Goal: Task Accomplishment & Management: Manage account settings

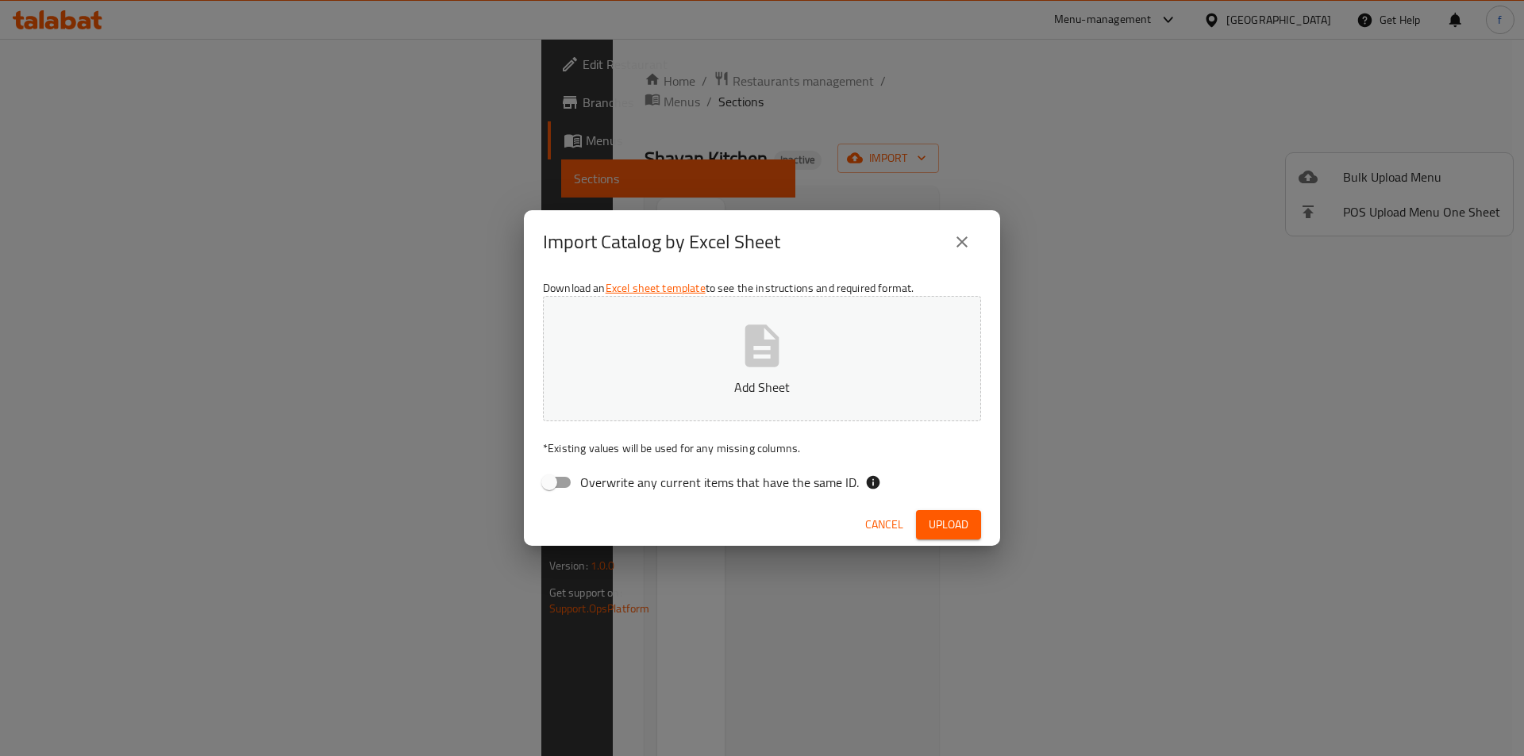
click at [881, 520] on span "Cancel" at bounding box center [884, 525] width 38 height 20
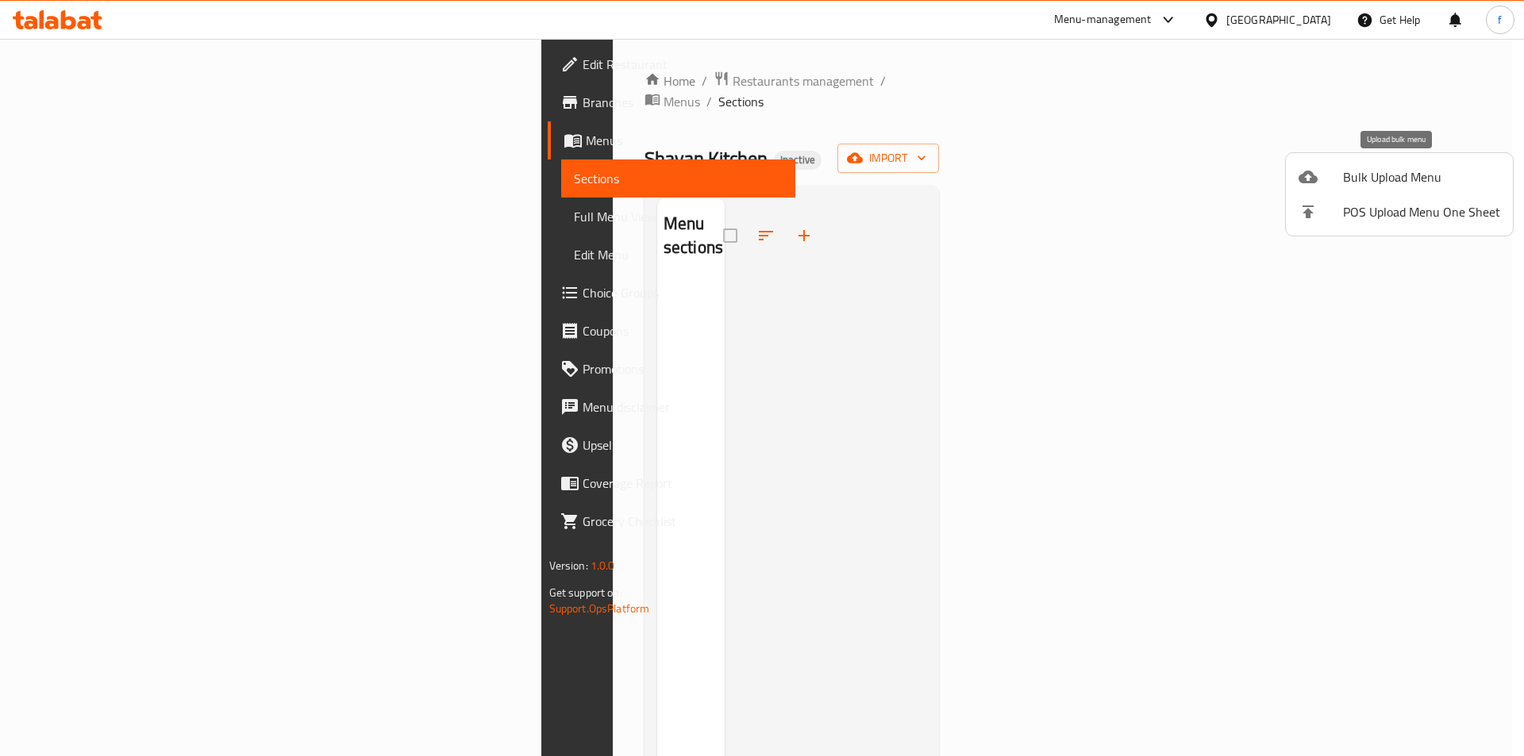
click at [1352, 177] on span "Bulk Upload Menu" at bounding box center [1421, 176] width 157 height 19
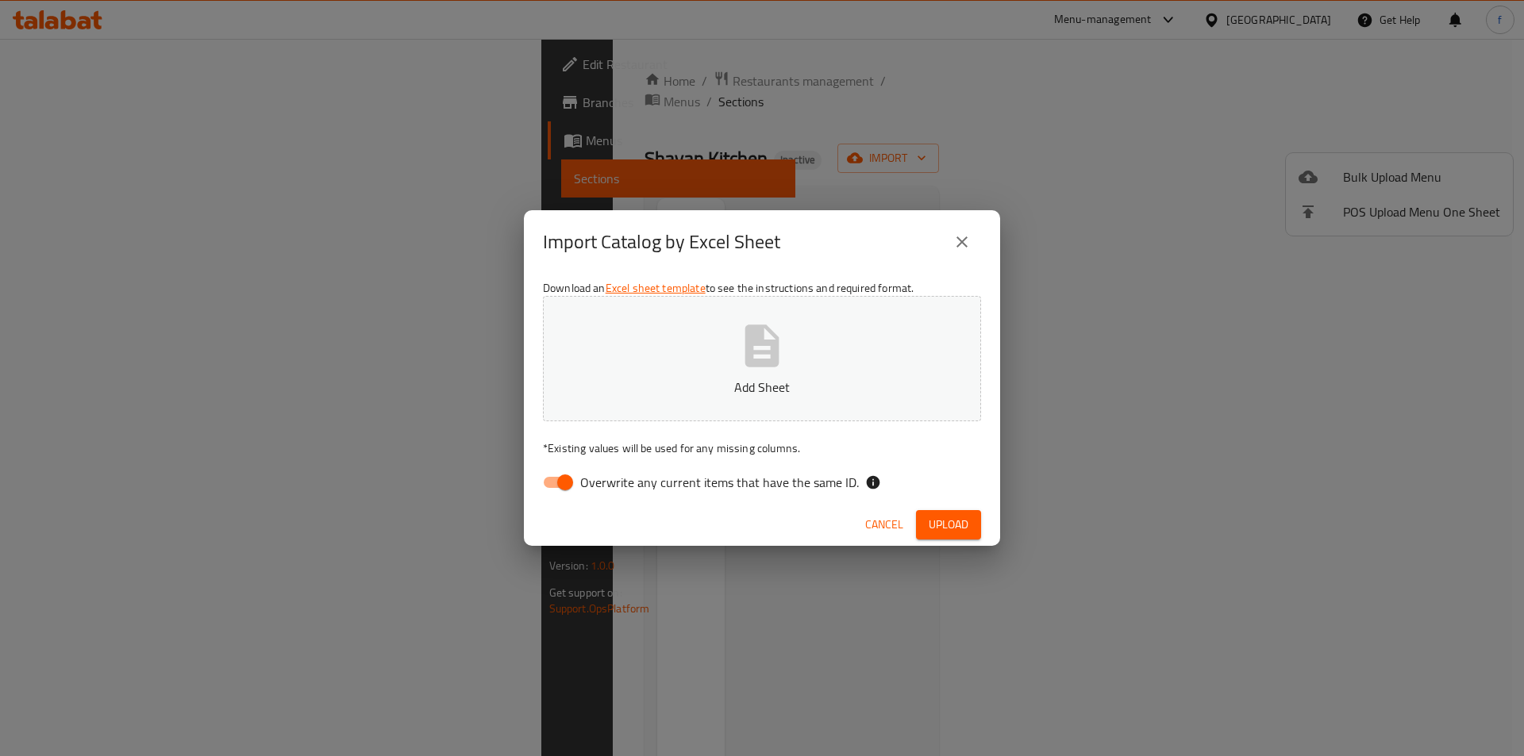
click at [1236, 81] on div "Import Catalog by Excel Sheet Download an Excel sheet template to see the instr…" at bounding box center [762, 378] width 1524 height 756
click at [556, 483] on input "Overwrite any current items that have the same ID." at bounding box center [565, 482] width 90 height 30
checkbox input "false"
click at [950, 521] on span "Upload" at bounding box center [949, 525] width 40 height 20
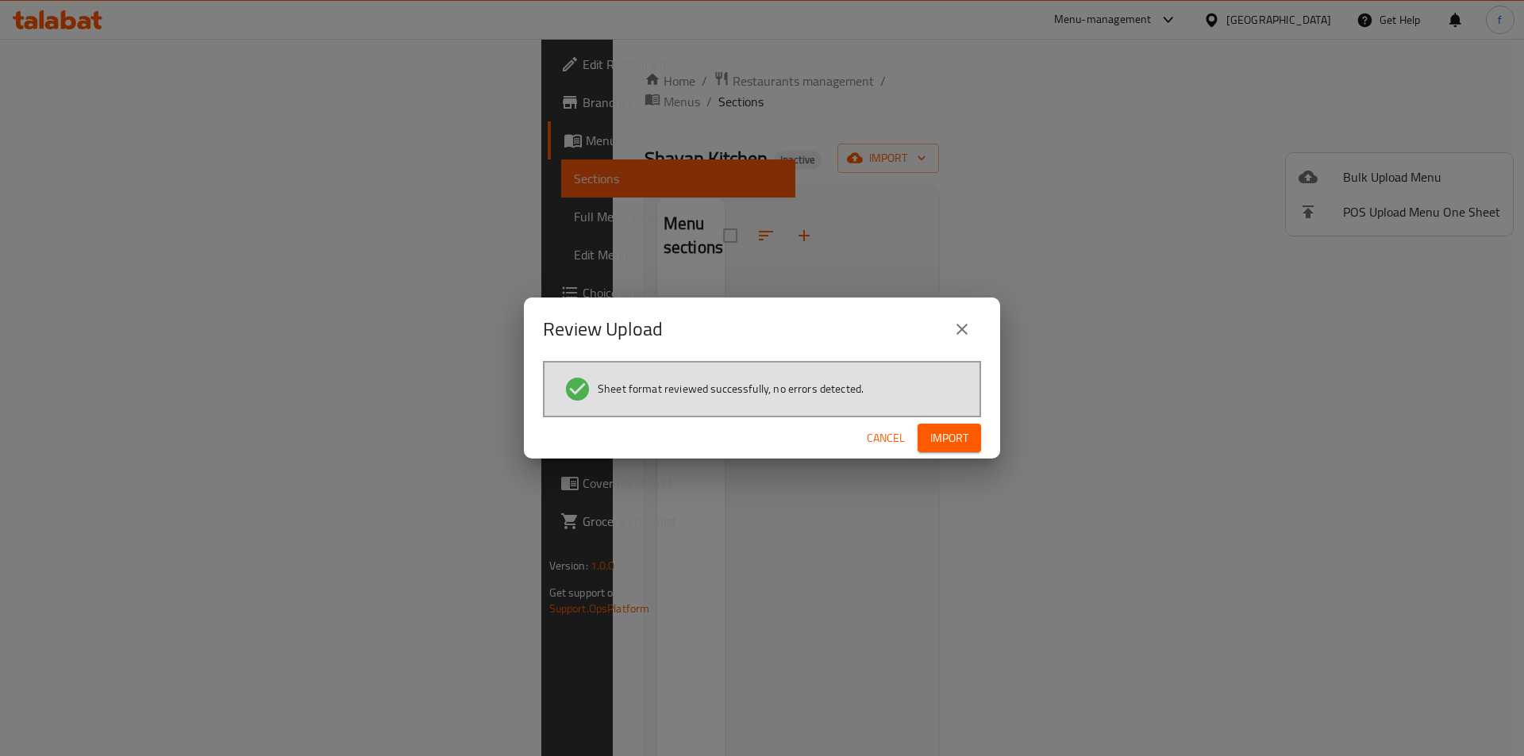
click at [975, 433] on button "Import" at bounding box center [949, 438] width 63 height 29
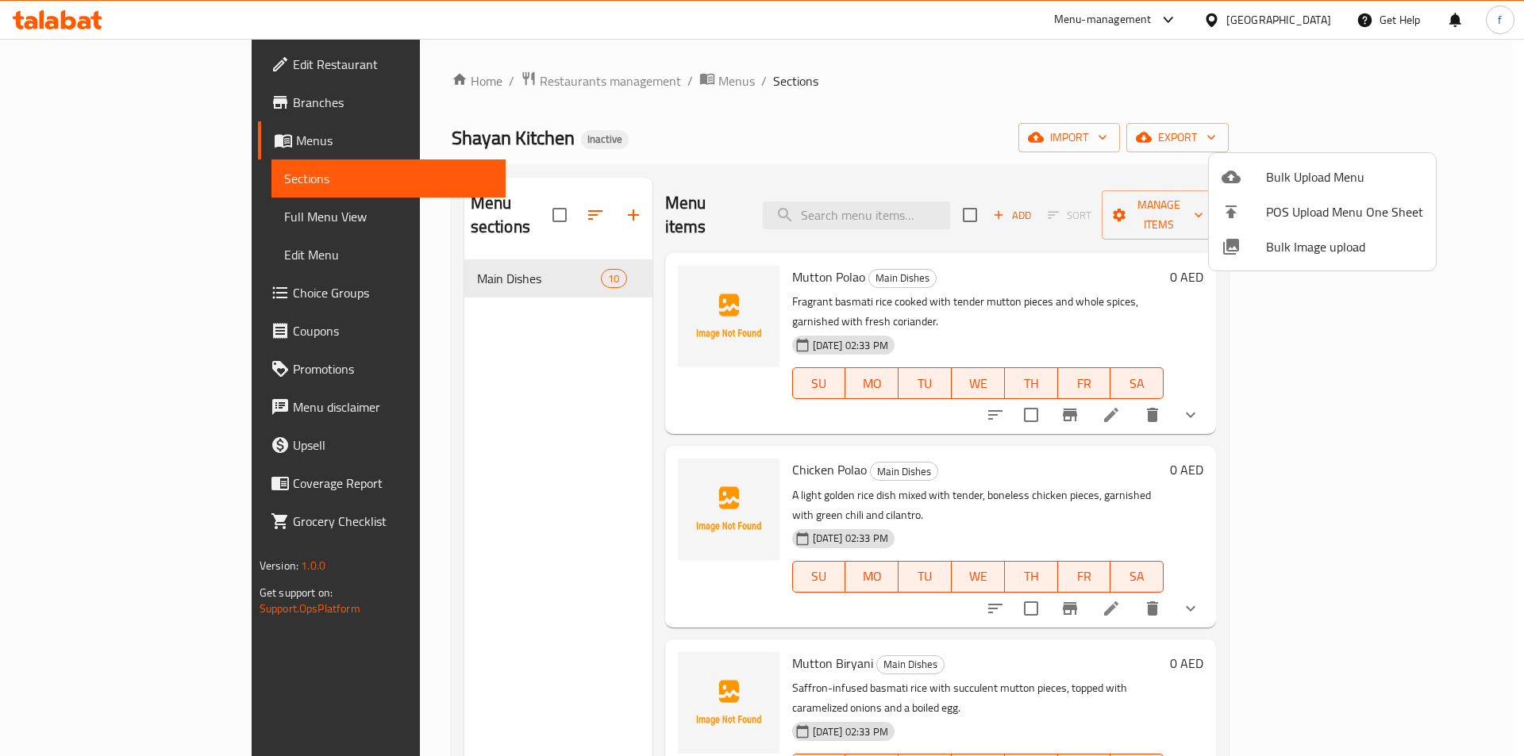
click at [807, 142] on div at bounding box center [762, 378] width 1524 height 756
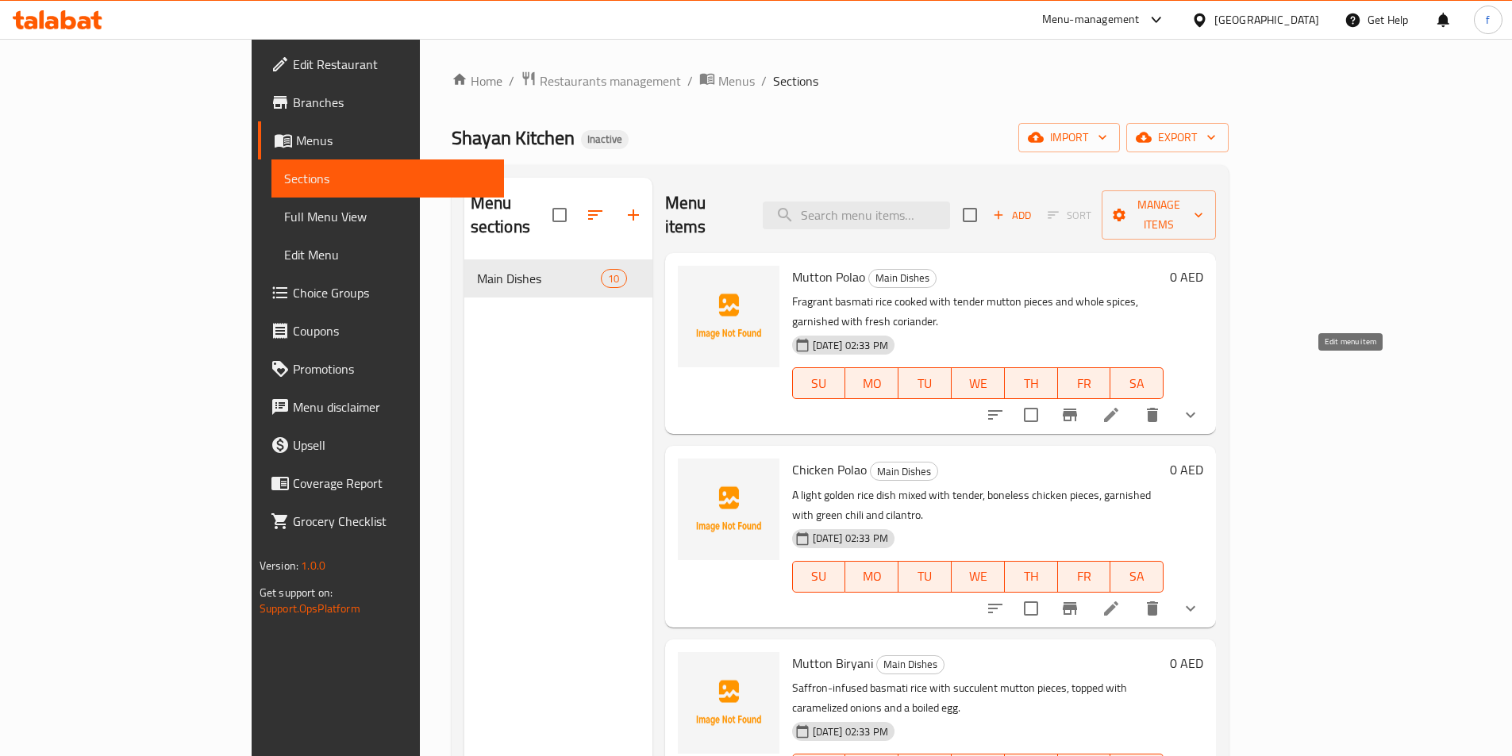
click at [1121, 406] on icon at bounding box center [1111, 415] width 19 height 19
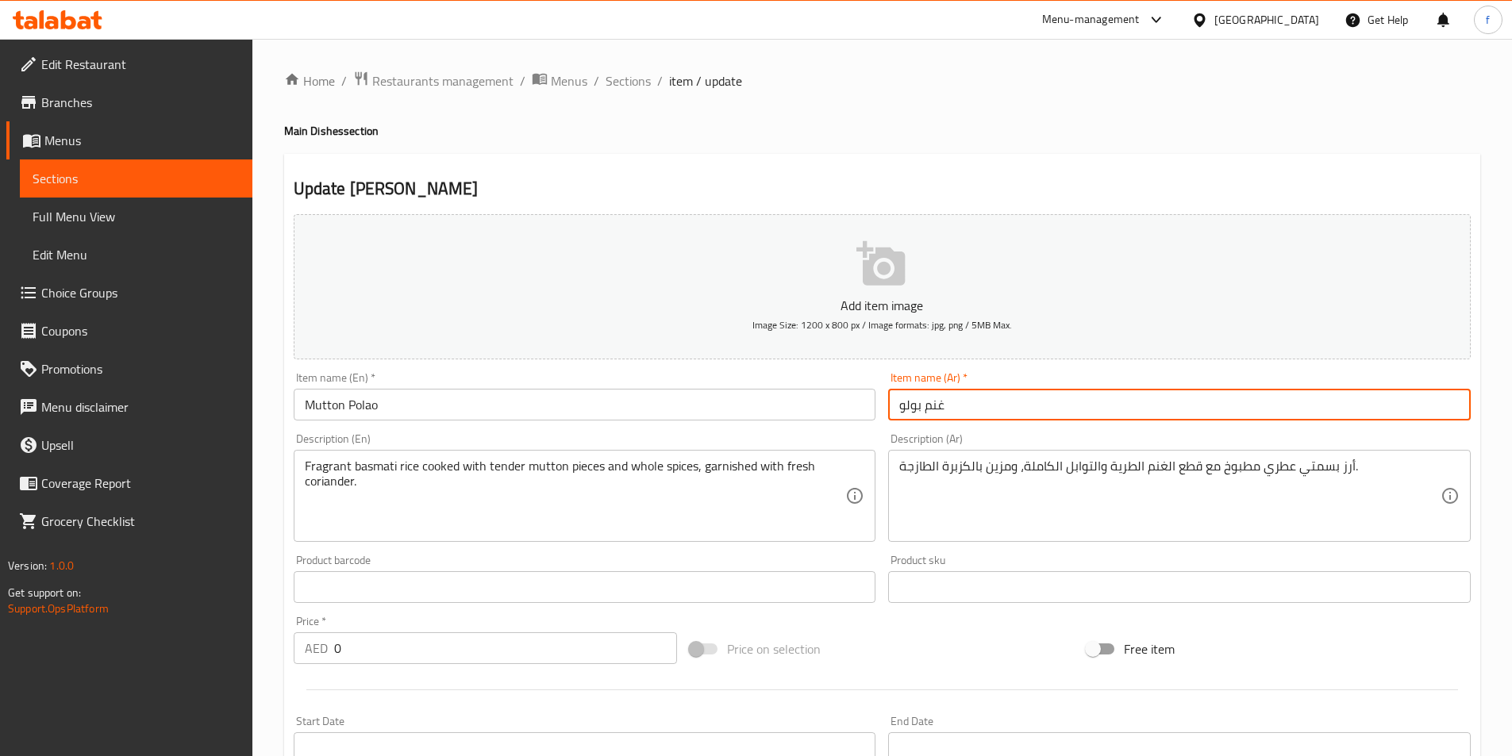
click at [1077, 407] on input "غنم بولو" at bounding box center [1179, 405] width 583 height 32
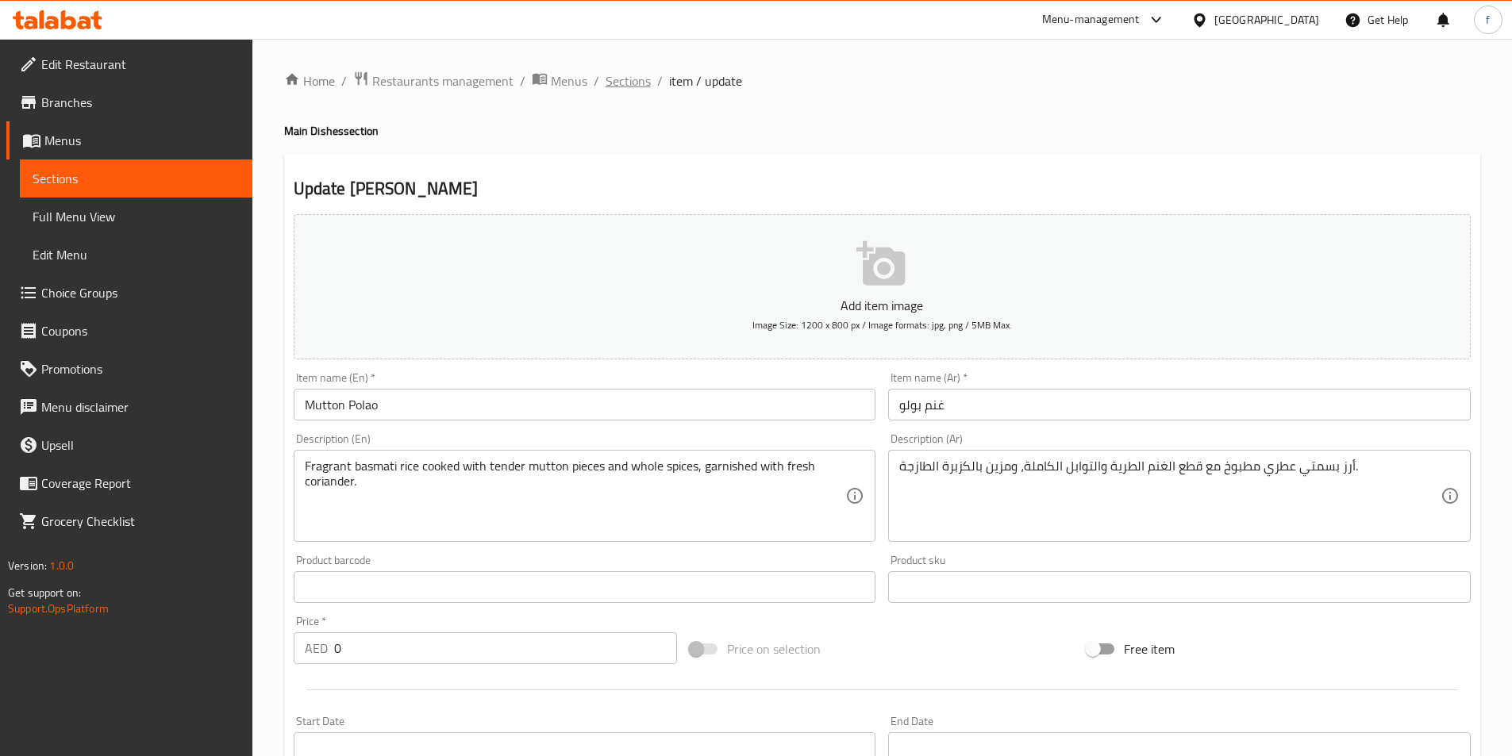
click at [633, 82] on span "Sections" at bounding box center [628, 80] width 45 height 19
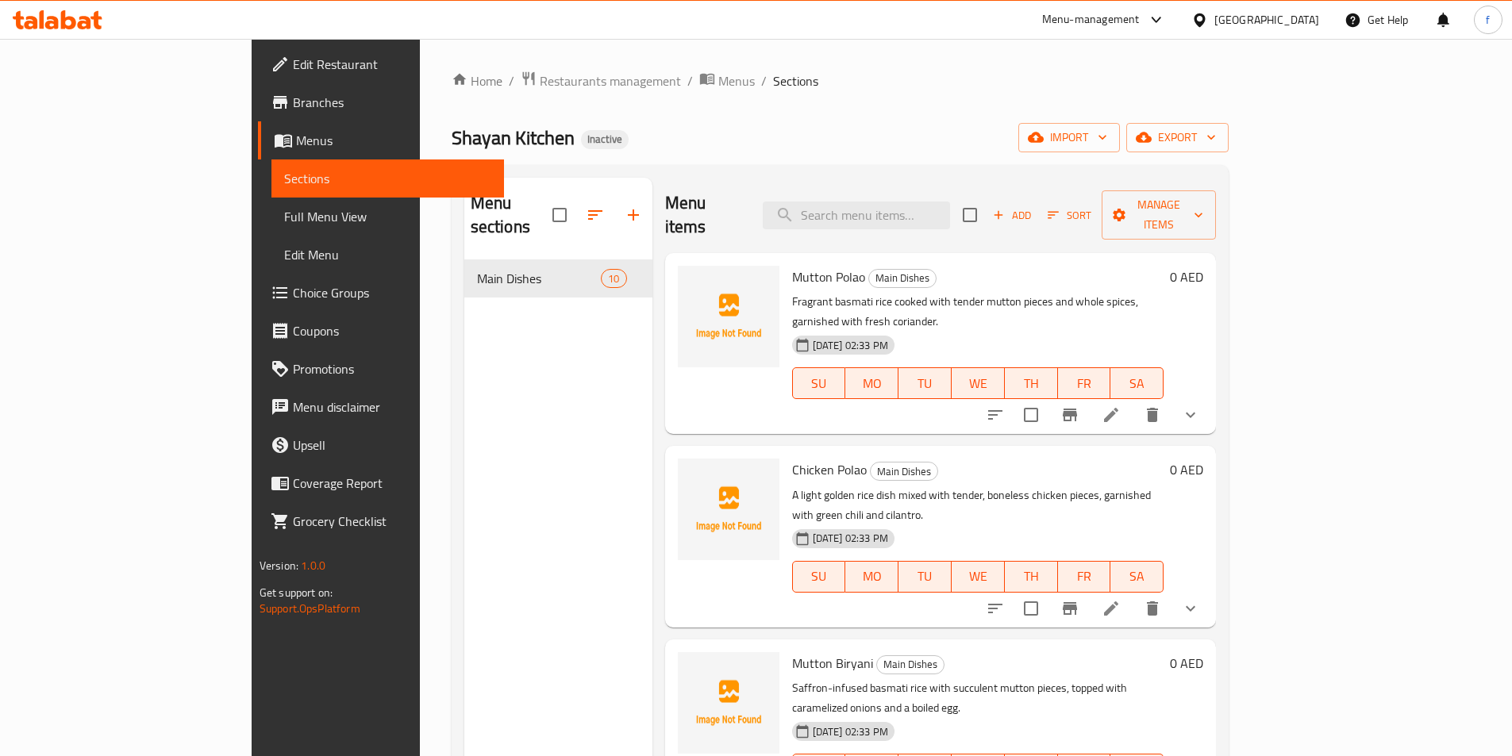
click at [284, 214] on span "Full Menu View" at bounding box center [387, 216] width 207 height 19
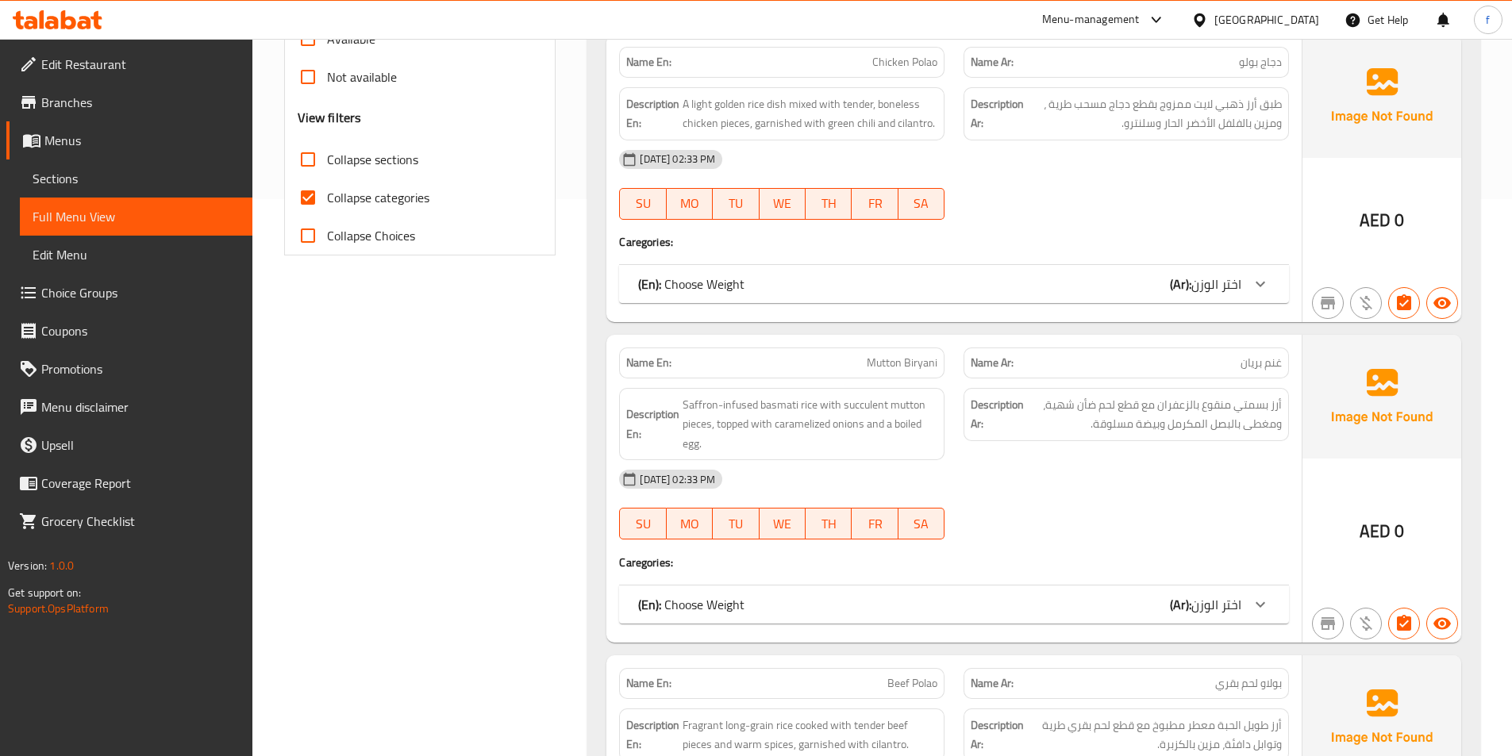
scroll to position [556, 0]
click at [370, 197] on span "Collapse categories" at bounding box center [378, 199] width 102 height 19
click at [327, 197] on input "Collapse categories" at bounding box center [308, 199] width 38 height 38
checkbox input "false"
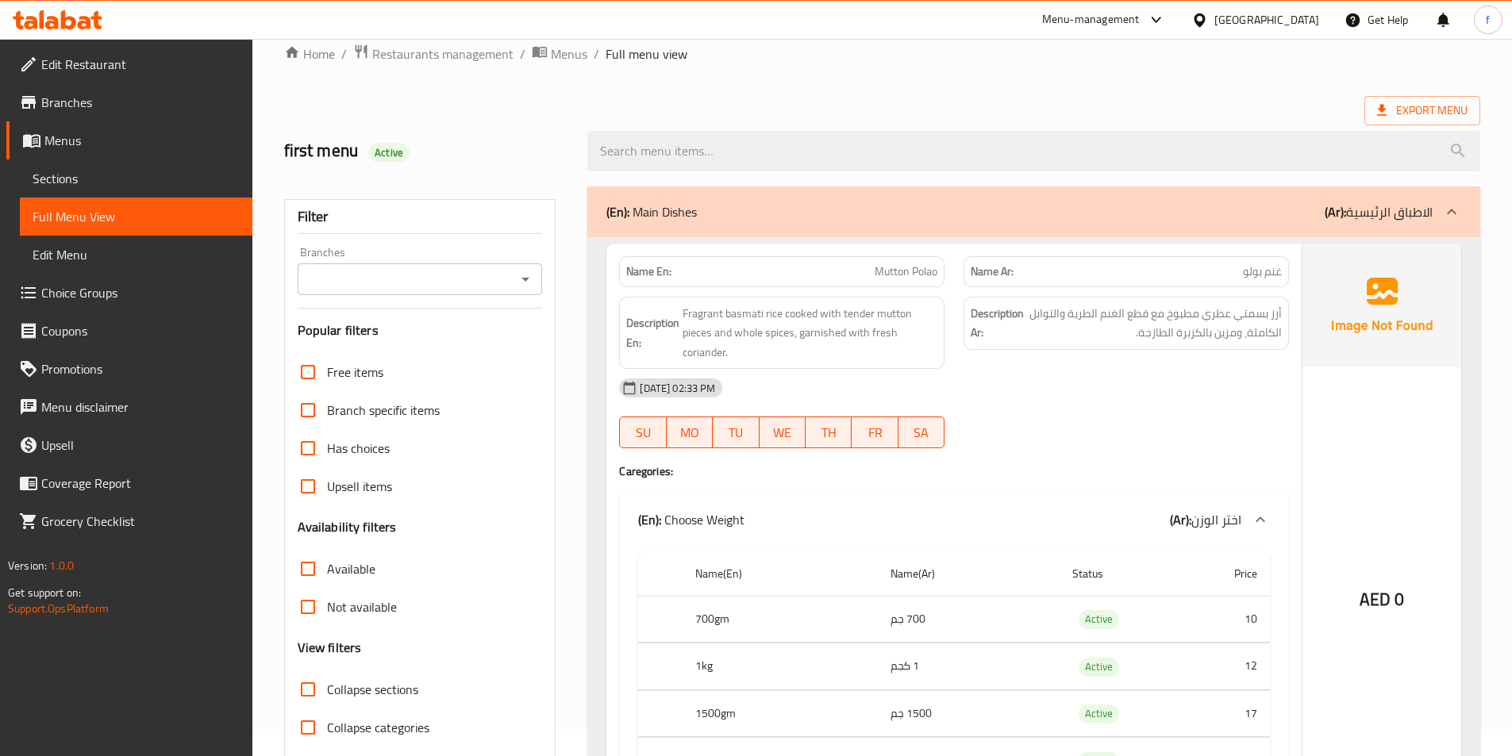
scroll to position [0, 0]
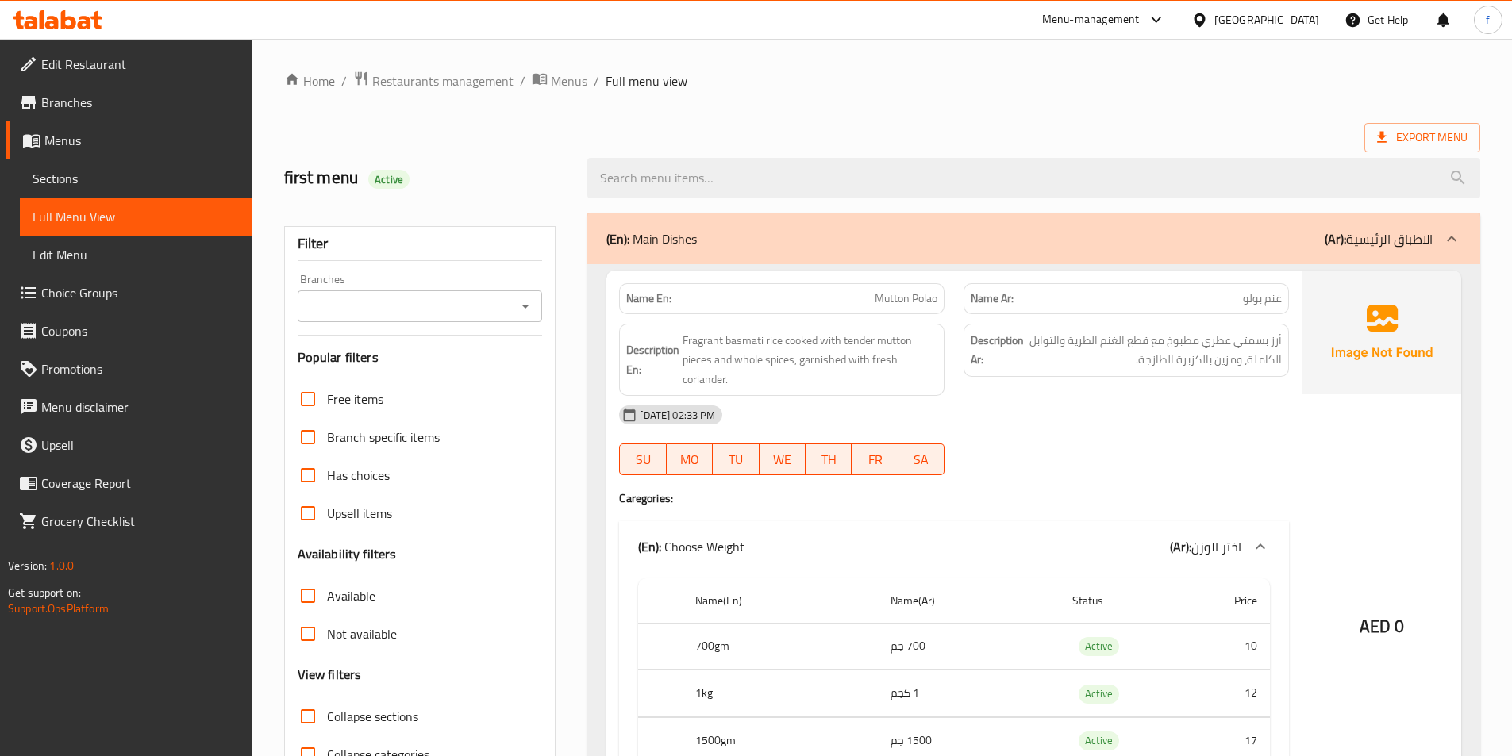
click at [887, 302] on span "Mutton Polao" at bounding box center [906, 298] width 63 height 17
click at [919, 291] on span "Mutton Polao" at bounding box center [906, 298] width 63 height 17
click at [771, 337] on span "Fragrant basmati rice cooked with tender mutton pieces and whole spices, garnis…" at bounding box center [810, 360] width 255 height 59
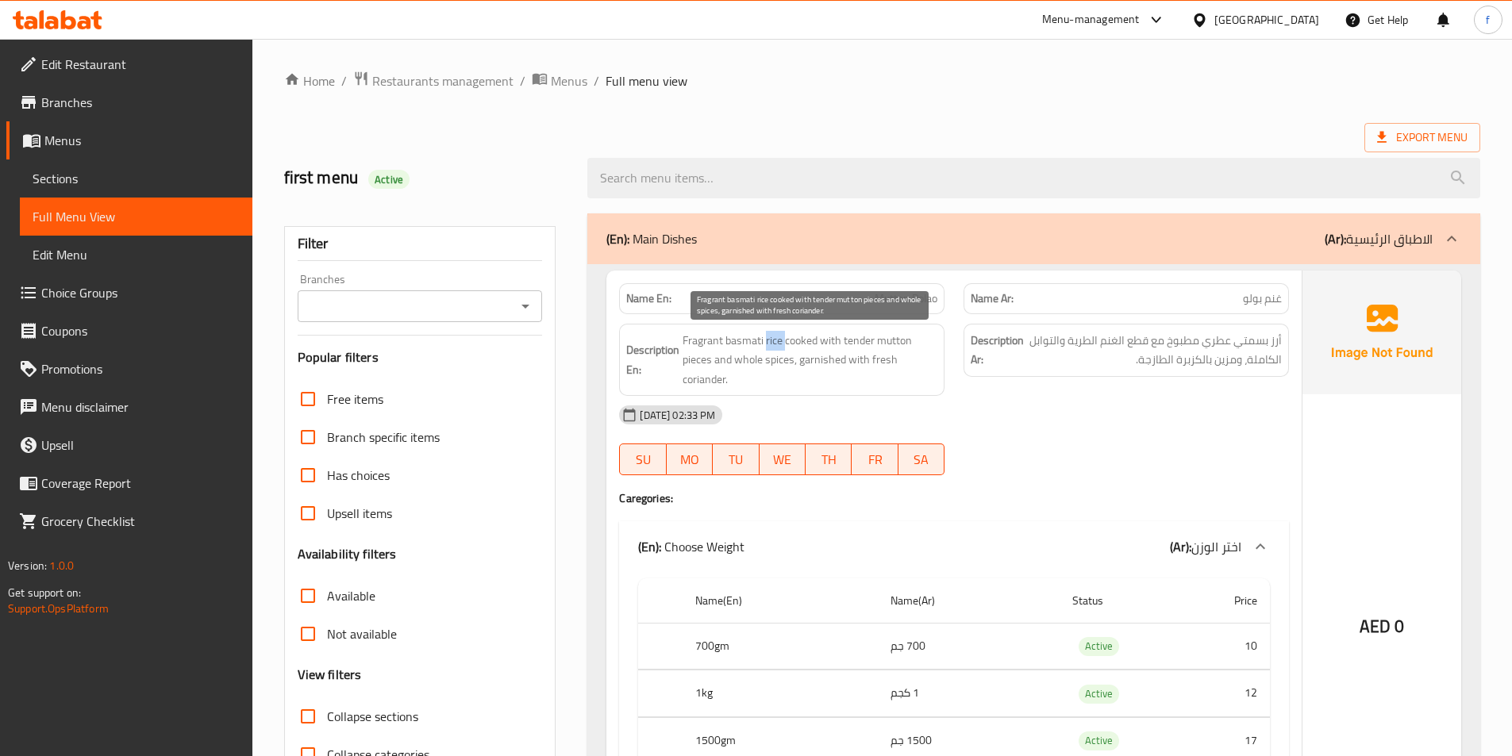
click at [771, 337] on span "Fragrant basmati rice cooked with tender mutton pieces and whole spices, garnis…" at bounding box center [810, 360] width 255 height 59
click at [754, 338] on span "Fragrant basmati rice cooked with tender mutton pieces and whole spices, garnis…" at bounding box center [810, 360] width 255 height 59
click at [714, 338] on span "Fragrant basmati rice cooked with tender mutton pieces and whole spices, garnis…" at bounding box center [810, 360] width 255 height 59
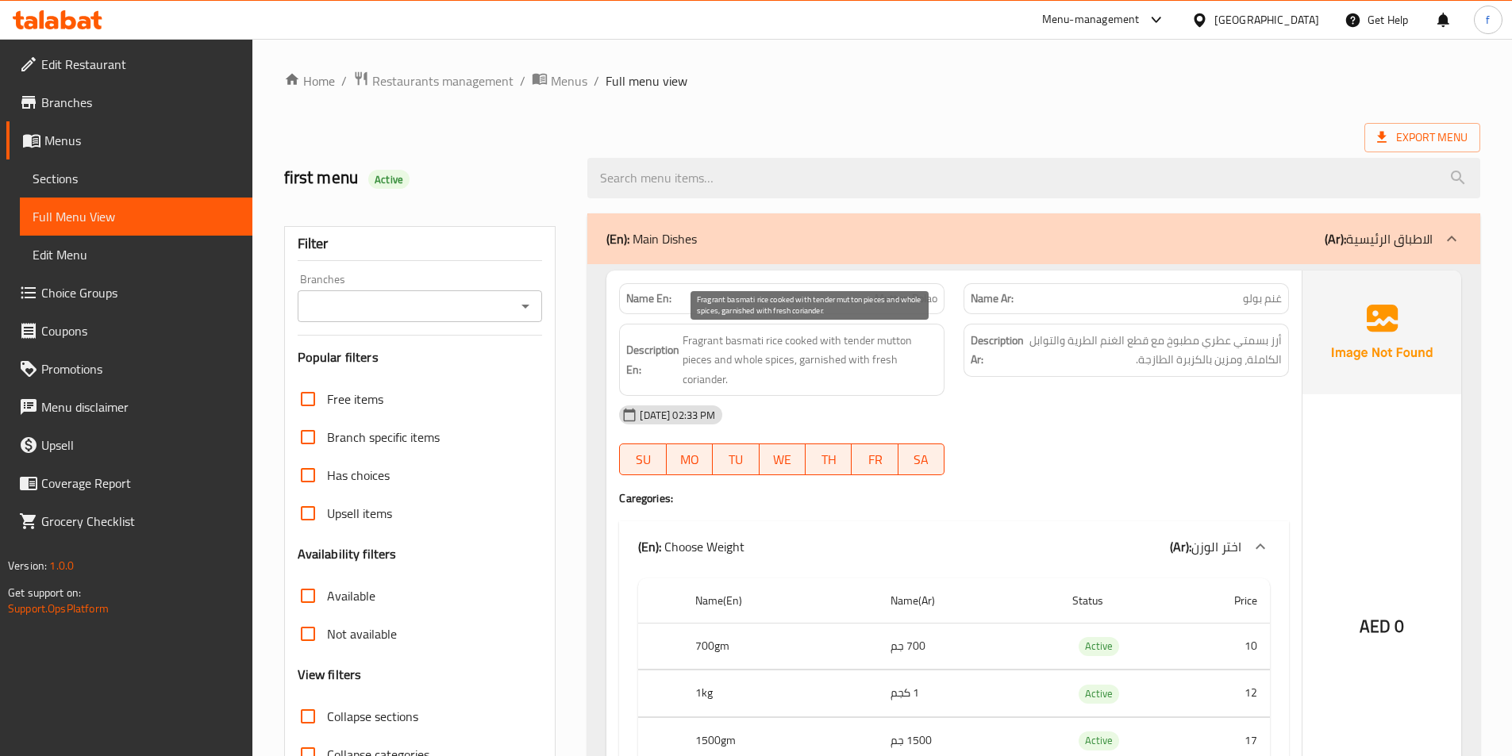
click at [831, 333] on span "Fragrant basmati rice cooked with tender mutton pieces and whole spices, garnis…" at bounding box center [810, 360] width 255 height 59
click at [701, 356] on span "Fragrant basmati rice cooked with tender mutton pieces and whole spices, garnis…" at bounding box center [810, 360] width 255 height 59
click at [892, 340] on span "Fragrant basmati rice cooked with tender mutton pieces and whole spices, garnis…" at bounding box center [810, 360] width 255 height 59
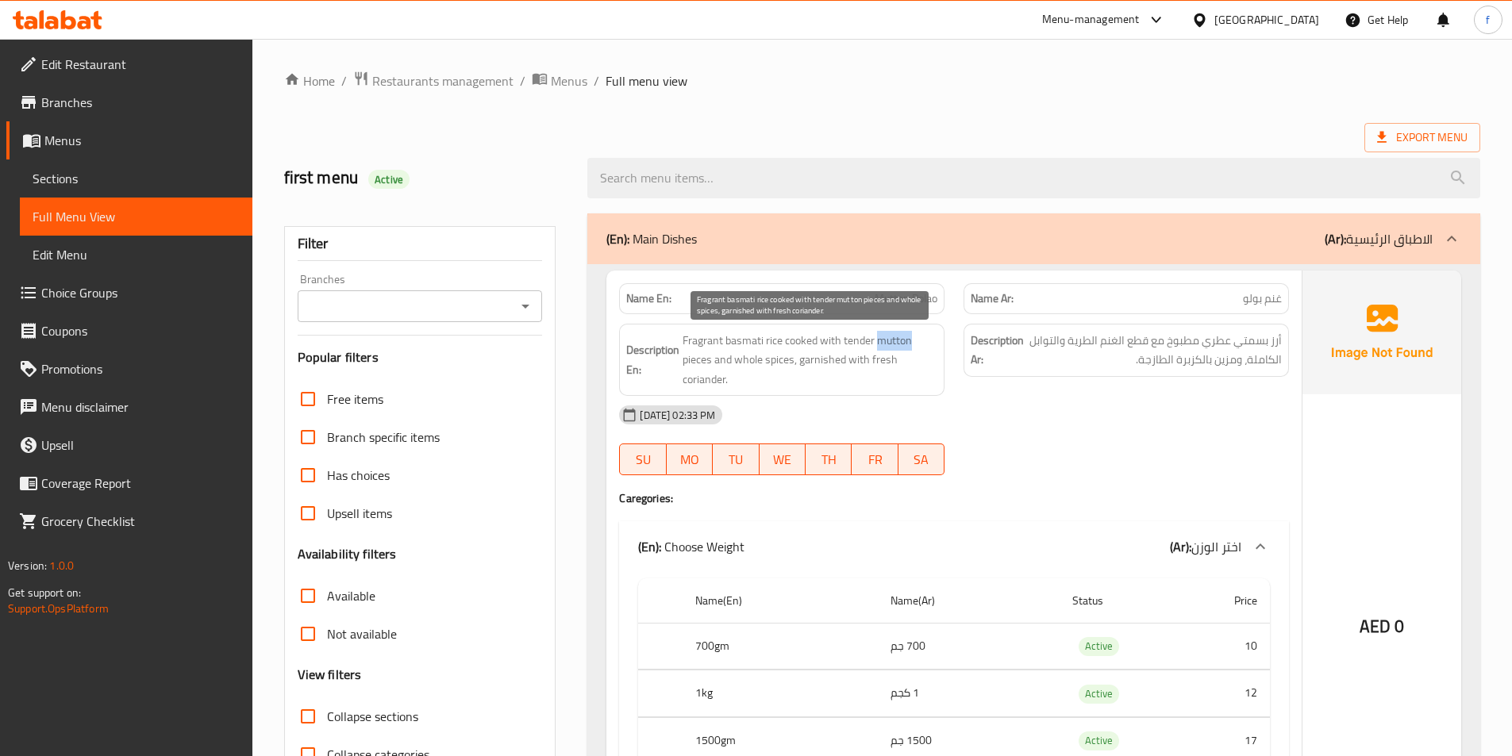
click at [892, 340] on span "Fragrant basmati rice cooked with tender mutton pieces and whole spices, garnis…" at bounding box center [810, 360] width 255 height 59
click at [852, 332] on span "Fragrant basmati rice cooked with tender mutton pieces and whole spices, garnis…" at bounding box center [810, 360] width 255 height 59
click at [747, 359] on span "Fragrant basmati rice cooked with tender mutton pieces and whole spices, garnis…" at bounding box center [810, 360] width 255 height 59
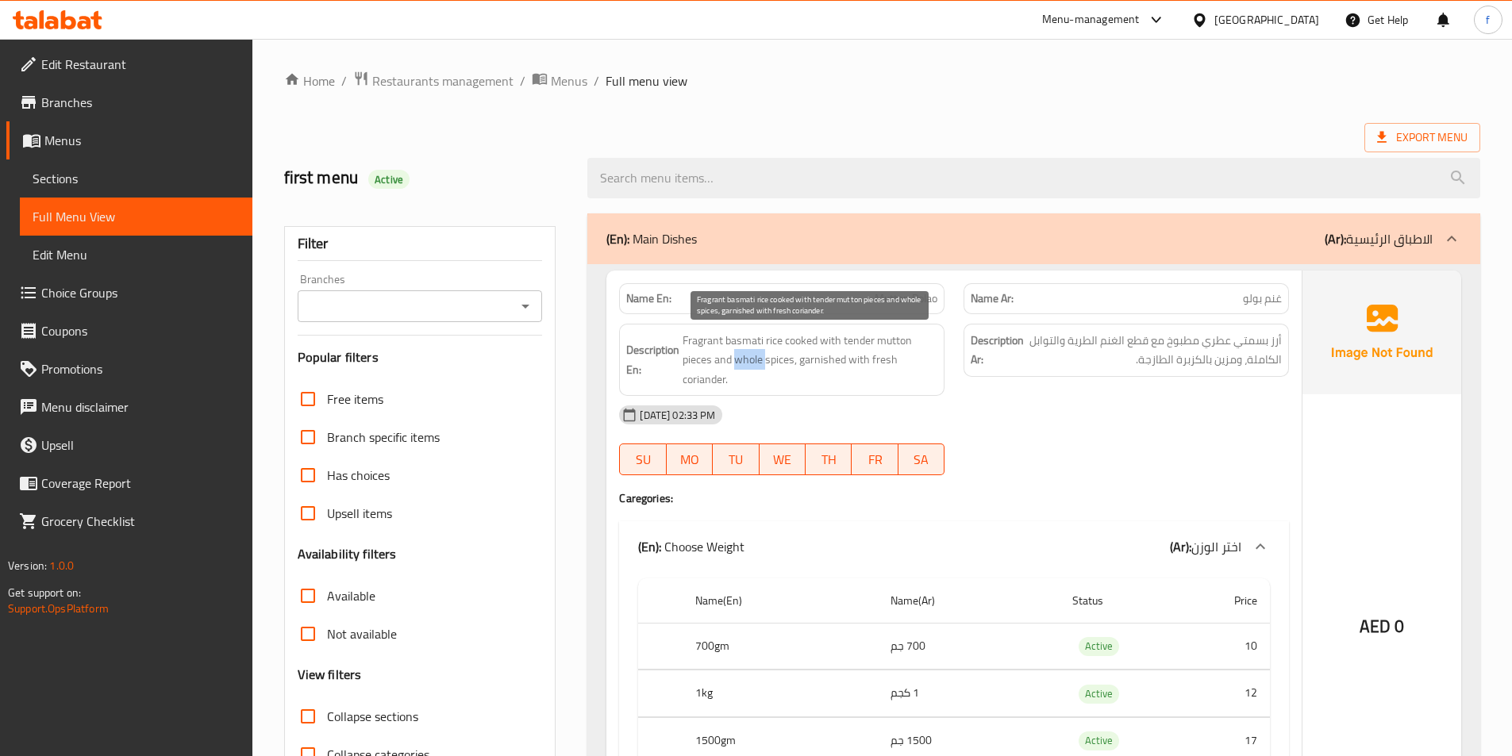
click at [760, 355] on span "Fragrant basmati rice cooked with tender mutton pieces and whole spices, garnis…" at bounding box center [810, 360] width 255 height 59
click at [768, 364] on span "Fragrant basmati rice cooked with tender mutton pieces and whole spices, garnis…" at bounding box center [810, 360] width 255 height 59
click at [820, 360] on span "Fragrant basmati rice cooked with tender mutton pieces and whole spices, garnis…" at bounding box center [810, 360] width 255 height 59
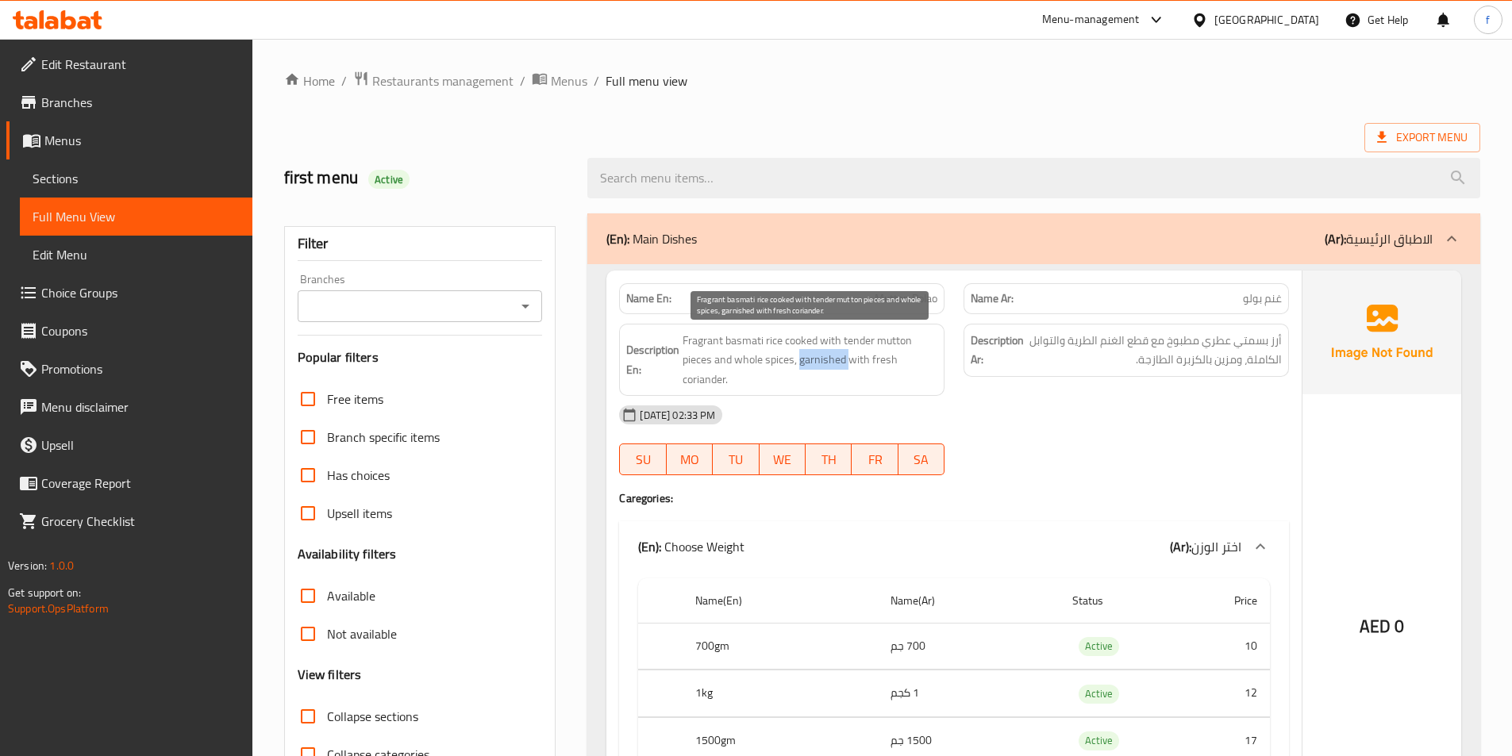
click at [820, 360] on span "Fragrant basmati rice cooked with tender mutton pieces and whole spices, garnis…" at bounding box center [810, 360] width 255 height 59
click at [860, 357] on span "Fragrant basmati rice cooked with tender mutton pieces and whole spices, garnis…" at bounding box center [810, 360] width 255 height 59
click at [879, 358] on span "Fragrant basmati rice cooked with tender mutton pieces and whole spices, garnis…" at bounding box center [810, 360] width 255 height 59
drag, startPoint x: 879, startPoint y: 358, endPoint x: 579, endPoint y: 369, distance: 300.2
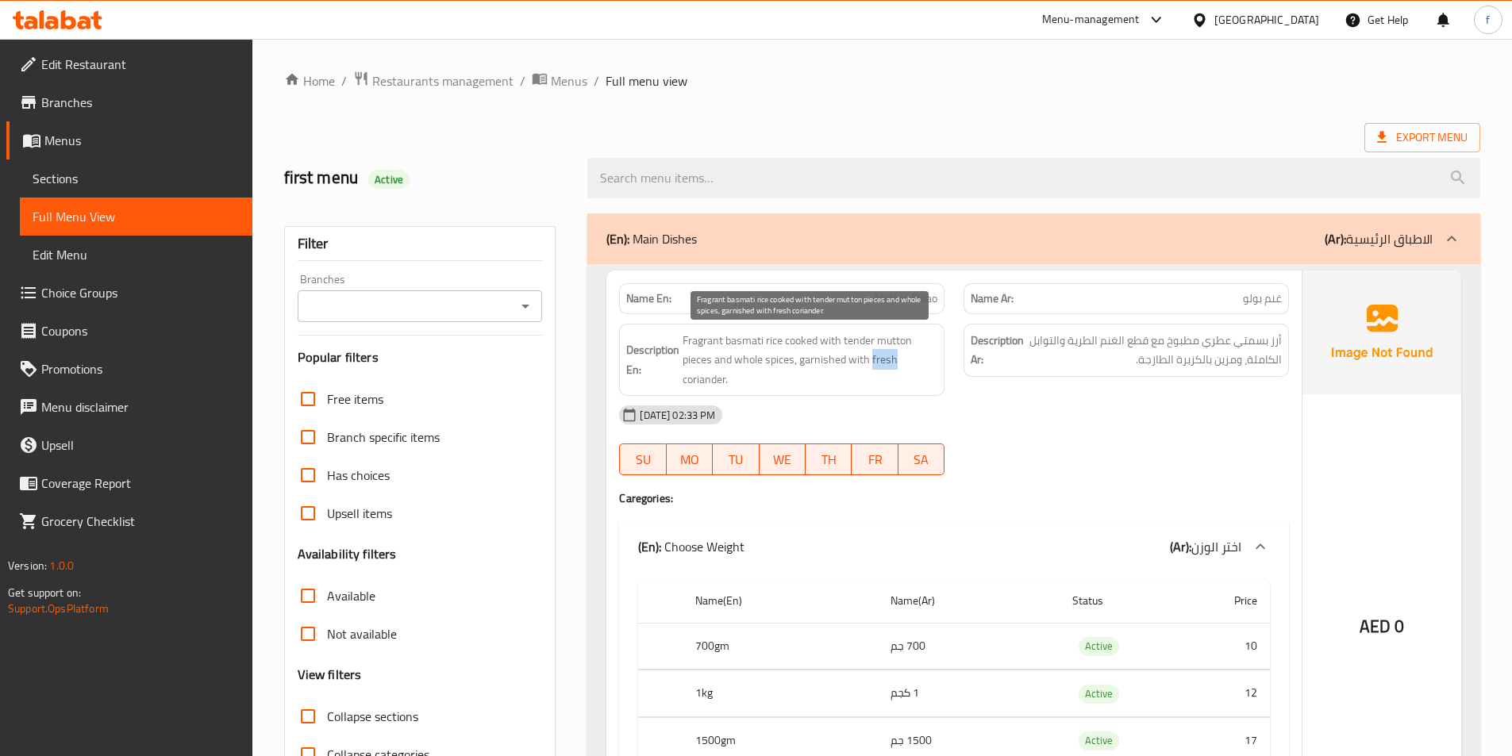
click at [874, 362] on span "Fragrant basmati rice cooked with tender mutton pieces and whole spices, garnis…" at bounding box center [810, 360] width 255 height 59
click at [697, 375] on span "Fragrant basmati rice cooked with tender mutton pieces and whole spices, garnis…" at bounding box center [810, 360] width 255 height 59
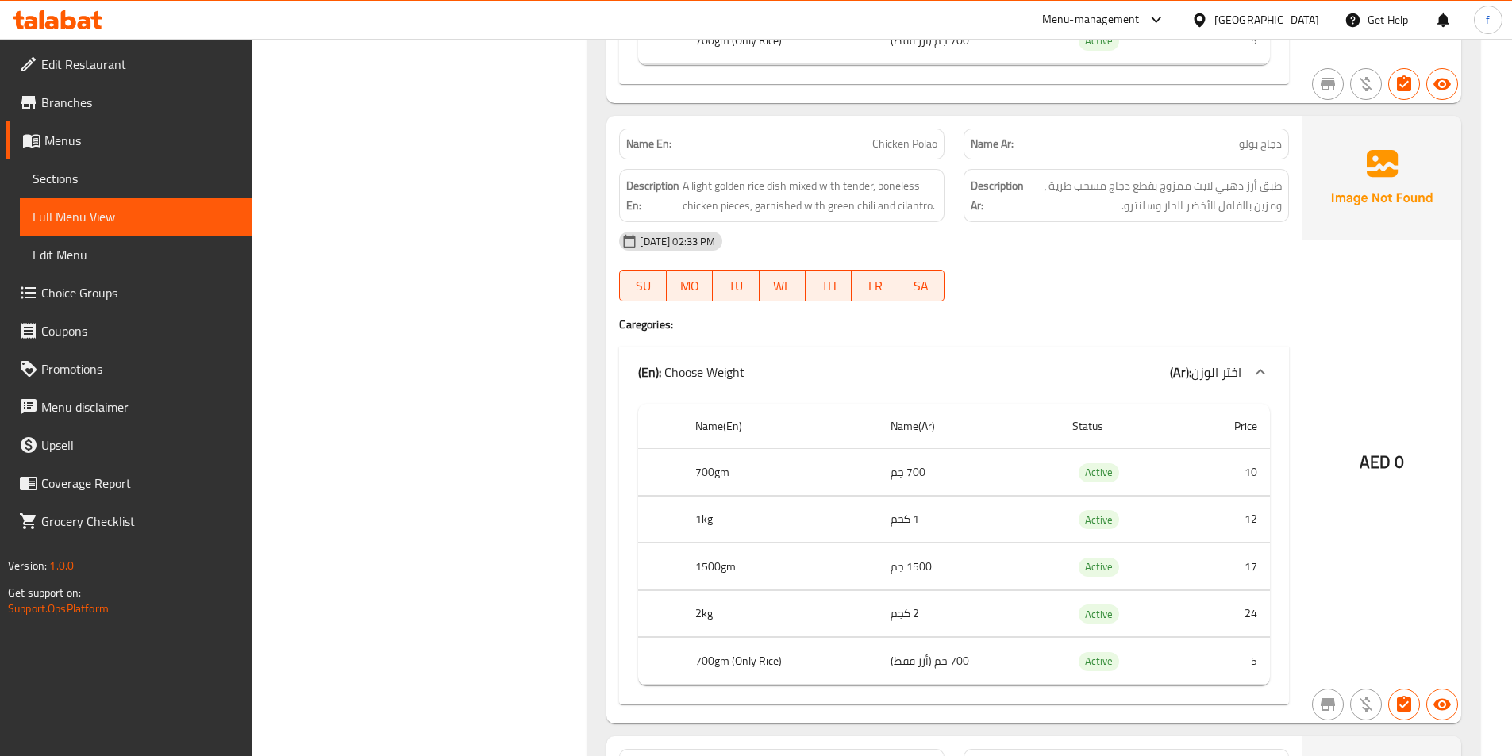
scroll to position [794, 0]
click at [897, 140] on span "Chicken Polao" at bounding box center [904, 145] width 65 height 17
click at [914, 142] on span "Chicken Polao" at bounding box center [904, 145] width 65 height 17
click at [768, 189] on span "A light golden rice dish mixed with tender, boneless chicken pieces, garnished …" at bounding box center [810, 196] width 255 height 39
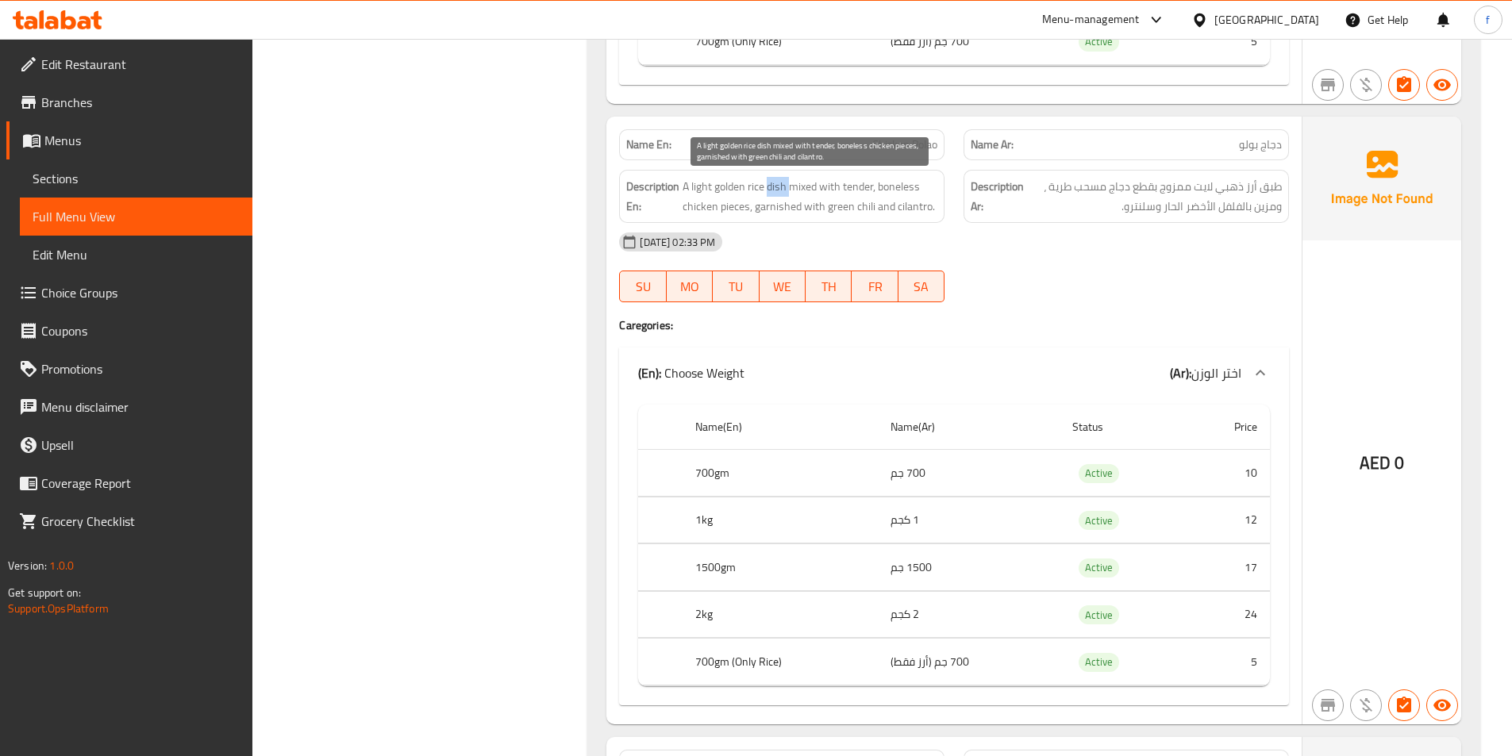
click at [768, 189] on span "A light golden rice dish mixed with tender, boneless chicken pieces, garnished …" at bounding box center [810, 196] width 255 height 39
click at [754, 186] on span "A light golden rice dish mixed with tender, boneless chicken pieces, garnished …" at bounding box center [810, 196] width 255 height 39
click at [719, 186] on span "A light golden rice dish mixed with tender, boneless chicken pieces, garnished …" at bounding box center [810, 196] width 255 height 39
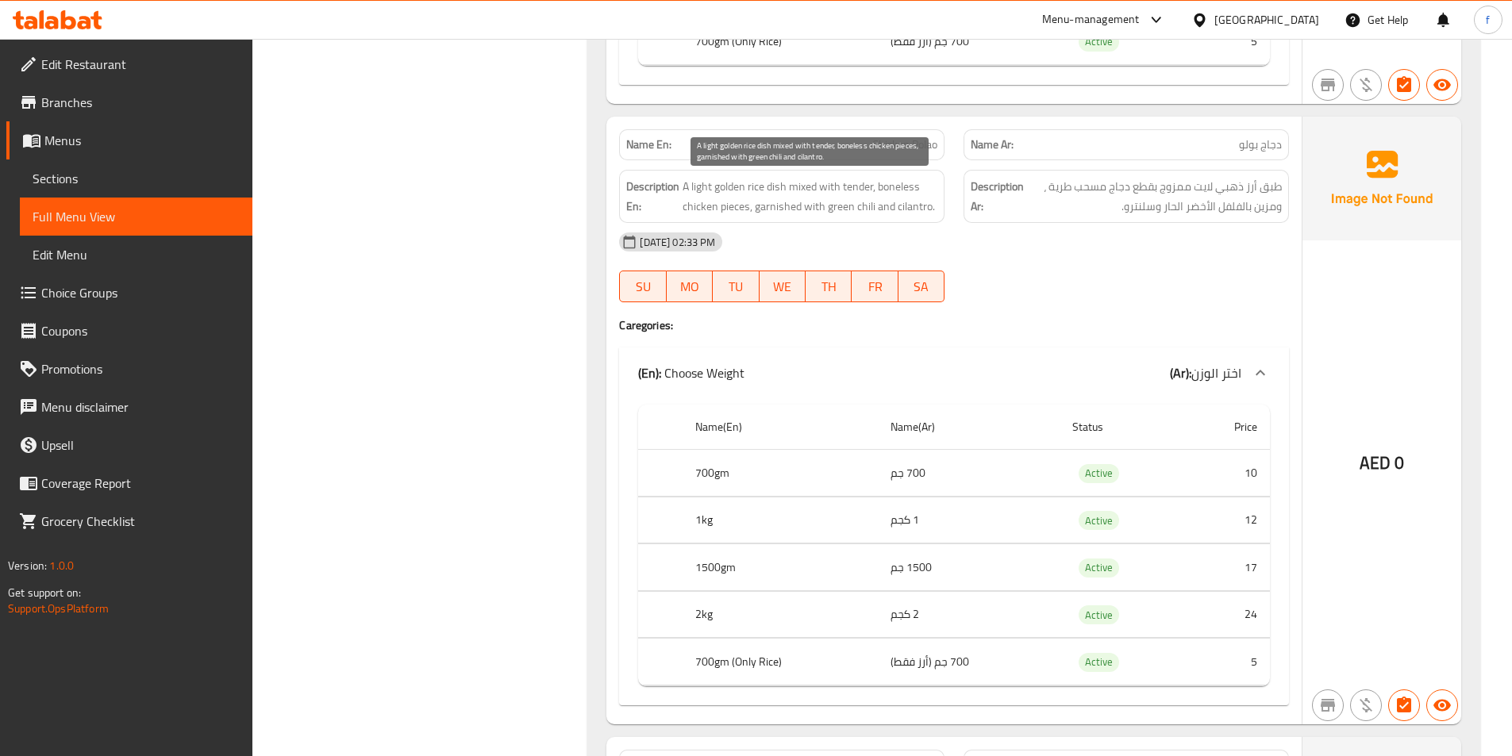
click at [698, 186] on span "A light golden rice dish mixed with tender, boneless chicken pieces, garnished …" at bounding box center [810, 196] width 255 height 39
click at [806, 188] on span "A light golden rice dish mixed with tender, boneless chicken pieces, garnished …" at bounding box center [810, 196] width 255 height 39
click at [827, 184] on span "A light golden rice dish mixed with tender, boneless chicken pieces, garnished …" at bounding box center [810, 196] width 255 height 39
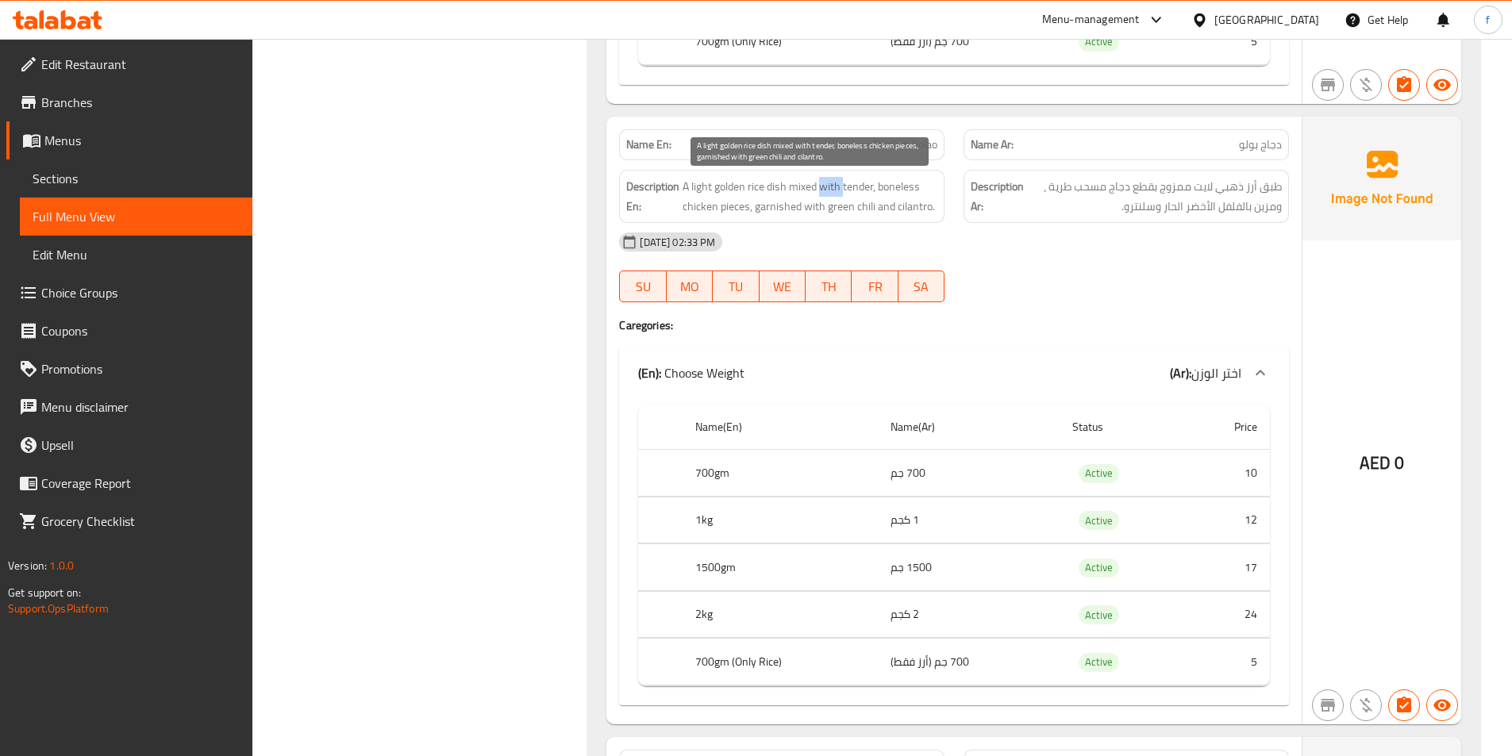
click at [827, 184] on span "A light golden rice dish mixed with tender, boneless chicken pieces, garnished …" at bounding box center [810, 196] width 255 height 39
click at [857, 186] on span "A light golden rice dish mixed with tender, boneless chicken pieces, garnished …" at bounding box center [810, 196] width 255 height 39
click at [913, 190] on span "A light golden rice dish mixed with tender, boneless chicken pieces, garnished …" at bounding box center [810, 196] width 255 height 39
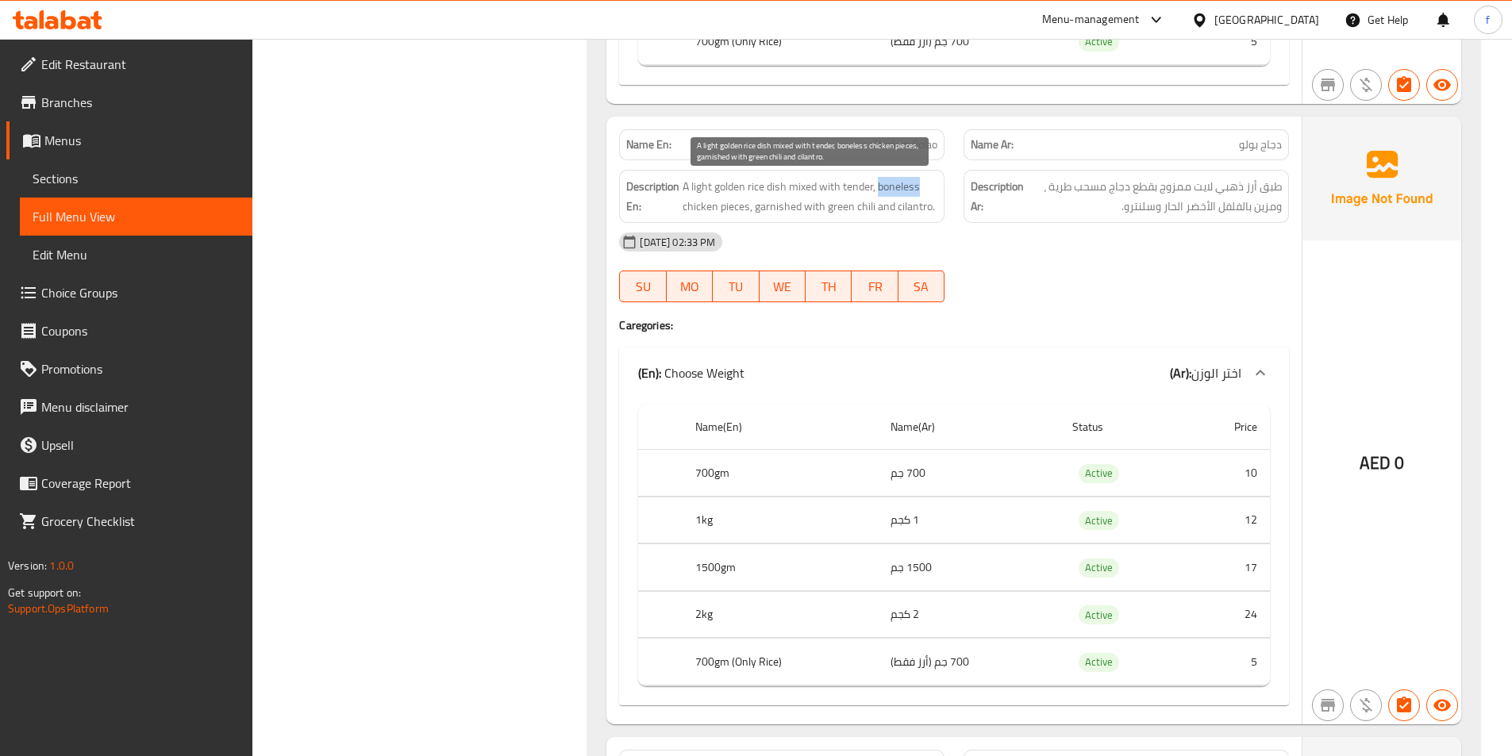
click at [913, 190] on span "A light golden rice dish mixed with tender, boneless chicken pieces, garnished …" at bounding box center [810, 196] width 255 height 39
click at [722, 206] on span "A light golden rice dish mixed with tender, boneless chicken pieces, garnished …" at bounding box center [810, 196] width 255 height 39
click at [691, 205] on span "A light golden rice dish mixed with tender, boneless chicken pieces, garnished …" at bounding box center [810, 196] width 255 height 39
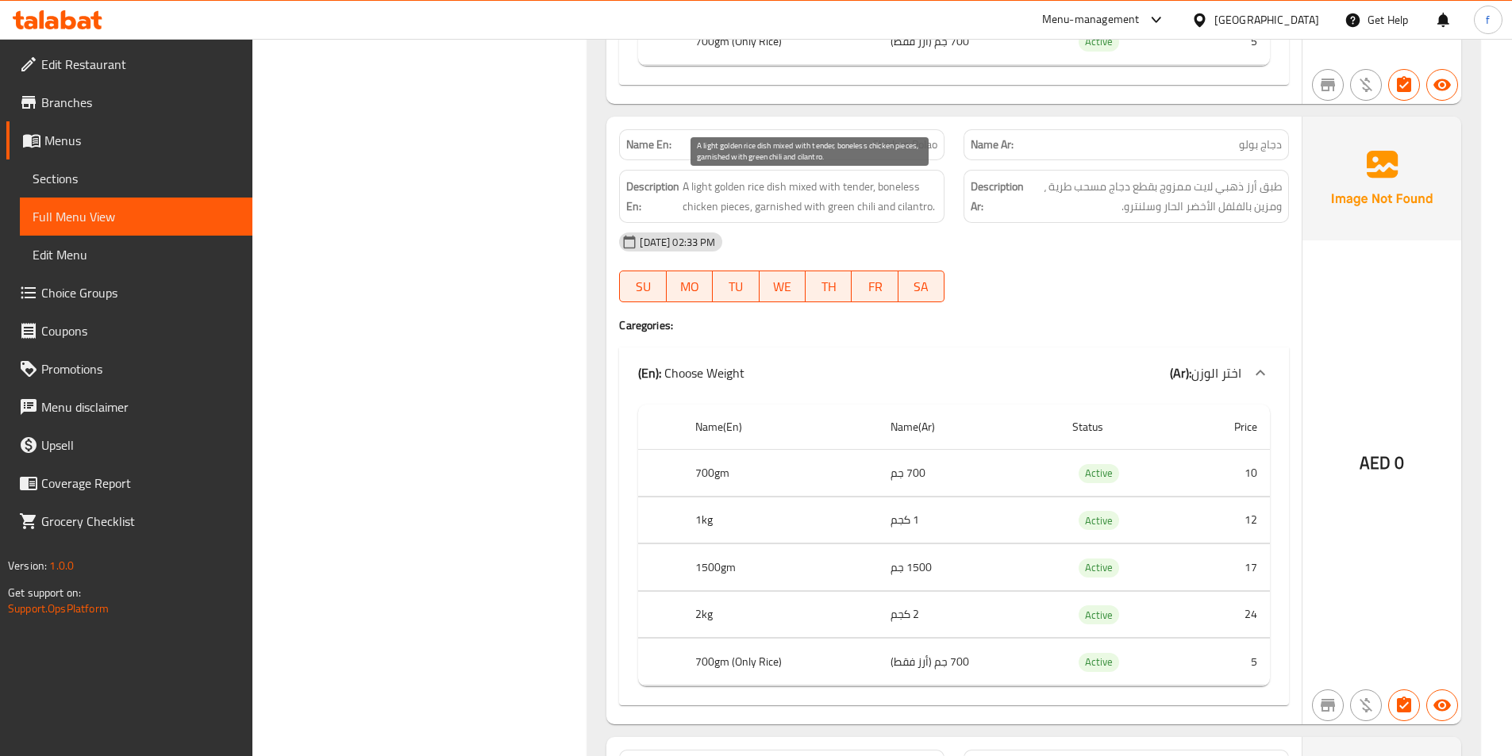
click at [898, 184] on span "A light golden rice dish mixed with tender, boneless chicken pieces, garnished …" at bounding box center [810, 196] width 255 height 39
click at [858, 188] on span "A light golden rice dish mixed with tender, boneless chicken pieces, garnished …" at bounding box center [810, 196] width 255 height 39
click at [769, 204] on span "A light golden rice dish mixed with tender, boneless chicken pieces, garnished …" at bounding box center [810, 196] width 255 height 39
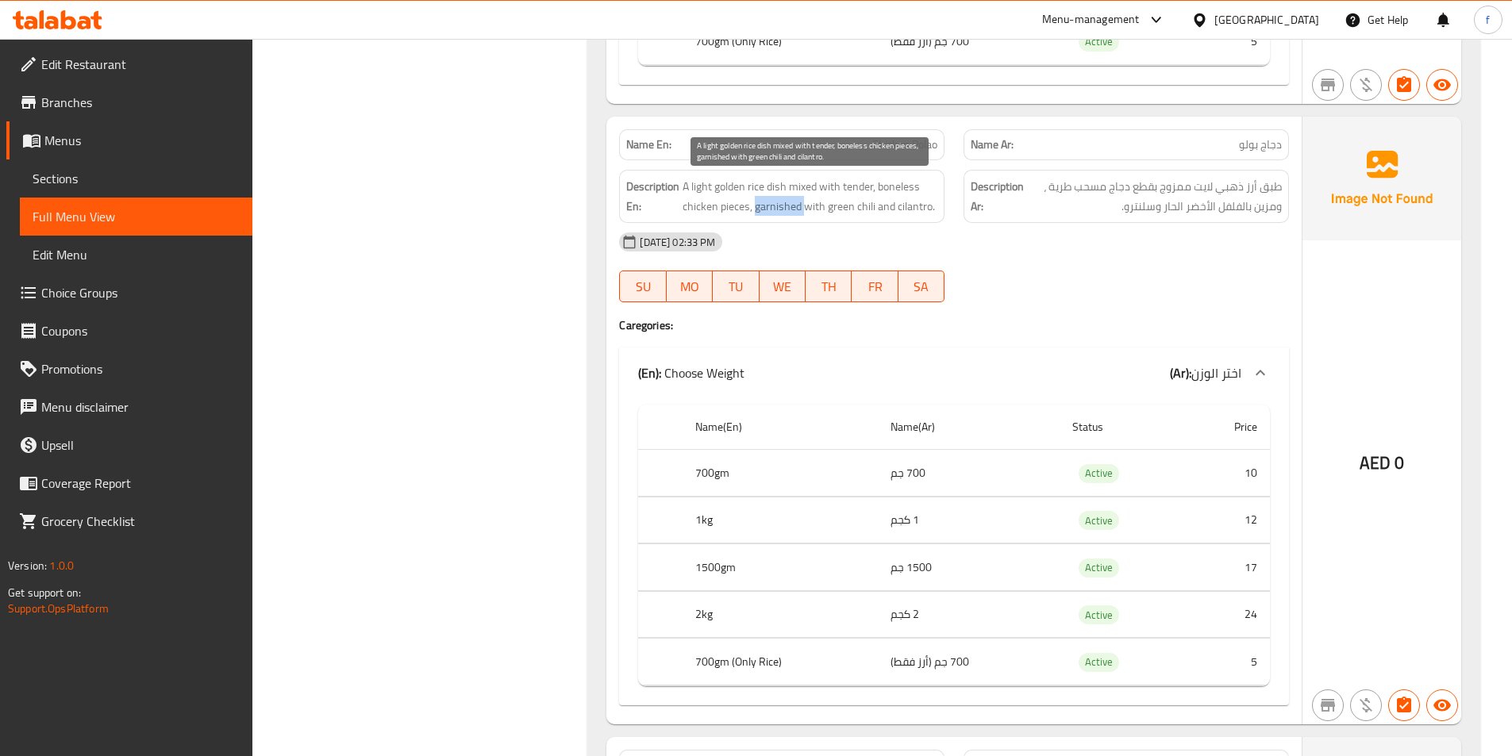
click at [769, 204] on span "A light golden rice dish mixed with tender, boneless chicken pieces, garnished …" at bounding box center [810, 196] width 255 height 39
click at [816, 204] on span "A light golden rice dish mixed with tender, boneless chicken pieces, garnished …" at bounding box center [810, 196] width 255 height 39
click at [833, 202] on span "A light golden rice dish mixed with tender, boneless chicken pieces, garnished …" at bounding box center [810, 196] width 255 height 39
drag, startPoint x: 821, startPoint y: 207, endPoint x: 860, endPoint y: 204, distance: 39.0
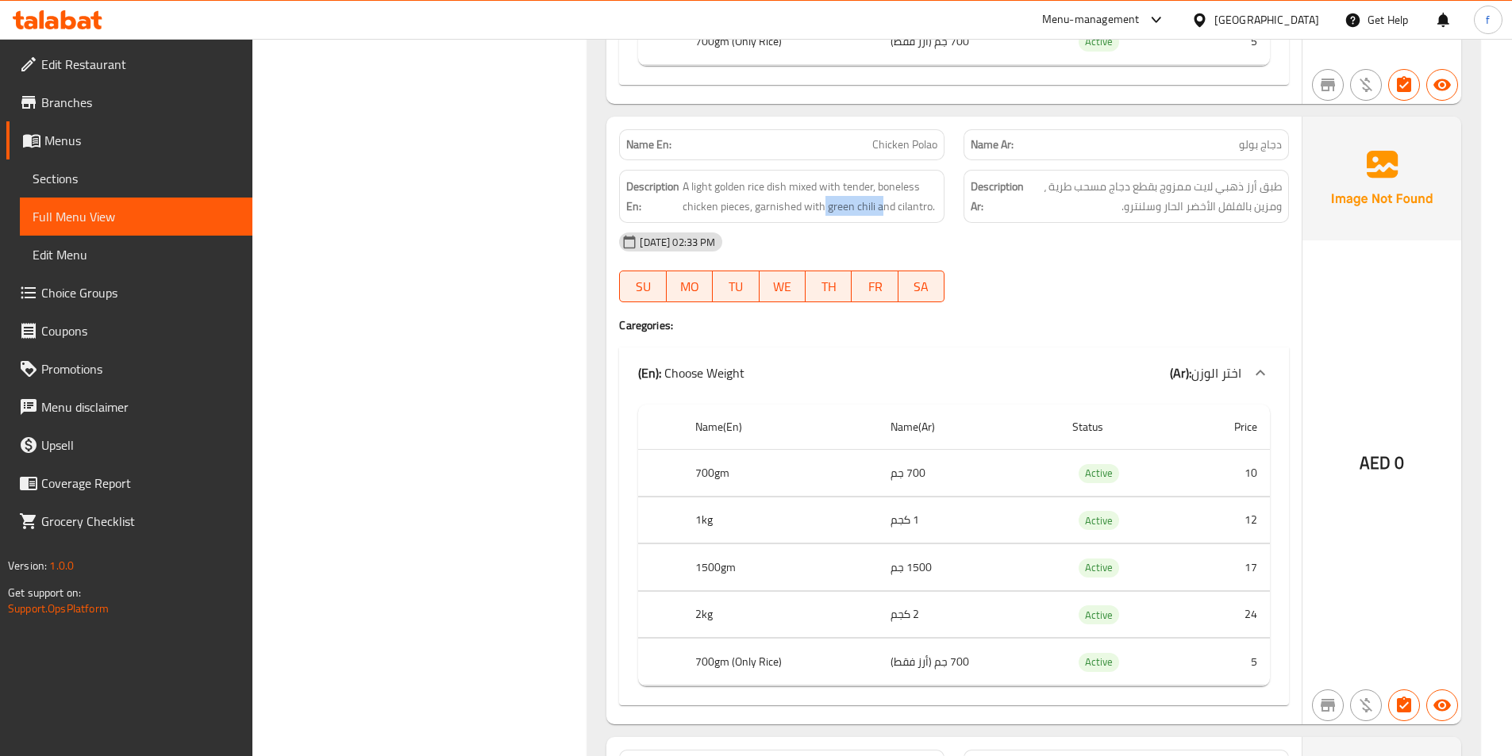
click at [879, 220] on div "Description En: A light golden rice dish mixed with tender, boneless chicken pi…" at bounding box center [781, 196] width 325 height 53
click at [860, 204] on span "A light golden rice dish mixed with tender, boneless chicken pieces, garnished …" at bounding box center [810, 196] width 255 height 39
click at [922, 206] on span "A light golden rice dish mixed with tender, boneless chicken pieces, garnished …" at bounding box center [810, 196] width 255 height 39
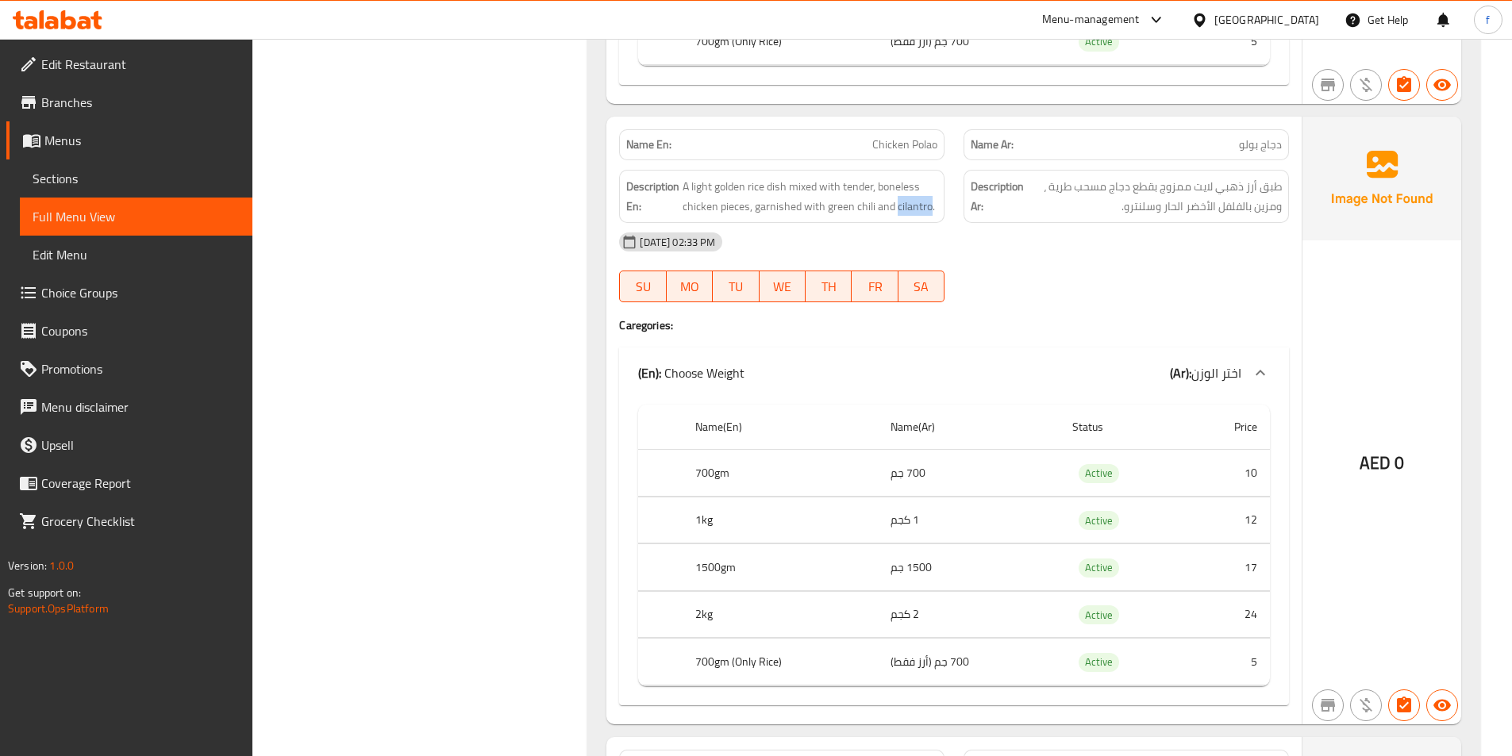
click at [915, 216] on span "A light golden rice dish mixed with tender, boneless chicken pieces, garnished …" at bounding box center [810, 196] width 255 height 39
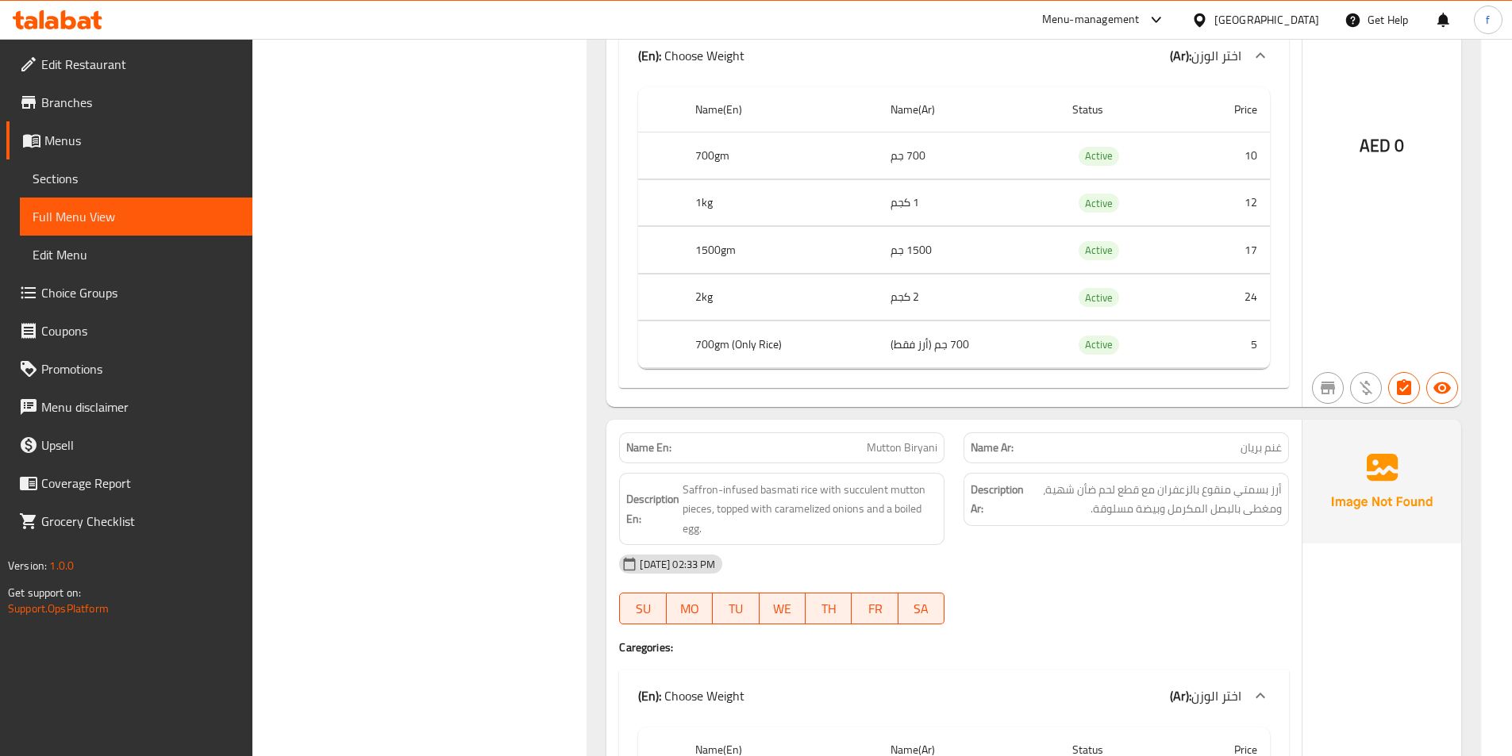
scroll to position [952, 0]
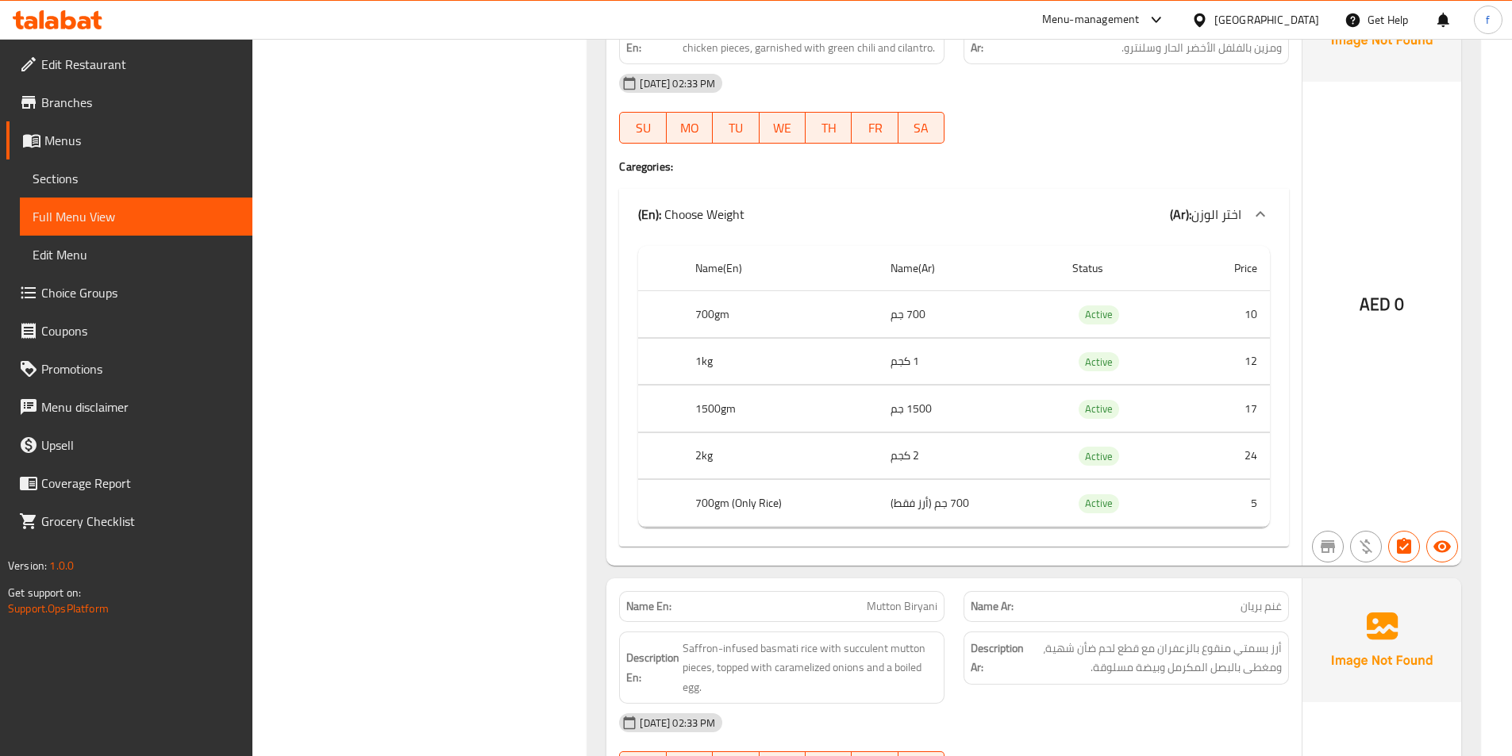
click at [709, 321] on th "700gm" at bounding box center [780, 314] width 195 height 47
drag, startPoint x: 709, startPoint y: 321, endPoint x: 972, endPoint y: 327, distance: 262.8
click at [734, 321] on th "700gm" at bounding box center [780, 314] width 195 height 47
click at [941, 321] on td "700 جم" at bounding box center [969, 314] width 182 height 47
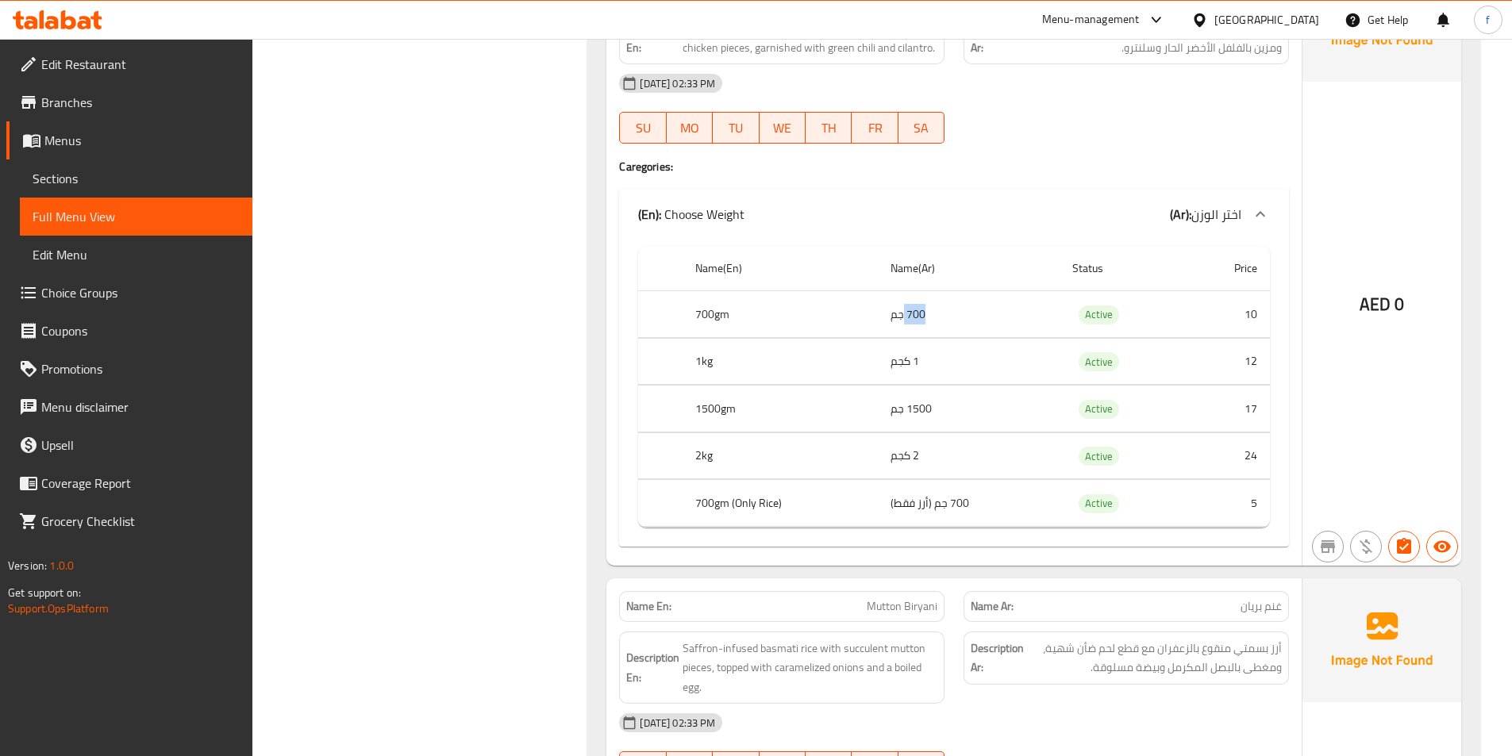
click at [941, 321] on td "700 جم" at bounding box center [969, 314] width 182 height 47
click at [1011, 325] on td "700 جم" at bounding box center [969, 314] width 182 height 47
drag, startPoint x: 678, startPoint y: 310, endPoint x: 1260, endPoint y: 316, distance: 582.6
click at [1260, 316] on tr "700gm 700 جم Active 10" at bounding box center [954, 314] width 632 height 47
drag, startPoint x: 700, startPoint y: 364, endPoint x: 1266, endPoint y: 361, distance: 565.9
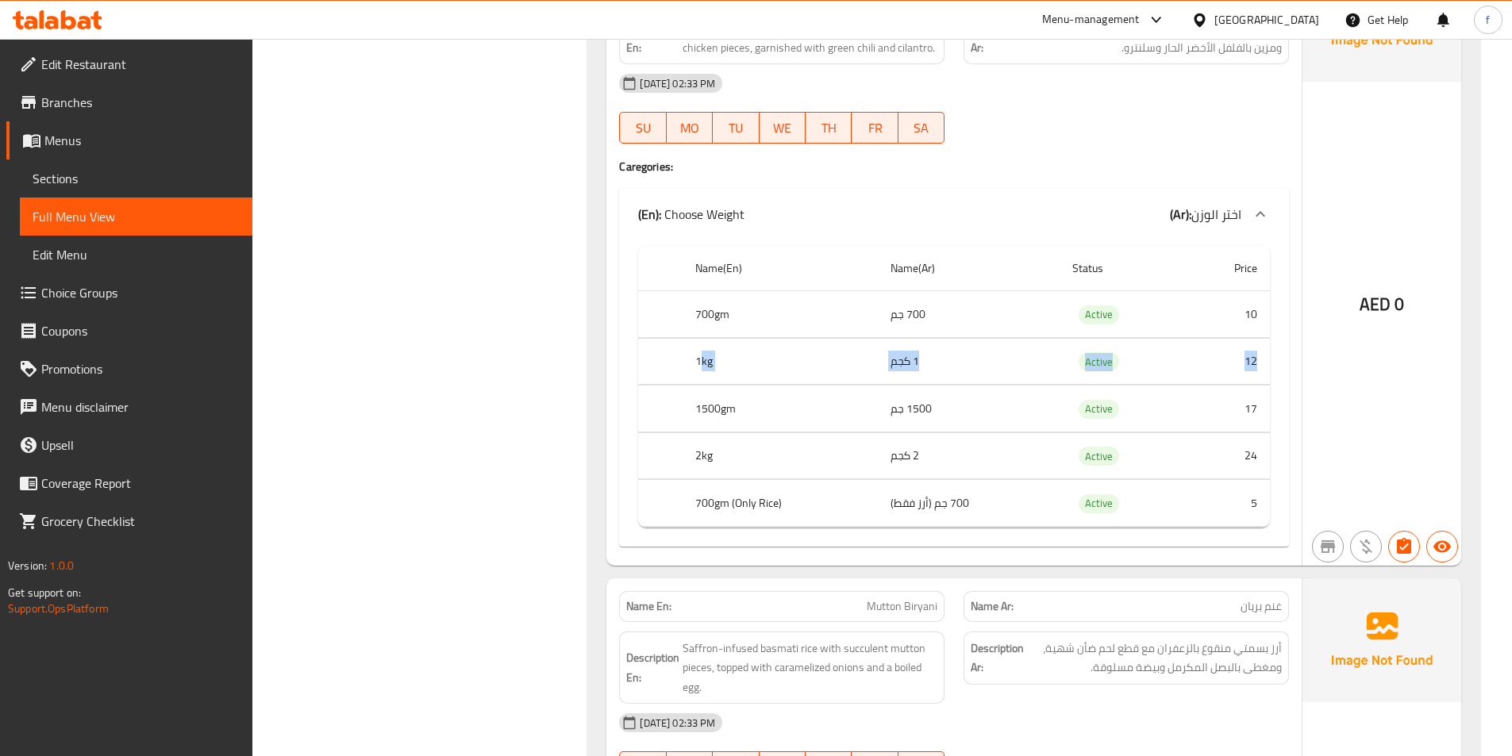
click at [1266, 361] on tr "1kg 1 كجم Active 12" at bounding box center [954, 361] width 632 height 47
click at [856, 416] on th "1500gm" at bounding box center [780, 409] width 195 height 47
drag, startPoint x: 840, startPoint y: 414, endPoint x: 1272, endPoint y: 411, distance: 432.6
click at [1272, 411] on div "Name(En) Name(Ar) Status Price 700gm 700 جم Active 10 1kg 1 كجم Active 12 1500g…" at bounding box center [954, 393] width 670 height 307
drag, startPoint x: 1231, startPoint y: 437, endPoint x: 971, endPoint y: 456, distance: 261.0
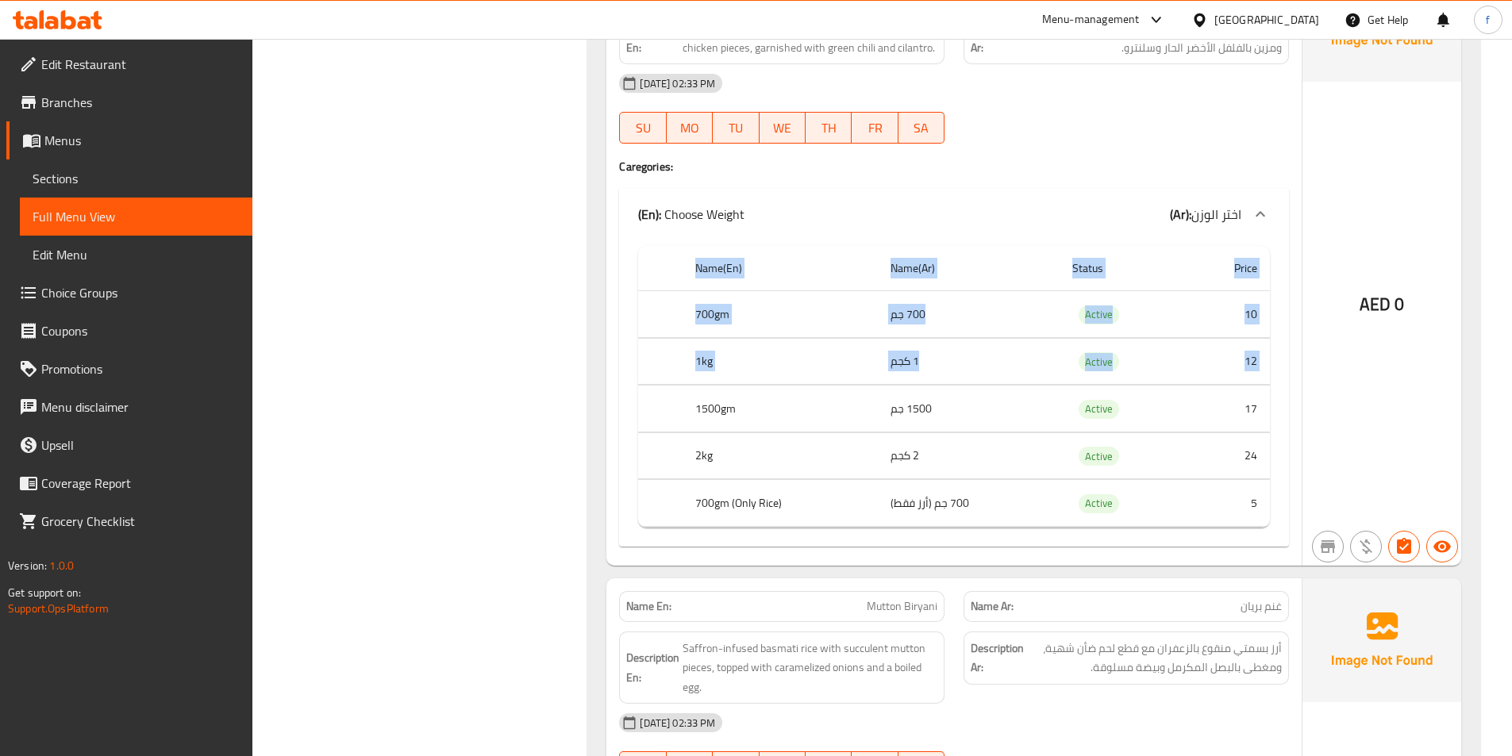
click at [1229, 437] on td "24" at bounding box center [1228, 456] width 84 height 47
click at [703, 464] on th "2kg" at bounding box center [780, 456] width 195 height 47
drag, startPoint x: 696, startPoint y: 448, endPoint x: 1273, endPoint y: 522, distance: 581.7
click at [1273, 522] on div "Name(En) Name(Ar) Status Price 700gm 700 جم Active 10 1kg 1 كجم Active 12 1500g…" at bounding box center [954, 393] width 670 height 307
click at [995, 510] on td "700 جم (أرز فقط)" at bounding box center [969, 503] width 182 height 47
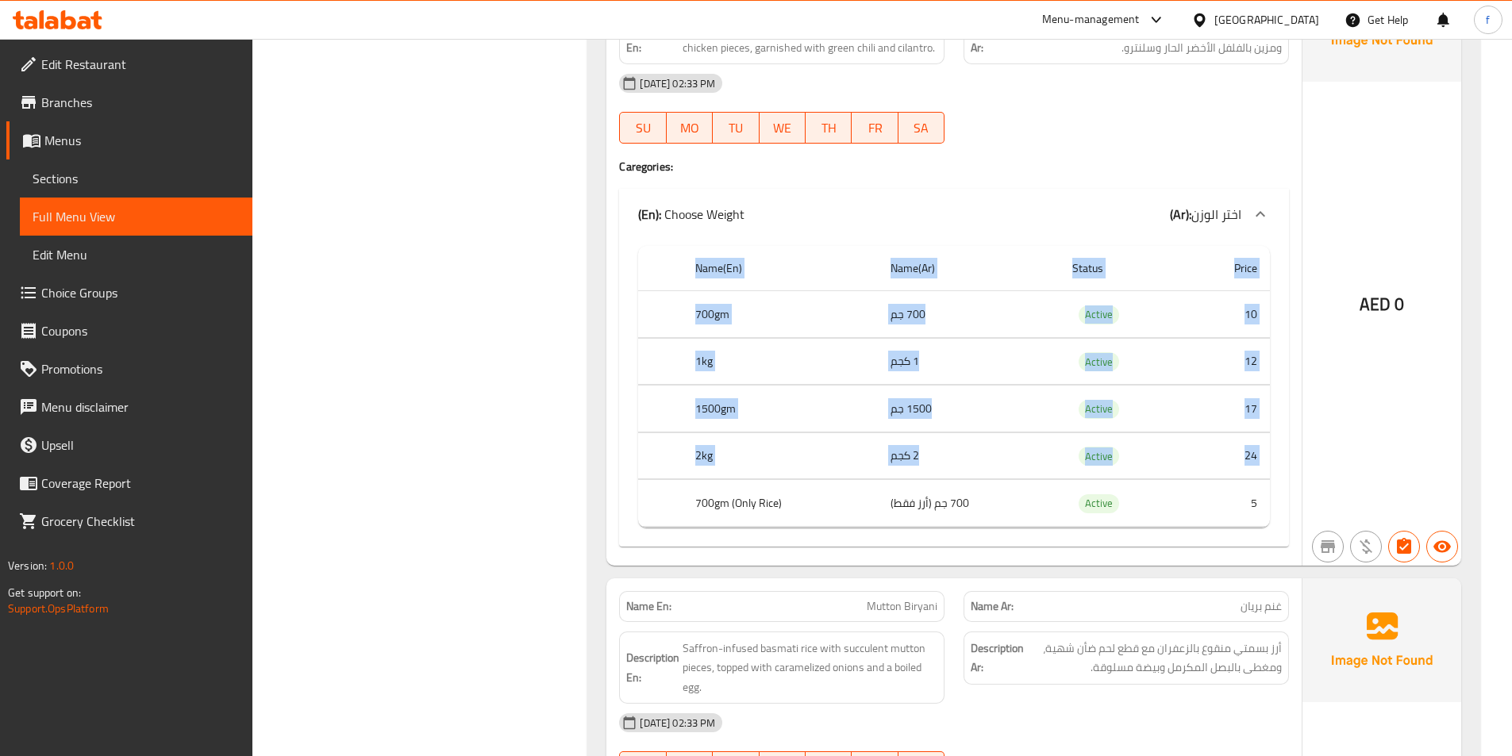
drag, startPoint x: 695, startPoint y: 502, endPoint x: 1275, endPoint y: 507, distance: 579.4
click at [1275, 507] on div "Name(En) Name(Ar) Status Price 700gm 700 جم Active 10 1kg 1 كجم Active 12 1500g…" at bounding box center [954, 393] width 670 height 307
click at [1146, 514] on td "Active" at bounding box center [1123, 503] width 126 height 47
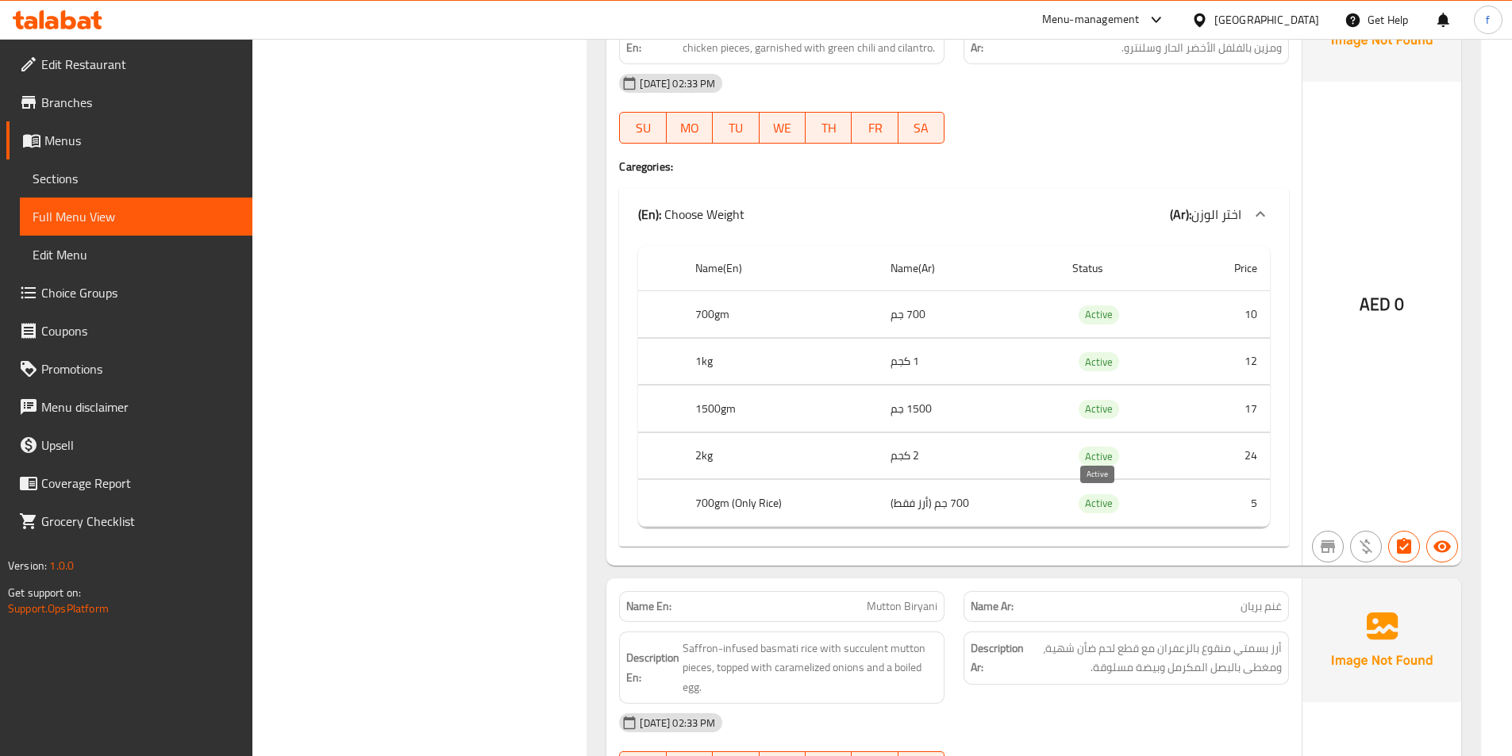
click at [1104, 502] on span "Active" at bounding box center [1099, 503] width 40 height 18
click at [1000, 511] on td "700 جم (أرز فقط)" at bounding box center [969, 503] width 182 height 47
click at [952, 507] on td "700 جم (أرز فقط)" at bounding box center [969, 503] width 182 height 47
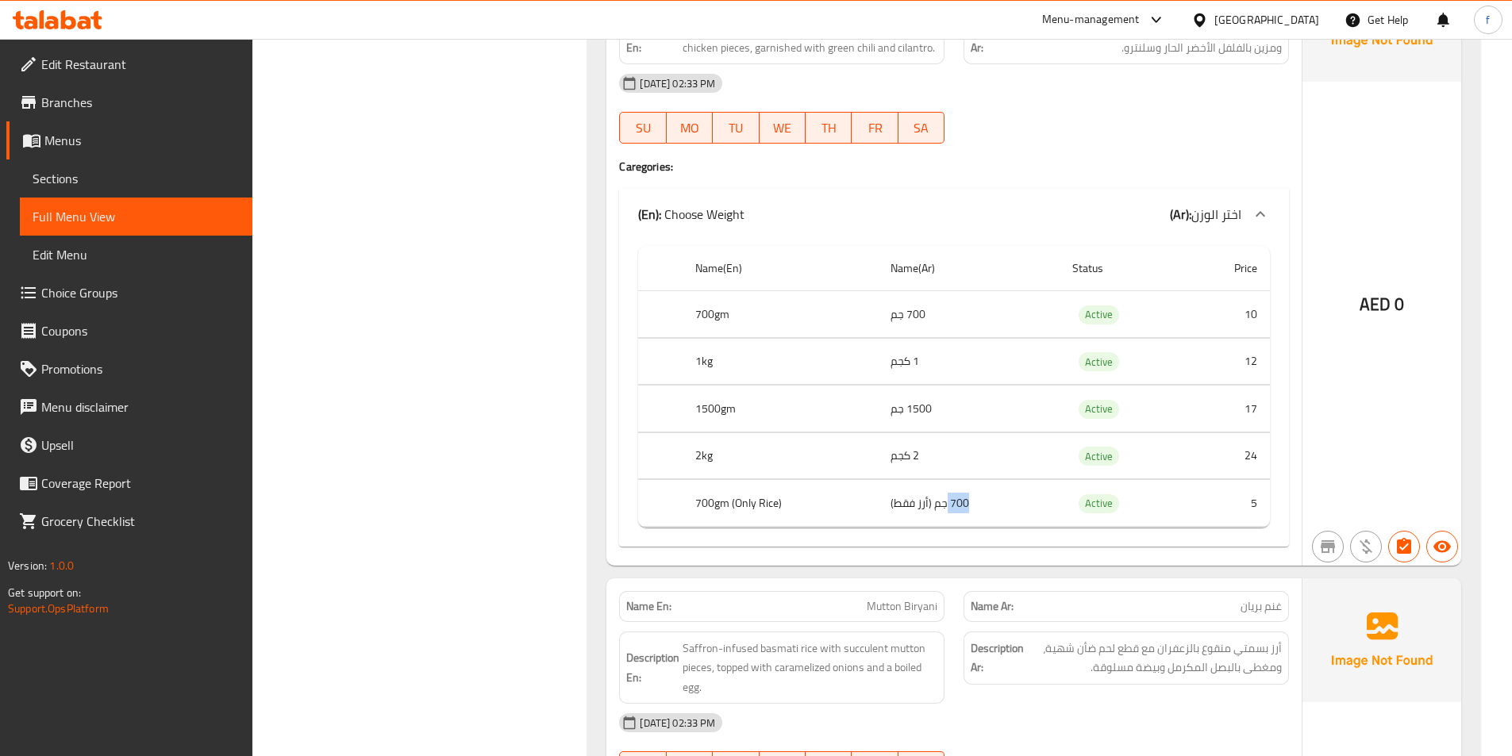
click at [952, 507] on td "700 جم (أرز فقط)" at bounding box center [969, 503] width 182 height 47
click at [990, 508] on td "700 جم (أرز فقط)" at bounding box center [969, 503] width 182 height 47
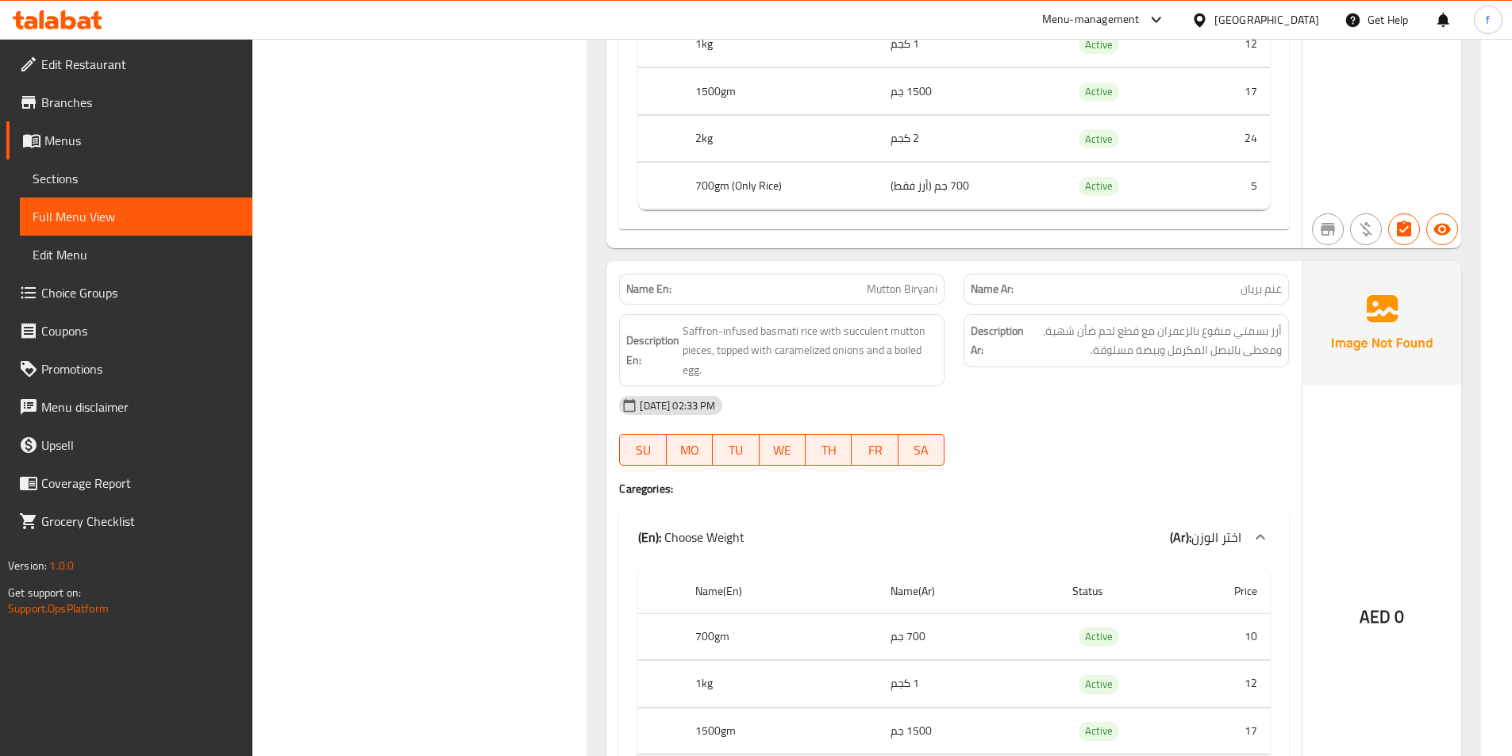
click at [879, 287] on span "Mutton Biryani" at bounding box center [902, 289] width 71 height 17
click at [906, 285] on span "Mutton Biryani" at bounding box center [902, 289] width 71 height 17
click at [810, 328] on span "Saffron-infused basmati rice with succulent mutton pieces, topped with carameli…" at bounding box center [810, 350] width 255 height 59
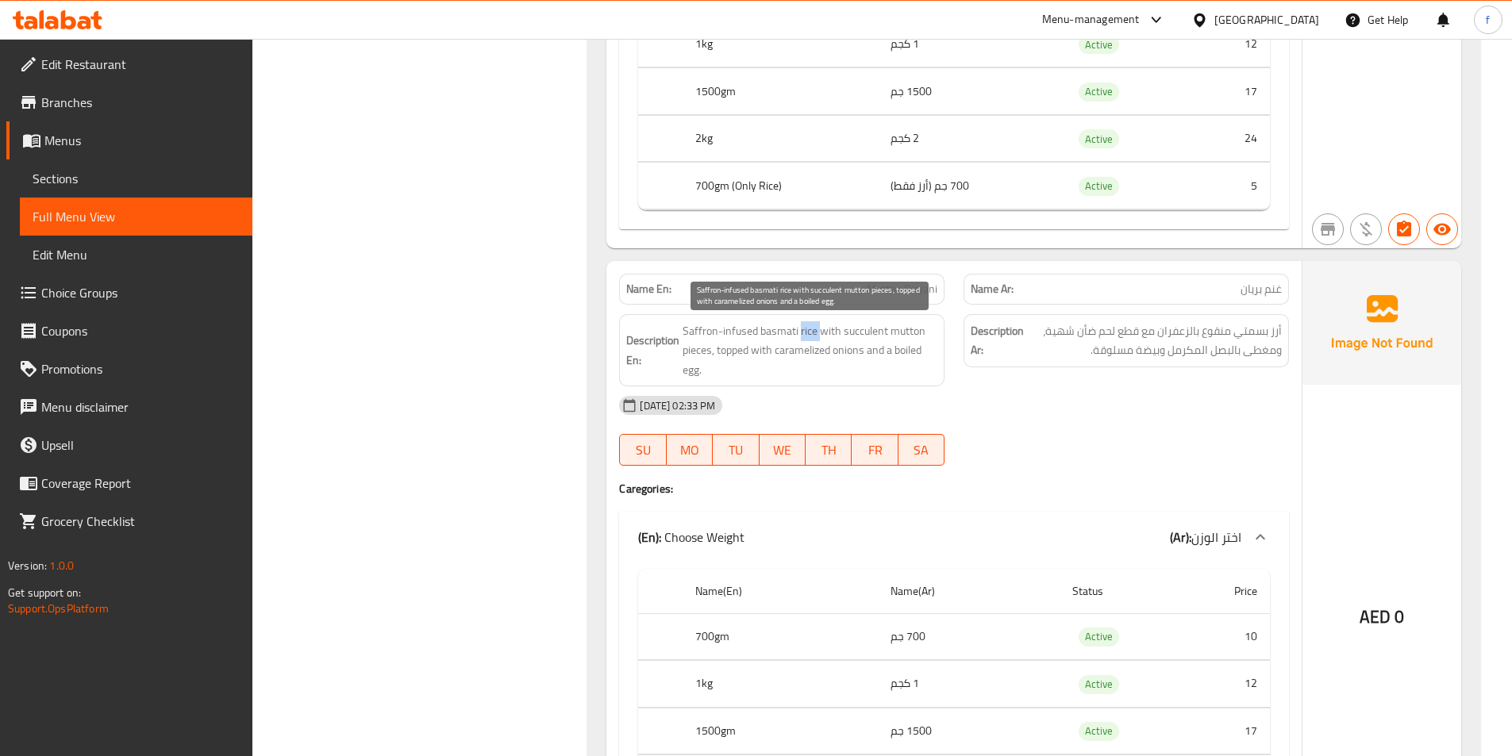
click at [810, 328] on span "Saffron-infused basmati rice with succulent mutton pieces, topped with carameli…" at bounding box center [810, 350] width 255 height 59
click at [782, 334] on span "Saffron-infused basmati rice with succulent mutton pieces, topped with carameli…" at bounding box center [810, 350] width 255 height 59
click at [748, 331] on span "Saffron-infused basmati rice with succulent mutton pieces, topped with carameli…" at bounding box center [810, 350] width 255 height 59
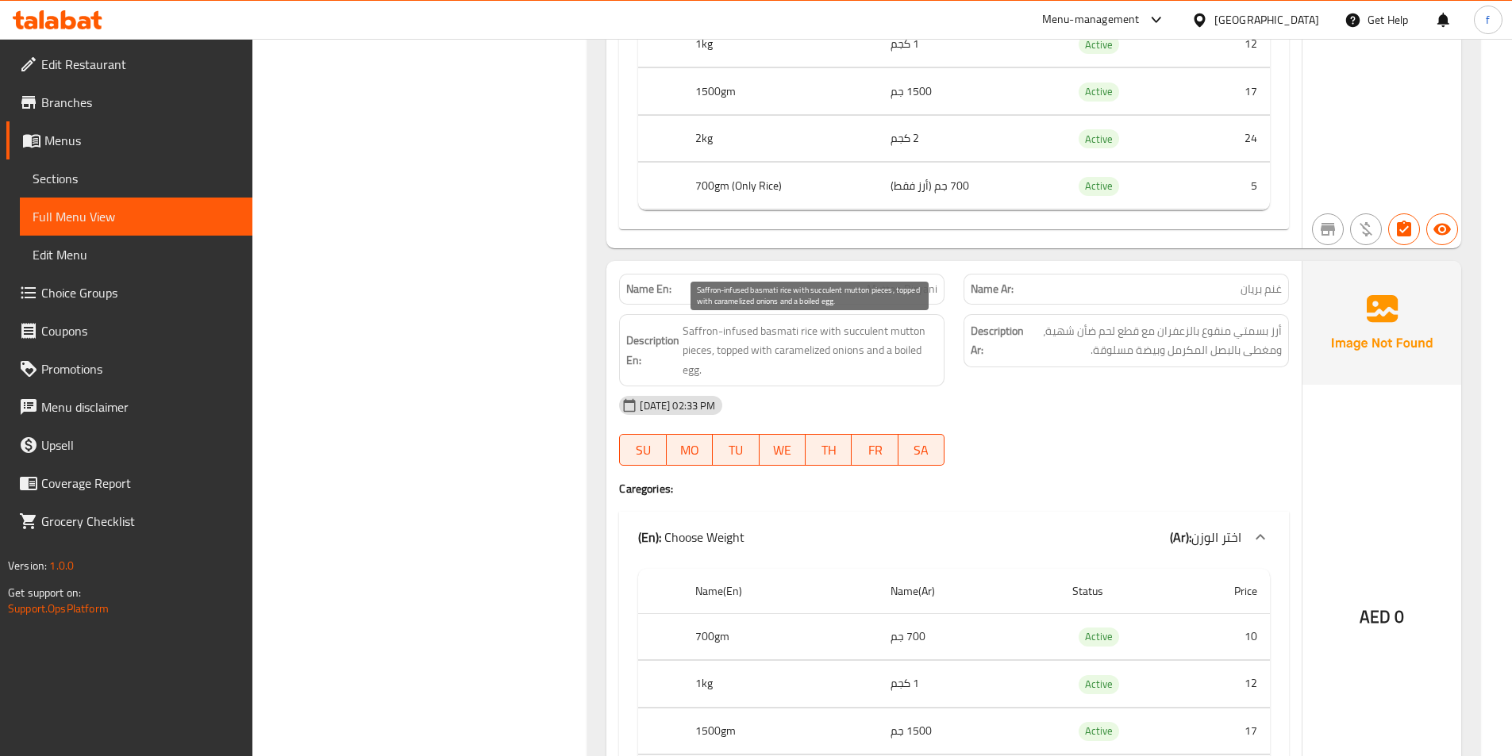
click at [698, 329] on span "Saffron-infused basmati rice with succulent mutton pieces, topped with carameli…" at bounding box center [810, 350] width 255 height 59
click at [823, 330] on span "Saffron-infused basmati rice with succulent mutton pieces, topped with carameli…" at bounding box center [810, 350] width 255 height 59
click at [857, 322] on span "Saffron-infused basmati rice with succulent mutton pieces, topped with carameli…" at bounding box center [810, 350] width 255 height 59
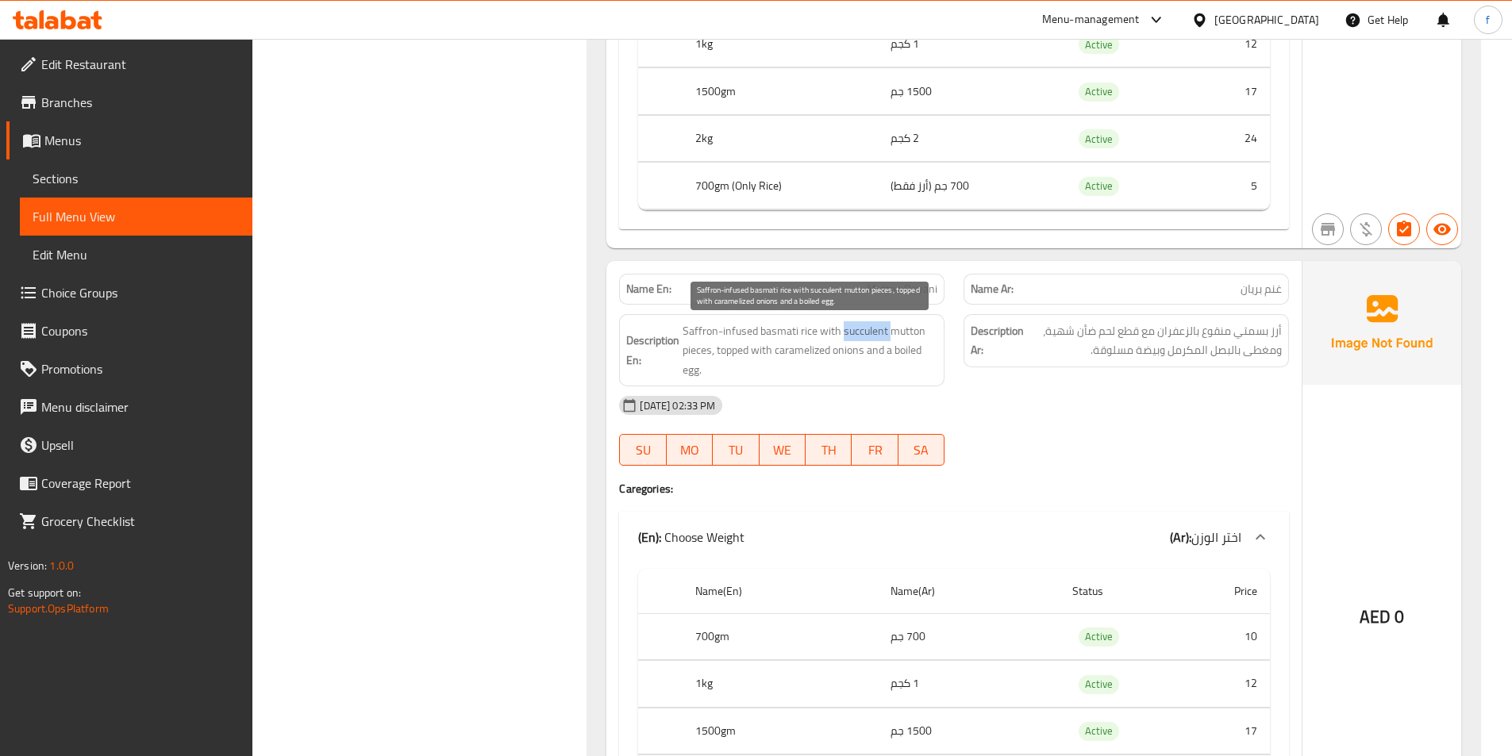
click at [857, 322] on span "Saffron-infused basmati rice with succulent mutton pieces, topped with carameli…" at bounding box center [810, 350] width 255 height 59
copy span "succulent"
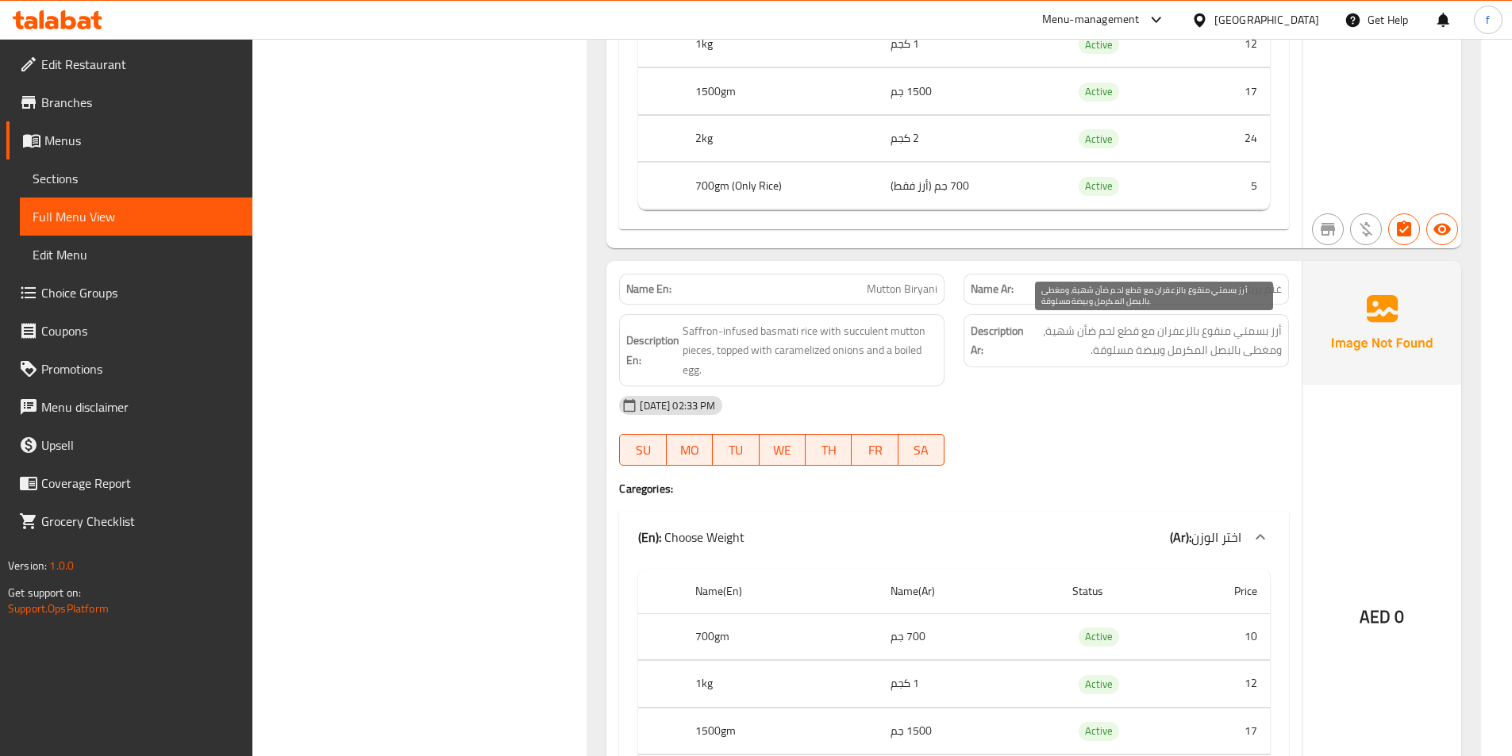
click at [1129, 333] on span "أرز بسمتي منقوع بالزعفران مع قطع لحم ضأن شهية، ومغطى بالبصل المكرمل وبيضة مسلوق…" at bounding box center [1154, 340] width 255 height 39
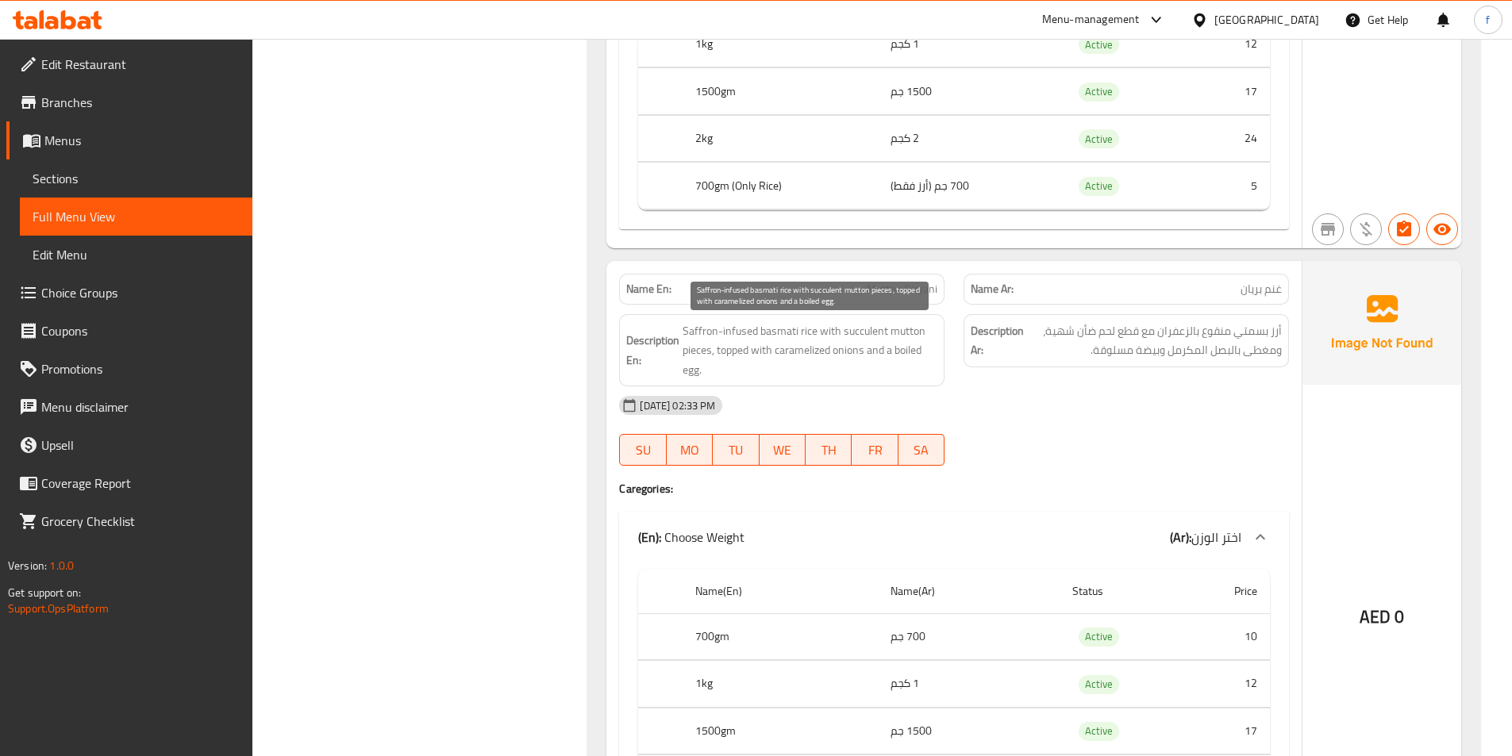
click at [864, 325] on span "Saffron-infused basmati rice with succulent mutton pieces, topped with carameli…" at bounding box center [810, 350] width 255 height 59
click at [691, 348] on span "Saffron-infused basmati rice with succulent mutton pieces, topped with carameli…" at bounding box center [810, 350] width 255 height 59
click at [922, 294] on span "Mutton Biryani" at bounding box center [902, 289] width 71 height 17
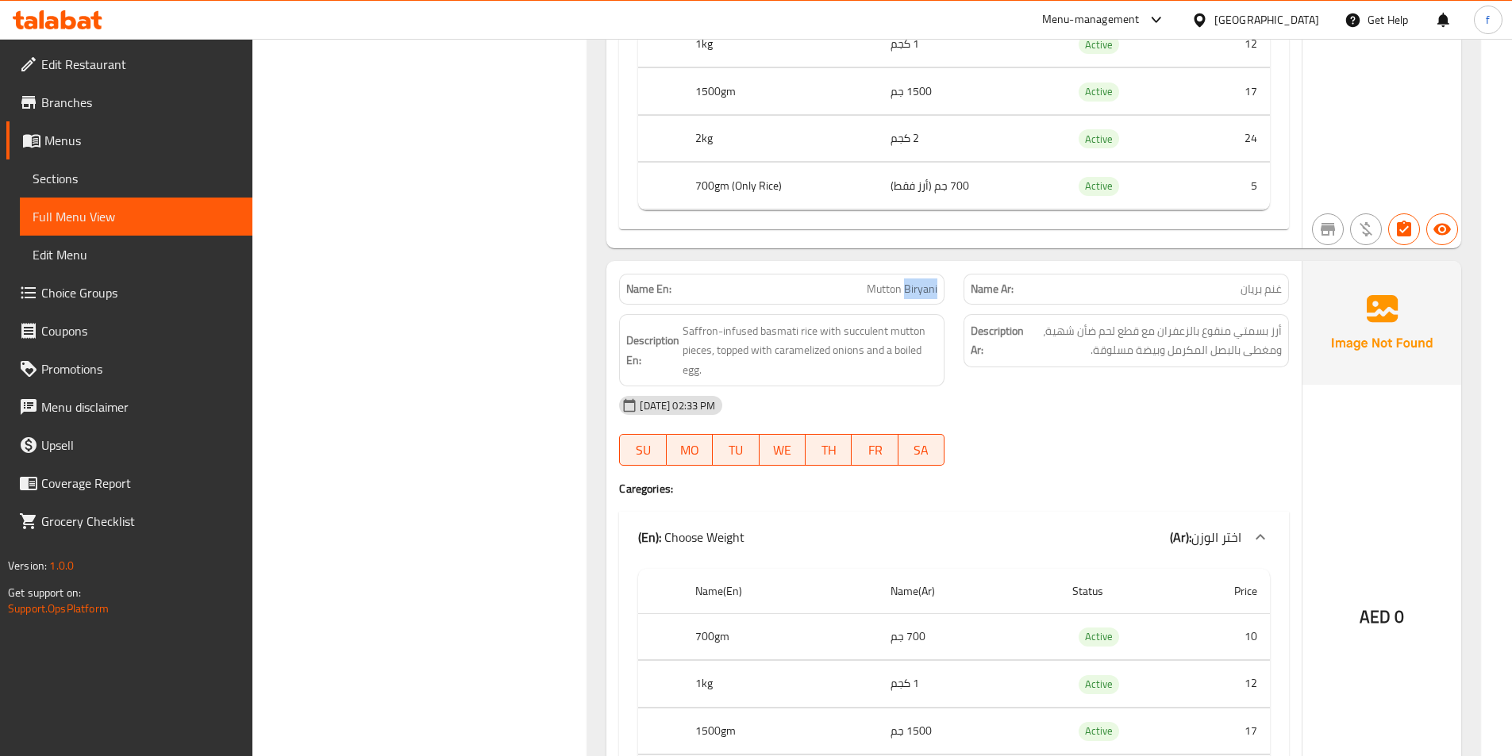
click at [922, 294] on span "Mutton Biryani" at bounding box center [902, 289] width 71 height 17
copy span "Mutton Biryani"
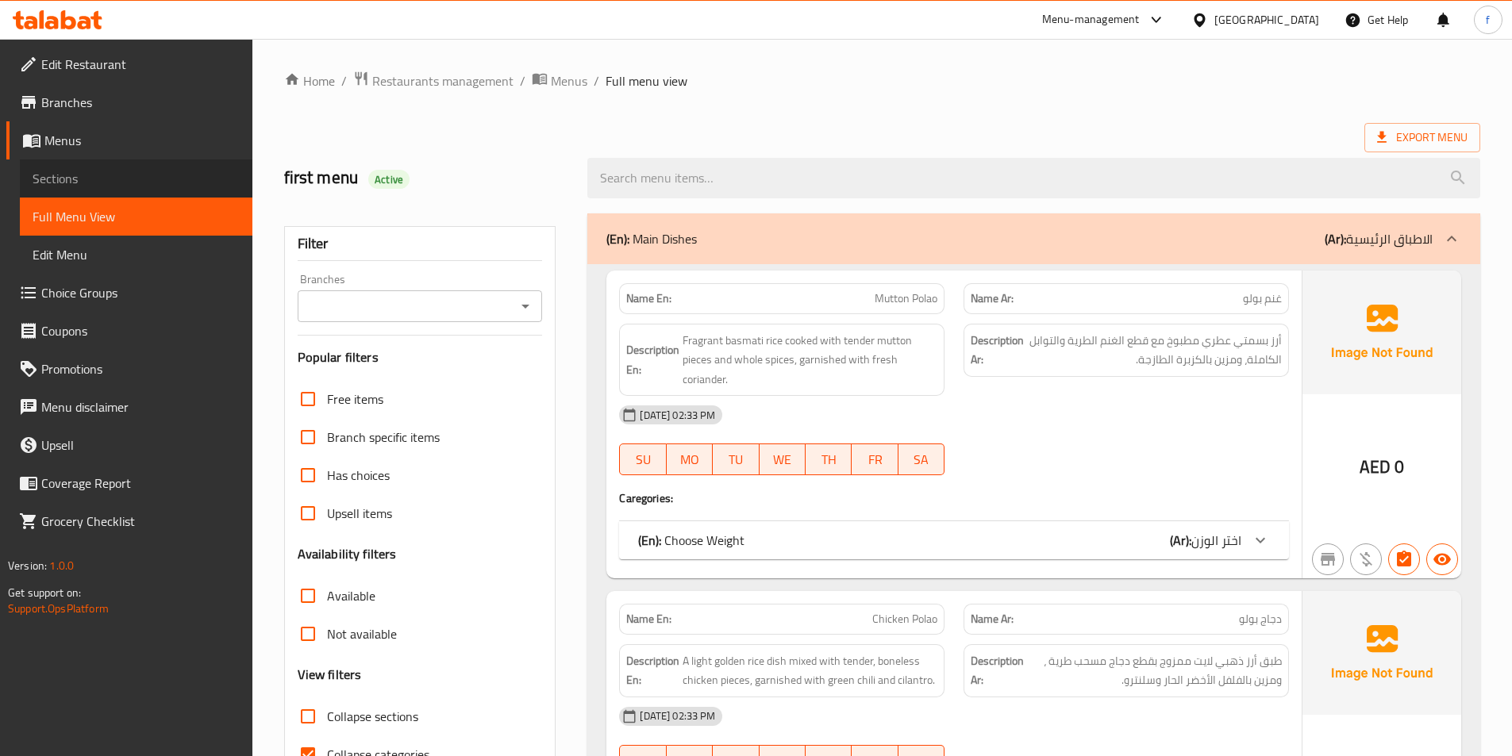
click at [90, 190] on link "Sections" at bounding box center [136, 179] width 233 height 38
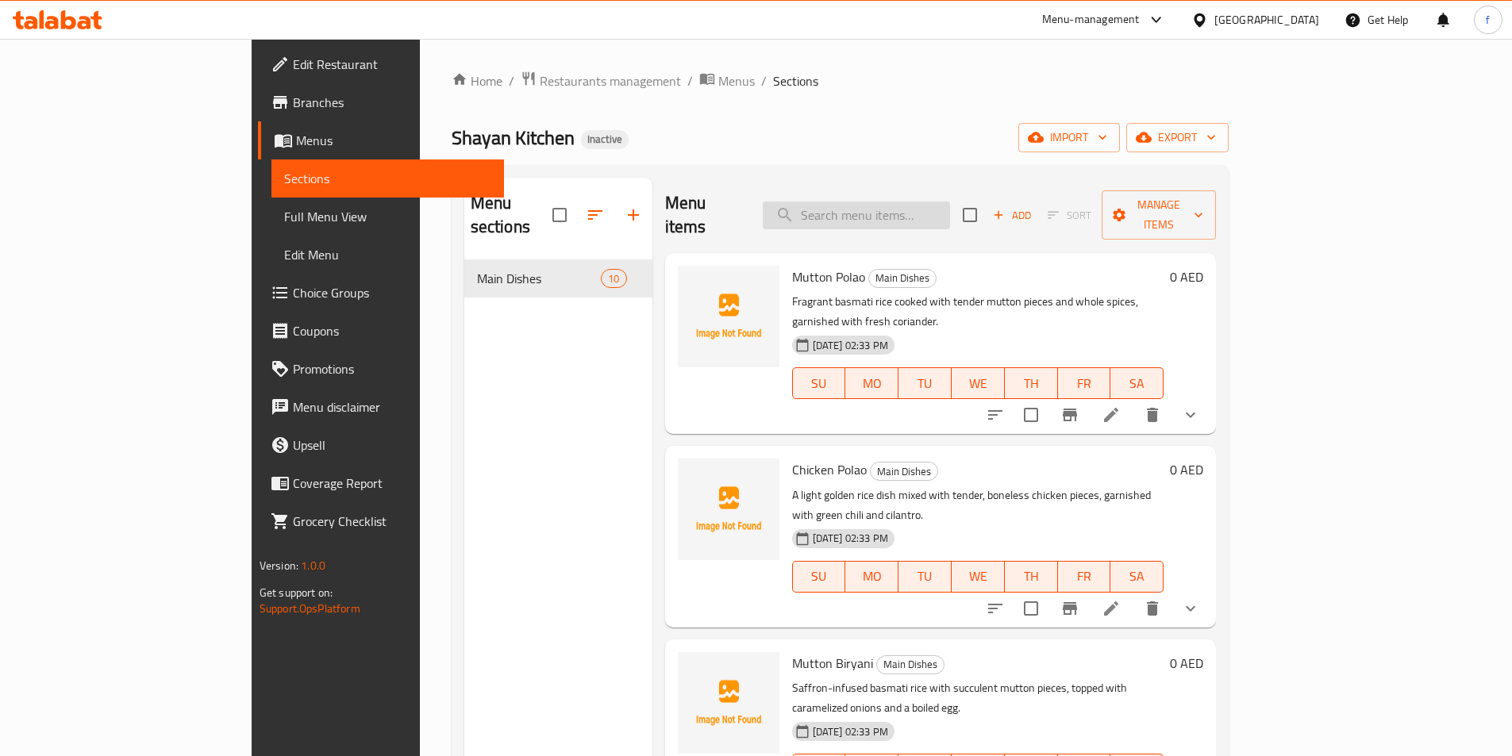
click at [880, 202] on input "search" at bounding box center [856, 216] width 187 height 28
paste input "Mutton Biryani"
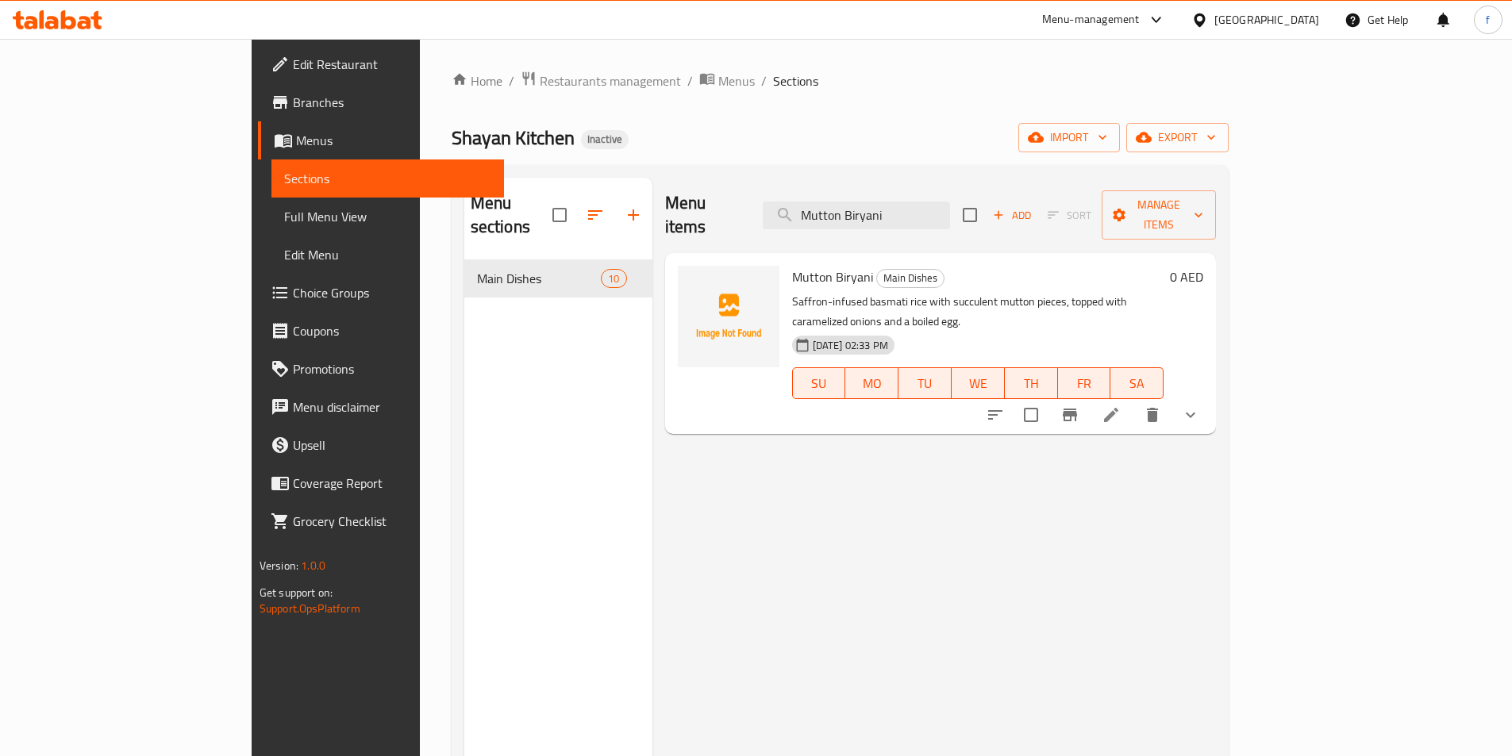
type input "Mutton Biryani"
click at [1133, 401] on li at bounding box center [1111, 415] width 44 height 29
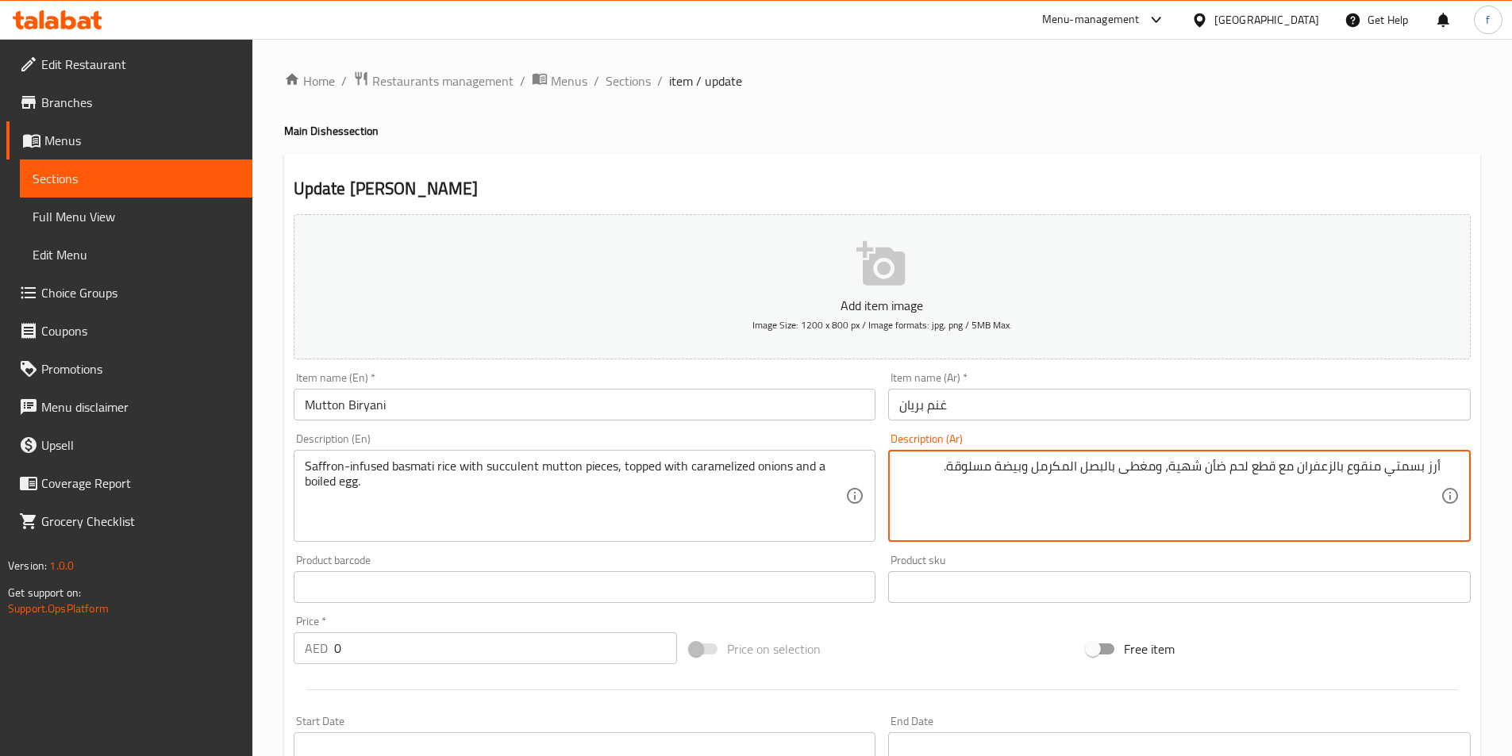
click at [1332, 488] on textarea "أرز بسمتي منقوع بالزعفران مع قطع لحم ضأن شهية، ومغطى بالبصل المكرمل وبيضة مسلوق…" at bounding box center [1169, 496] width 541 height 75
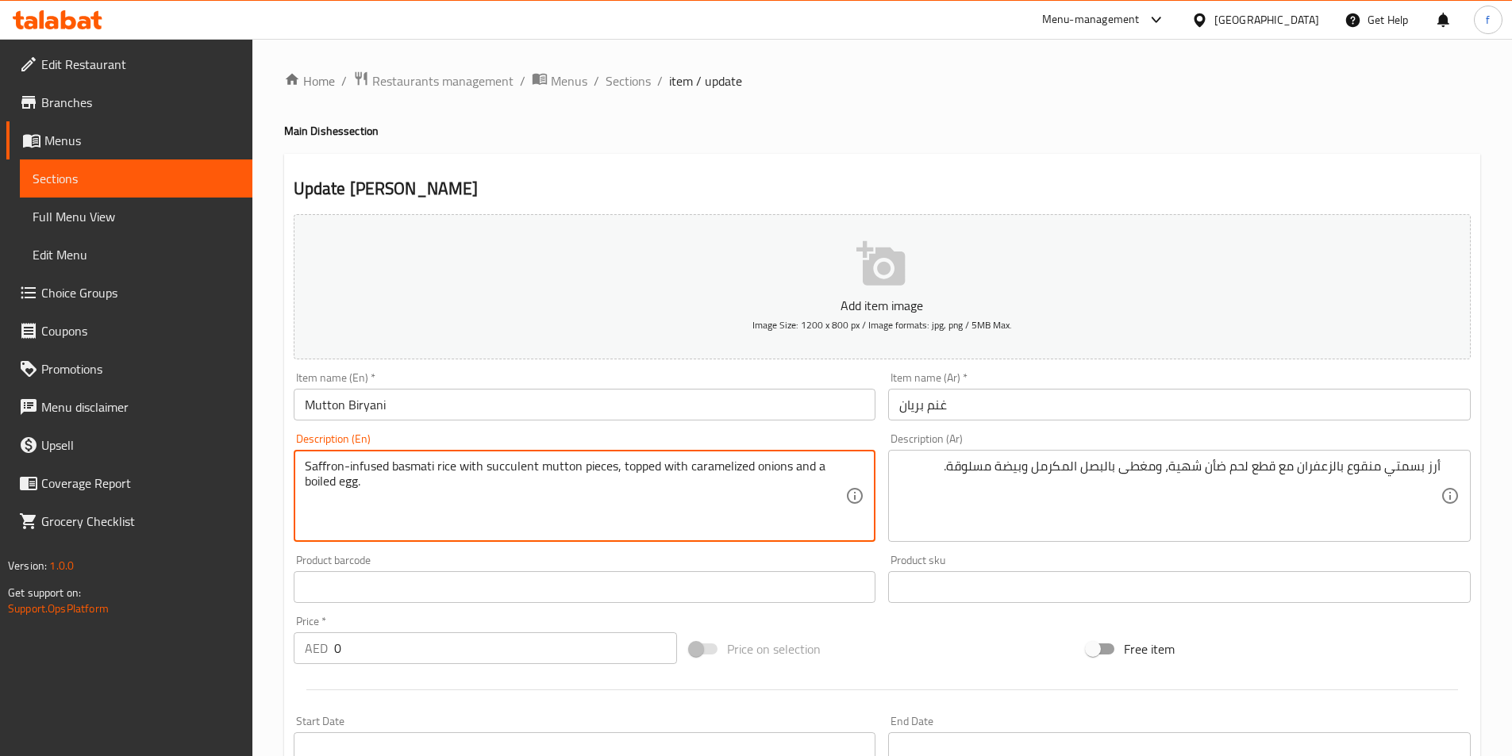
click at [568, 465] on textarea "Saffron-infused basmati rice with succulent mutton pieces, topped with carameli…" at bounding box center [575, 496] width 541 height 75
drag, startPoint x: 306, startPoint y: 464, endPoint x: 621, endPoint y: 469, distance: 315.2
click at [621, 469] on textarea "Saffron-infused basmati rice with succulent mutton pieces, topped with carameli…" at bounding box center [575, 496] width 541 height 75
click at [575, 493] on textarea "Saffron-infused basmati rice with succulent mutton pieces, topped with carameli…" at bounding box center [575, 496] width 541 height 75
drag, startPoint x: 536, startPoint y: 466, endPoint x: 617, endPoint y: 469, distance: 81.0
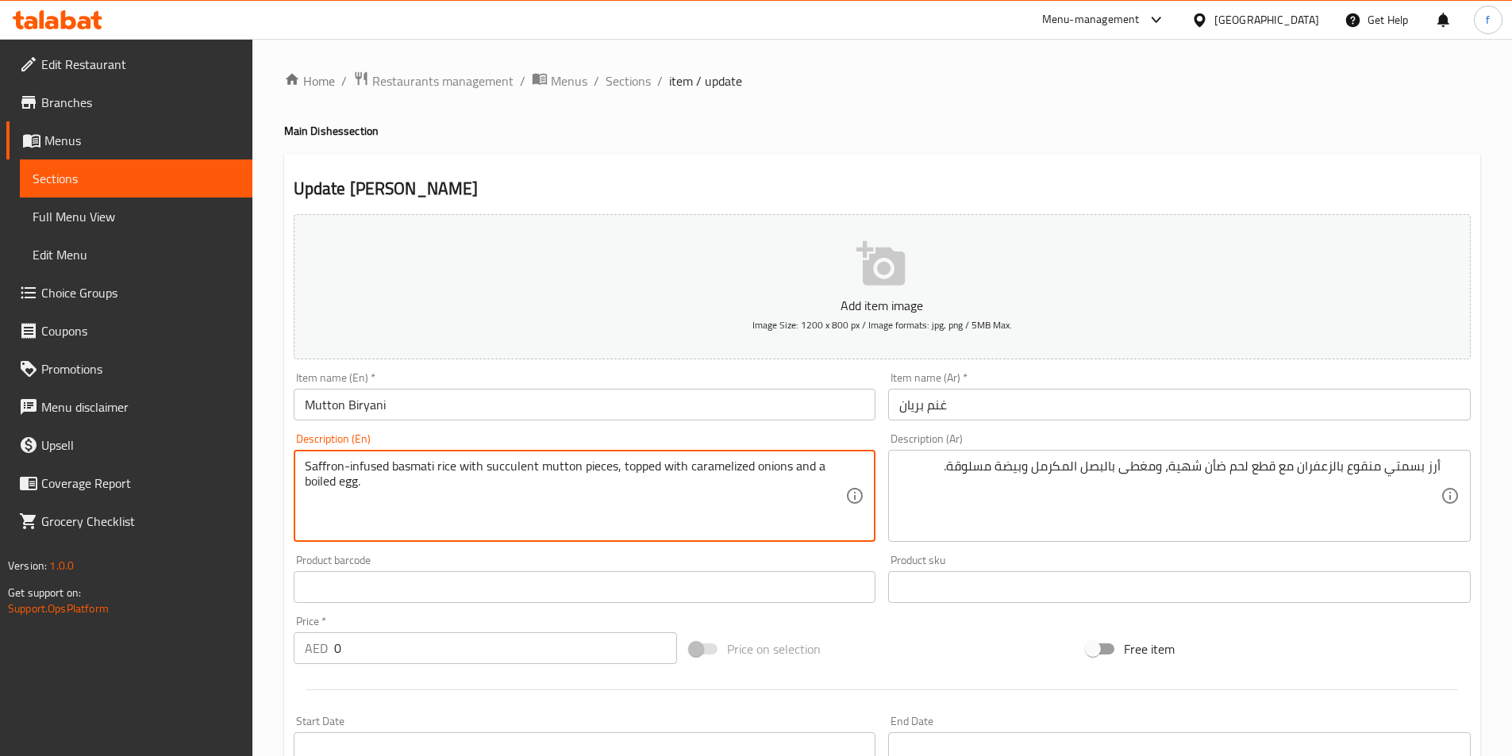
click at [617, 469] on textarea "Saffron-infused basmati rice with succulent mutton pieces, topped with carameli…" at bounding box center [575, 496] width 541 height 75
click at [535, 467] on textarea "Saffron-infused basmati rice with succulent mutton pieces, topped with carameli…" at bounding box center [575, 496] width 541 height 75
drag, startPoint x: 483, startPoint y: 467, endPoint x: 615, endPoint y: 467, distance: 131.8
click at [615, 467] on textarea "Saffron-infused basmati rice with succulent mutton pieces, topped with carameli…" at bounding box center [575, 496] width 541 height 75
click at [512, 464] on textarea "Saffron-infused basmati rice with succulent mutton pieces, topped with carameli…" at bounding box center [575, 496] width 541 height 75
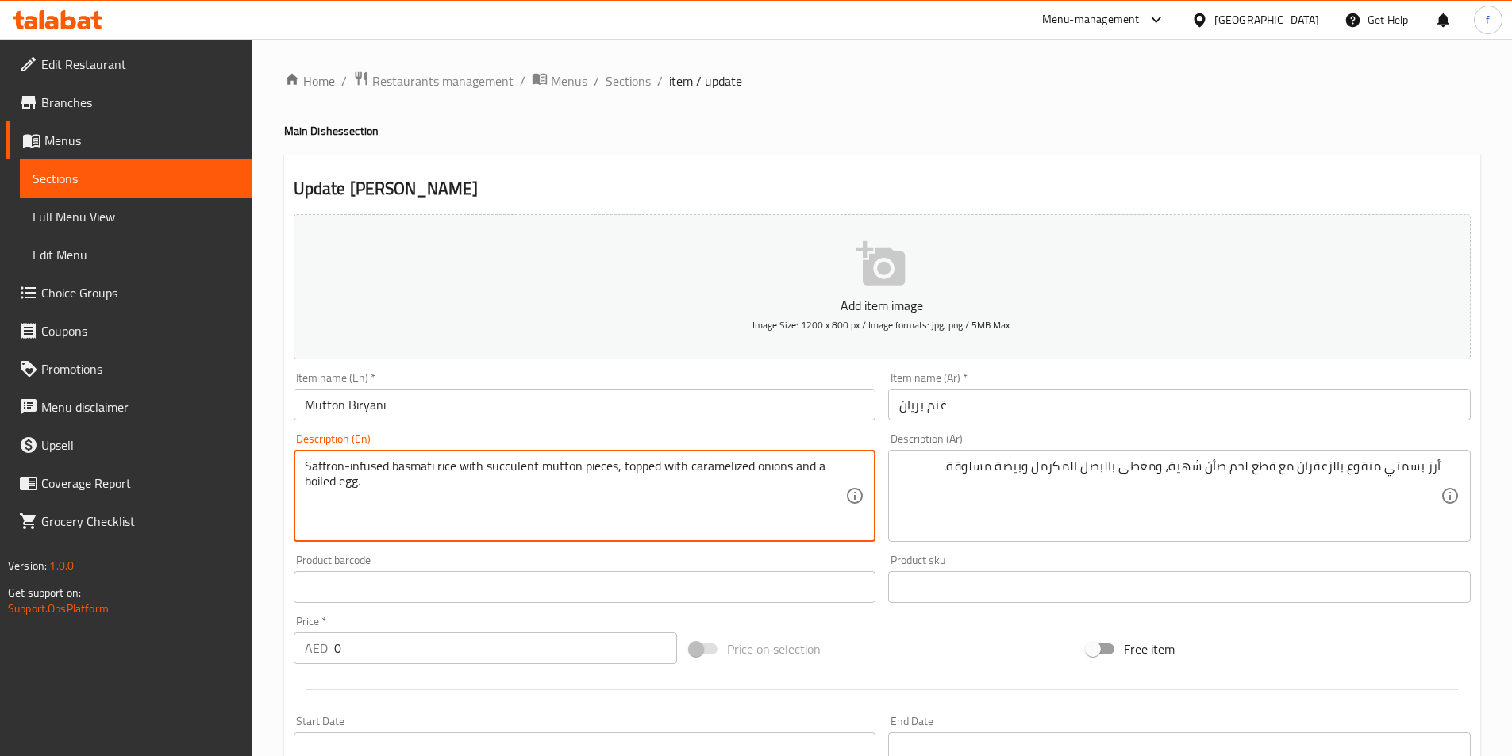
drag, startPoint x: 484, startPoint y: 464, endPoint x: 615, endPoint y: 475, distance: 131.5
click at [615, 475] on textarea "Saffron-infused basmati rice with succulent mutton pieces, topped with carameli…" at bounding box center [575, 496] width 541 height 75
click at [523, 505] on textarea "Saffron-infused basmati rice with succulent mutton pieces, topped with carameli…" at bounding box center [575, 496] width 541 height 75
drag, startPoint x: 485, startPoint y: 465, endPoint x: 615, endPoint y: 481, distance: 131.1
click at [615, 481] on textarea "Saffron-infused basmati rice with succulent mutton pieces, topped with carameli…" at bounding box center [575, 496] width 541 height 75
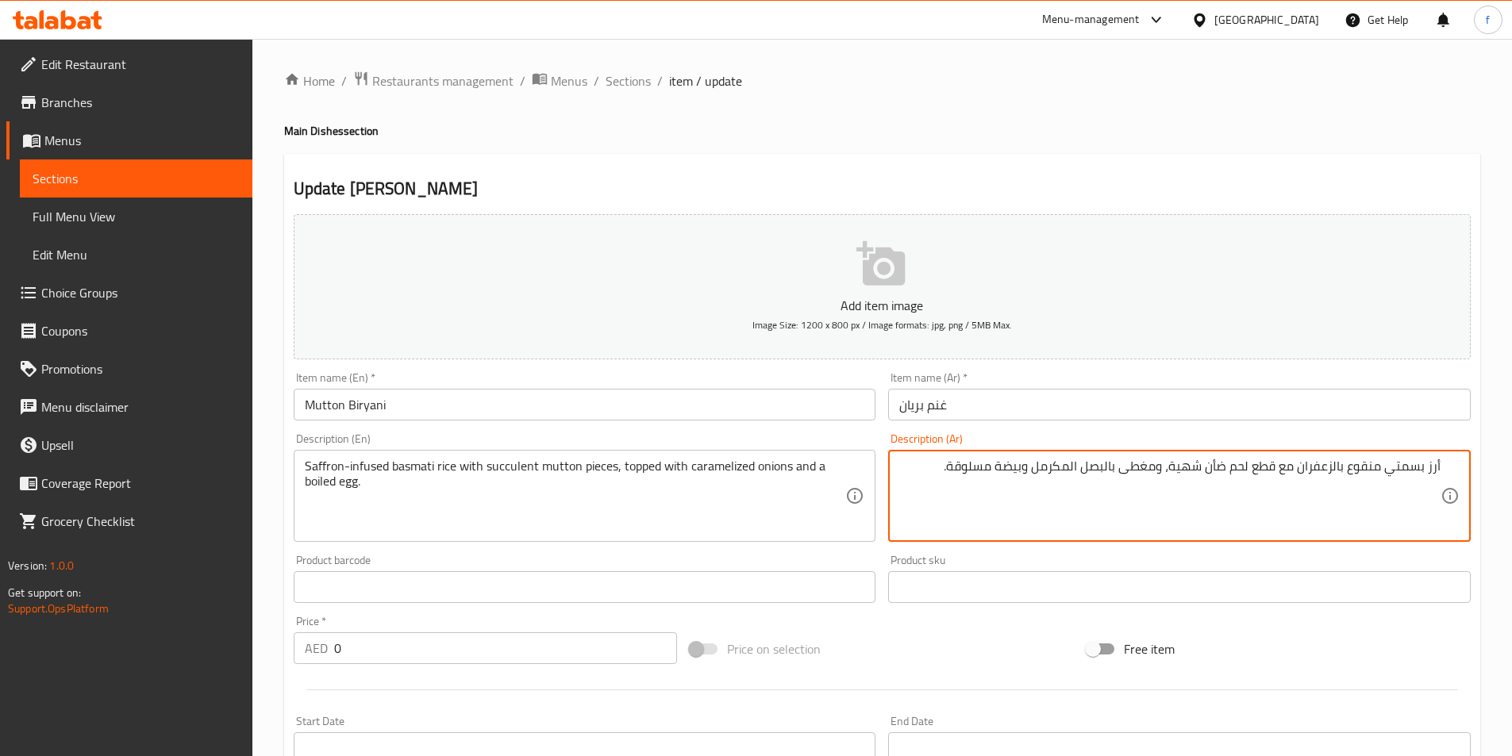
click at [1241, 466] on textarea "أرز بسمتي منقوع بالزعفران مع قطع لحم ضأن شهية، ومغطى بالبصل المكرمل وبيضة مسلوق…" at bounding box center [1169, 496] width 541 height 75
click at [1234, 464] on textarea "أرز بسمتي منقوع بالزعفران مع قطع ضأن شهية، ومغطى بالبصل المكرمل وبيضة مسلوقة." at bounding box center [1169, 496] width 541 height 75
type textarea "أرز بسمتي منقوع بالزعفران مع قطع غنم شهية، ومغطى بالبصل المكرمل وبيضة مسلوقة."
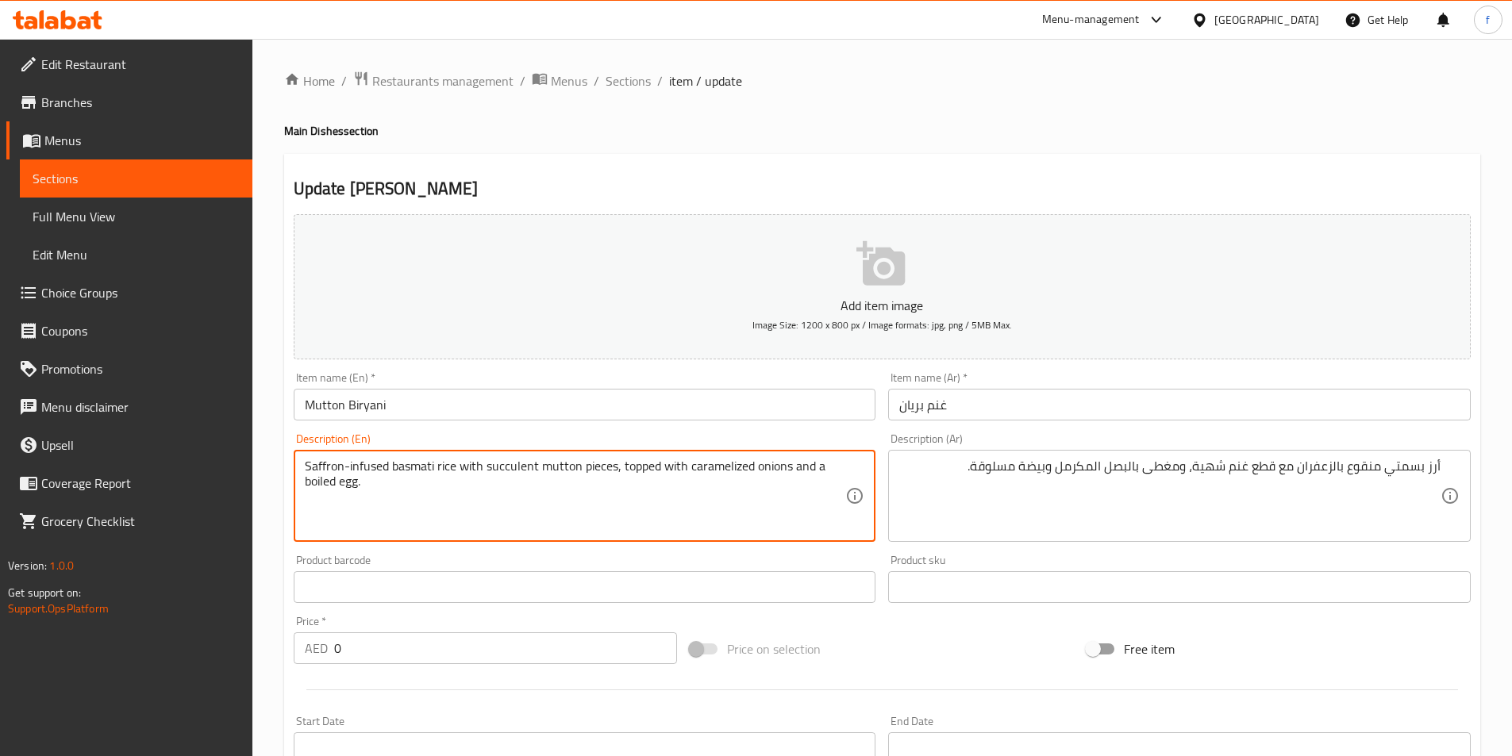
click at [637, 460] on textarea "Saffron-infused basmati rice with succulent mutton pieces, topped with carameli…" at bounding box center [575, 496] width 541 height 75
click at [721, 467] on textarea "Saffron-infused basmati rice with succulent mutton pieces, topped with carameli…" at bounding box center [575, 496] width 541 height 75
click at [764, 466] on textarea "Saffron-infused basmati rice with succulent mutton pieces, topped with carameli…" at bounding box center [575, 496] width 541 height 75
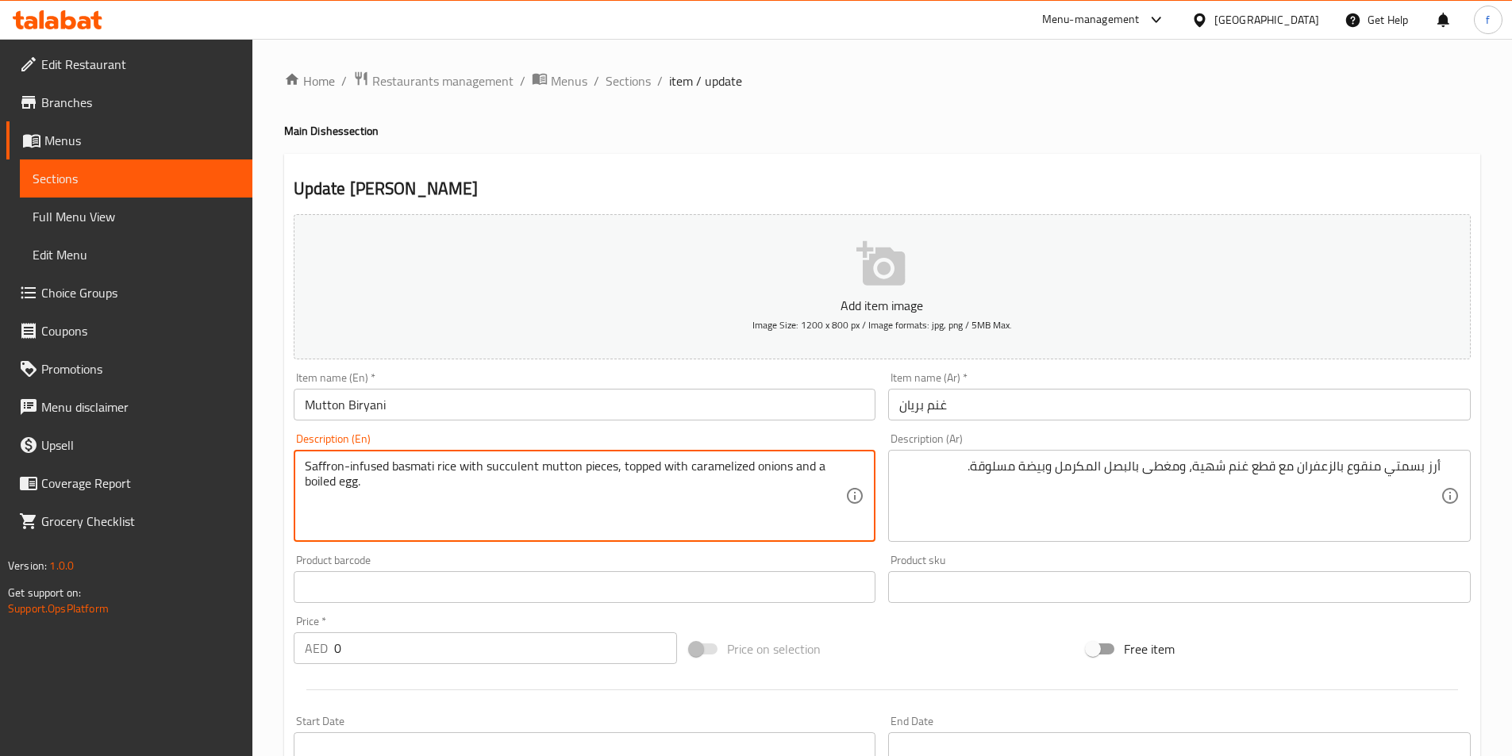
click at [606, 507] on textarea "Saffron-infused basmati rice with succulent mutton pieces, topped with carameli…" at bounding box center [575, 496] width 541 height 75
drag, startPoint x: 305, startPoint y: 477, endPoint x: 350, endPoint y: 511, distance: 56.7
click at [350, 511] on textarea "Saffron-infused basmati rice with succulent mutton pieces, topped with carameli…" at bounding box center [575, 496] width 541 height 75
click at [372, 494] on textarea "Saffron-infused basmati rice with succulent mutton pieces, topped with carameli…" at bounding box center [575, 496] width 541 height 75
drag, startPoint x: 357, startPoint y: 483, endPoint x: 294, endPoint y: 487, distance: 63.6
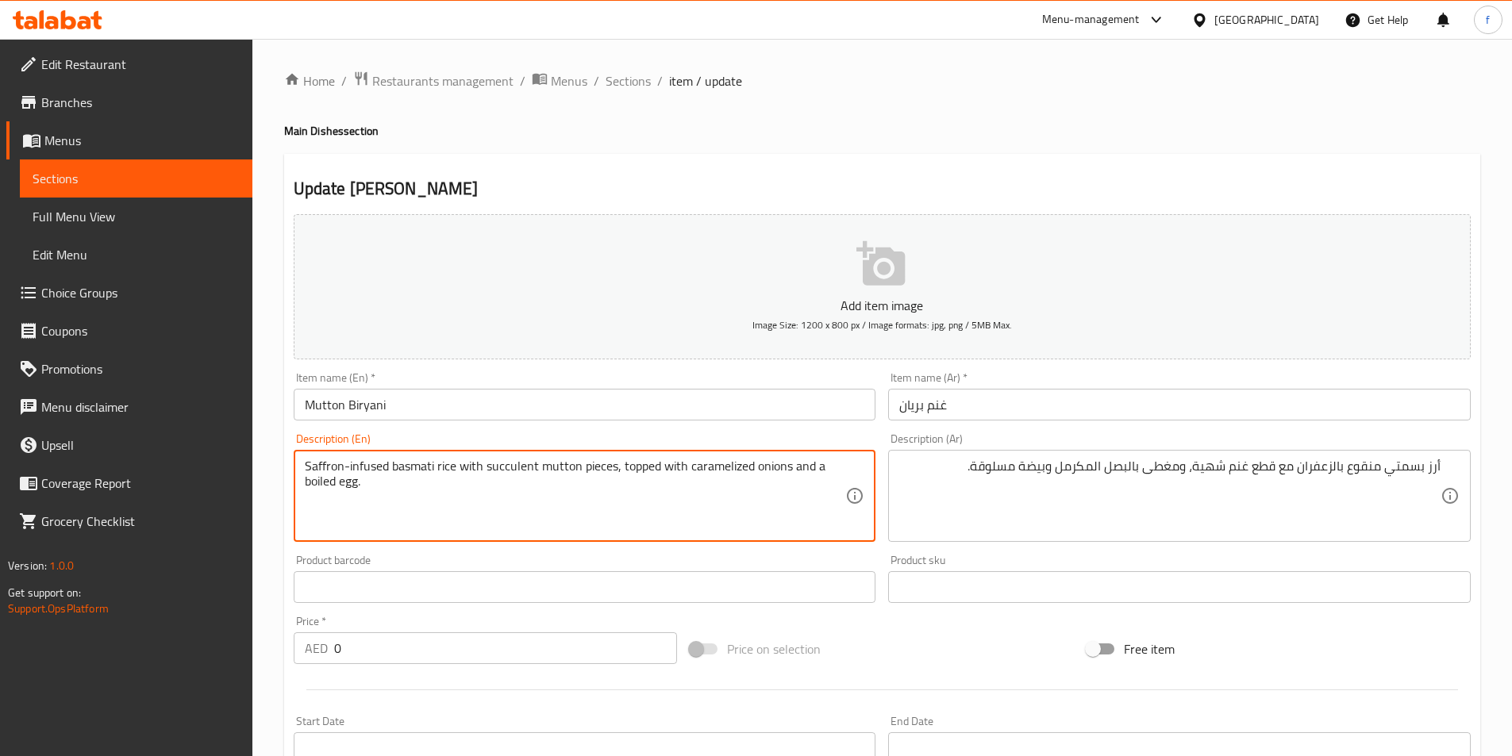
click at [294, 487] on div "Saffron-infused basmati rice with succulent mutton pieces, topped with carameli…" at bounding box center [585, 496] width 583 height 92
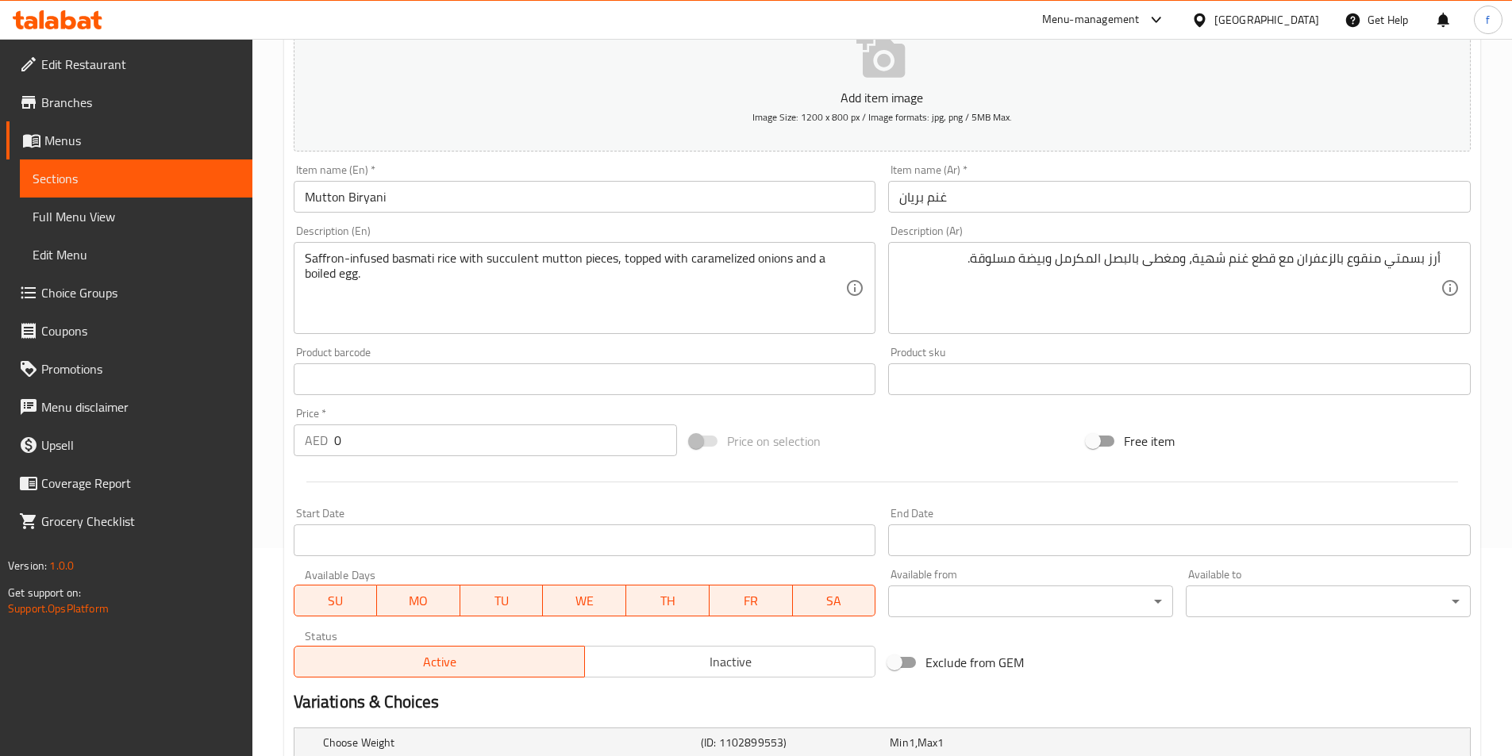
scroll to position [539, 0]
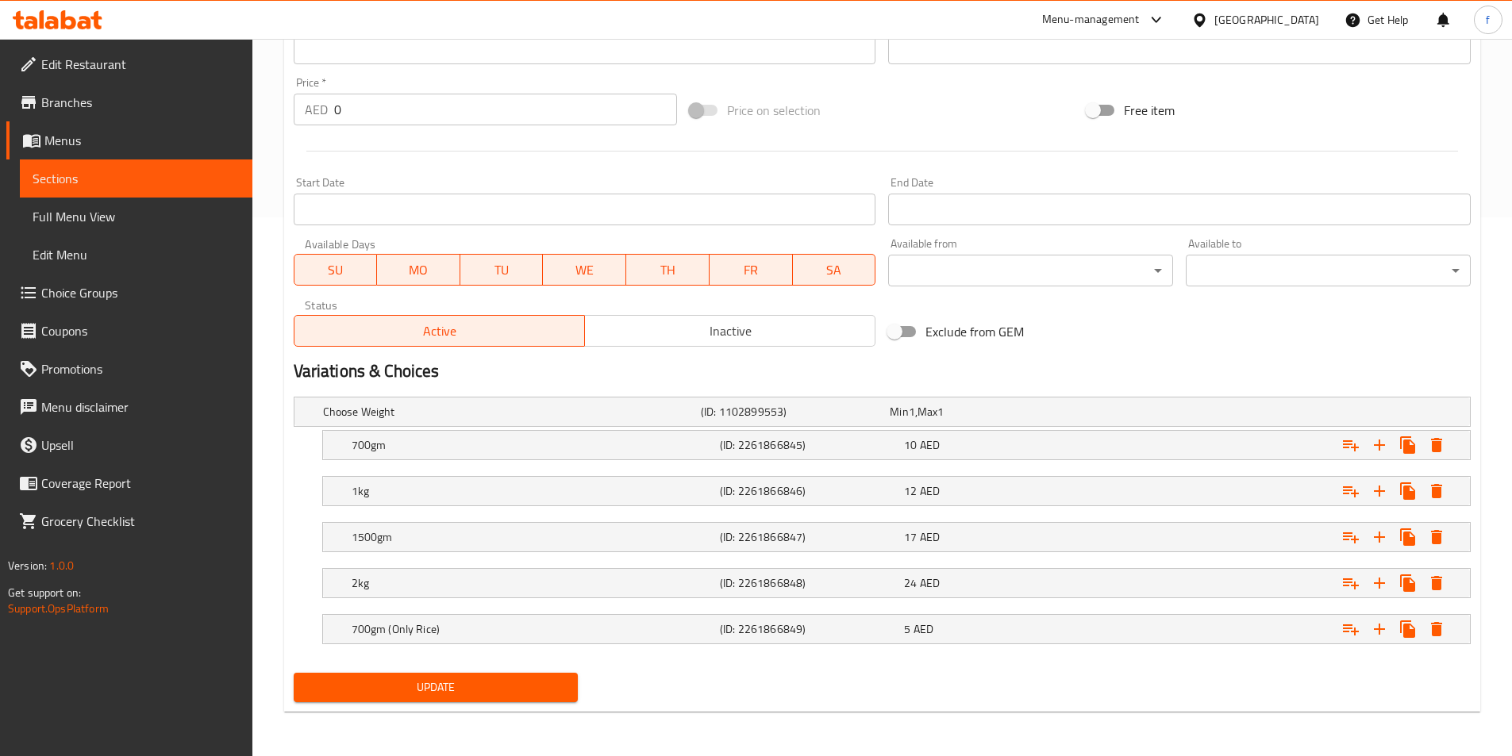
click at [548, 698] on button "Update" at bounding box center [436, 687] width 285 height 29
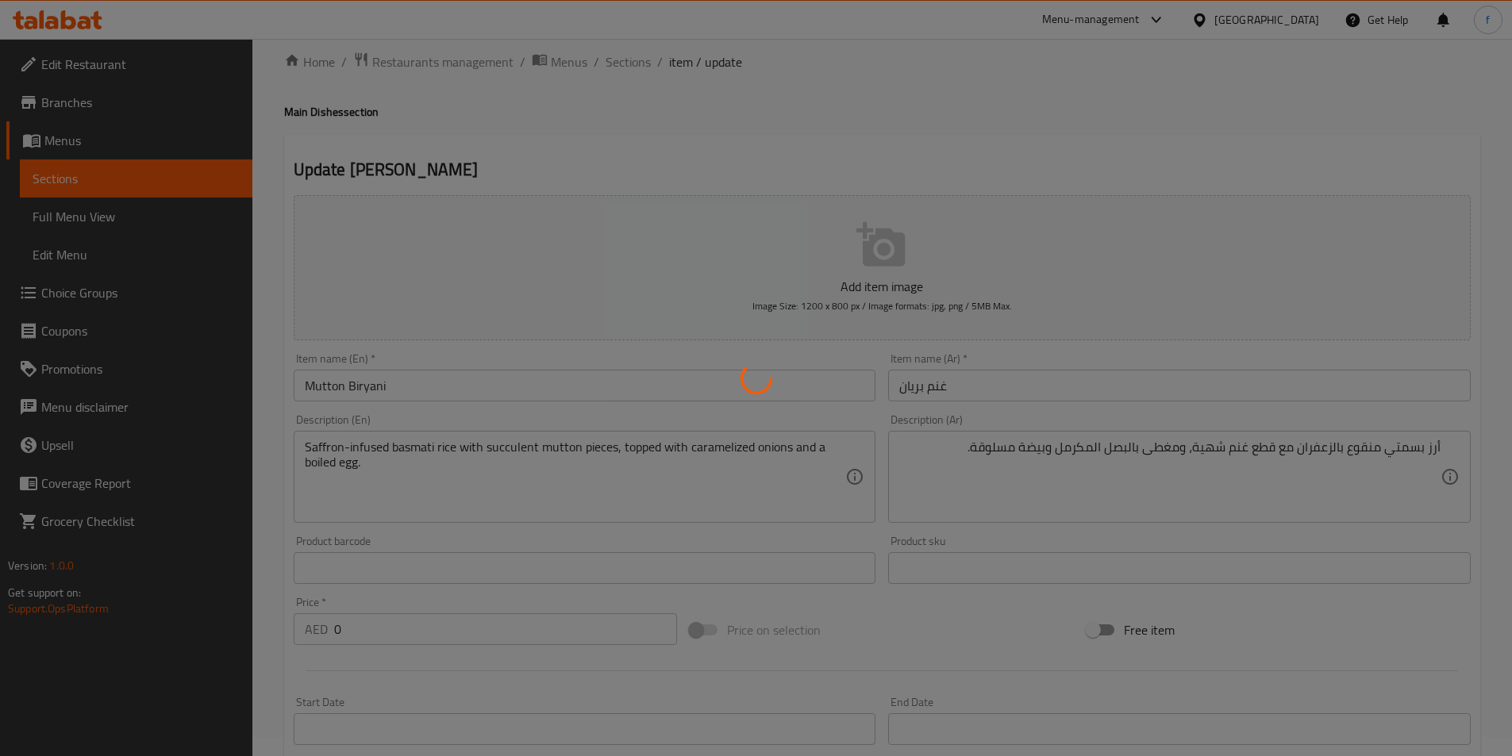
scroll to position [0, 0]
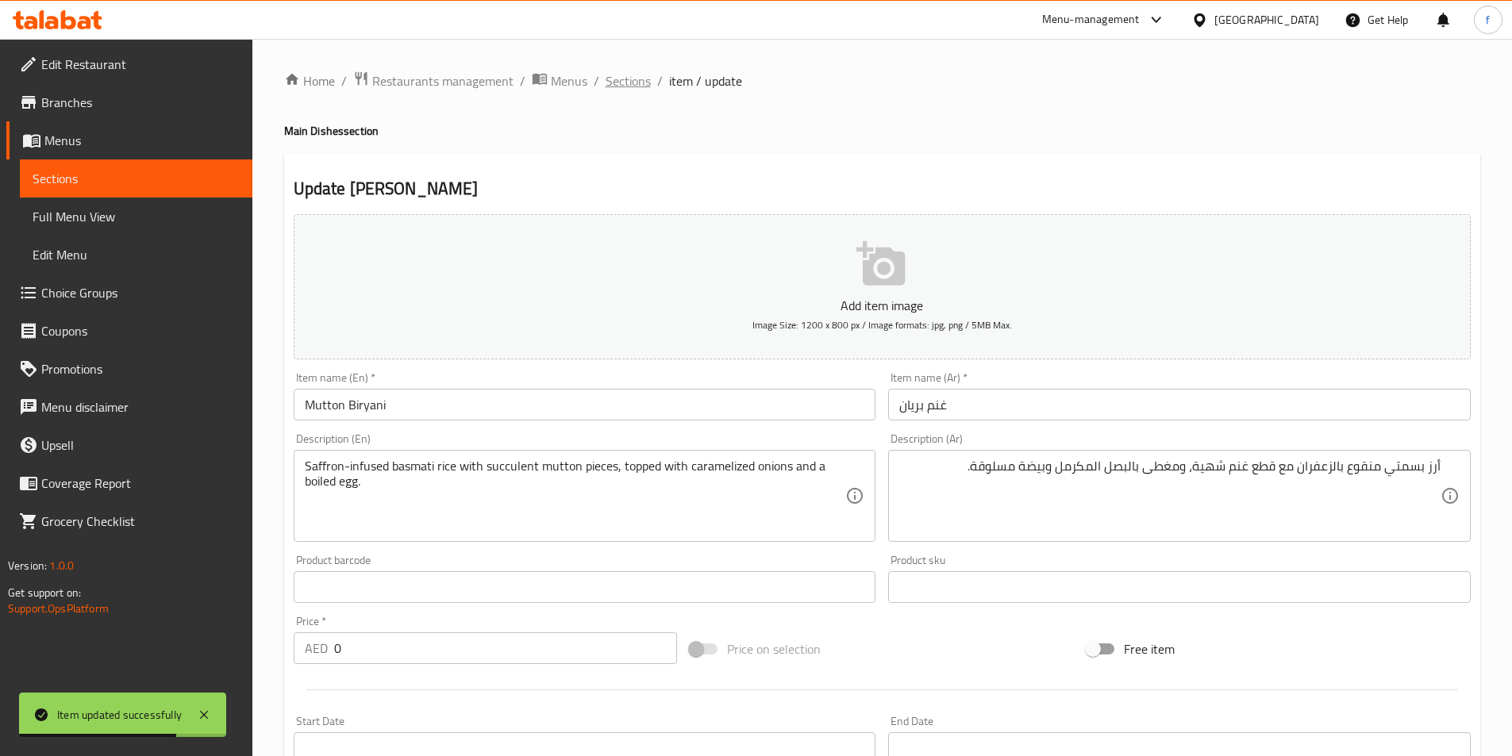
click at [637, 82] on span "Sections" at bounding box center [628, 80] width 45 height 19
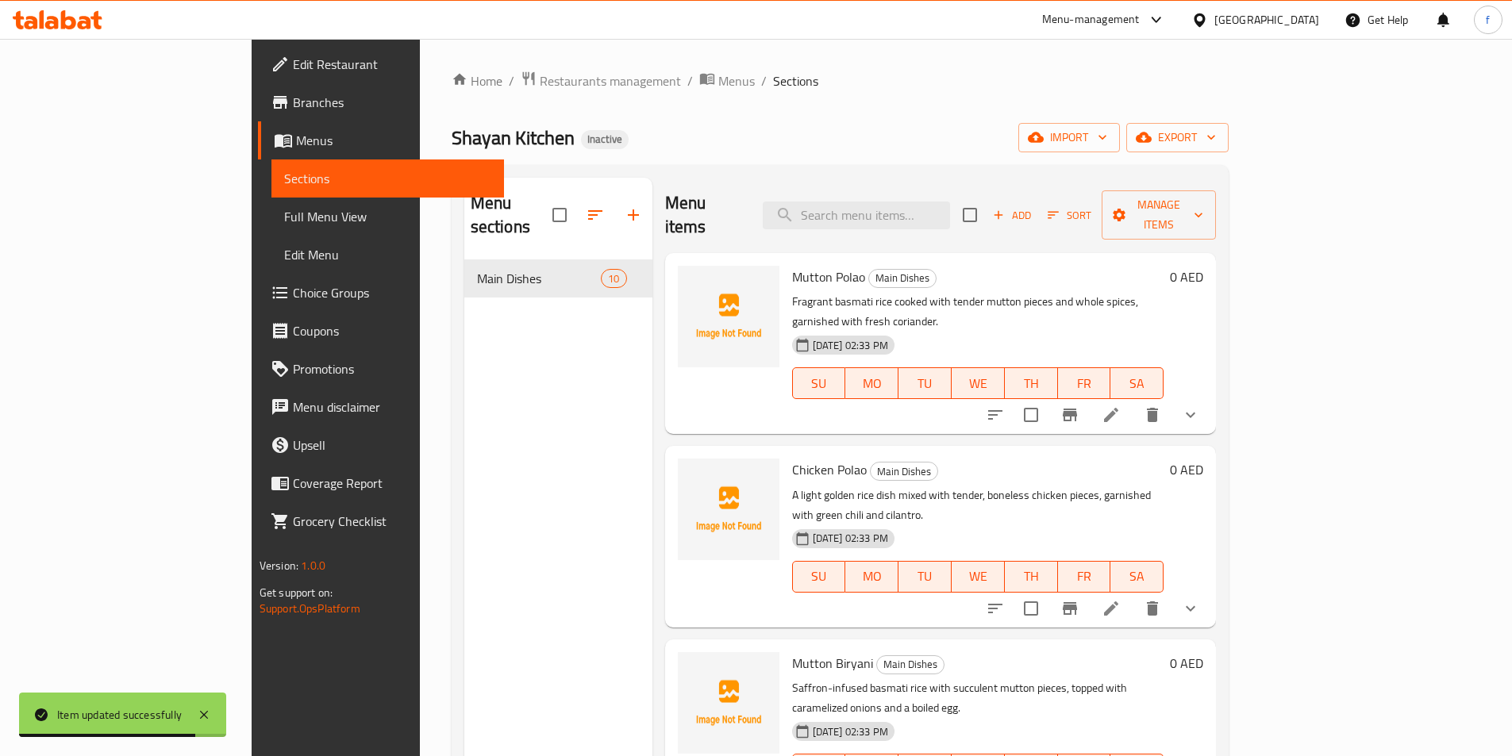
click at [882, 183] on div "Menu items Add Sort Manage items" at bounding box center [941, 215] width 552 height 75
click at [901, 202] on input "search" at bounding box center [856, 216] width 187 height 28
paste input "Chicken Polao"
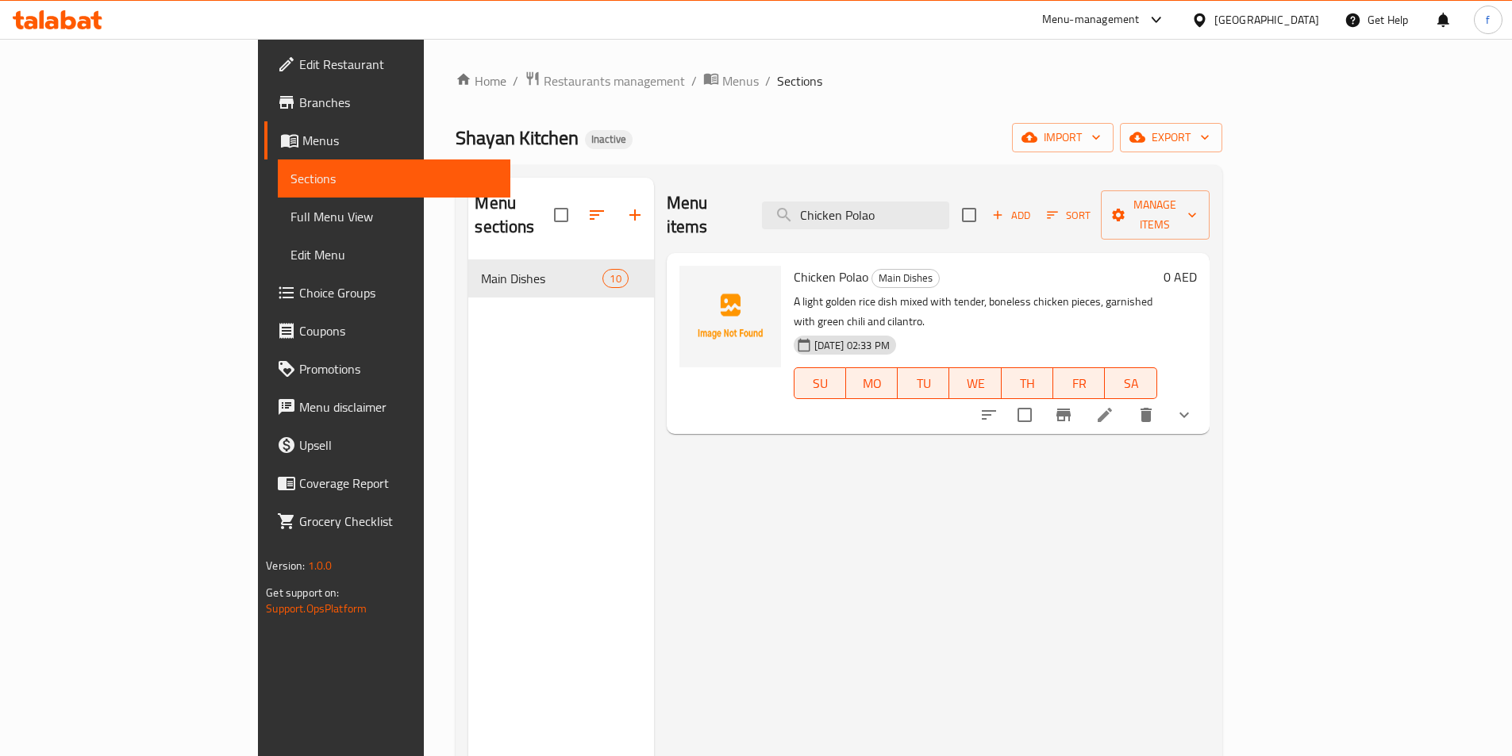
type input "Chicken Polao"
click at [1127, 401] on li at bounding box center [1105, 415] width 44 height 29
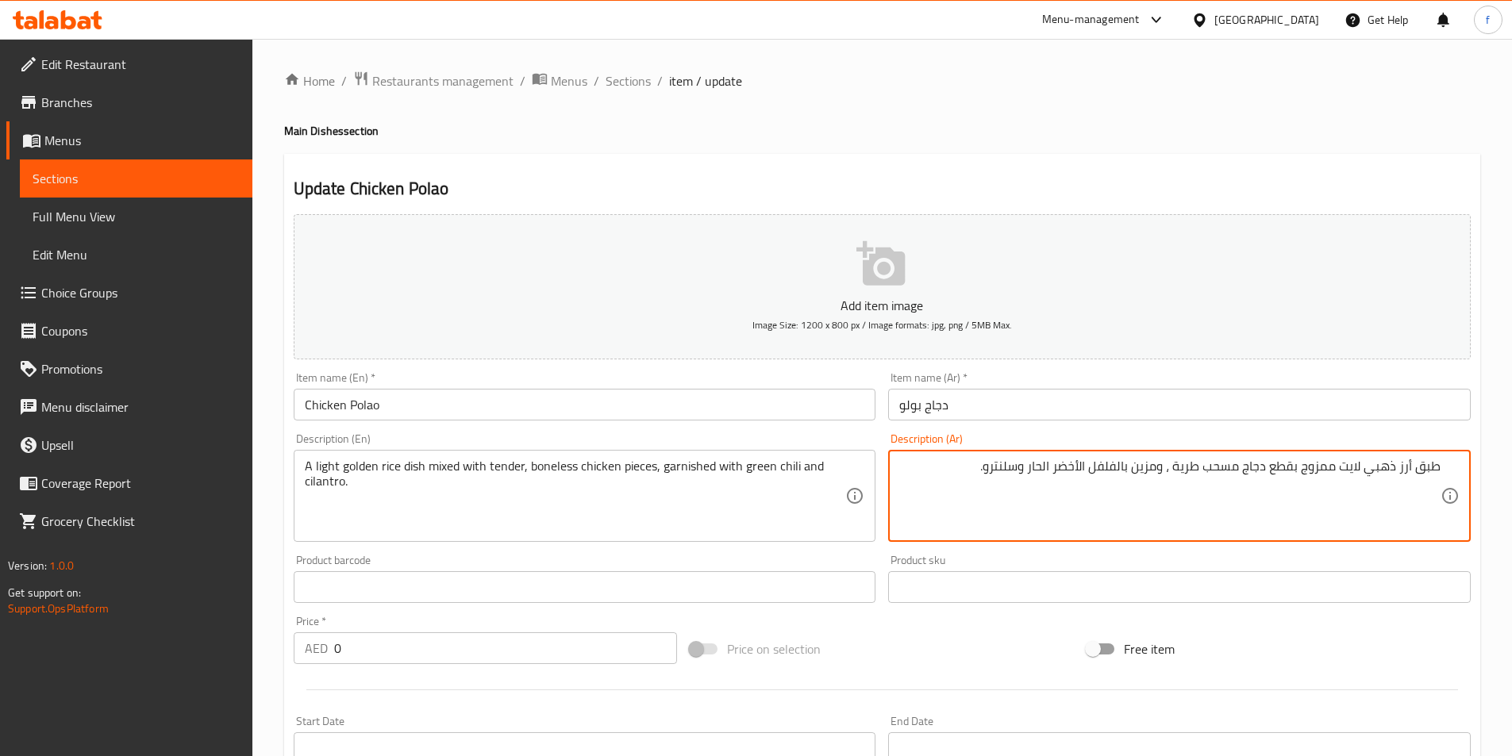
click at [1010, 462] on textarea "طبق أرز ذهبي لايت ممزوج بقطع دجاج مسحب طرية ، ومزين بالفلفل الأخضر الحار وسلنتر…" at bounding box center [1169, 496] width 541 height 75
drag, startPoint x: 1022, startPoint y: 464, endPoint x: 987, endPoint y: 471, distance: 36.3
click at [987, 471] on textarea "طبق أرز ذهبي لايت ممزوج بقطع دجاج مسحب طرية ، ومزين بالفلفل الأخضر الحار وسلنتر…" at bounding box center [1169, 496] width 541 height 75
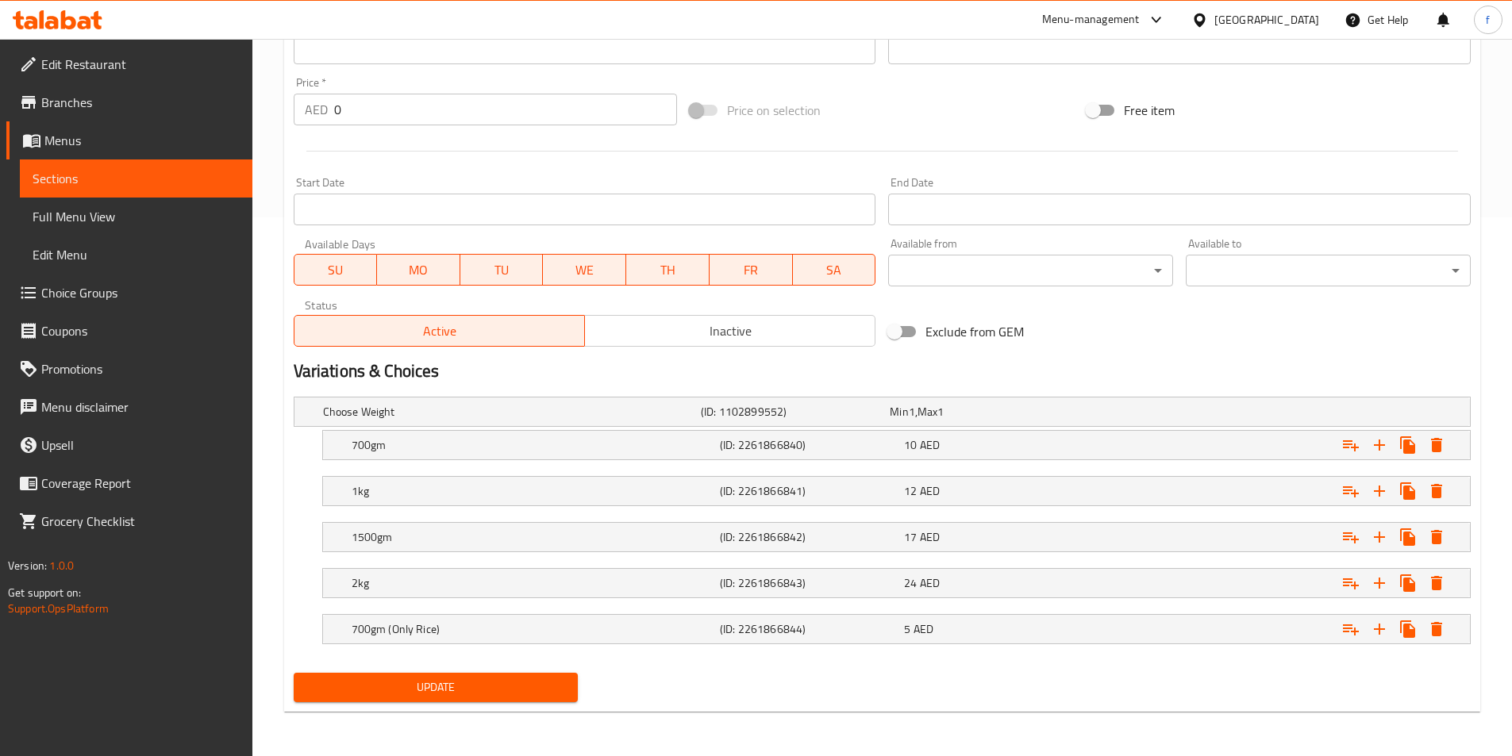
scroll to position [142, 0]
type textarea "طبق أرز ذهبي لايت ممزوج بقطع دجاج مسحب طرية ، ومزين بالفلفل الأخضر الحار و كزبر…"
click at [467, 689] on span "Update" at bounding box center [436, 688] width 260 height 20
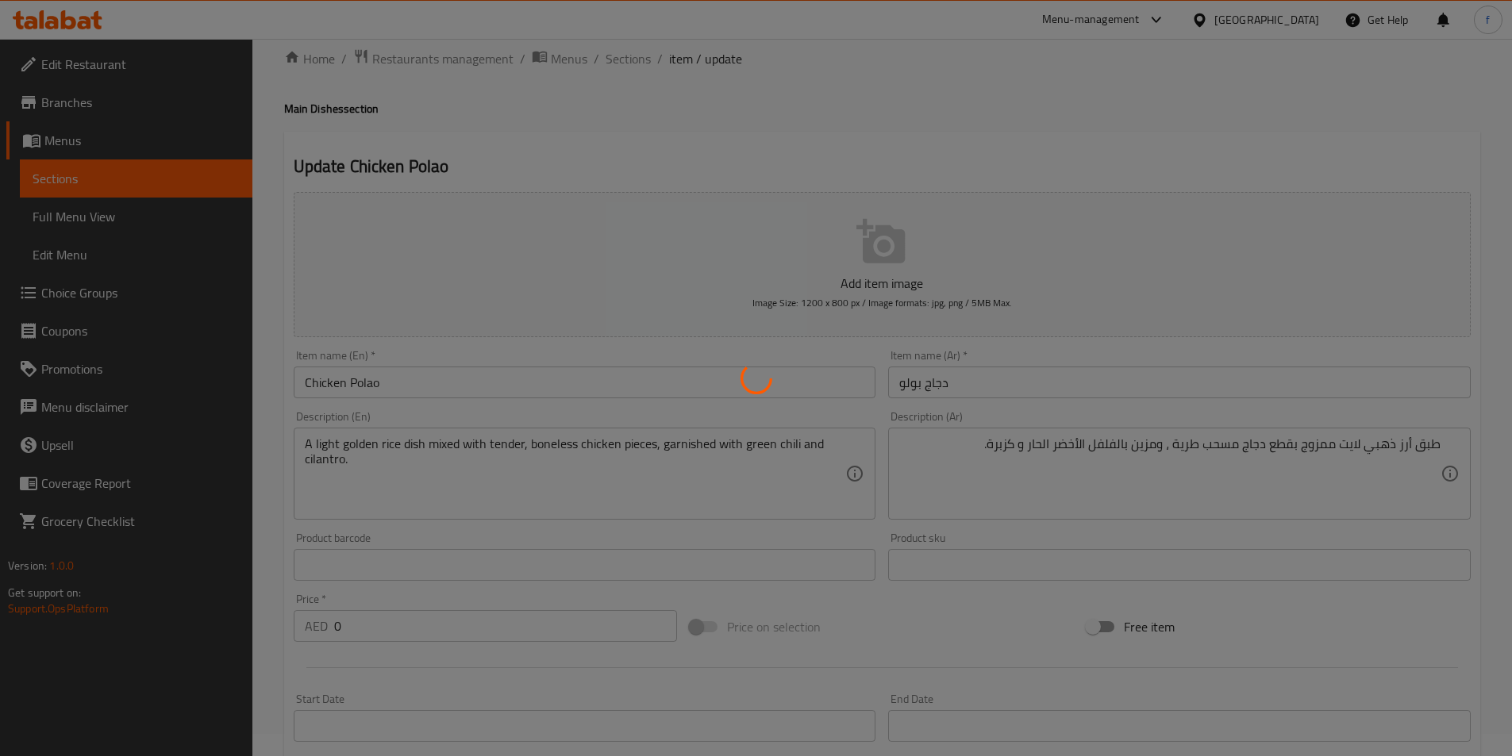
scroll to position [0, 0]
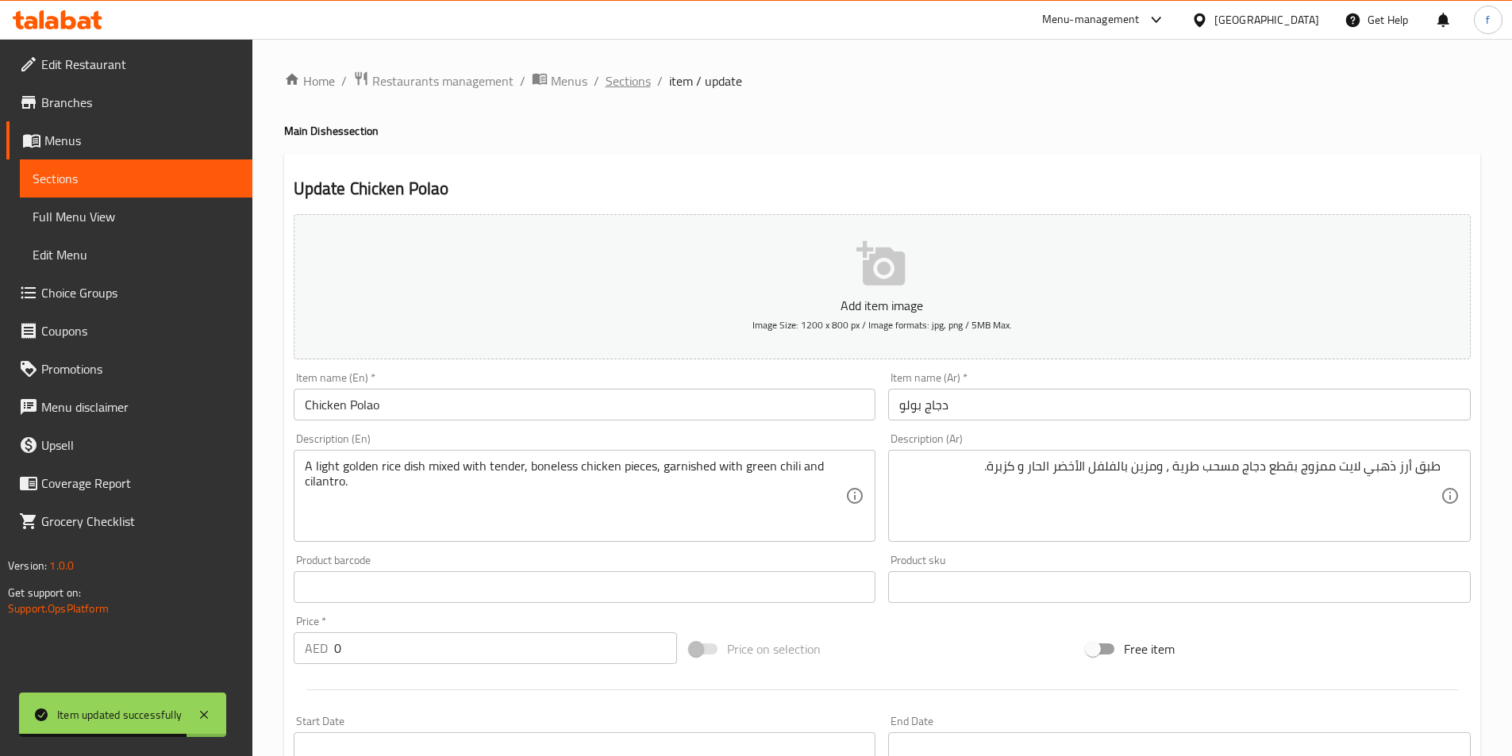
click at [634, 84] on span "Sections" at bounding box center [628, 80] width 45 height 19
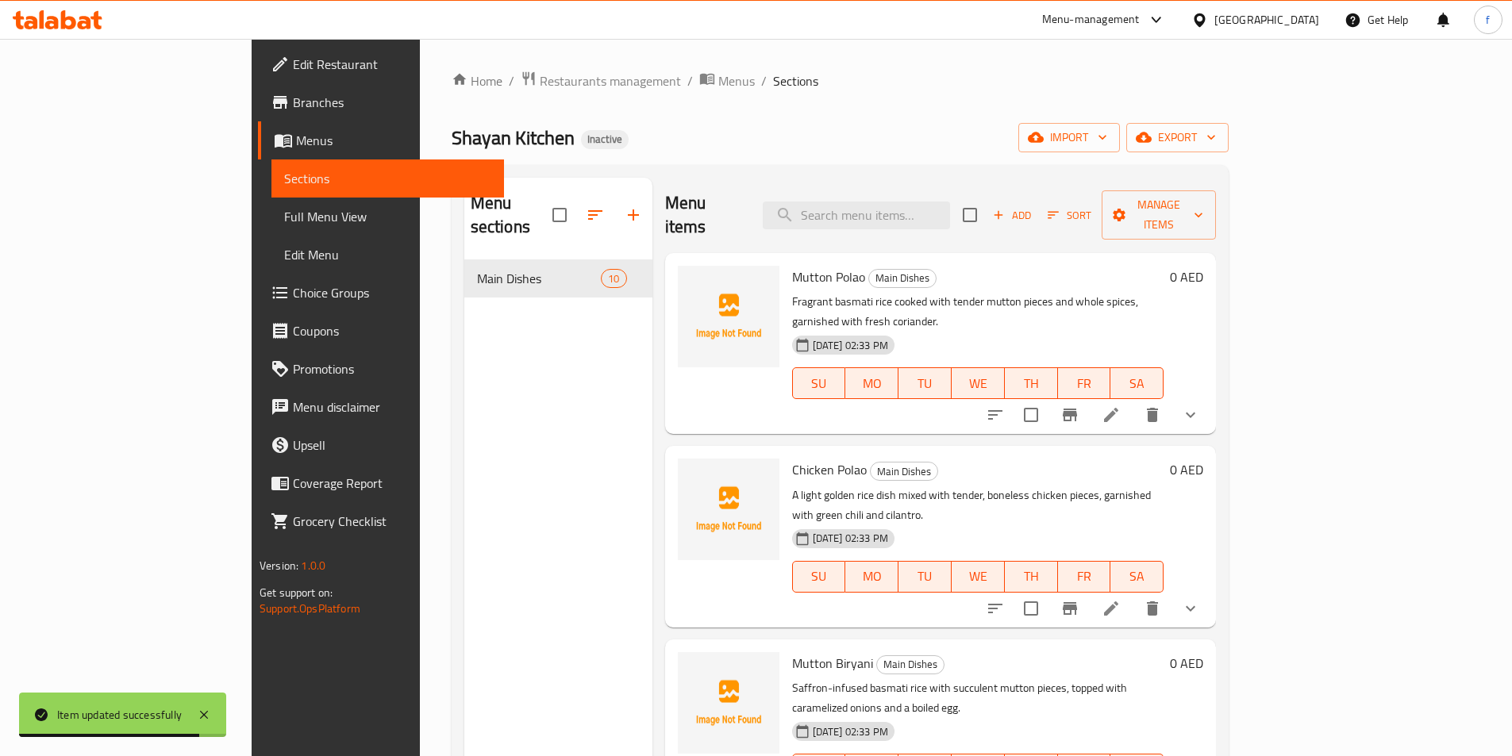
click at [966, 217] on div "Menu items Add Sort Manage items" at bounding box center [941, 215] width 552 height 75
click at [950, 202] on input "search" at bounding box center [856, 216] width 187 height 28
click at [950, 211] on input "search" at bounding box center [856, 216] width 187 height 28
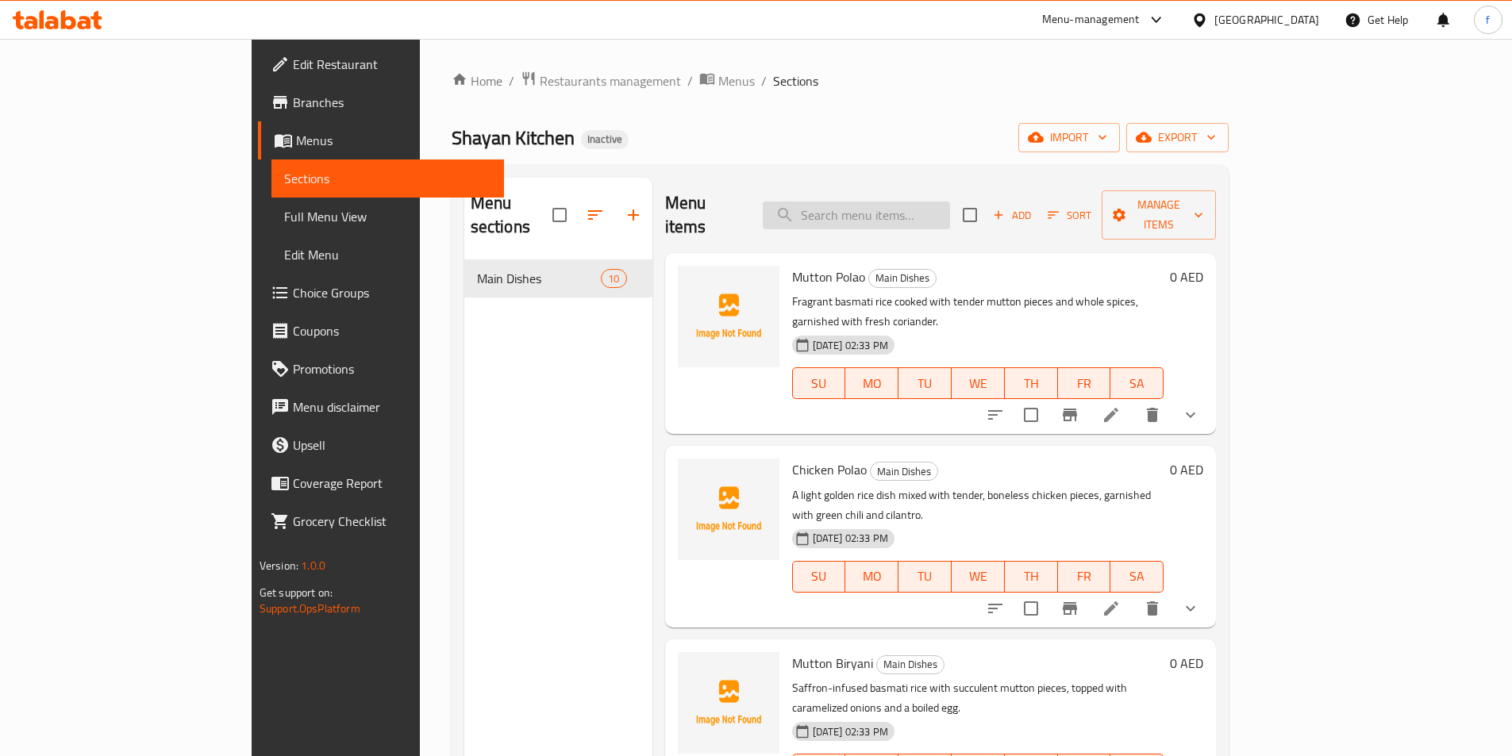
paste input "Fish Polao"
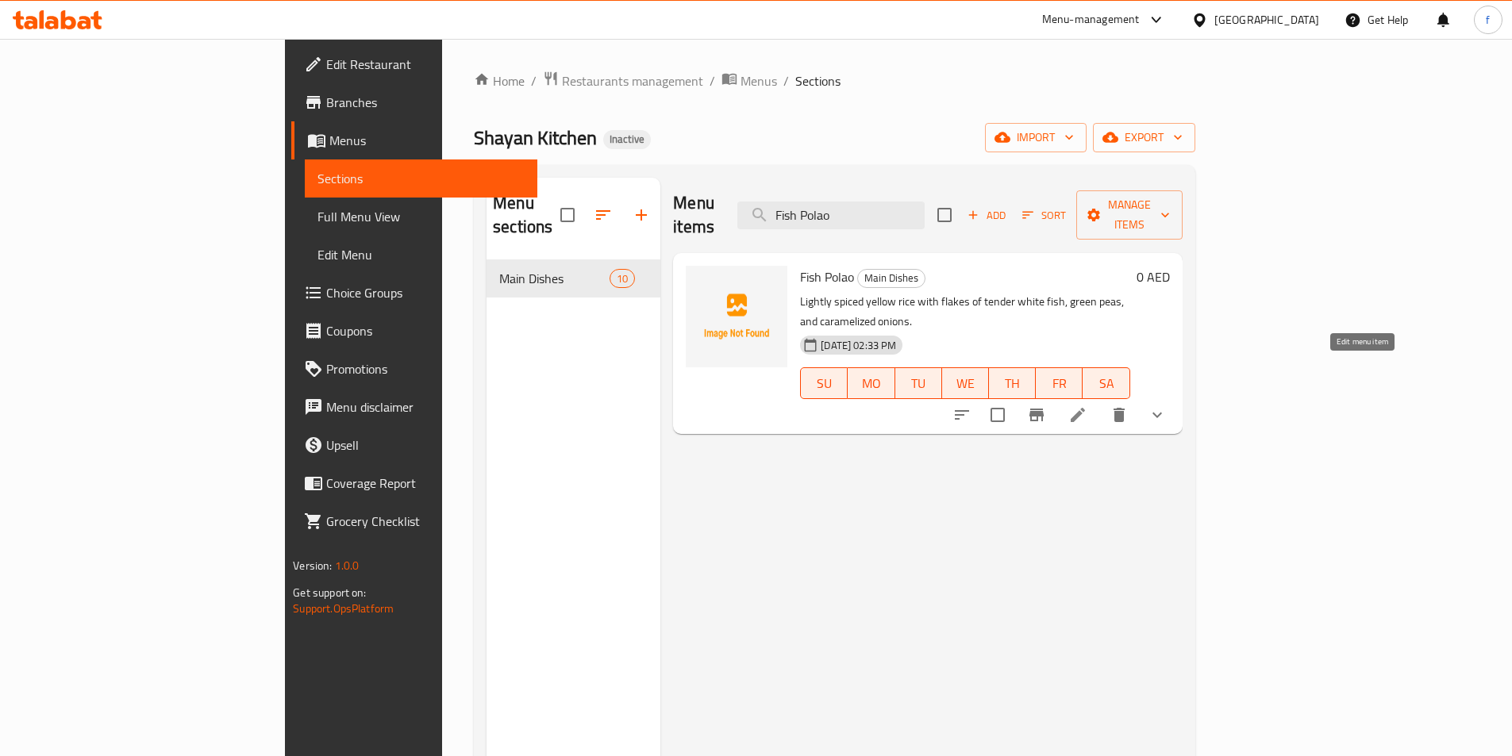
type input "Fish Polao"
click at [1087, 406] on icon at bounding box center [1077, 415] width 19 height 19
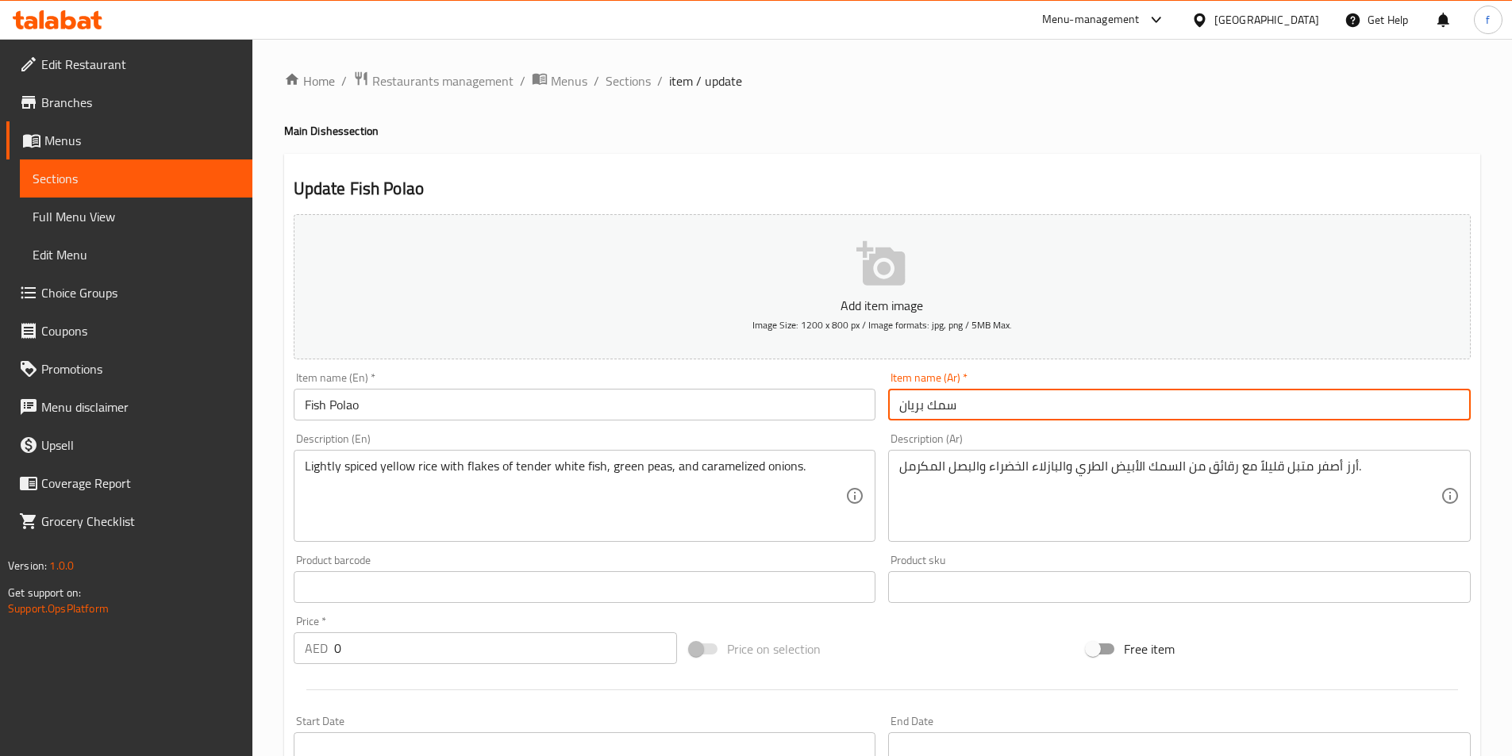
click at [1094, 414] on input "سمك بريان" at bounding box center [1179, 405] width 583 height 32
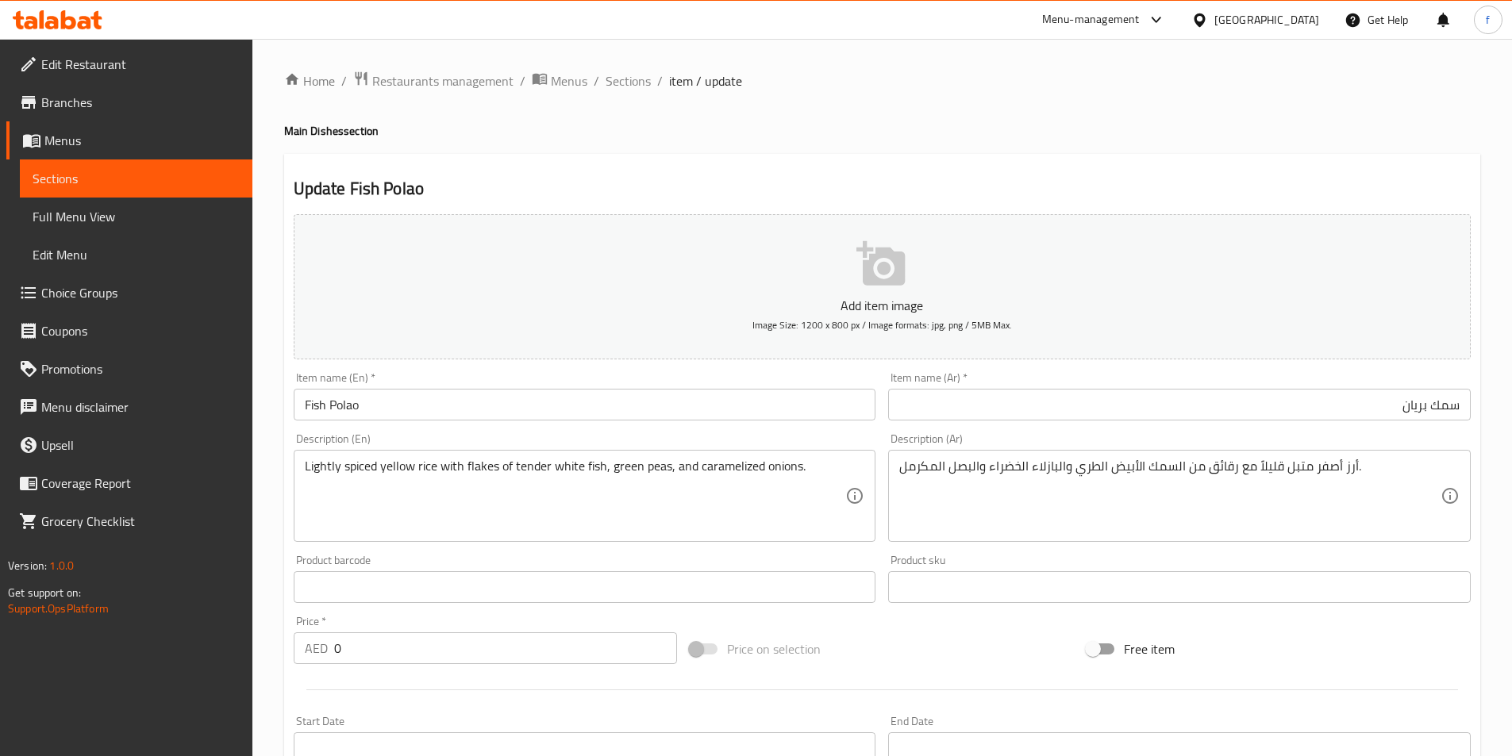
click at [336, 403] on input "Fish Polao" at bounding box center [585, 405] width 583 height 32
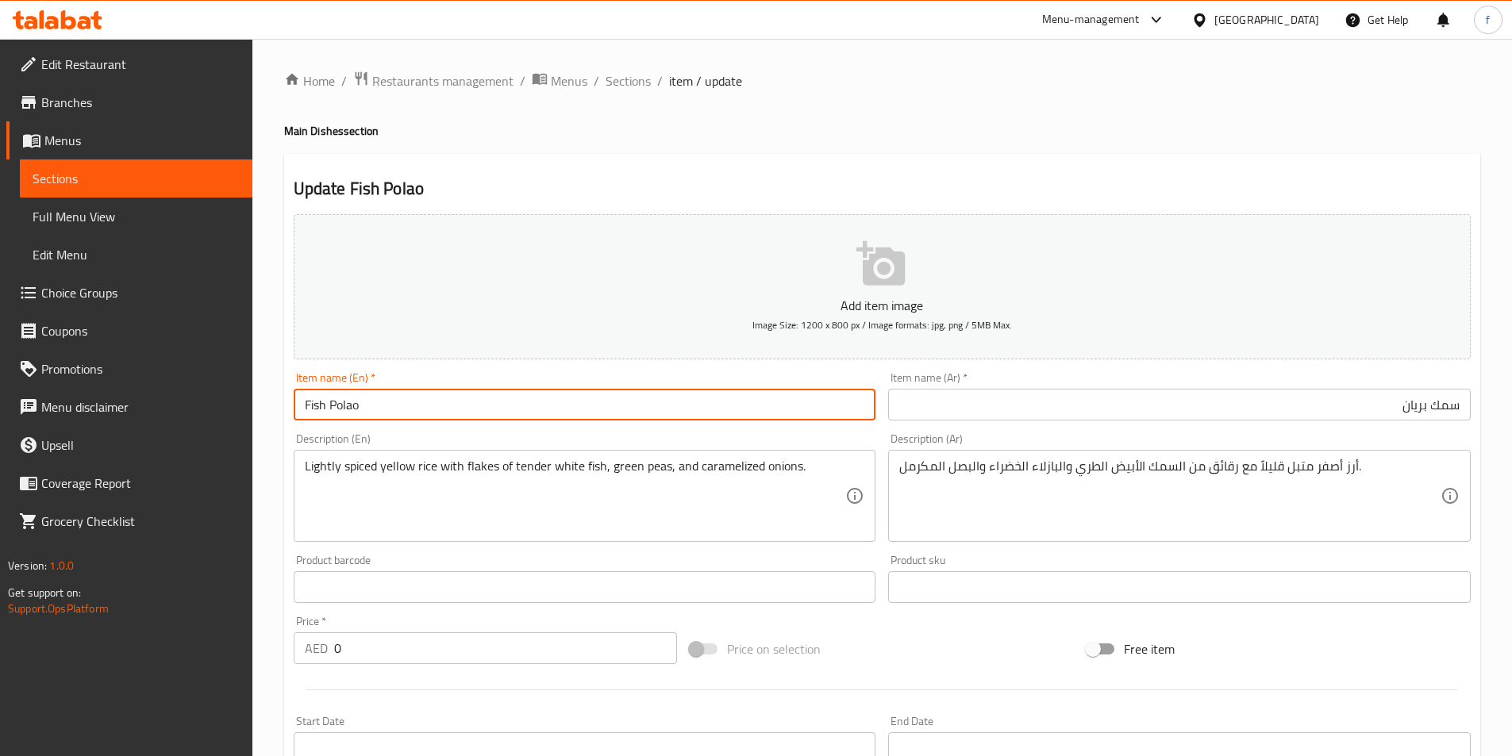
click at [336, 403] on input "Fish Polao" at bounding box center [585, 405] width 583 height 32
click at [1416, 400] on input "سمك بريان" at bounding box center [1179, 405] width 583 height 32
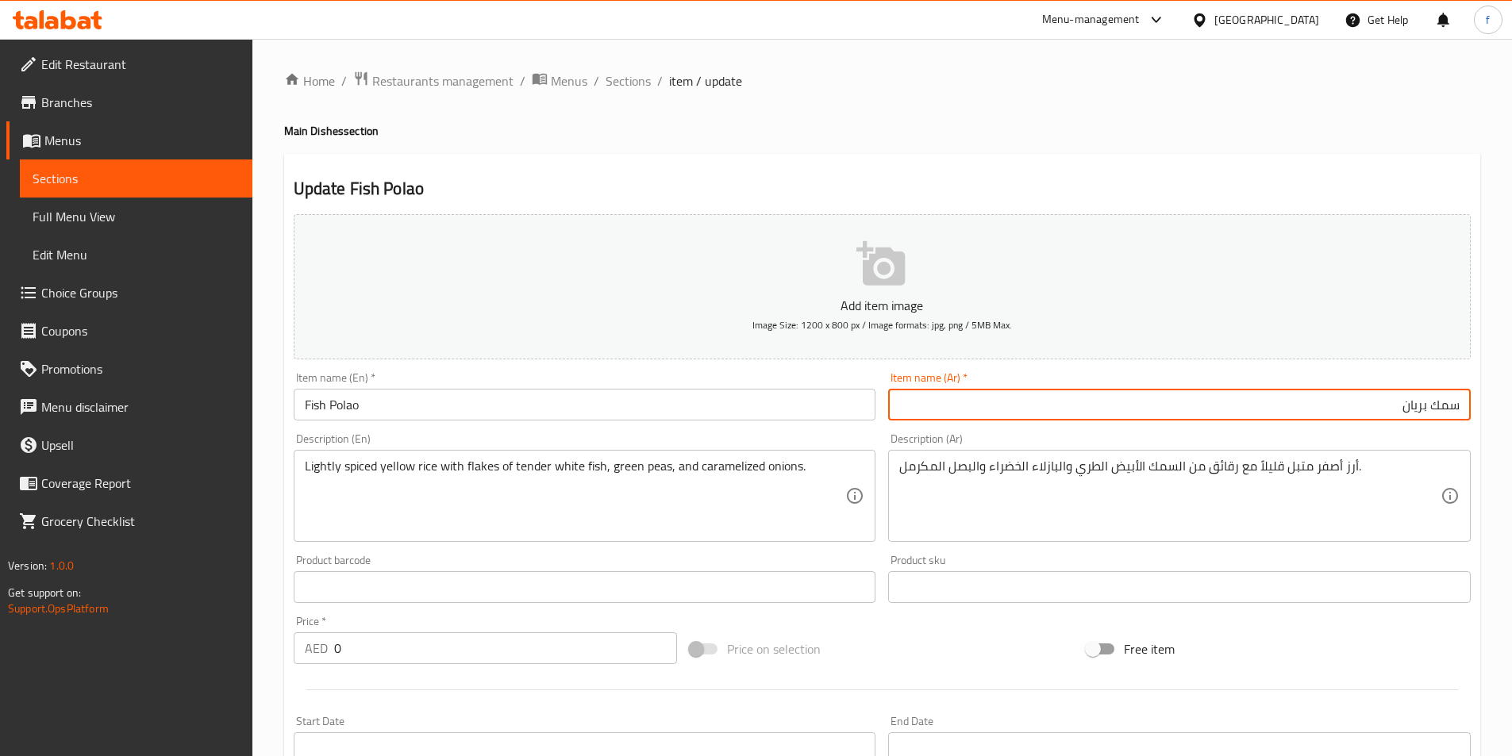
click at [1416, 400] on input "سمك بريان" at bounding box center [1179, 405] width 583 height 32
paste input "ولاو"
type input "سمك بولاو"
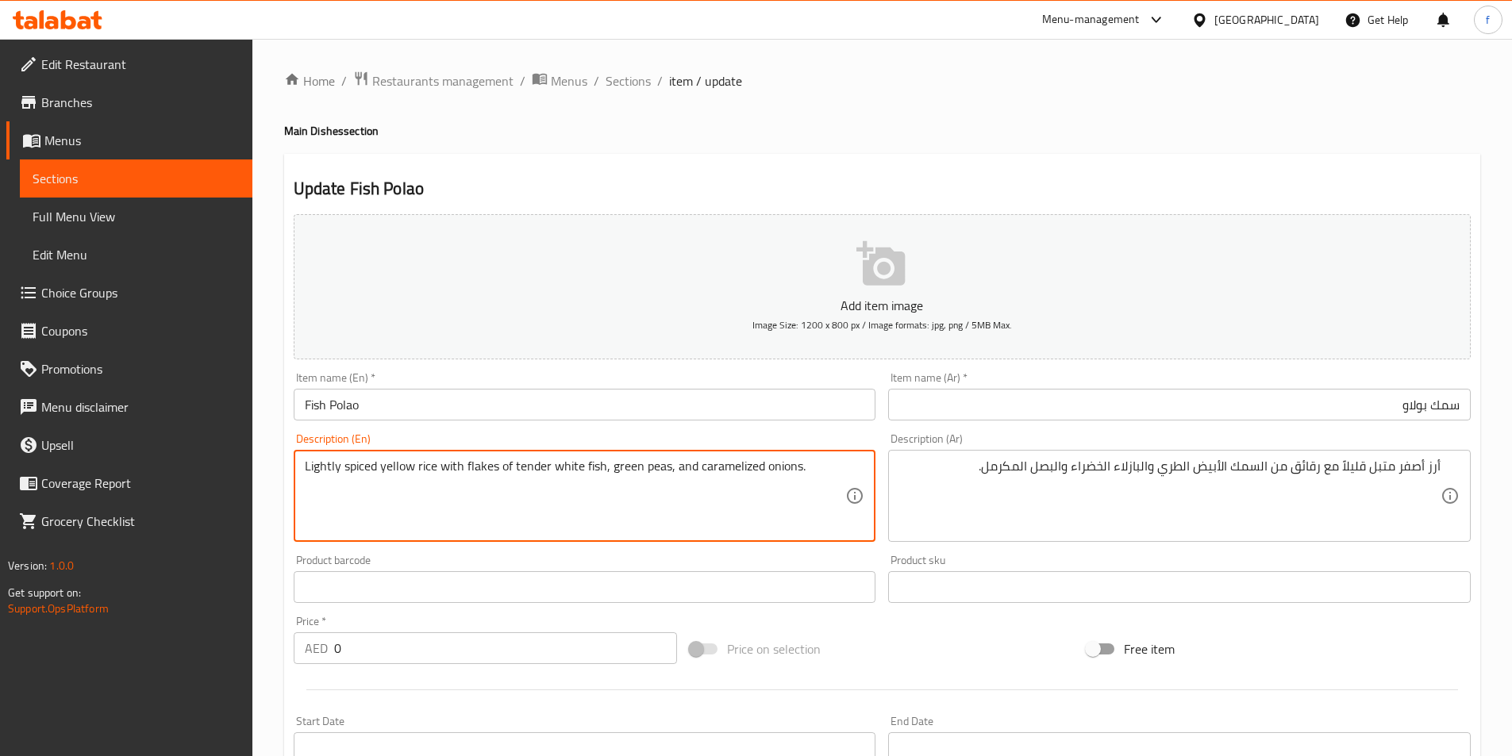
click at [425, 466] on textarea "Lightly spiced yellow rice with flakes of tender white fish, green peas, and ca…" at bounding box center [575, 496] width 541 height 75
click at [402, 470] on textarea "Lightly spiced yellow rice with flakes of tender white fish, green peas, and ca…" at bounding box center [575, 496] width 541 height 75
click at [357, 464] on textarea "Lightly spiced yellow rice with flakes of tender white fish, green peas, and ca…" at bounding box center [575, 496] width 541 height 75
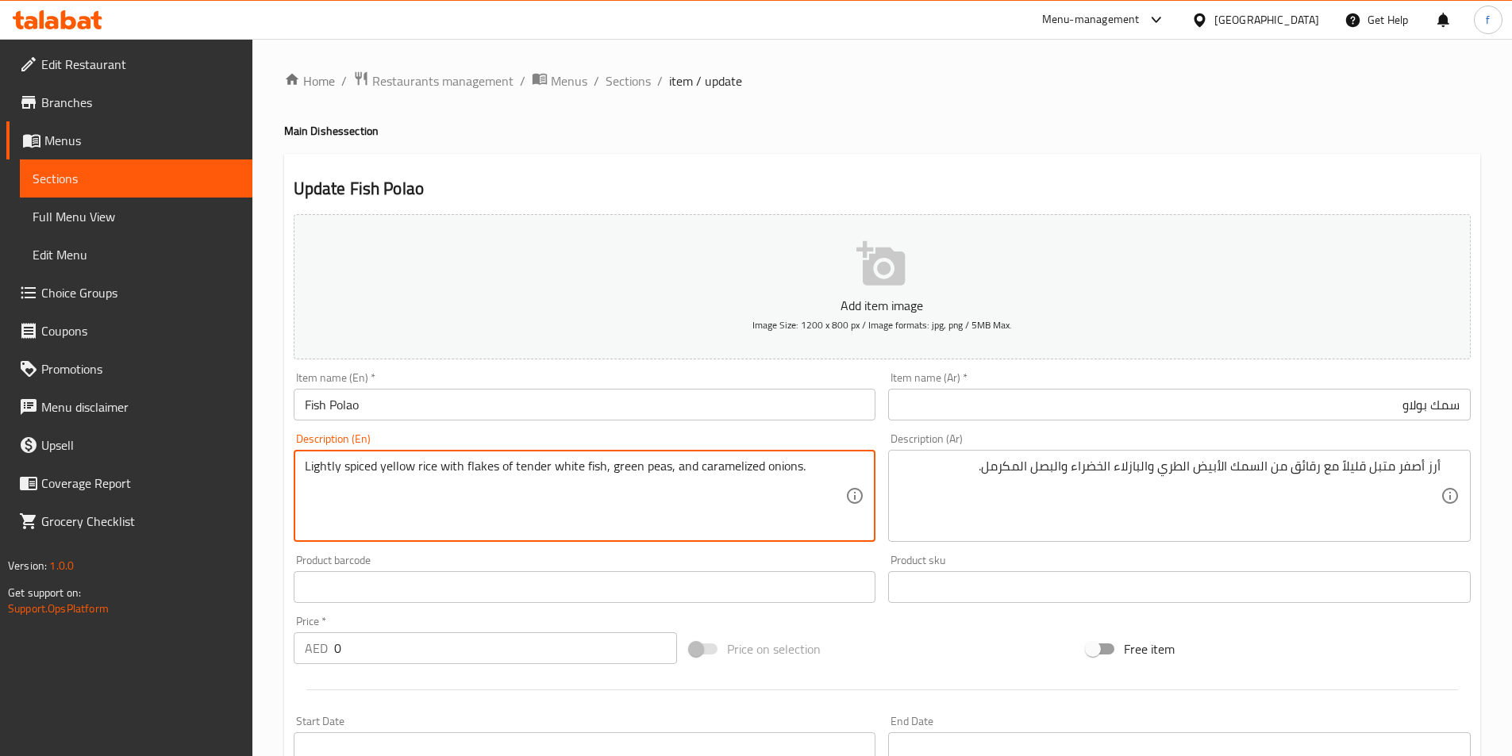
click at [318, 466] on textarea "Lightly spiced yellow rice with flakes of tender white fish, green peas, and ca…" at bounding box center [575, 496] width 541 height 75
click at [318, 467] on textarea "Lightly spiced yellow rice with flakes of tender white fish, green peas, and ca…" at bounding box center [575, 496] width 541 height 75
click at [452, 464] on textarea "Lightly spiced yellow rice with flakes of tender white fish, green peas, and ca…" at bounding box center [575, 496] width 541 height 75
click at [485, 460] on textarea "Lightly spiced yellow rice with flakes of tender white fish, green peas, and ca…" at bounding box center [575, 496] width 541 height 75
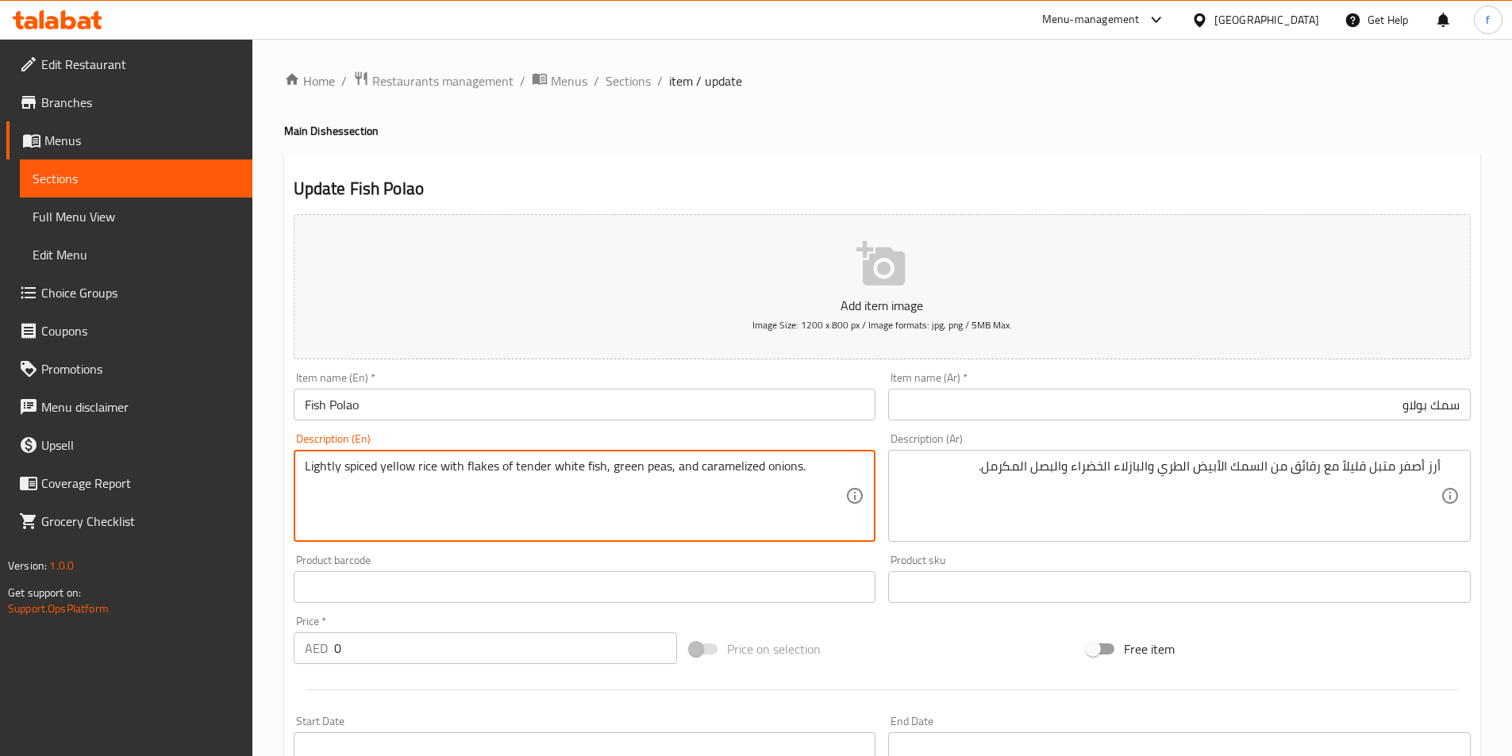
click at [485, 460] on textarea "Lightly spiced yellow rice with flakes of tender white fish, green peas, and ca…" at bounding box center [575, 496] width 541 height 75
click at [595, 465] on textarea "Lightly spiced yellow rice with flakes of tender white fish, green peas, and ca…" at bounding box center [575, 496] width 541 height 75
click at [573, 466] on textarea "Lightly spiced yellow rice with flakes of tender white fish, green peas, and ca…" at bounding box center [575, 496] width 541 height 75
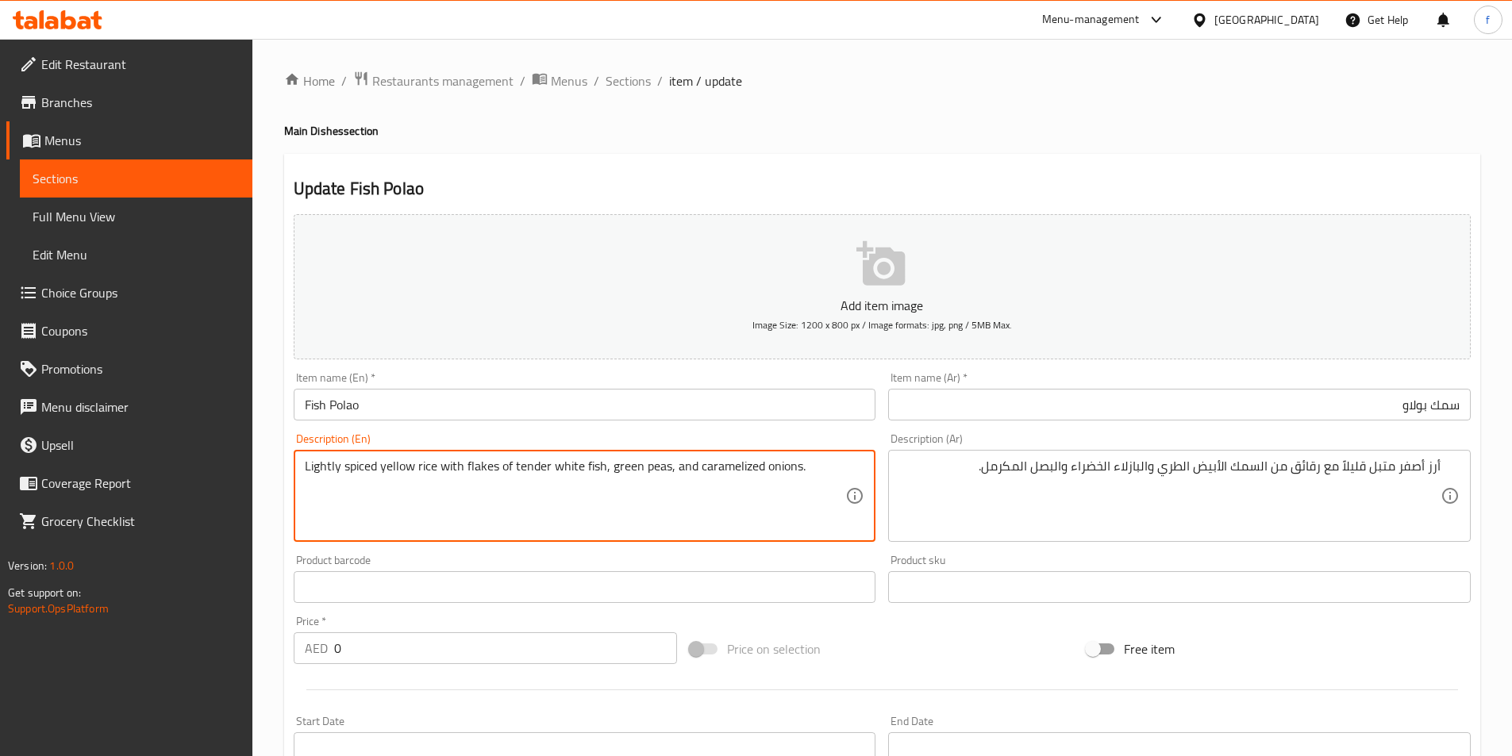
click at [527, 471] on textarea "Lightly spiced yellow rice with flakes of tender white fish, green peas, and ca…" at bounding box center [575, 496] width 541 height 75
drag, startPoint x: 614, startPoint y: 464, endPoint x: 653, endPoint y: 464, distance: 38.9
click at [653, 464] on textarea "Lightly spiced yellow rice with flakes of tender white fish, green peas, and ca…" at bounding box center [575, 496] width 541 height 75
click at [632, 464] on textarea "Lightly spiced yellow rice with flakes of tender white fish, green peas, and ca…" at bounding box center [575, 496] width 541 height 75
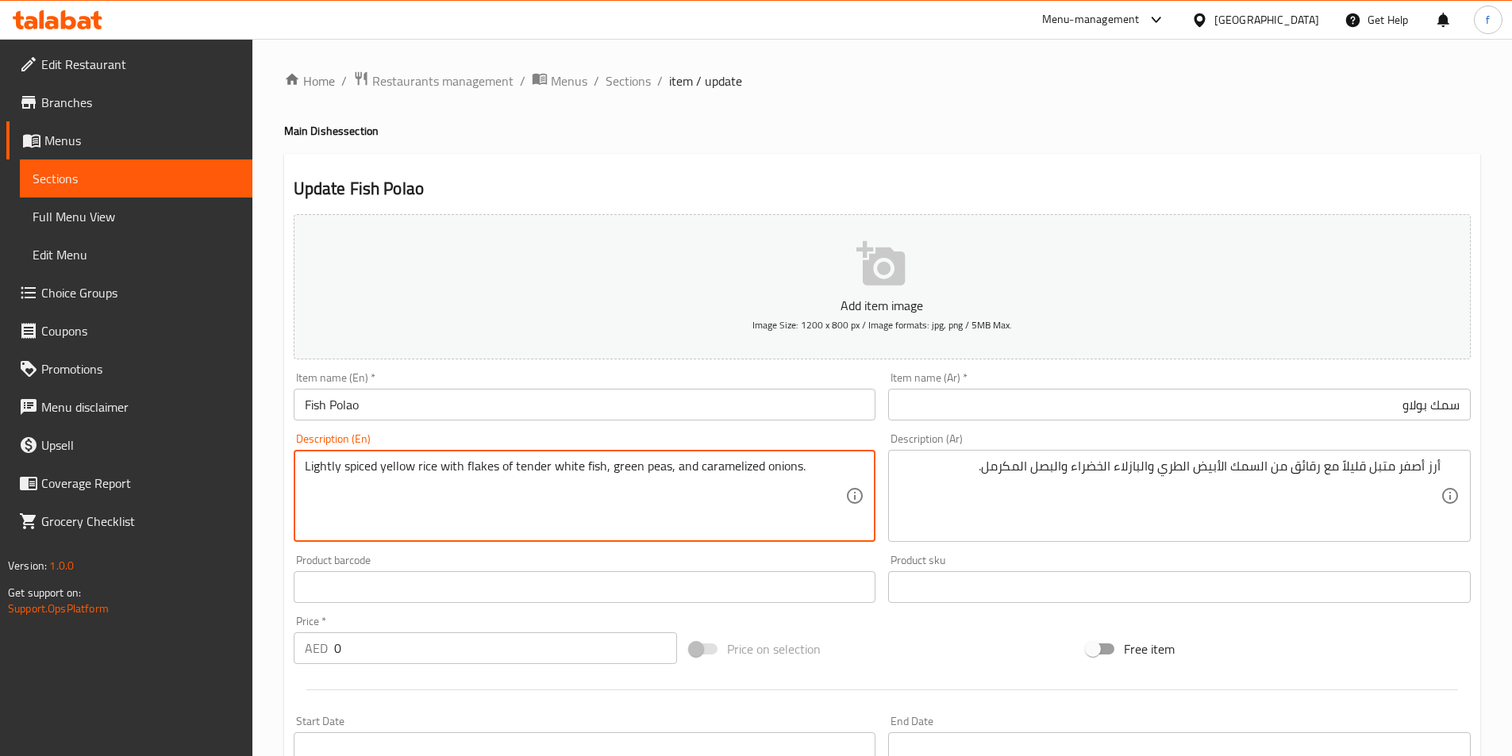
drag, startPoint x: 611, startPoint y: 469, endPoint x: 667, endPoint y: 476, distance: 56.0
click at [667, 476] on textarea "Lightly spiced yellow rice with flakes of tender white fish, green peas, and ca…" at bounding box center [575, 496] width 541 height 75
click at [710, 471] on textarea "Lightly spiced yellow rice with flakes of tender white fish, green peas, and ca…" at bounding box center [575, 496] width 541 height 75
click at [808, 463] on textarea "Lightly spiced yellow rice with flakes of tender white fish, green peas, and ca…" at bounding box center [575, 496] width 541 height 75
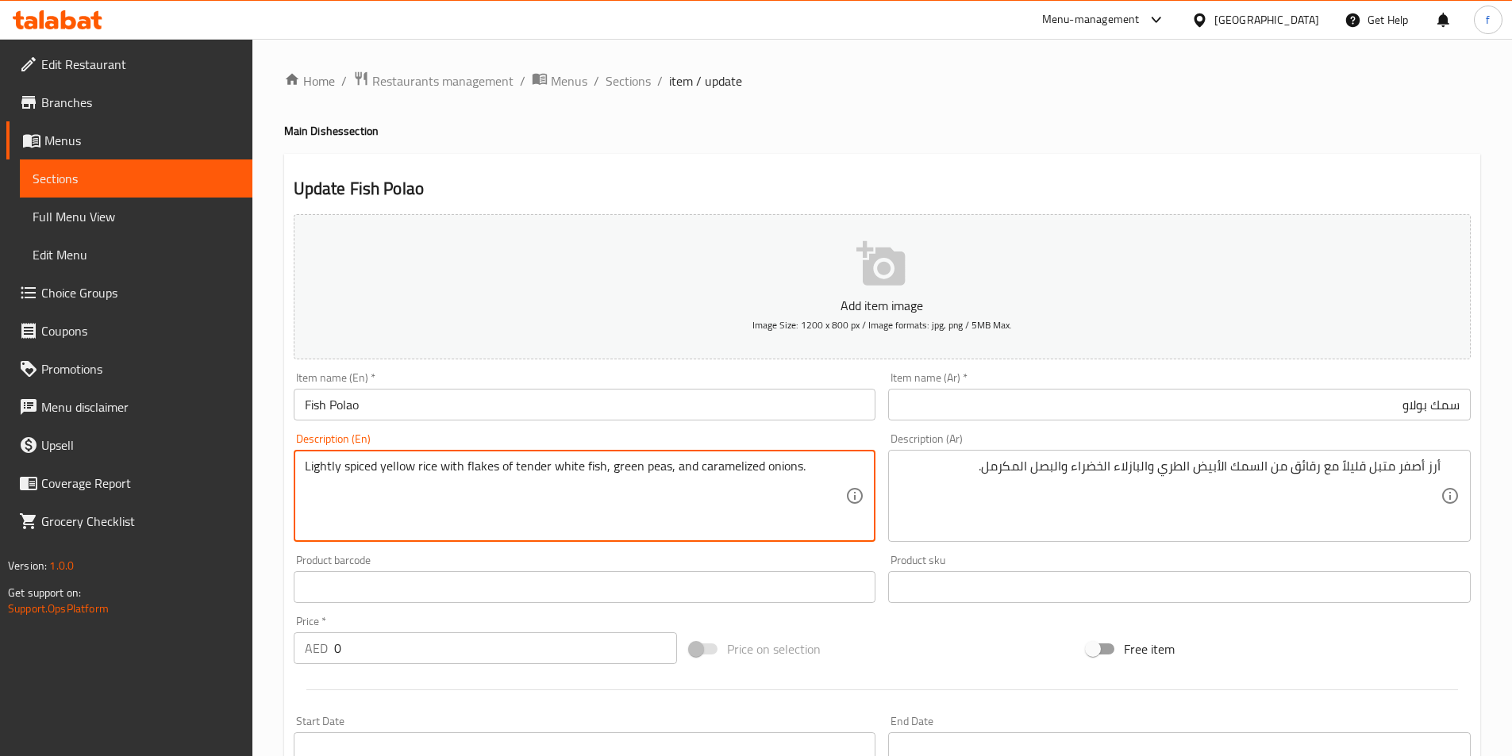
click at [791, 466] on textarea "Lightly spiced yellow rice with flakes of tender white fish, green peas, and ca…" at bounding box center [575, 496] width 541 height 75
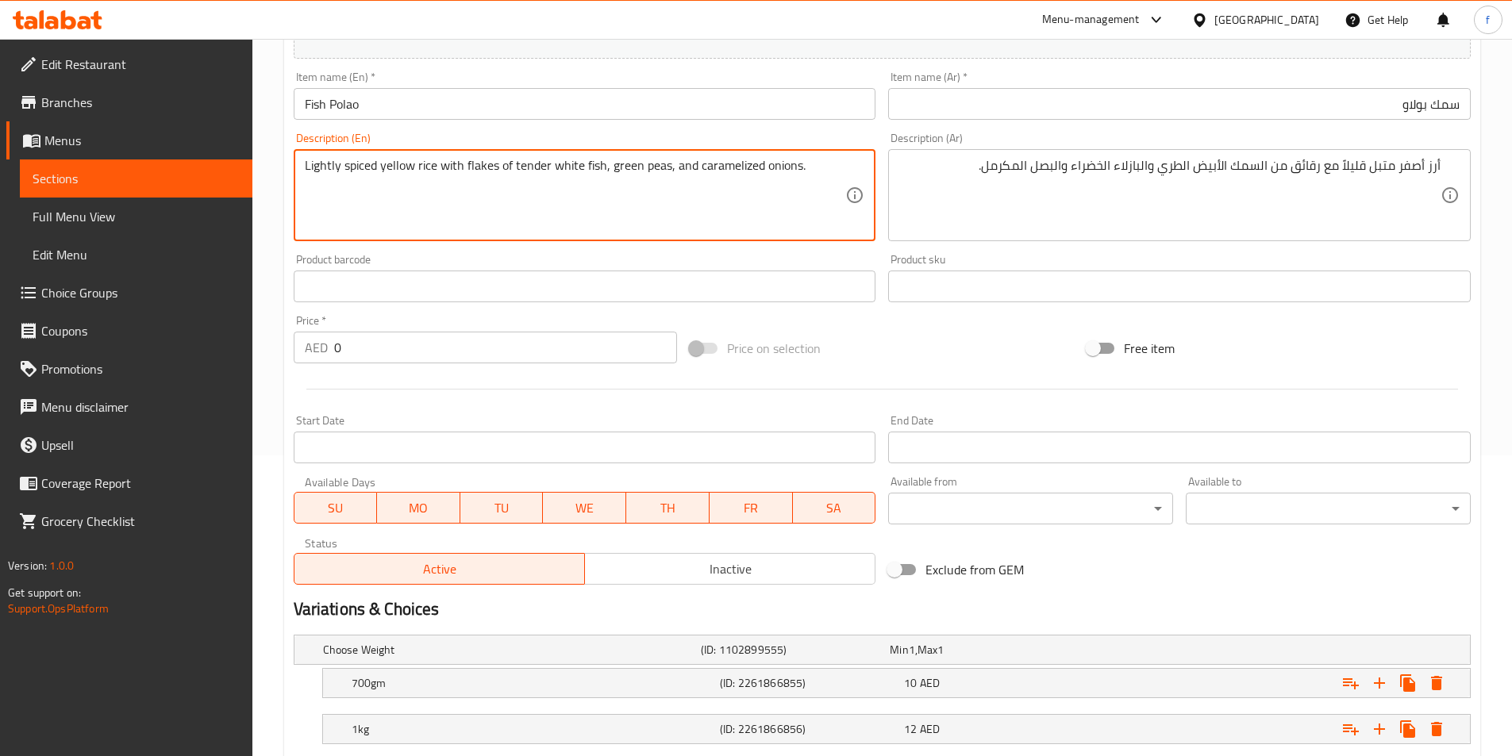
scroll to position [539, 0]
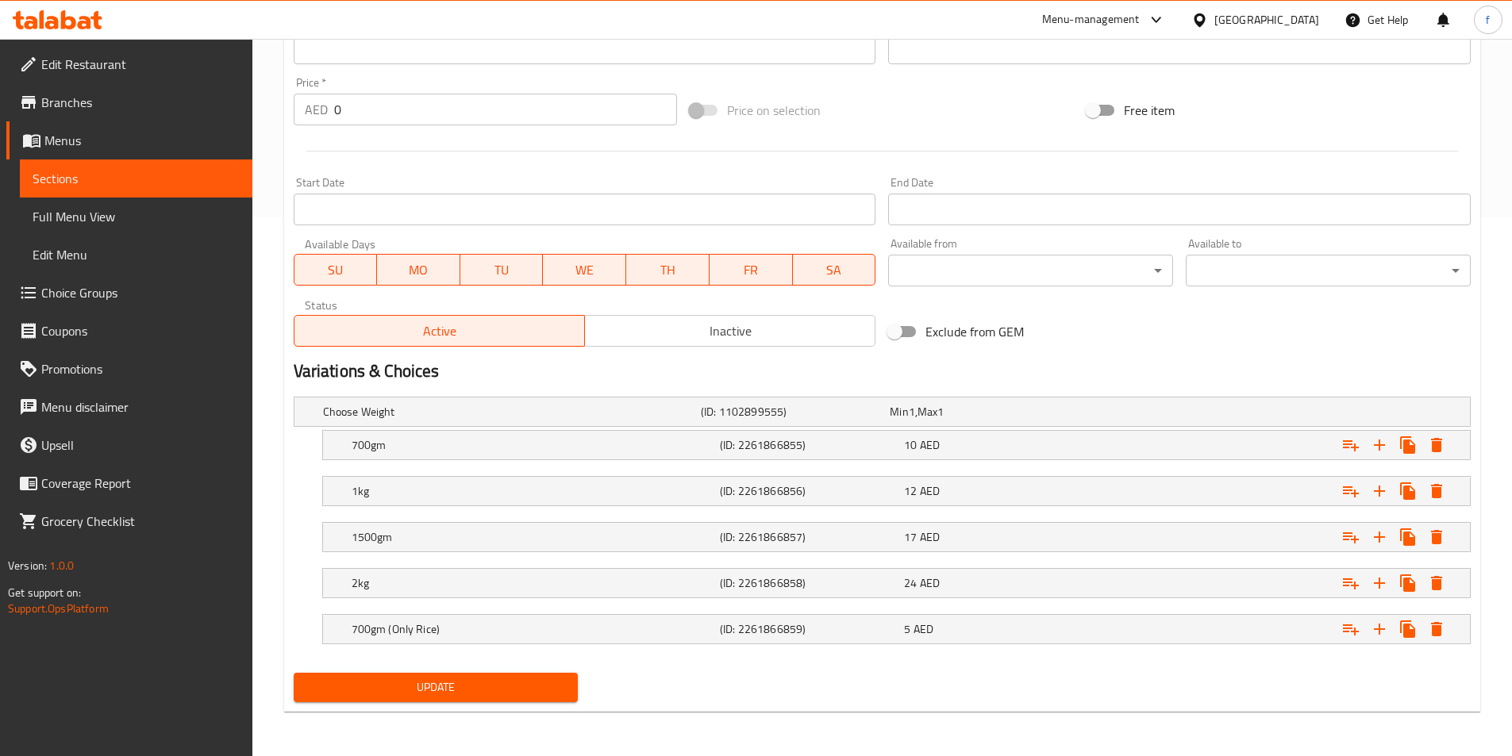
click at [498, 668] on div "Update" at bounding box center [436, 688] width 298 height 42
click at [495, 690] on span "Update" at bounding box center [436, 688] width 260 height 20
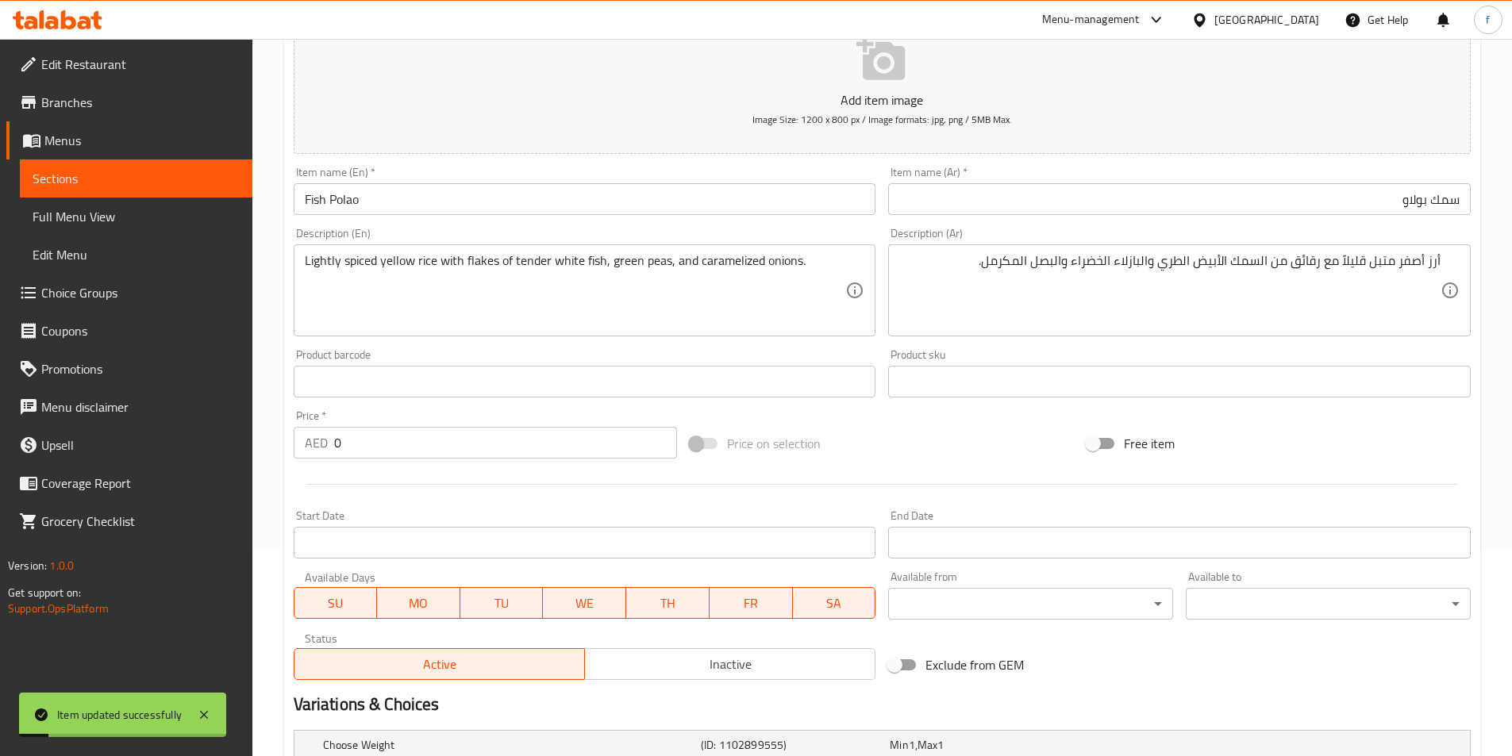
scroll to position [63, 0]
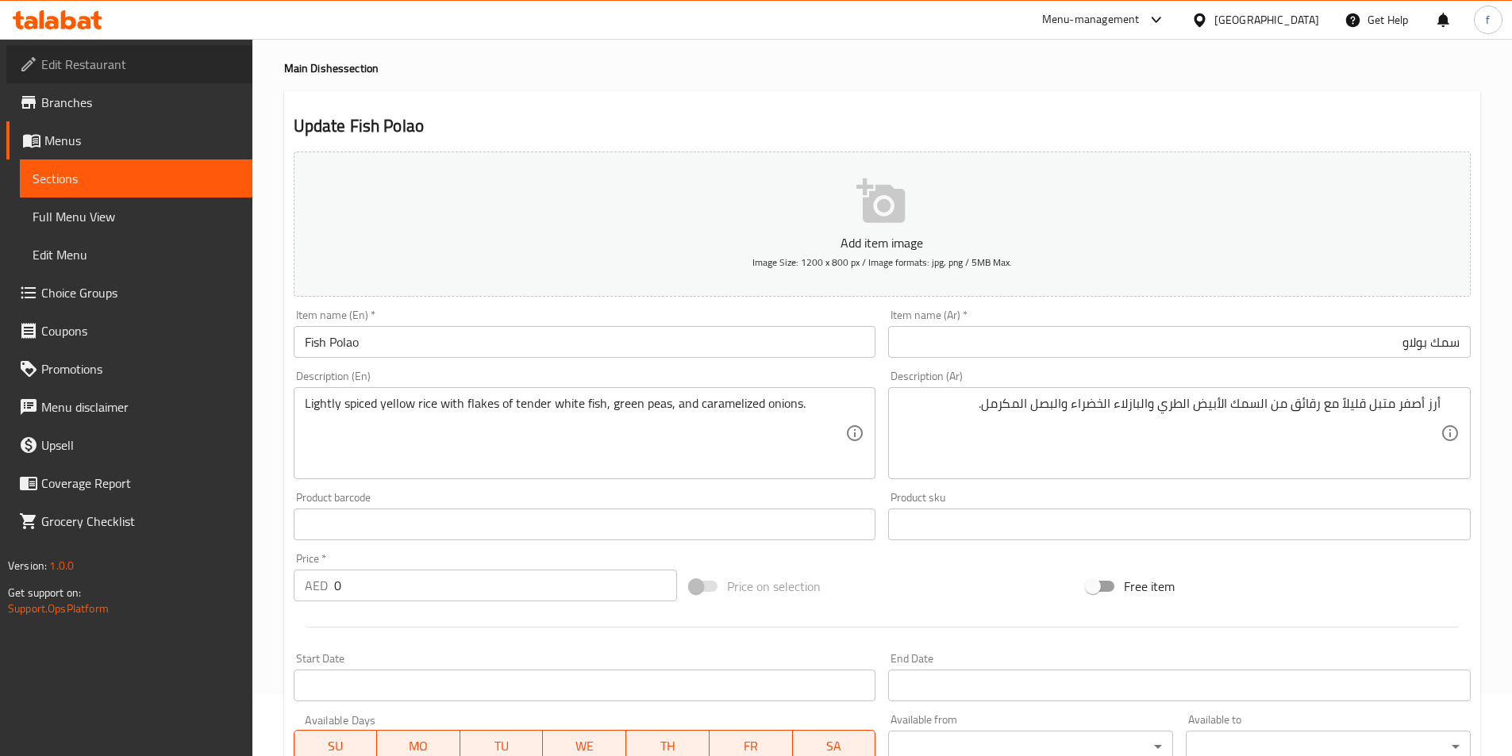
drag, startPoint x: 117, startPoint y: 65, endPoint x: 106, endPoint y: 52, distance: 17.5
click at [115, 66] on span "Edit Restaurant" at bounding box center [140, 64] width 198 height 19
click at [133, 80] on link "Edit Restaurant" at bounding box center [129, 64] width 246 height 38
click at [140, 72] on span "Edit Restaurant" at bounding box center [140, 64] width 198 height 19
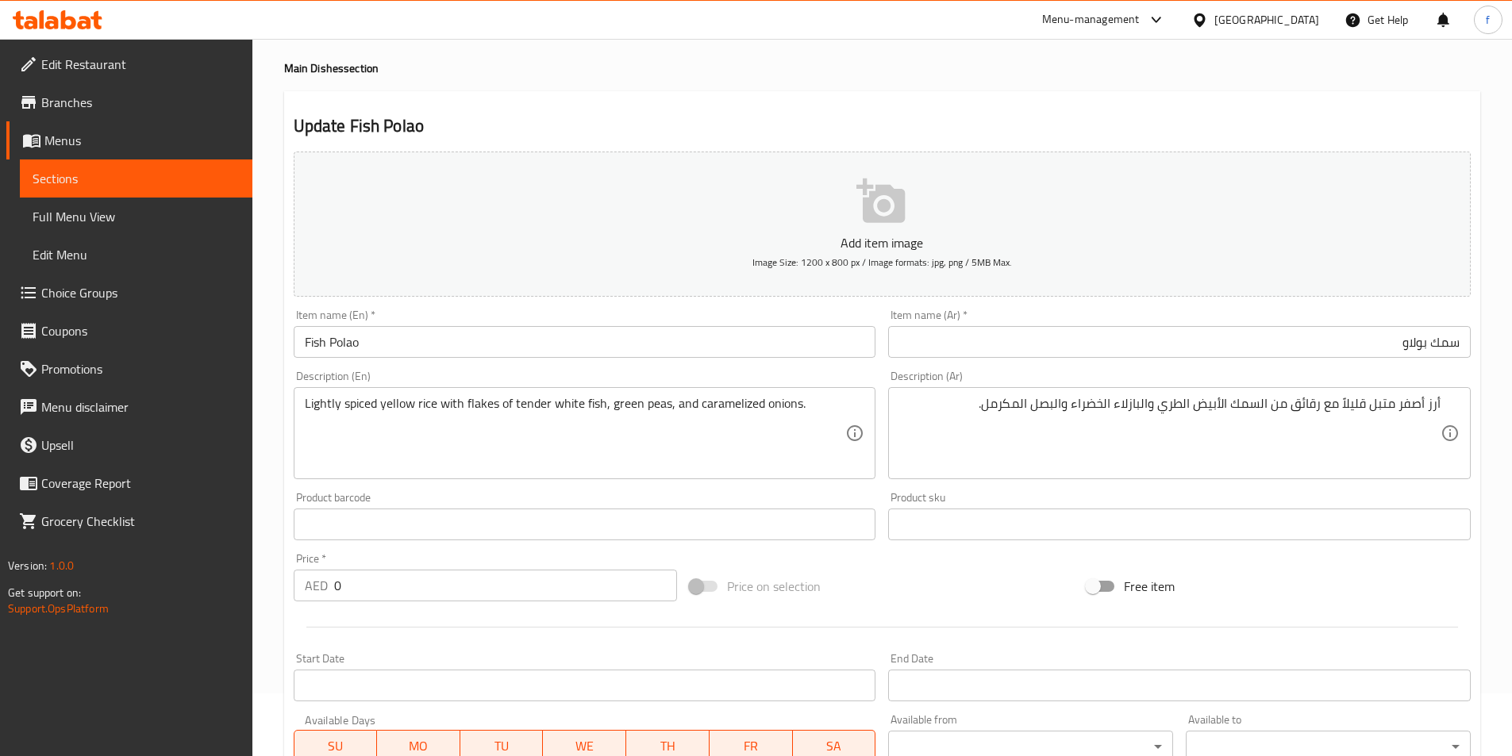
click at [171, 70] on span "Edit Restaurant" at bounding box center [140, 64] width 198 height 19
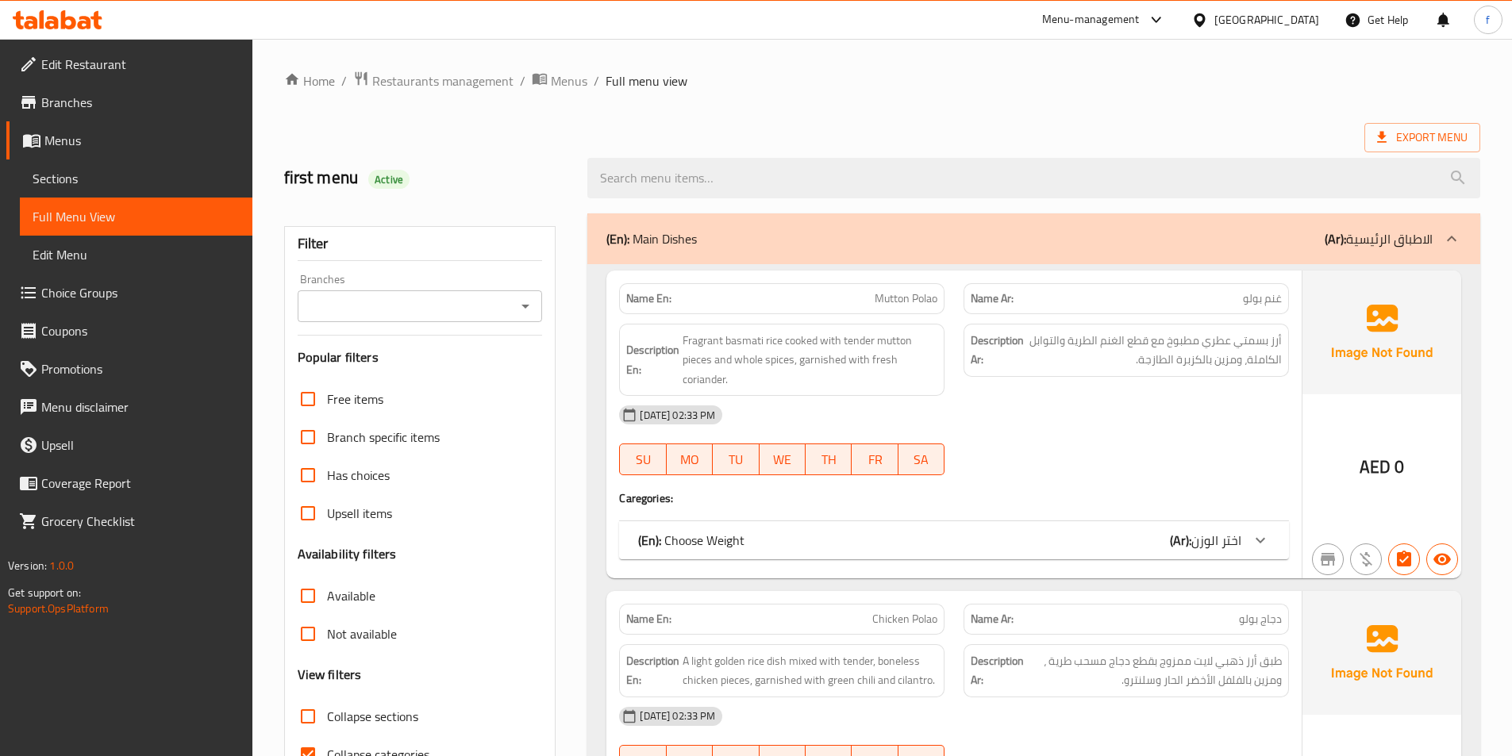
scroll to position [476, 0]
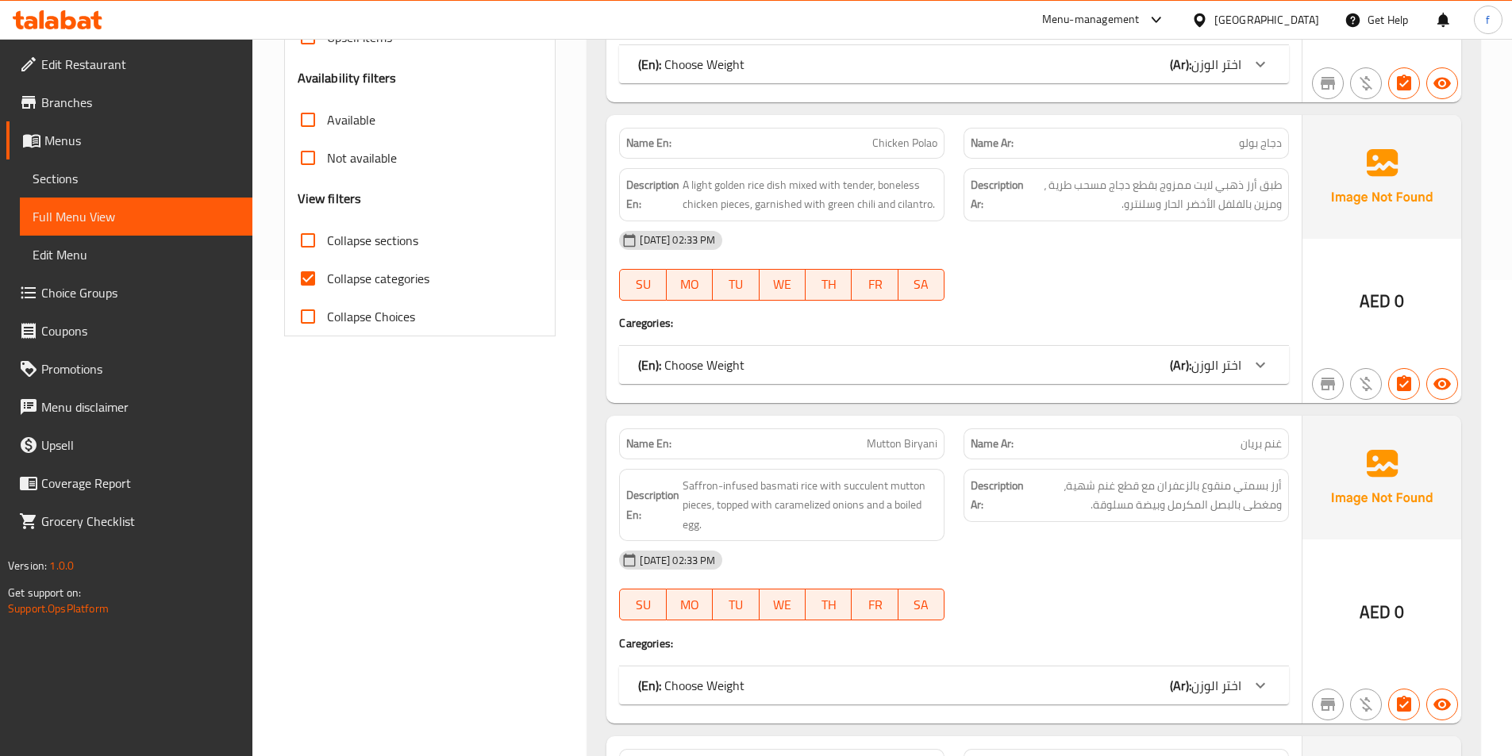
click at [371, 263] on label "Collapse categories" at bounding box center [359, 279] width 140 height 38
click at [327, 263] on input "Collapse categories" at bounding box center [308, 279] width 38 height 38
checkbox input "false"
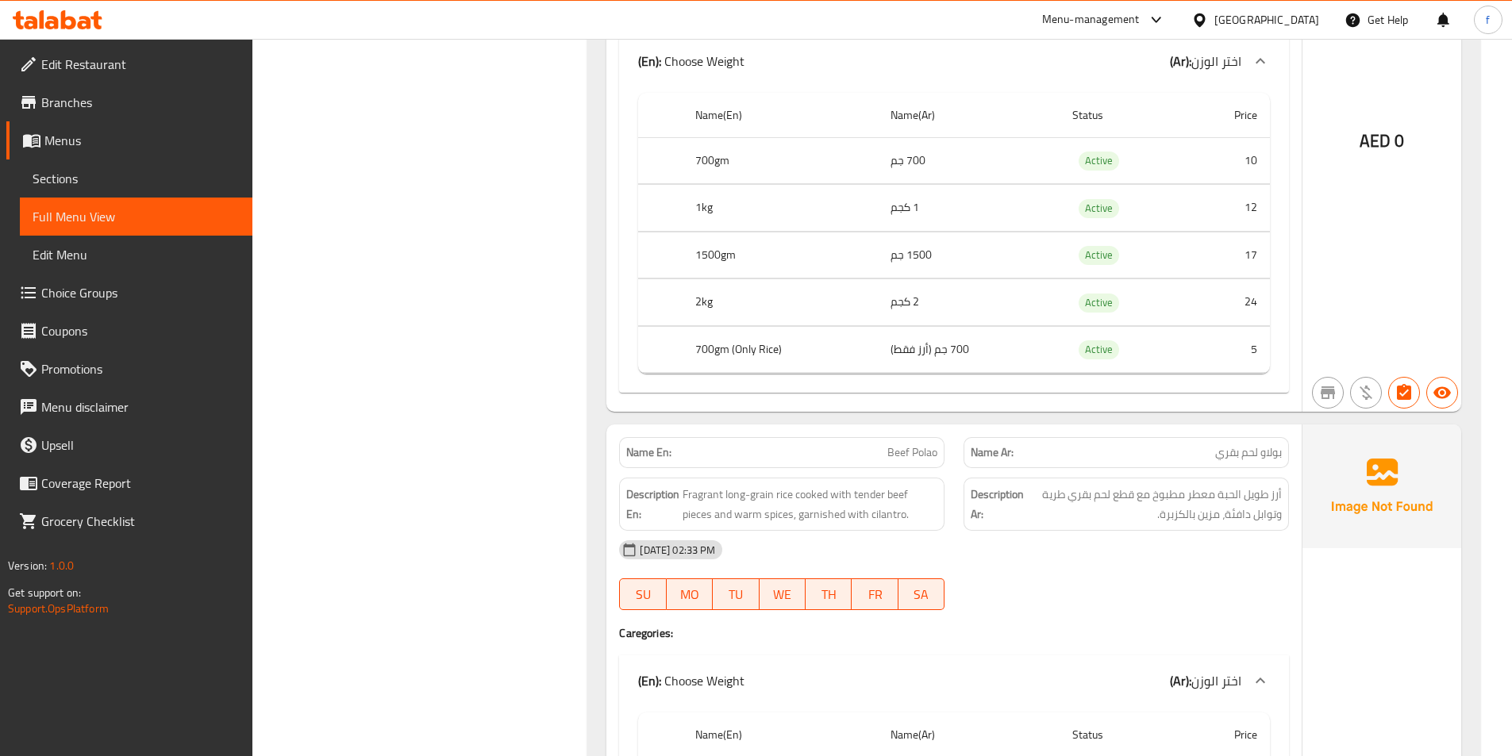
scroll to position [1905, 0]
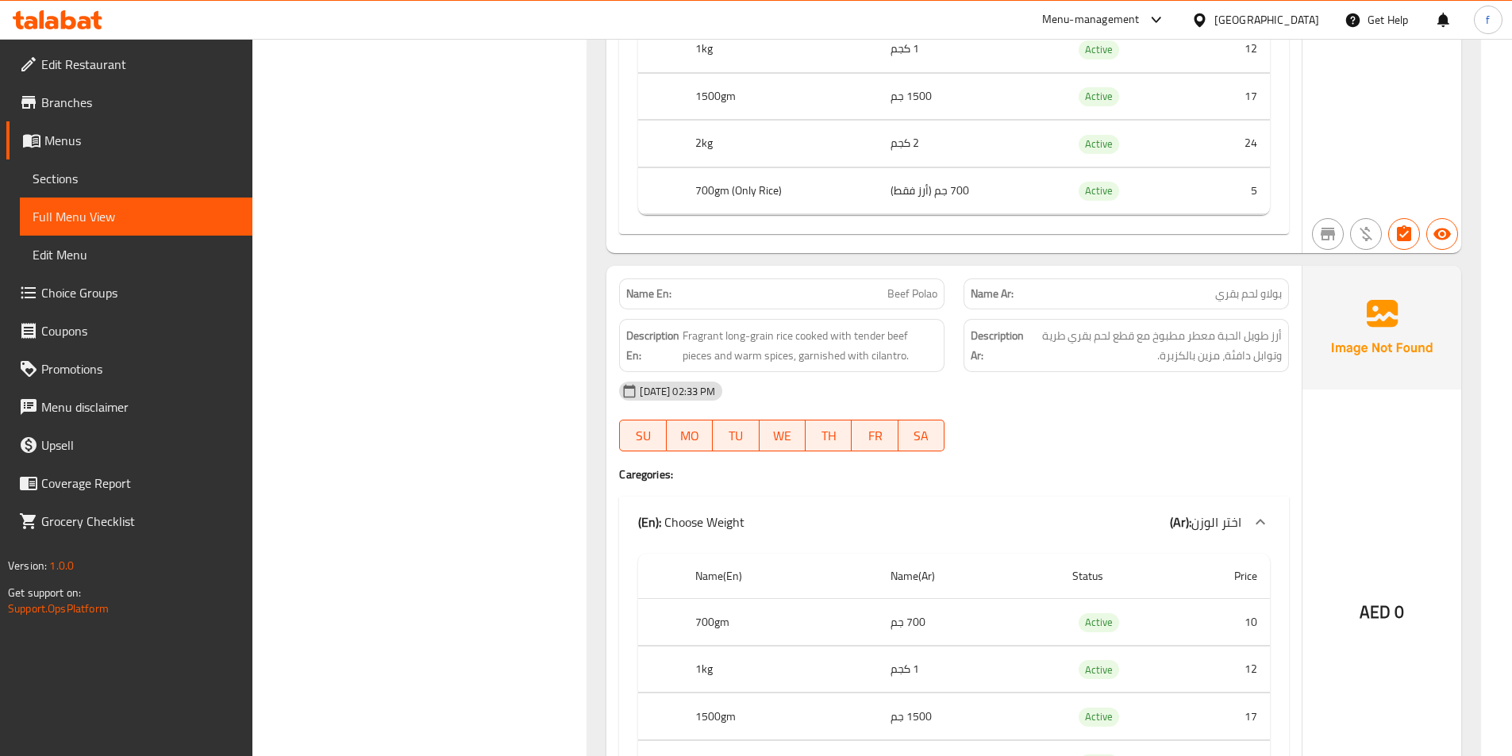
click at [911, 289] on span "Beef Polao" at bounding box center [912, 294] width 50 height 17
click at [887, 295] on span "Beef Polao" at bounding box center [912, 294] width 50 height 17
click at [895, 293] on span "Beef Polao" at bounding box center [912, 294] width 50 height 17
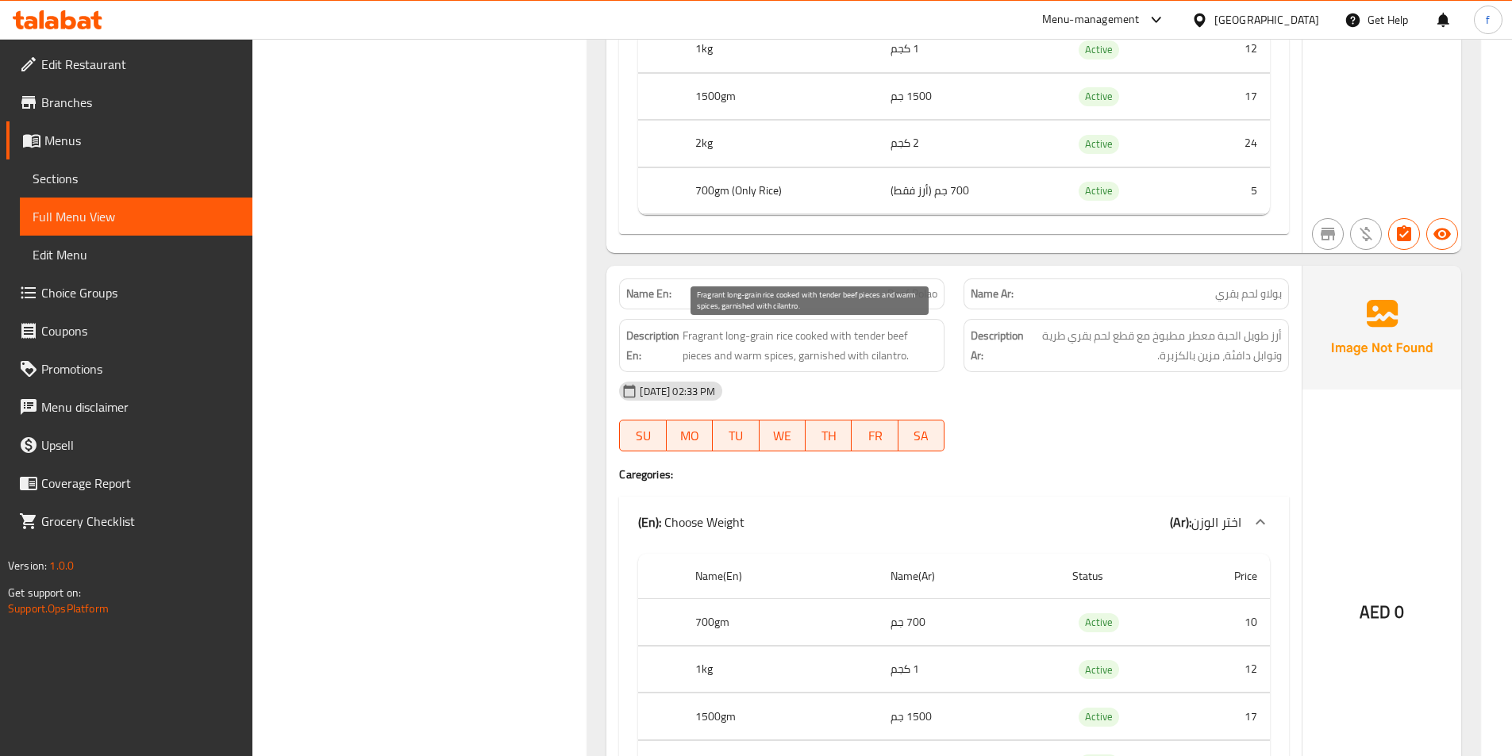
click at [691, 344] on span "Fragrant long-grain rice cooked with tender beef pieces and warm spices, garnis…" at bounding box center [810, 345] width 255 height 39
click at [734, 332] on span "Fragrant long-grain rice cooked with tender beef pieces and warm spices, garnis…" at bounding box center [810, 345] width 255 height 39
click at [761, 329] on span "Fragrant long-grain rice cooked with tender beef pieces and warm spices, garnis…" at bounding box center [810, 345] width 255 height 39
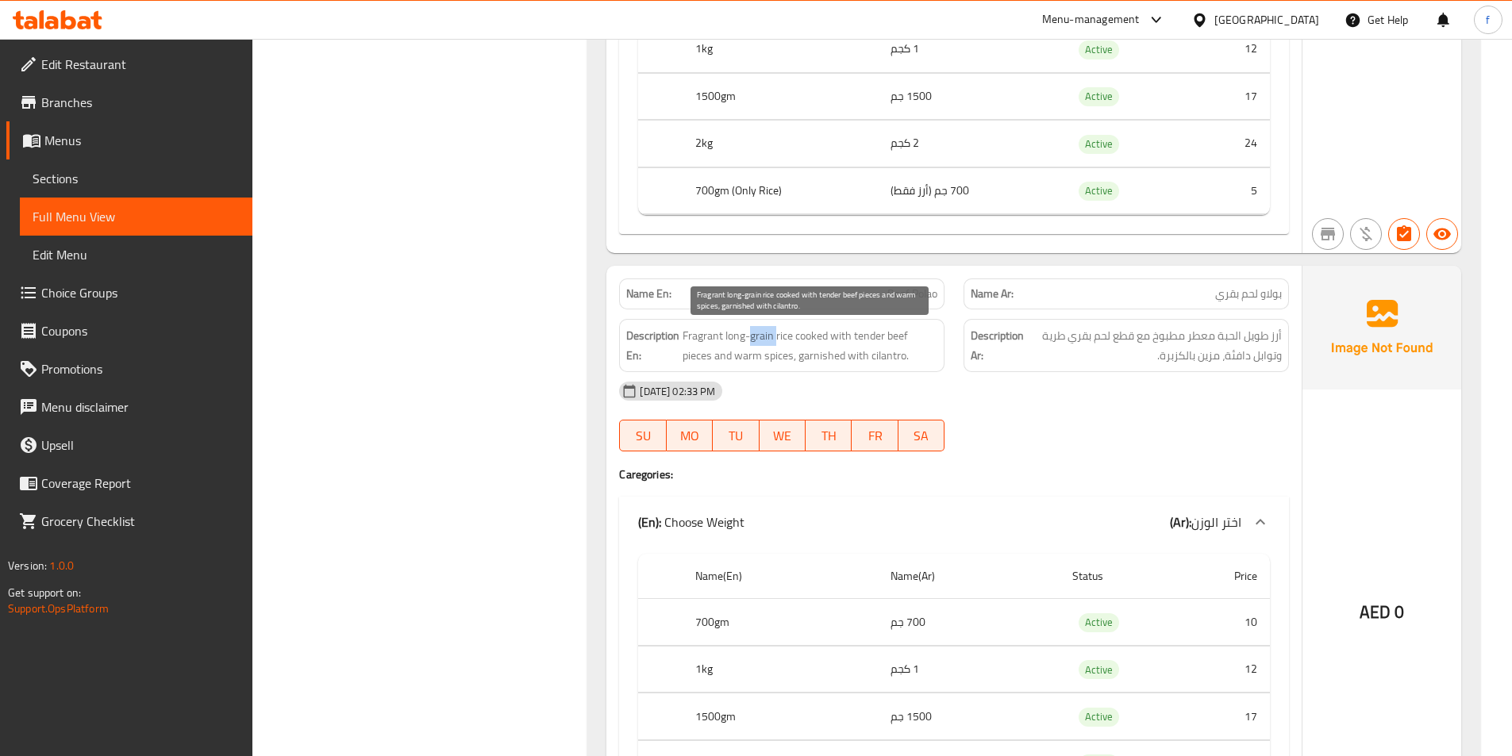
click at [761, 329] on span "Fragrant long-grain rice cooked with tender beef pieces and warm spices, garnis…" at bounding box center [810, 345] width 255 height 39
click at [787, 334] on span "Fragrant long-grain rice cooked with tender beef pieces and warm spices, garnis…" at bounding box center [810, 345] width 255 height 39
click at [779, 340] on span "Fragrant long-grain rice cooked with tender beef pieces and warm spices, garnis…" at bounding box center [810, 345] width 255 height 39
drag, startPoint x: 793, startPoint y: 335, endPoint x: 688, endPoint y: 331, distance: 104.8
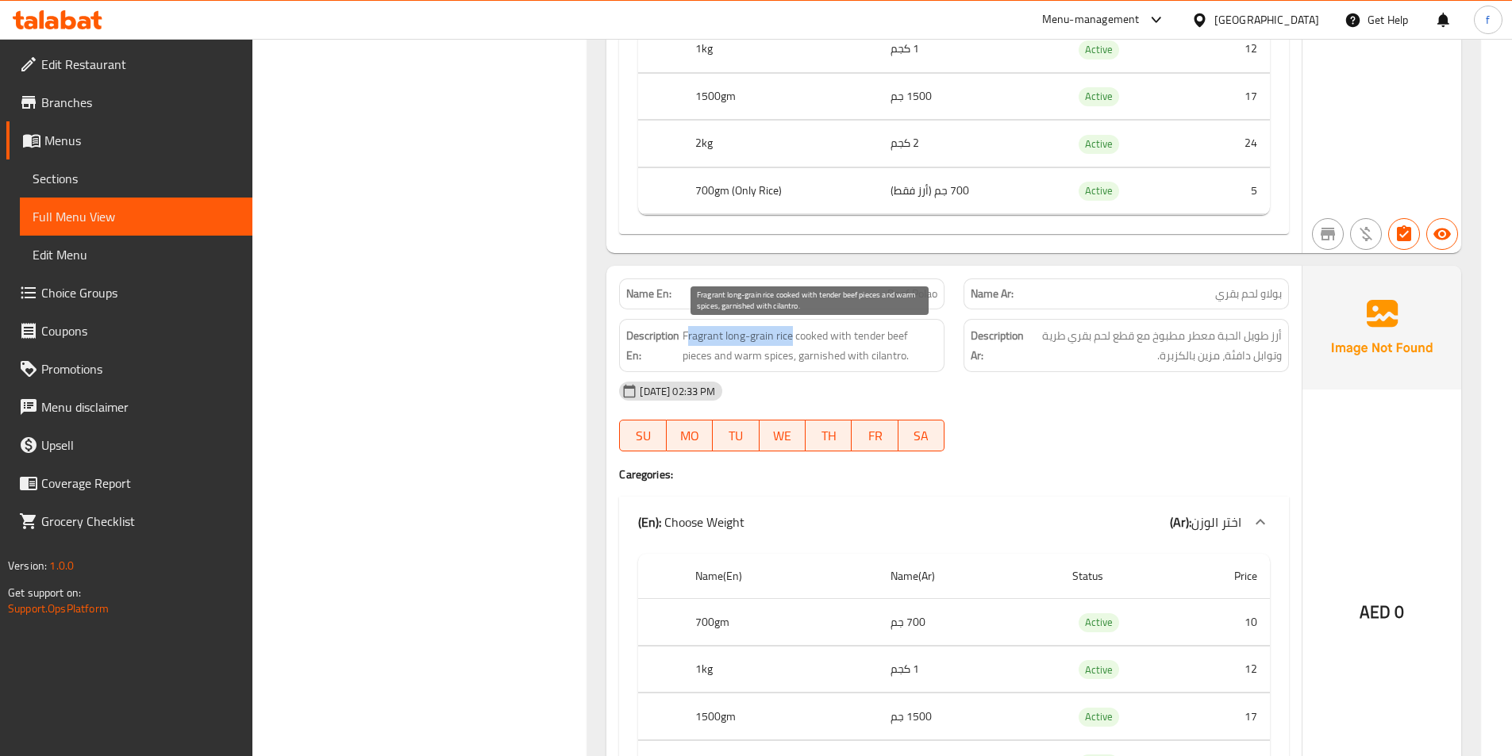
click at [688, 331] on span "Fragrant long-grain rice cooked with tender beef pieces and warm spices, garnis…" at bounding box center [810, 345] width 255 height 39
click at [802, 333] on span "Fragrant long-grain rice cooked with tender beef pieces and warm spices, garnis…" at bounding box center [810, 345] width 255 height 39
click at [821, 333] on span "Fragrant long-grain rice cooked with tender beef pieces and warm spices, garnis…" at bounding box center [810, 345] width 255 height 39
click at [841, 333] on span "Fragrant long-grain rice cooked with tender beef pieces and warm spices, garnis…" at bounding box center [810, 345] width 255 height 39
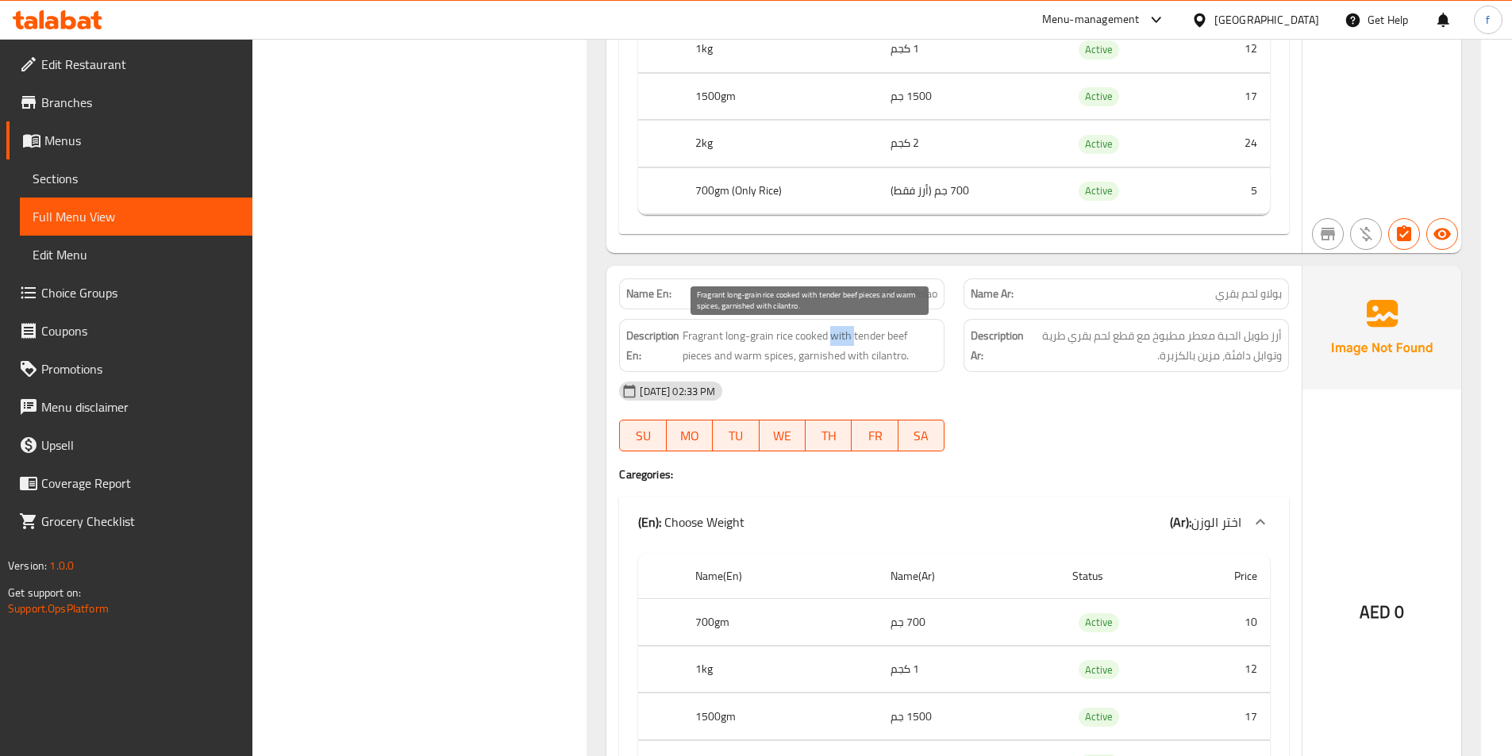
click at [841, 333] on span "Fragrant long-grain rice cooked with tender beef pieces and warm spices, garnis…" at bounding box center [810, 345] width 255 height 39
click at [875, 333] on span "Fragrant long-grain rice cooked with tender beef pieces and warm spices, garnis…" at bounding box center [810, 345] width 255 height 39
click at [898, 333] on span "Fragrant long-grain rice cooked with tender beef pieces and warm spices, garnis…" at bounding box center [810, 345] width 255 height 39
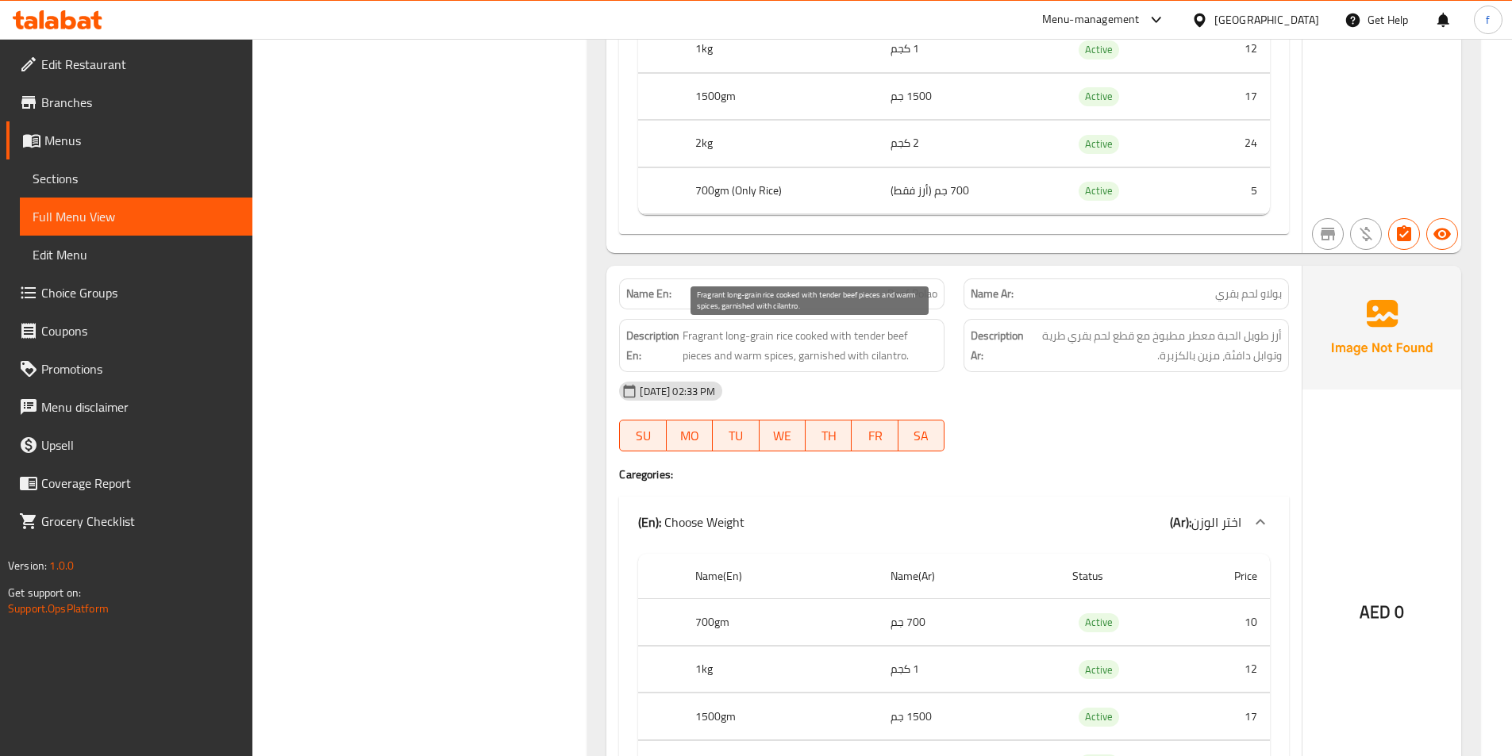
click at [689, 353] on span "Fragrant long-grain rice cooked with tender beef pieces and warm spices, garnis…" at bounding box center [810, 345] width 255 height 39
click at [752, 369] on div "Description En: Fragrant long-grain rice cooked with tender beef pieces and war…" at bounding box center [781, 345] width 325 height 53
click at [779, 363] on span "Fragrant long-grain rice cooked with tender beef pieces and warm spices, garnis…" at bounding box center [810, 345] width 255 height 39
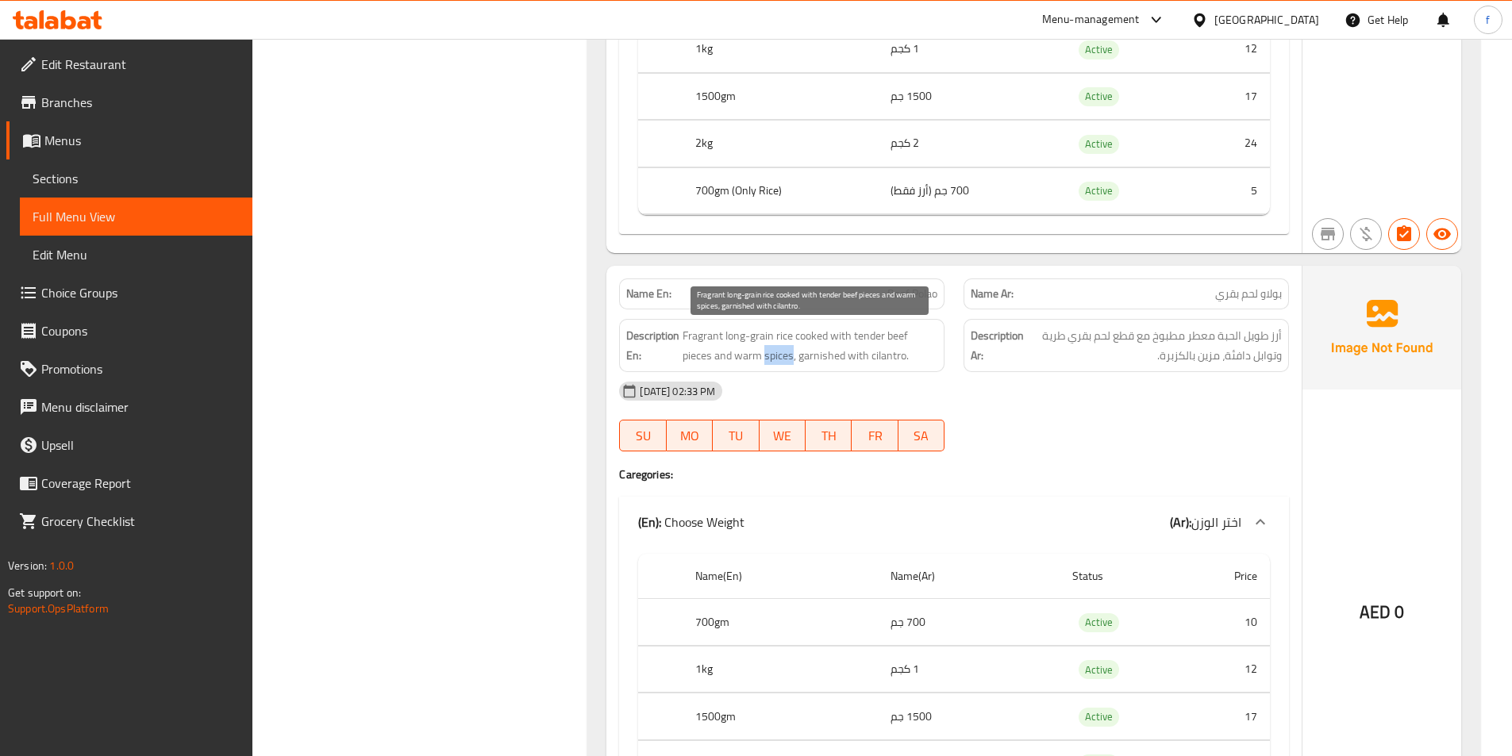
click at [779, 363] on span "Fragrant long-grain rice cooked with tender beef pieces and warm spices, garnis…" at bounding box center [810, 345] width 255 height 39
click at [825, 357] on span "Fragrant long-grain rice cooked with tender beef pieces and warm spices, garnis…" at bounding box center [810, 345] width 255 height 39
click at [887, 352] on span "Fragrant long-grain rice cooked with tender beef pieces and warm spices, garnis…" at bounding box center [810, 345] width 255 height 39
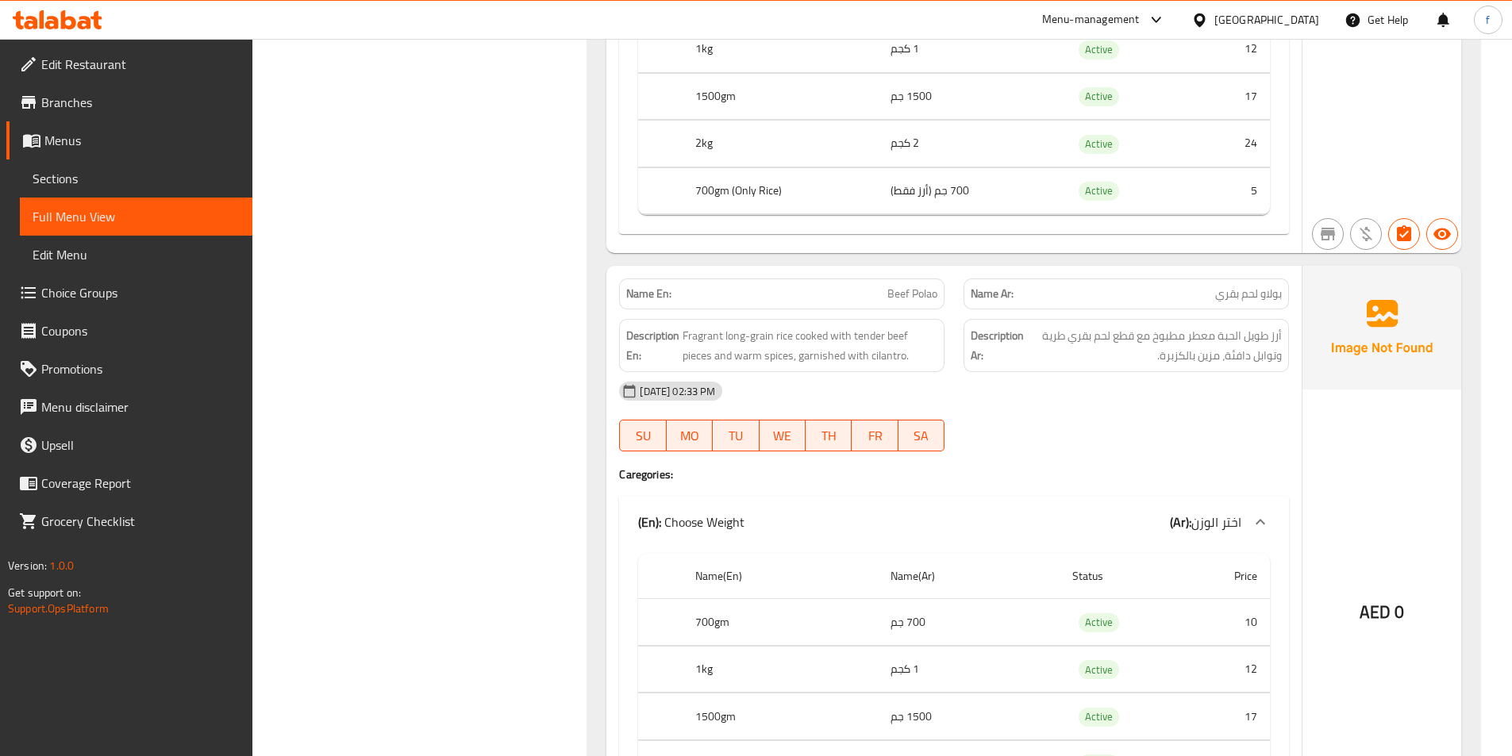
click at [891, 382] on div "[DATE] 02:33 PM" at bounding box center [954, 391] width 689 height 38
click at [887, 355] on span "Fragrant long-grain rice cooked with tender beef pieces and warm spices, garnis…" at bounding box center [810, 345] width 255 height 39
click at [889, 373] on div "[DATE] 02:33 PM" at bounding box center [954, 391] width 689 height 38
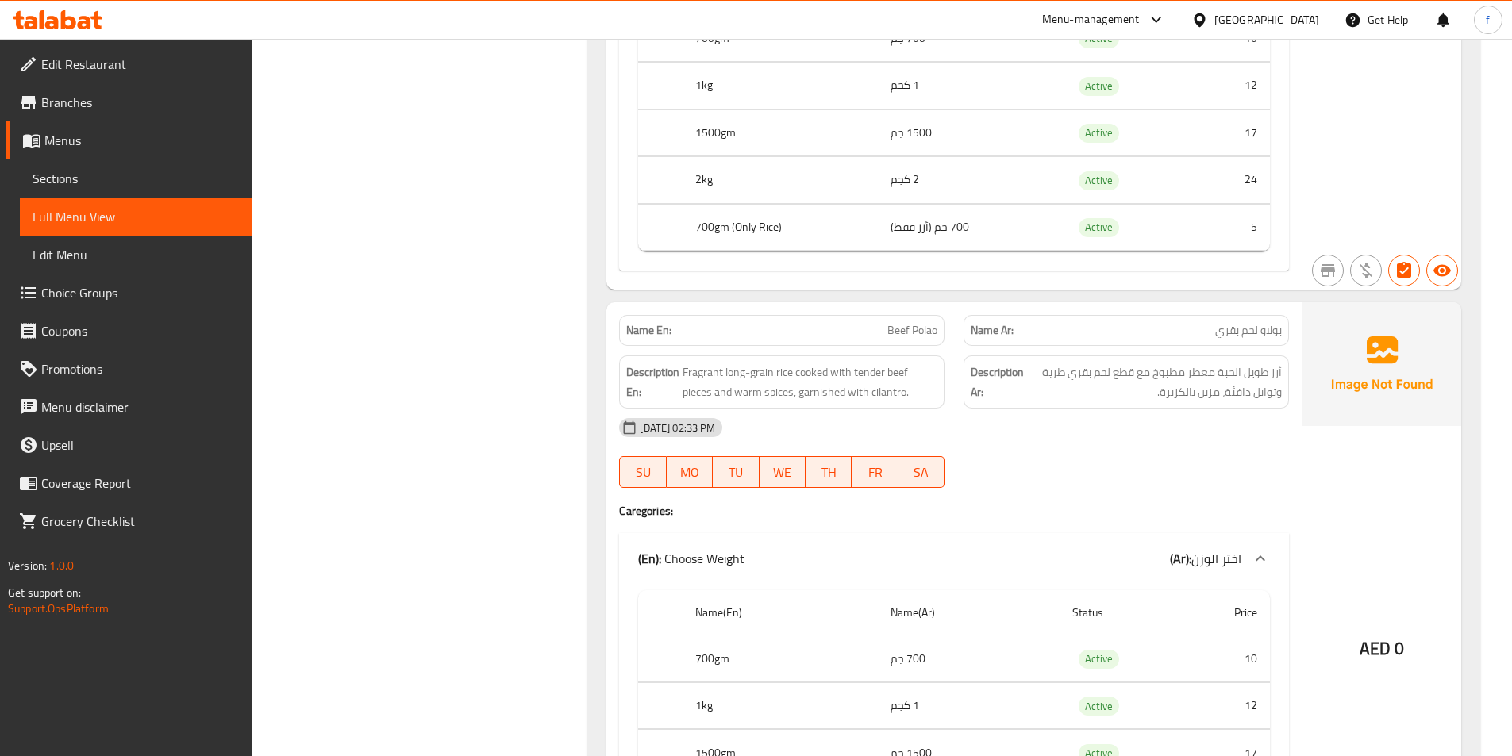
scroll to position [1826, 0]
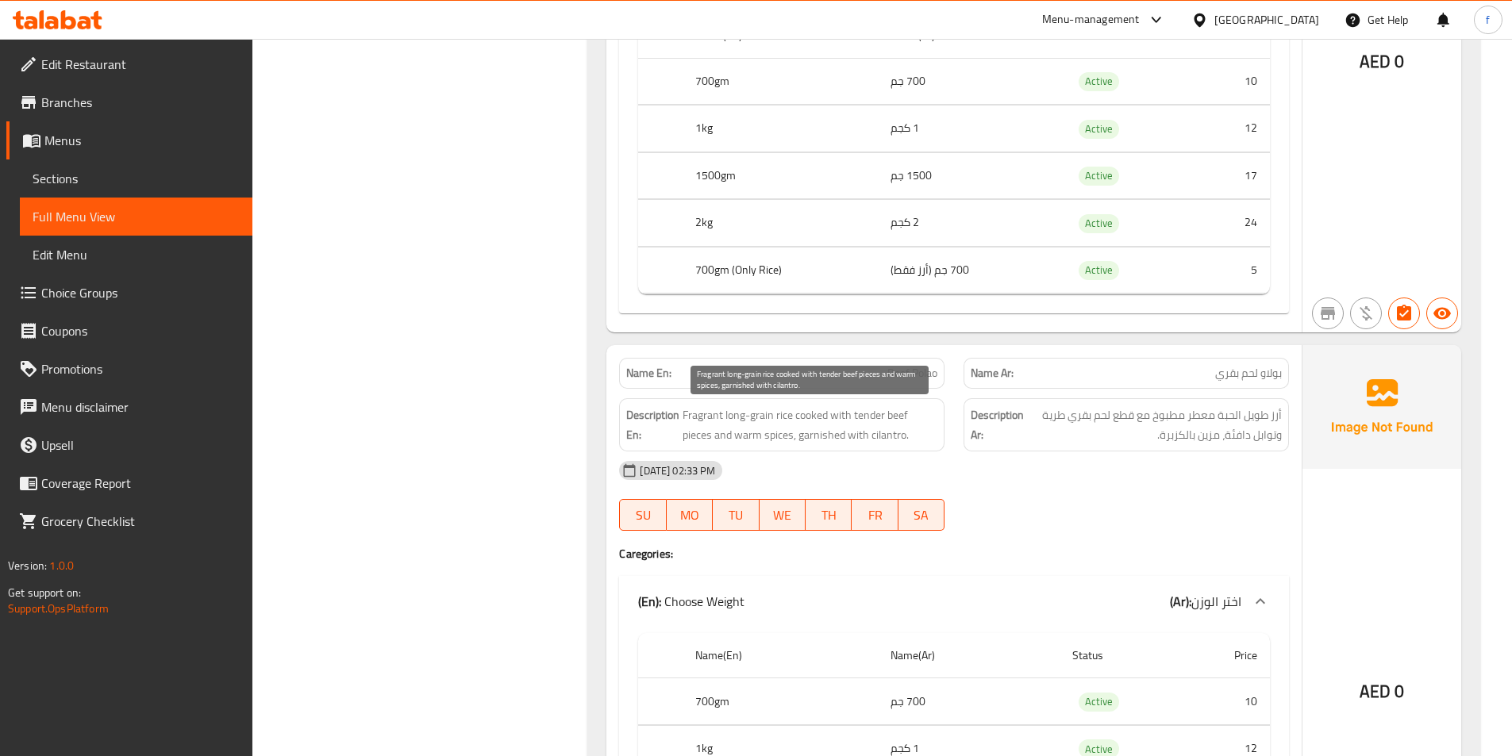
click at [897, 440] on span "Fragrant long-grain rice cooked with tender beef pieces and warm spices, garnis…" at bounding box center [810, 425] width 255 height 39
copy span "cilantro"
click at [1256, 498] on div "28-08-2025 02:33 PM SU MO TU WE TH FR SA" at bounding box center [954, 496] width 689 height 89
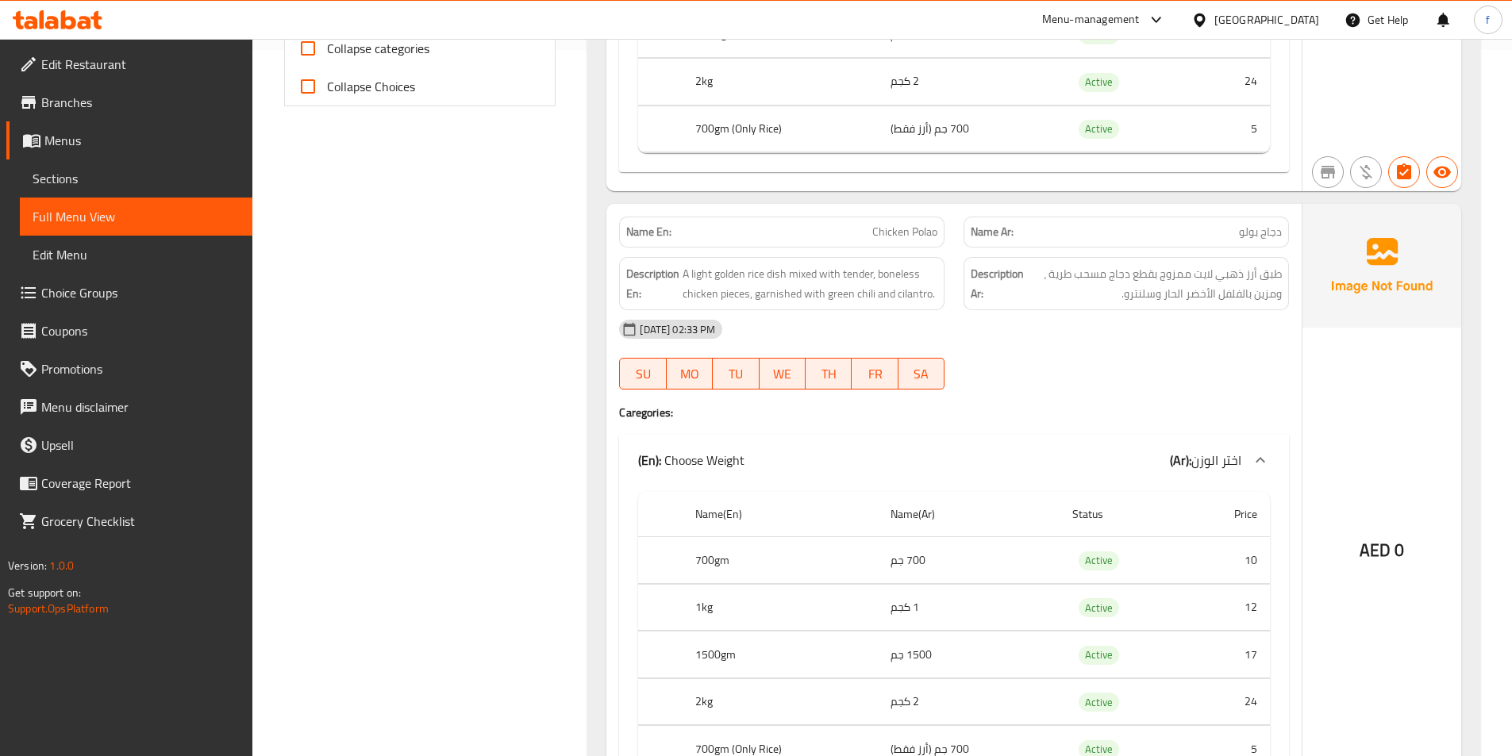
scroll to position [476, 0]
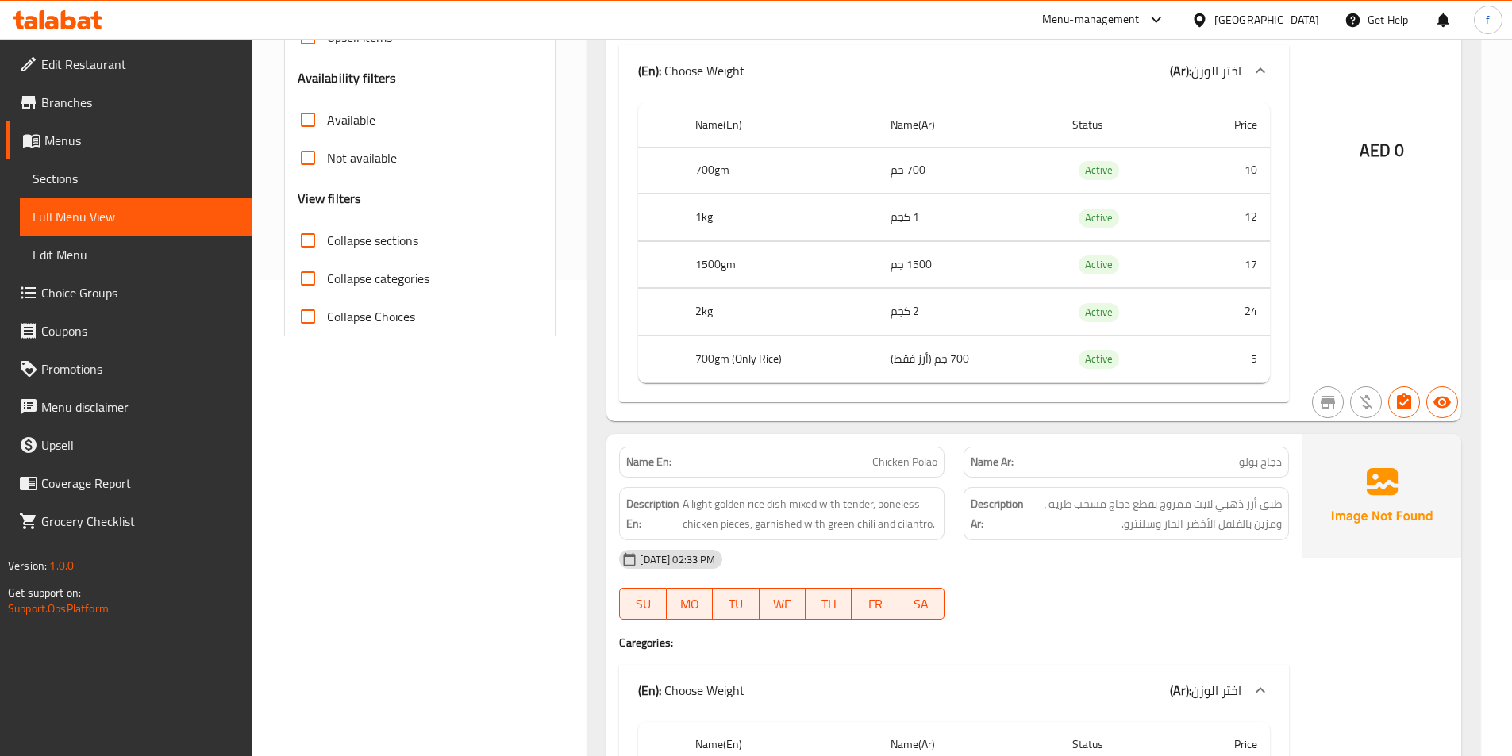
click at [883, 458] on span "Chicken Polao" at bounding box center [904, 462] width 65 height 17
copy span "Chicken Polao"
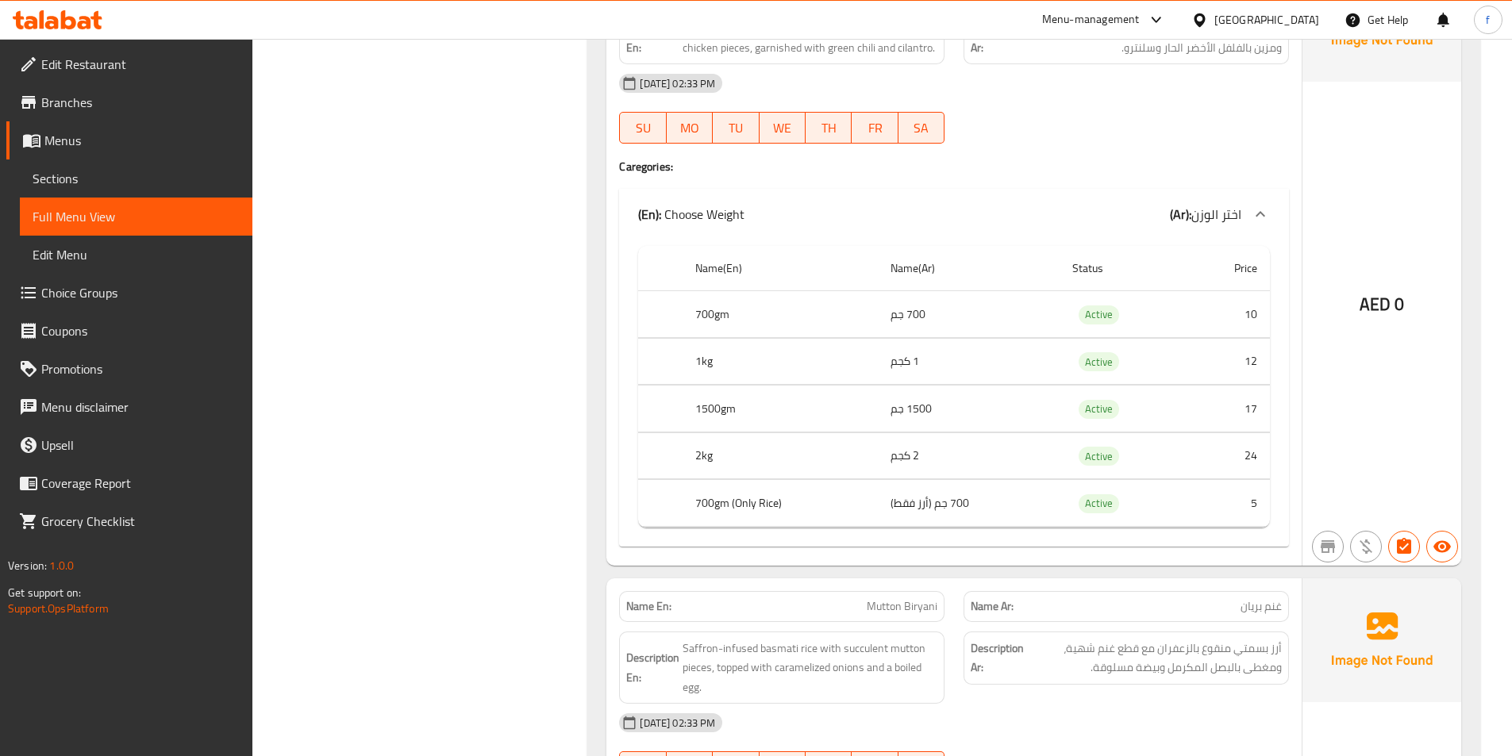
scroll to position [1270, 0]
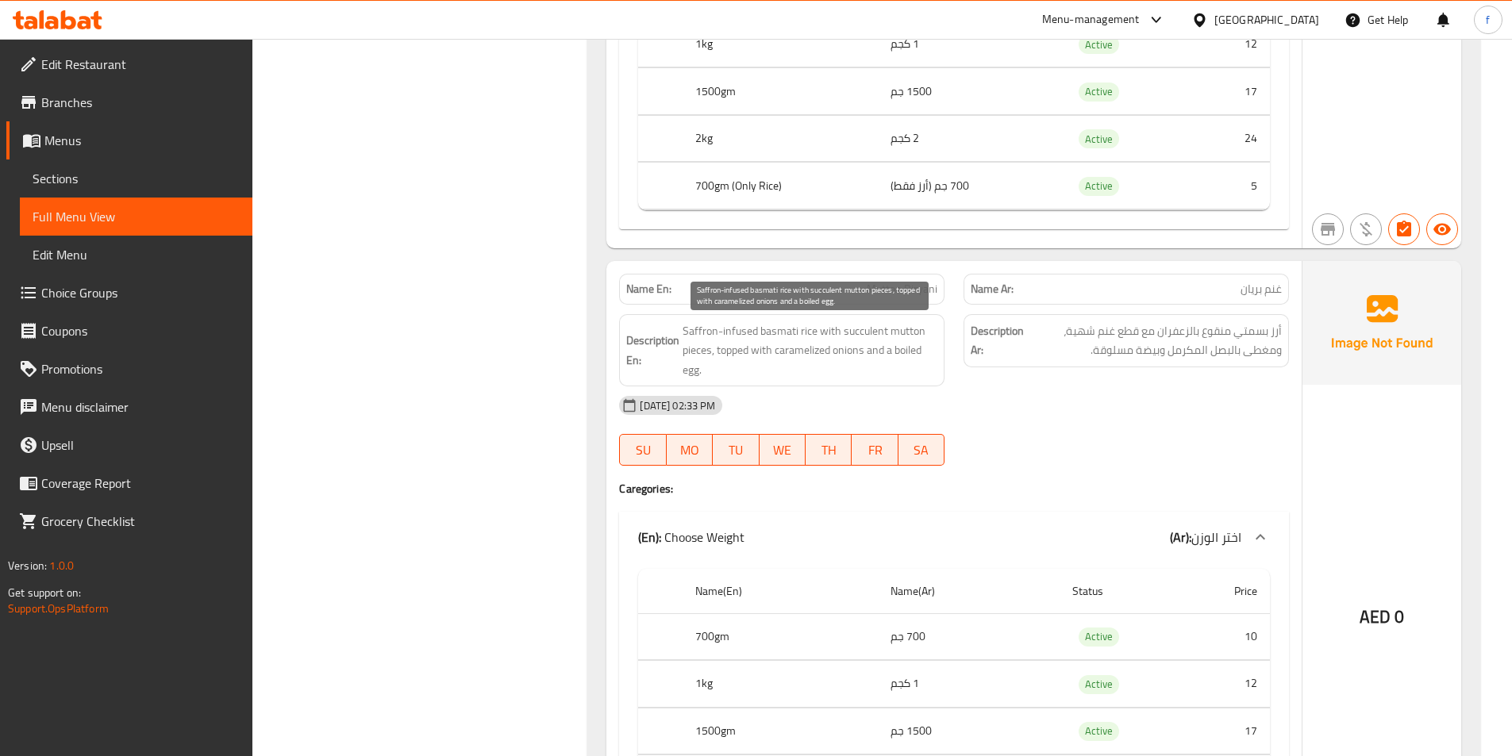
click at [813, 331] on span "Saffron-infused basmati rice with succulent mutton pieces, topped with carameli…" at bounding box center [810, 350] width 255 height 59
drag, startPoint x: 813, startPoint y: 331, endPoint x: 779, endPoint y: 321, distance: 34.9
click at [811, 329] on span "Saffron-infused basmati rice with succulent mutton pieces, topped with carameli…" at bounding box center [810, 350] width 255 height 59
click at [779, 321] on span "Saffron-infused basmati rice with succulent mutton pieces, topped with carameli…" at bounding box center [810, 350] width 255 height 59
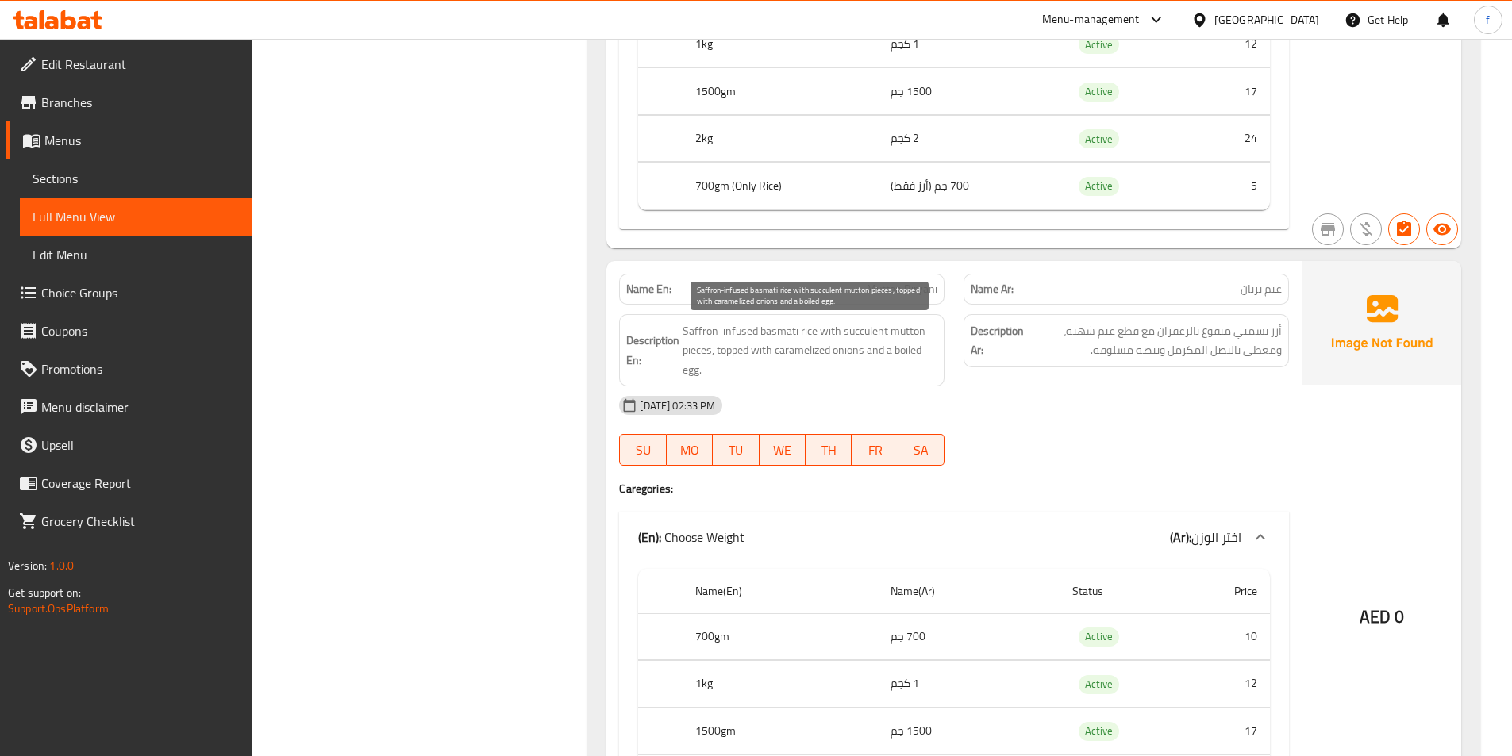
click at [754, 328] on span "Saffron-infused basmati rice with succulent mutton pieces, topped with carameli…" at bounding box center [810, 350] width 255 height 59
click at [688, 328] on span "Saffron-infused basmati rice with succulent mutton pieces, topped with carameli…" at bounding box center [810, 350] width 255 height 59
click at [833, 330] on span "Saffron-infused basmati rice with succulent mutton pieces, topped with carameli…" at bounding box center [810, 350] width 255 height 59
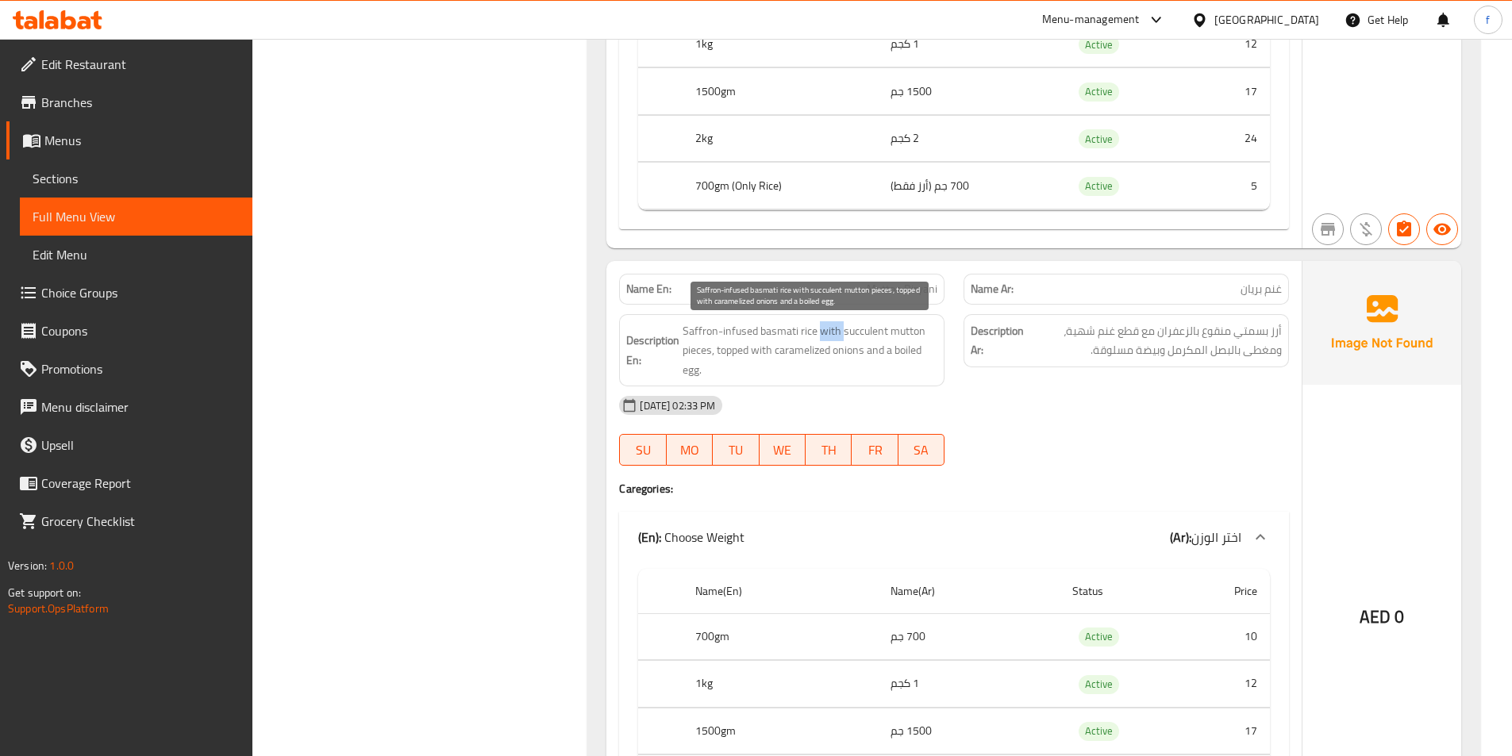
click at [833, 330] on span "Saffron-infused basmati rice with succulent mutton pieces, topped with carameli…" at bounding box center [810, 350] width 255 height 59
click at [701, 348] on span "Saffron-infused basmati rice with succulent mutton pieces, topped with carameli…" at bounding box center [810, 350] width 255 height 59
click at [929, 328] on span "Saffron-infused basmati rice with succulent mutton pieces, topped with carameli…" at bounding box center [810, 350] width 255 height 59
click at [930, 328] on span "Saffron-infused basmati rice with succulent mutton pieces, topped with carameli…" at bounding box center [810, 350] width 255 height 59
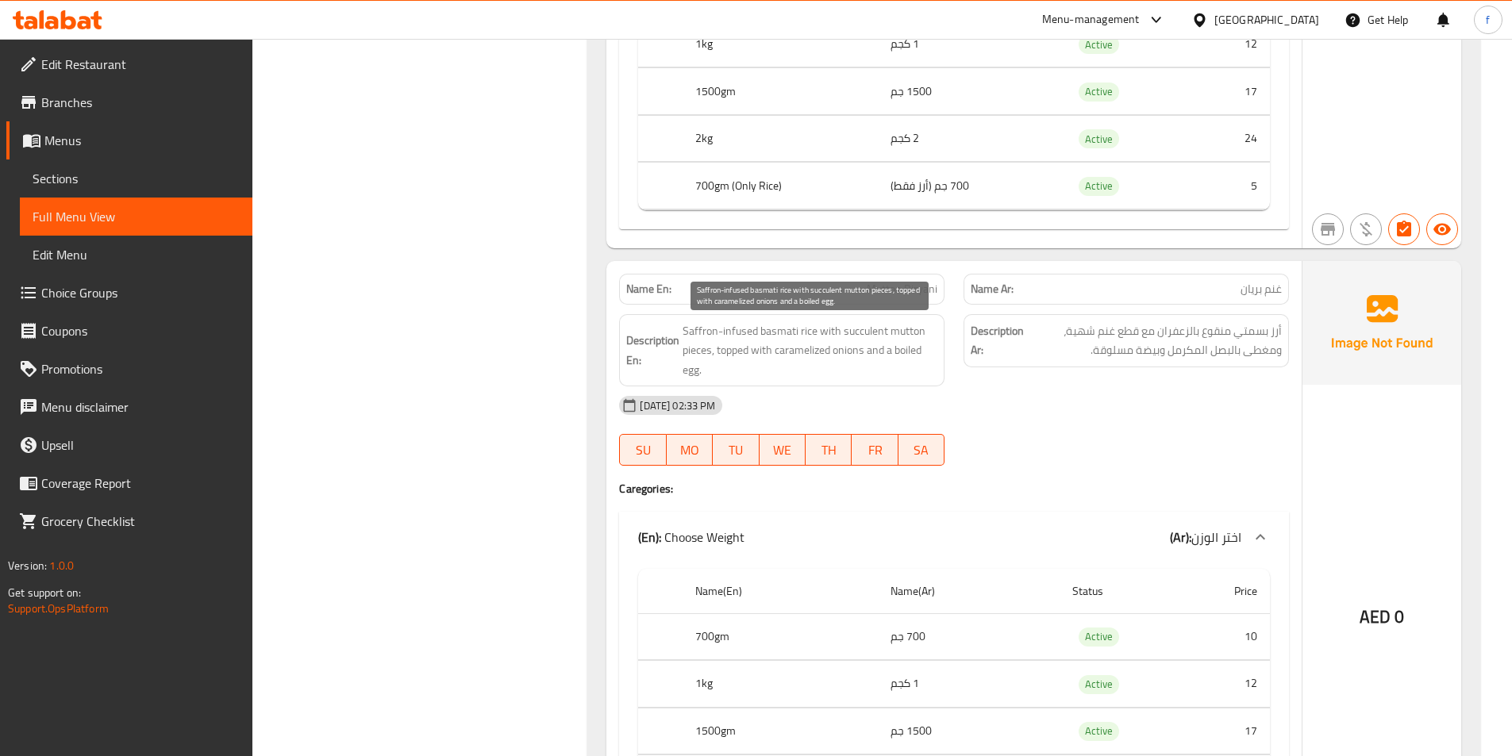
click at [865, 329] on span "Saffron-infused basmati rice with succulent mutton pieces, topped with carameli…" at bounding box center [810, 350] width 255 height 59
click at [732, 349] on span "Saffron-infused basmati rice with succulent mutton pieces, topped with carameli…" at bounding box center [810, 350] width 255 height 59
drag, startPoint x: 732, startPoint y: 349, endPoint x: 760, endPoint y: 349, distance: 27.8
click at [733, 349] on span "Saffron-infused basmati rice with succulent mutton pieces, topped with carameli…" at bounding box center [810, 350] width 255 height 59
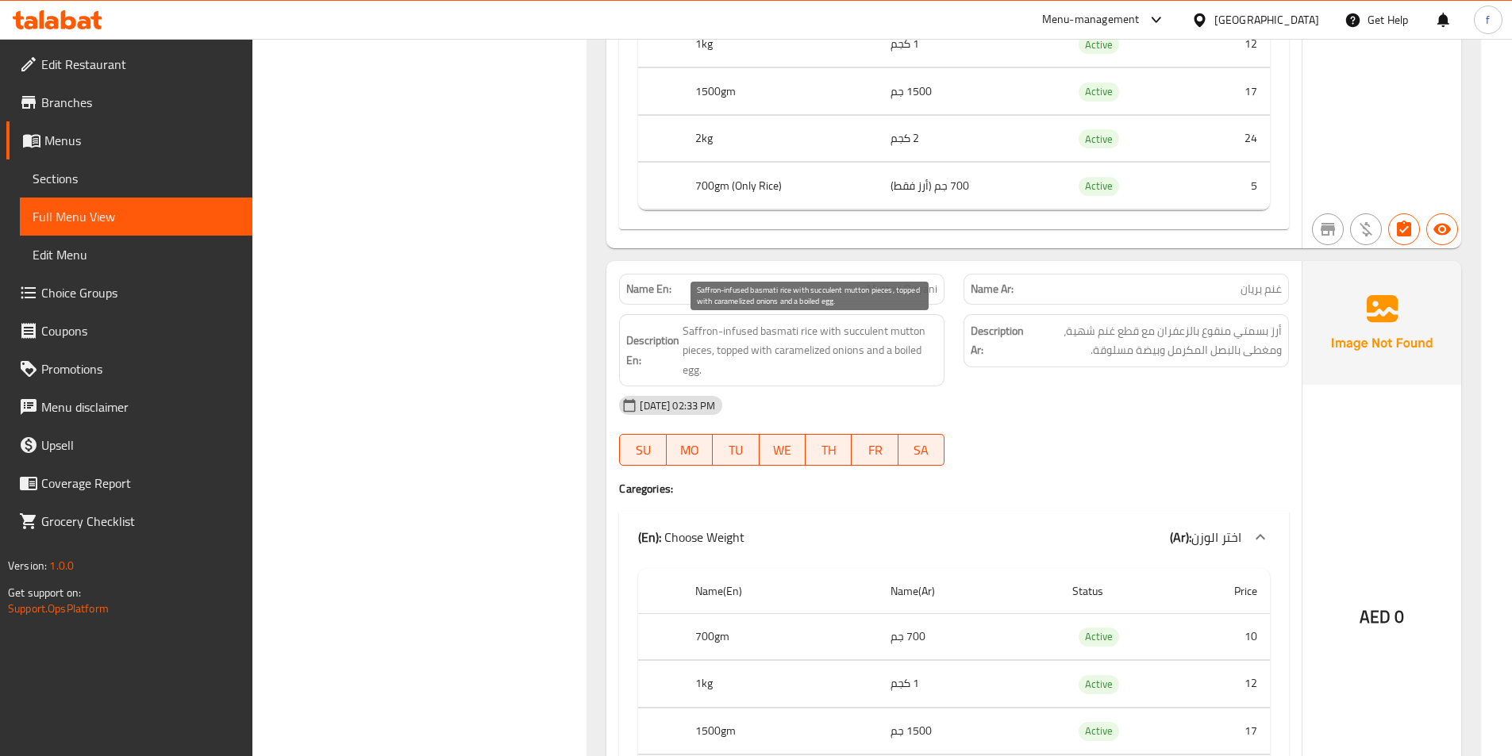
click at [762, 350] on span "Saffron-infused basmati rice with succulent mutton pieces, topped with carameli…" at bounding box center [810, 350] width 255 height 59
click at [790, 348] on span "Saffron-infused basmati rice with succulent mutton pieces, topped with carameli…" at bounding box center [810, 350] width 255 height 59
click at [848, 352] on span "Saffron-infused basmati rice with succulent mutton pieces, topped with carameli…" at bounding box center [810, 350] width 255 height 59
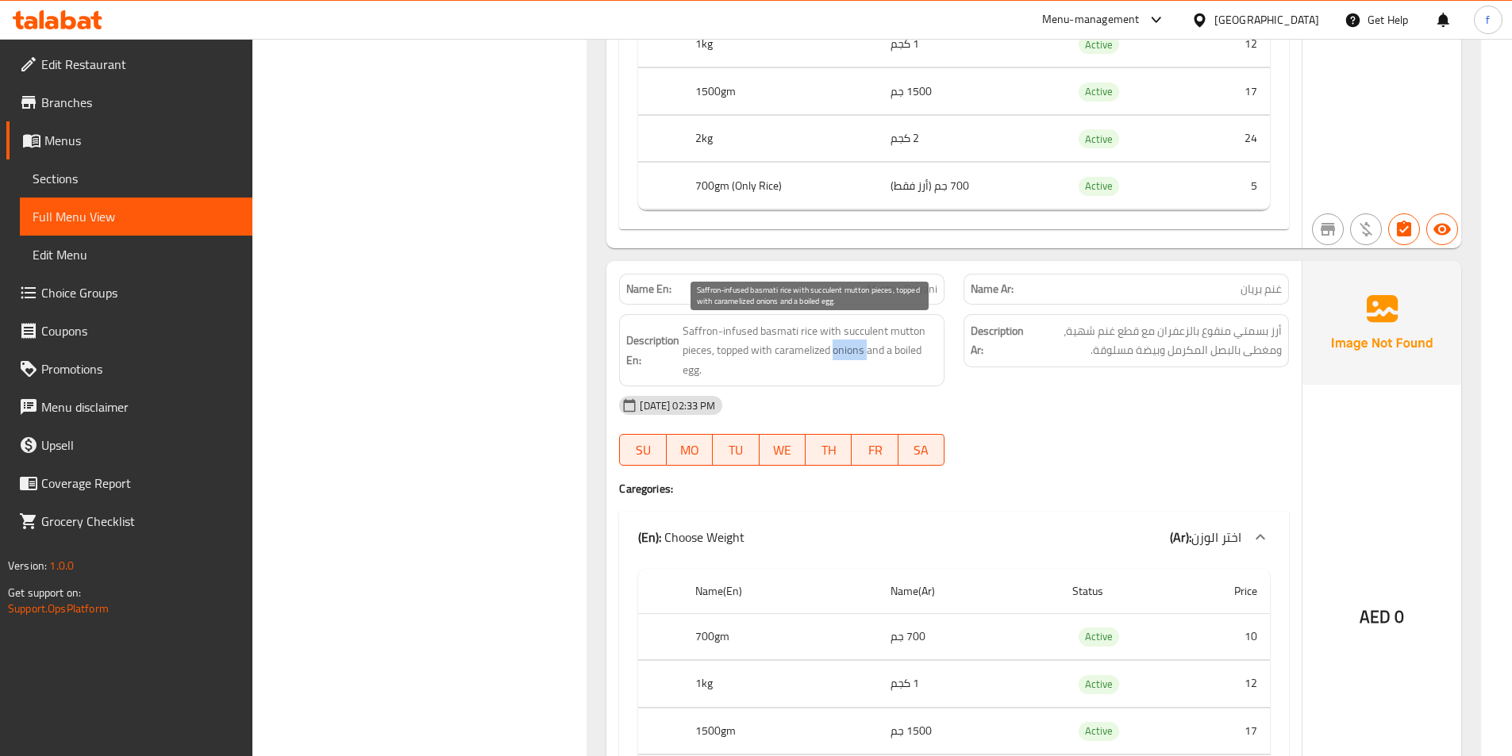
click at [848, 352] on span "Saffron-infused basmati rice with succulent mutton pieces, topped with carameli…" at bounding box center [810, 350] width 255 height 59
click at [919, 352] on span "Saffron-infused basmati rice with succulent mutton pieces, topped with carameli…" at bounding box center [810, 350] width 255 height 59
click at [700, 368] on span "Saffron-infused basmati rice with succulent mutton pieces, topped with carameli…" at bounding box center [810, 350] width 255 height 59
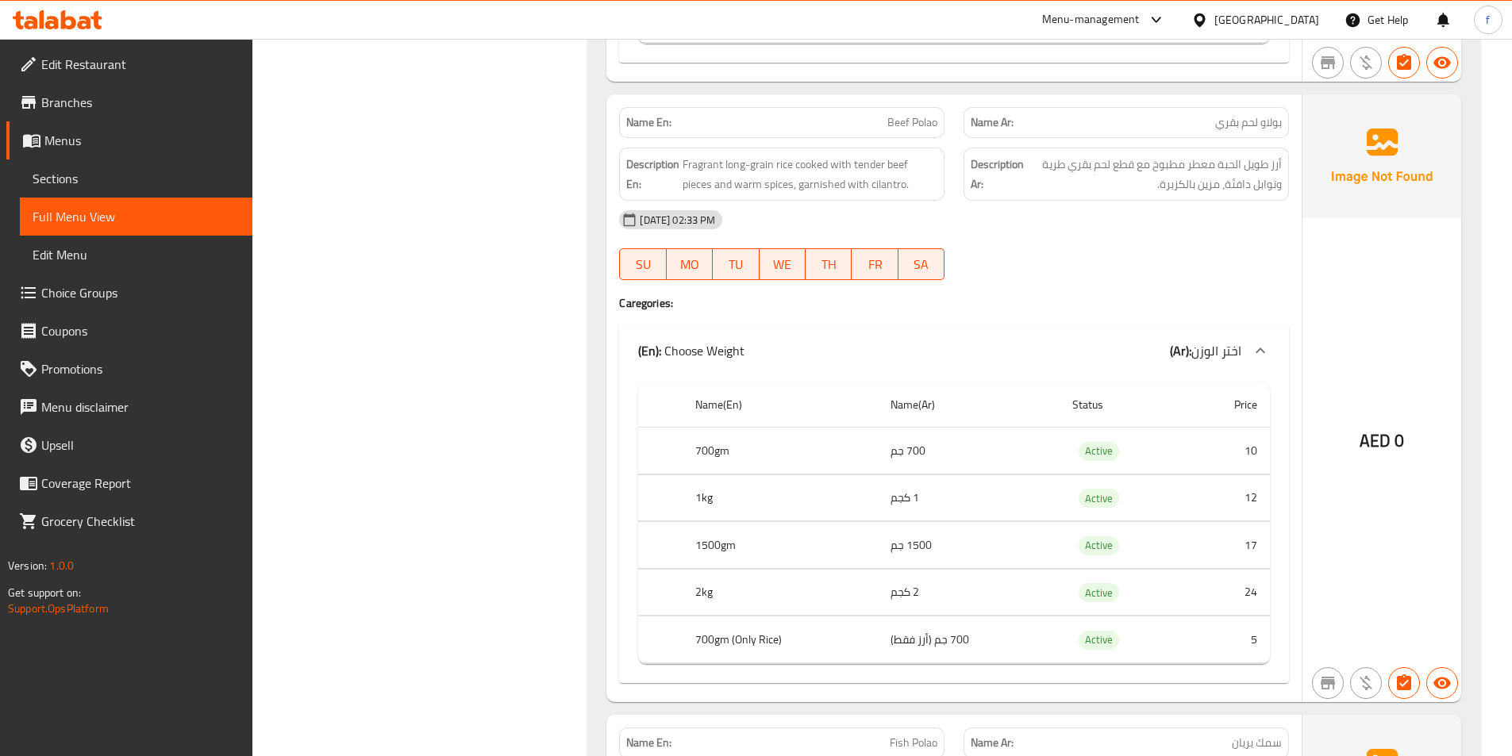
scroll to position [1984, 0]
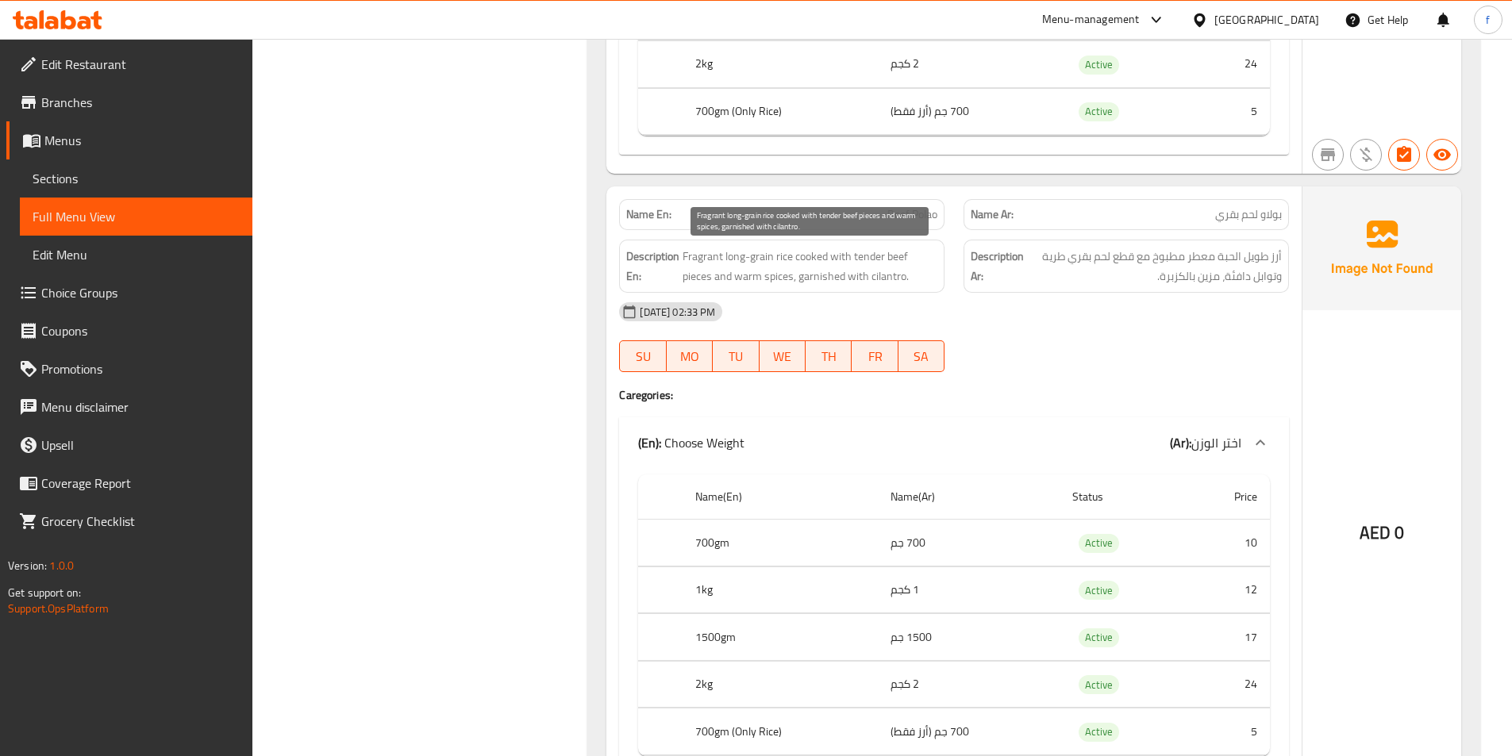
click at [772, 256] on span "Fragrant long-grain rice cooked with tender beef pieces and warm spices, garnis…" at bounding box center [810, 266] width 255 height 39
click at [763, 256] on span "Fragrant long-grain rice cooked with tender beef pieces and warm spices, garnis…" at bounding box center [810, 266] width 255 height 39
click at [762, 256] on span "Fragrant long-grain rice cooked with tender beef pieces and warm spices, garnis…" at bounding box center [810, 266] width 255 height 39
click at [747, 259] on span "Fragrant long-grain rice cooked with tender beef pieces and warm spices, garnis…" at bounding box center [810, 266] width 255 height 39
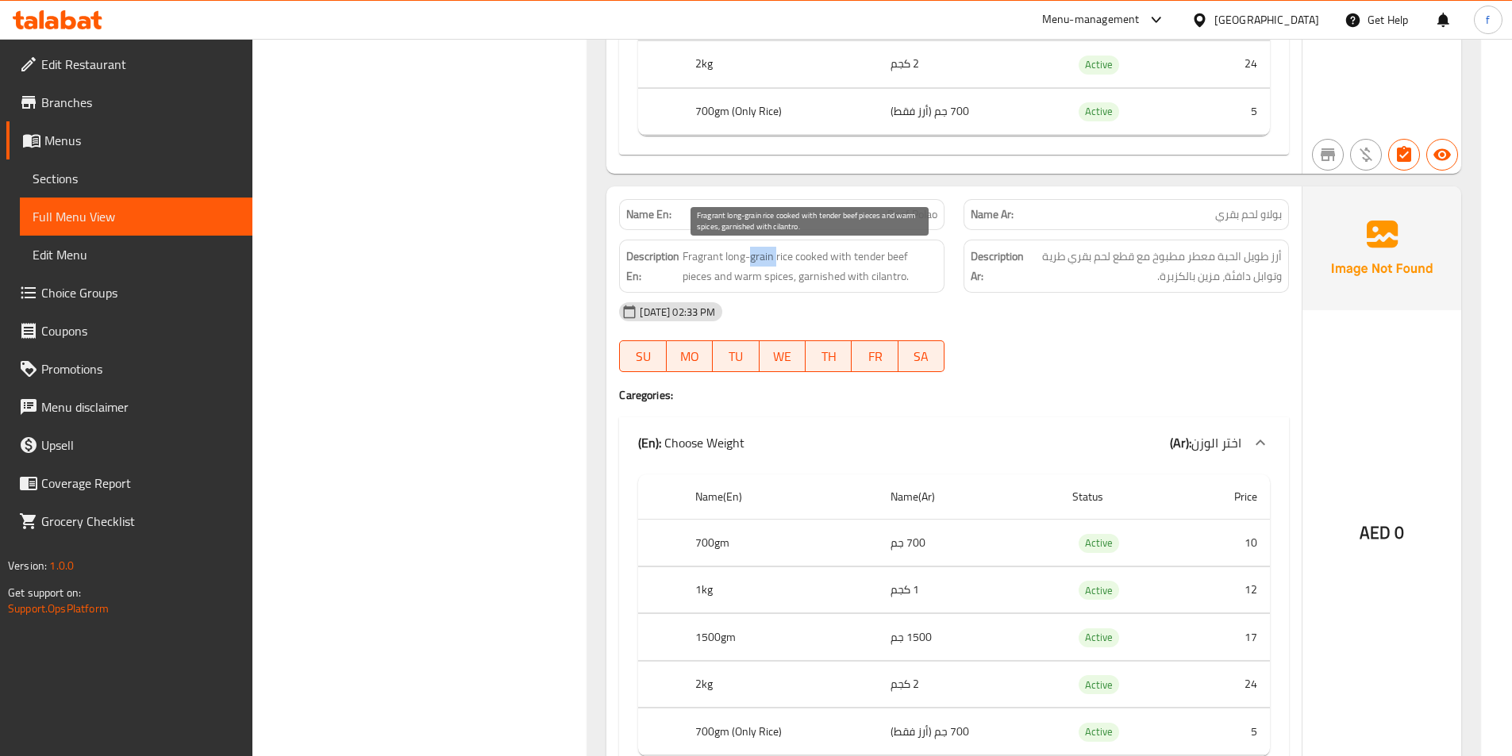
click at [747, 259] on span "Fragrant long-grain rice cooked with tender beef pieces and warm spices, garnis…" at bounding box center [810, 266] width 255 height 39
click at [679, 257] on strong "Description En:" at bounding box center [652, 266] width 53 height 39
click at [700, 261] on span "Fragrant long-grain rice cooked with tender beef pieces and warm spices, garnis…" at bounding box center [810, 266] width 255 height 39
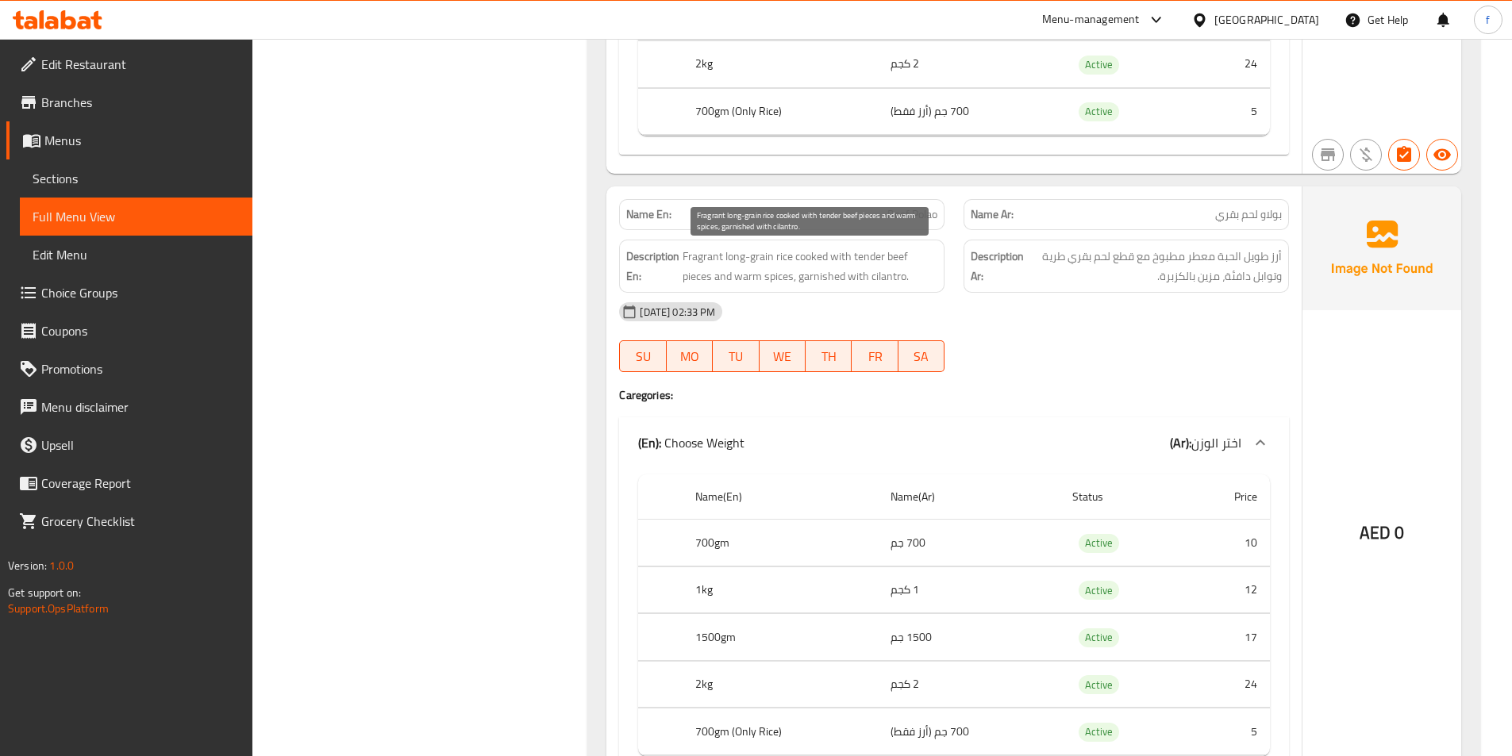
click at [821, 249] on span "Fragrant long-grain rice cooked with tender beef pieces and warm spices, garnis…" at bounding box center [810, 266] width 255 height 39
click at [701, 275] on span "Fragrant long-grain rice cooked with tender beef pieces and warm spices, garnis…" at bounding box center [810, 266] width 255 height 39
click at [700, 275] on span "Fragrant long-grain rice cooked with tender beef pieces and warm spices, garnis…" at bounding box center [810, 266] width 255 height 39
click at [899, 258] on span "Fragrant long-grain rice cooked with tender beef pieces and warm spices, garnis…" at bounding box center [810, 266] width 255 height 39
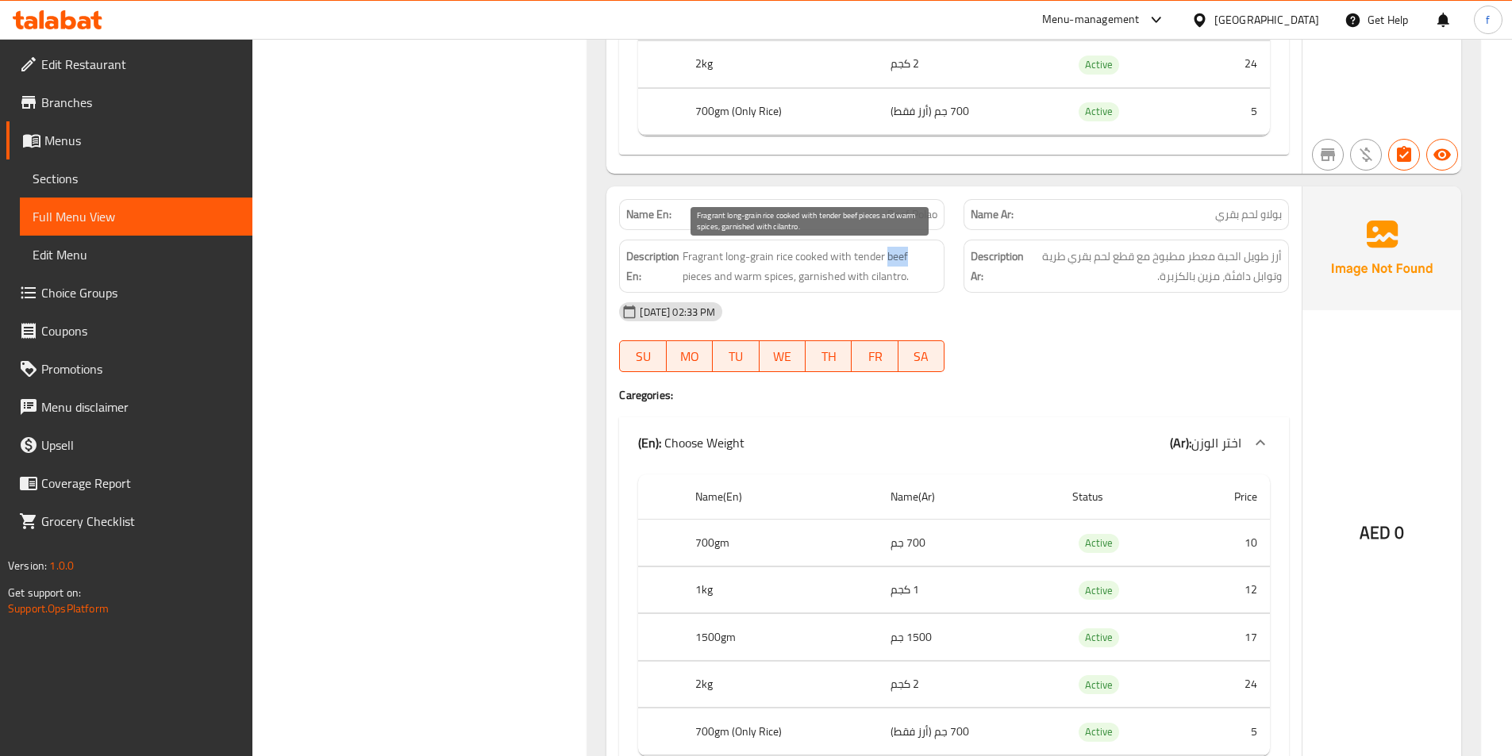
click at [899, 258] on span "Fragrant long-grain rice cooked with tender beef pieces and warm spices, garnis…" at bounding box center [810, 266] width 255 height 39
click at [870, 259] on span "Fragrant long-grain rice cooked with tender beef pieces and warm spices, garnis…" at bounding box center [810, 266] width 255 height 39
click at [741, 276] on span "Fragrant long-grain rice cooked with tender beef pieces and warm spices, garnis…" at bounding box center [810, 266] width 255 height 39
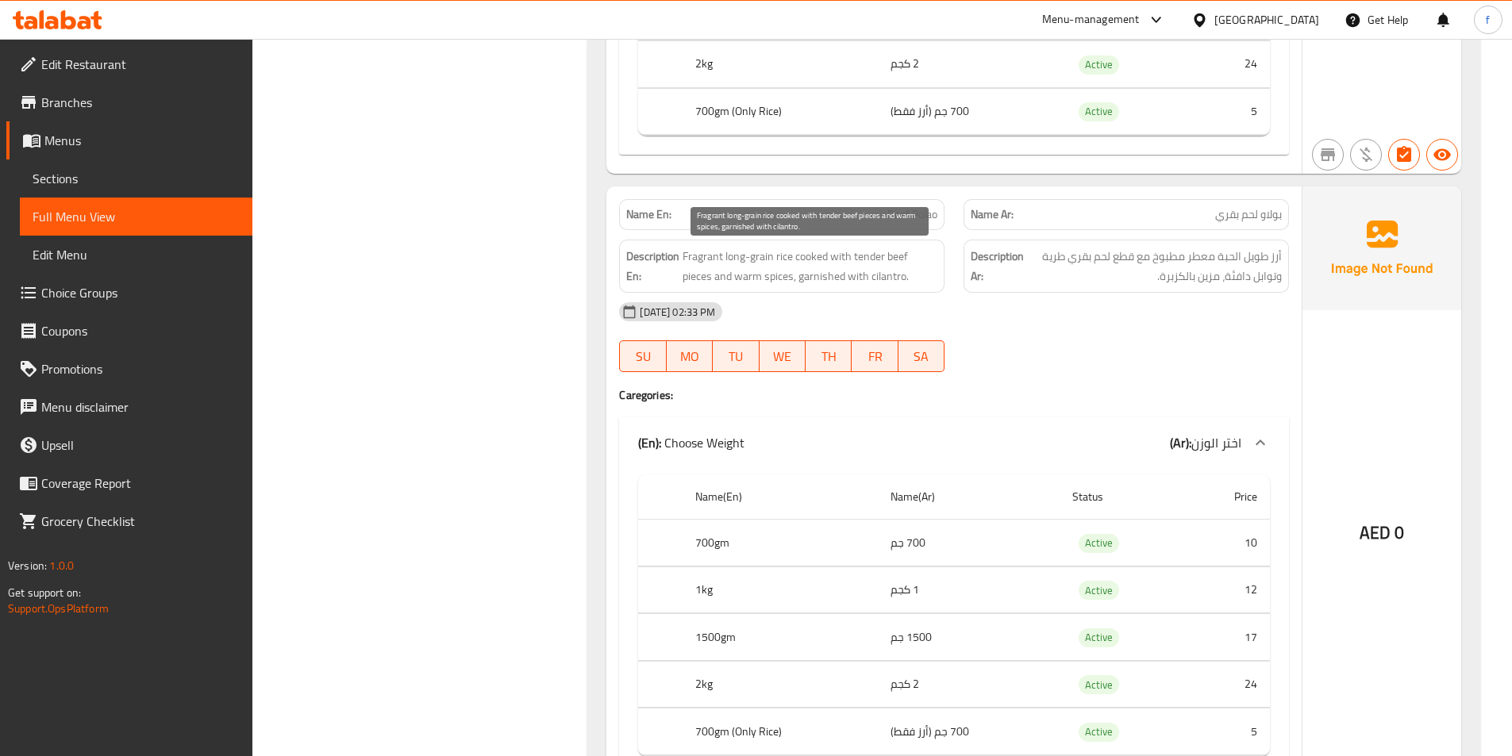
click at [773, 275] on span "Fragrant long-grain rice cooked with tender beef pieces and warm spices, garnis…" at bounding box center [810, 266] width 255 height 39
click at [808, 277] on span "Fragrant long-grain rice cooked with tender beef pieces and warm spices, garnis…" at bounding box center [810, 266] width 255 height 39
click at [878, 275] on span "Fragrant long-grain rice cooked with tender beef pieces and warm spices, garnis…" at bounding box center [810, 266] width 255 height 39
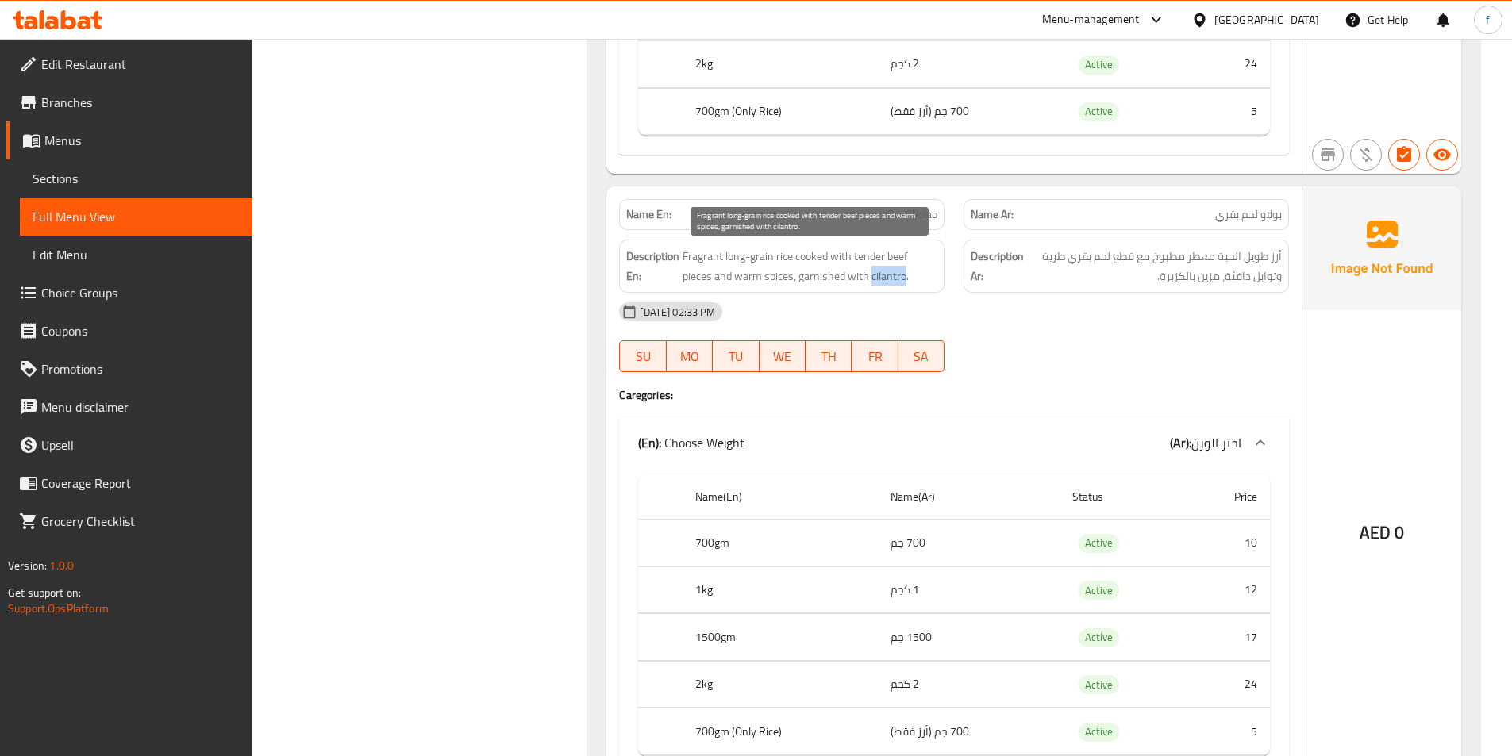
click at [878, 275] on span "Fragrant long-grain rice cooked with tender beef pieces and warm spices, garnis…" at bounding box center [810, 266] width 255 height 39
click at [860, 277] on span "Fragrant long-grain rice cooked with tender beef pieces and warm spices, garnis…" at bounding box center [810, 266] width 255 height 39
click at [901, 278] on span "Fragrant long-grain rice cooked with tender beef pieces and warm spices, garnis…" at bounding box center [810, 266] width 255 height 39
click at [898, 293] on div "[DATE] 02:33 PM" at bounding box center [954, 312] width 689 height 38
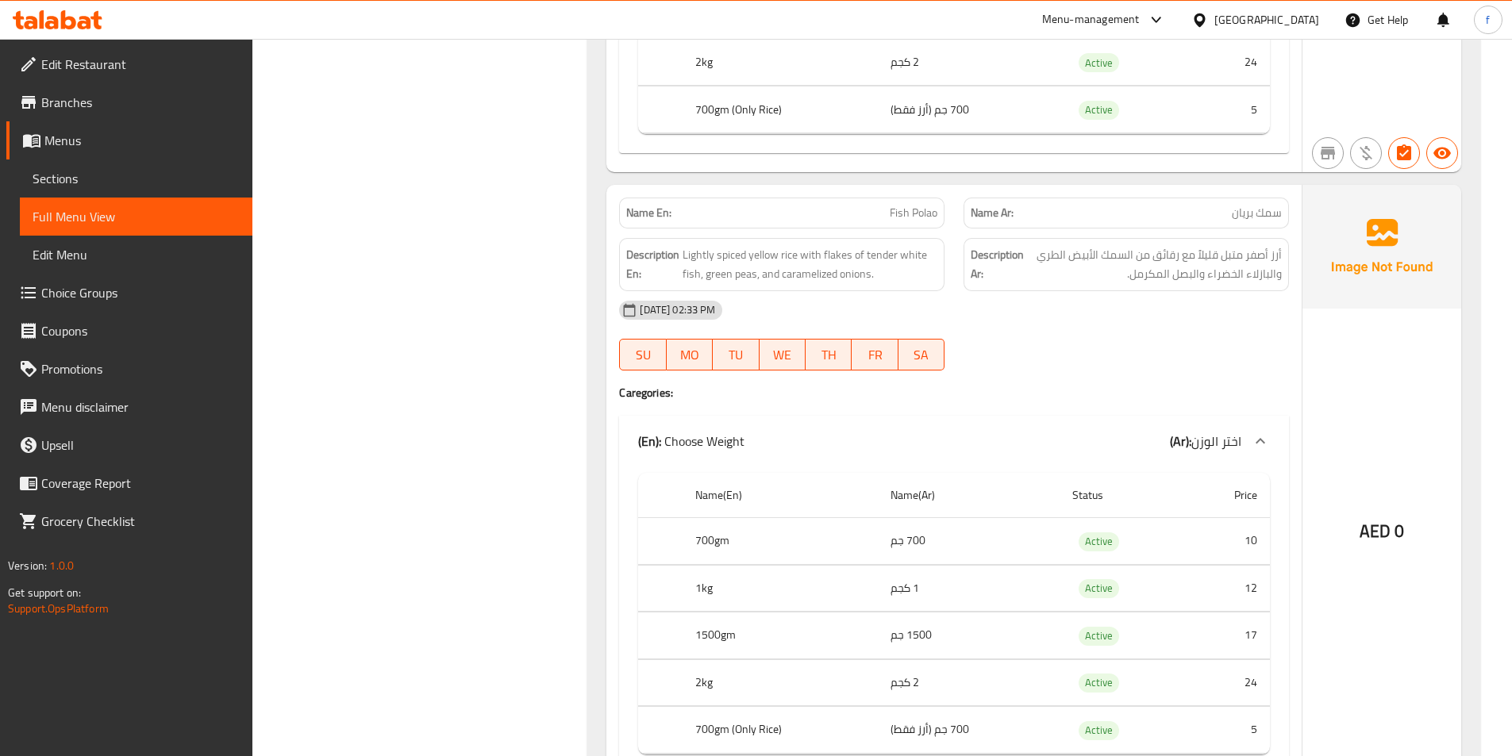
scroll to position [2699, 0]
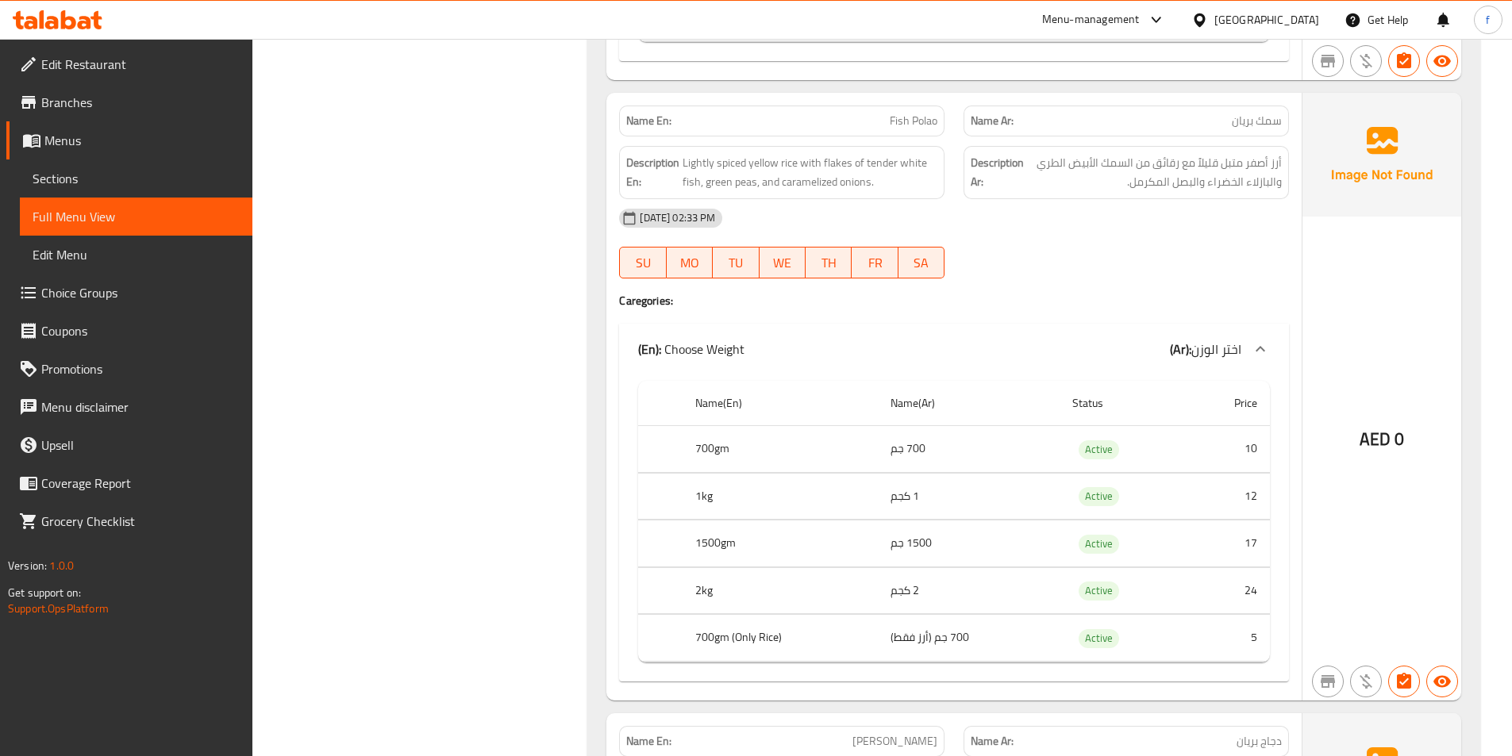
click at [899, 117] on span "Fish Polao" at bounding box center [914, 121] width 48 height 17
click at [941, 122] on div "Name En: Fish Polao" at bounding box center [781, 121] width 325 height 31
click at [909, 121] on span "Fish Polao" at bounding box center [914, 121] width 48 height 17
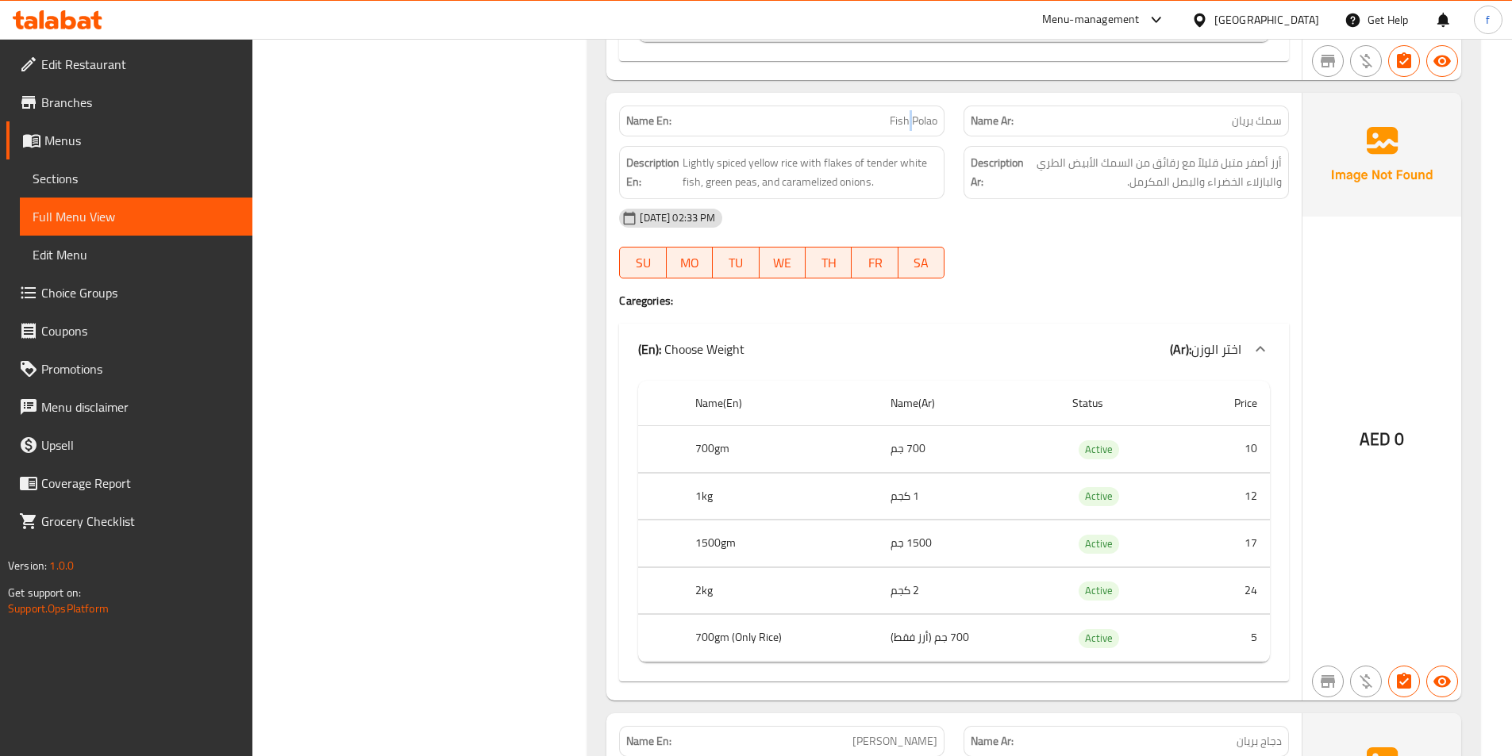
click at [909, 121] on span "Fish Polao" at bounding box center [914, 121] width 48 height 17
click at [1262, 132] on div "Name Ar: سمك بريان" at bounding box center [1126, 121] width 325 height 31
click at [902, 120] on span "Fish Polao" at bounding box center [914, 121] width 48 height 17
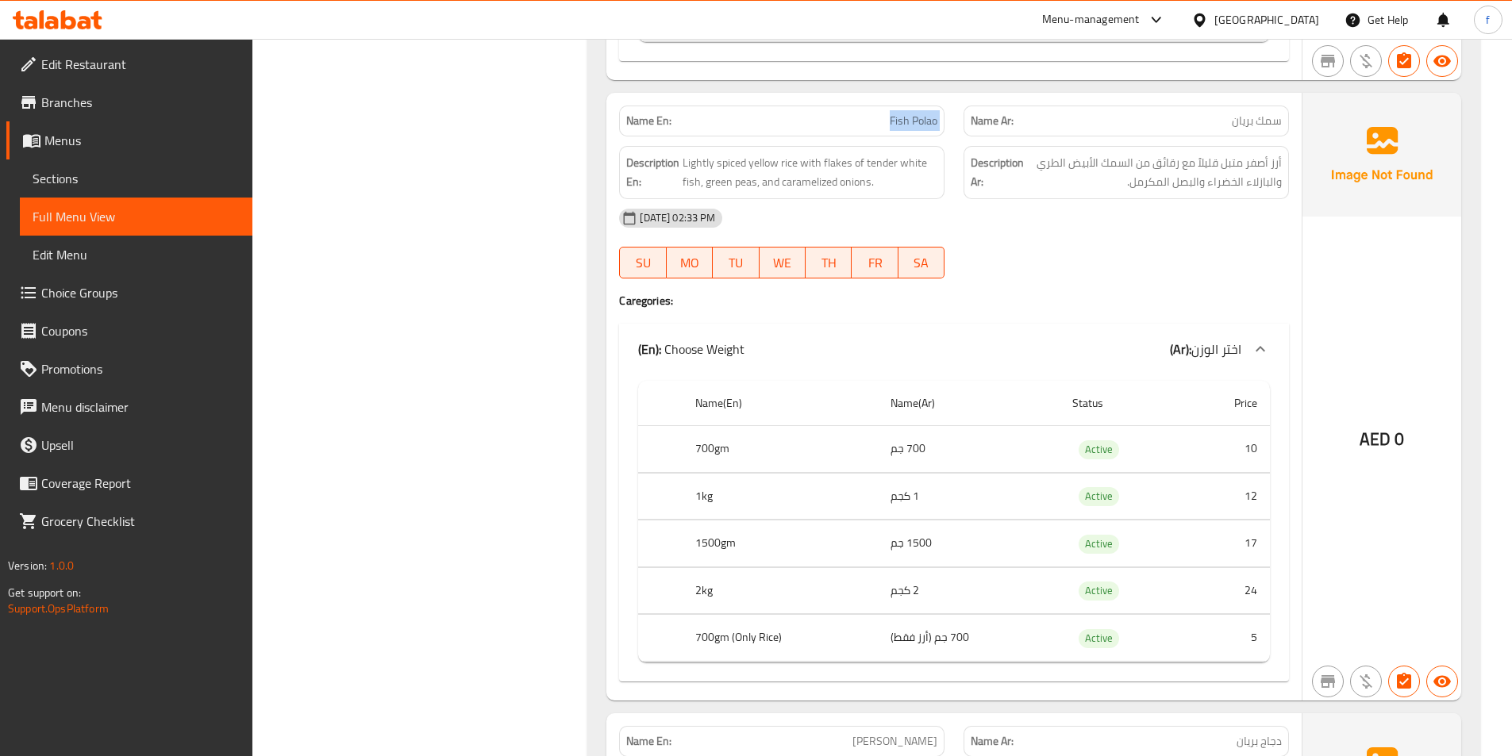
click at [902, 120] on span "Fish Polao" at bounding box center [914, 121] width 48 height 17
copy span "Fish Polao"
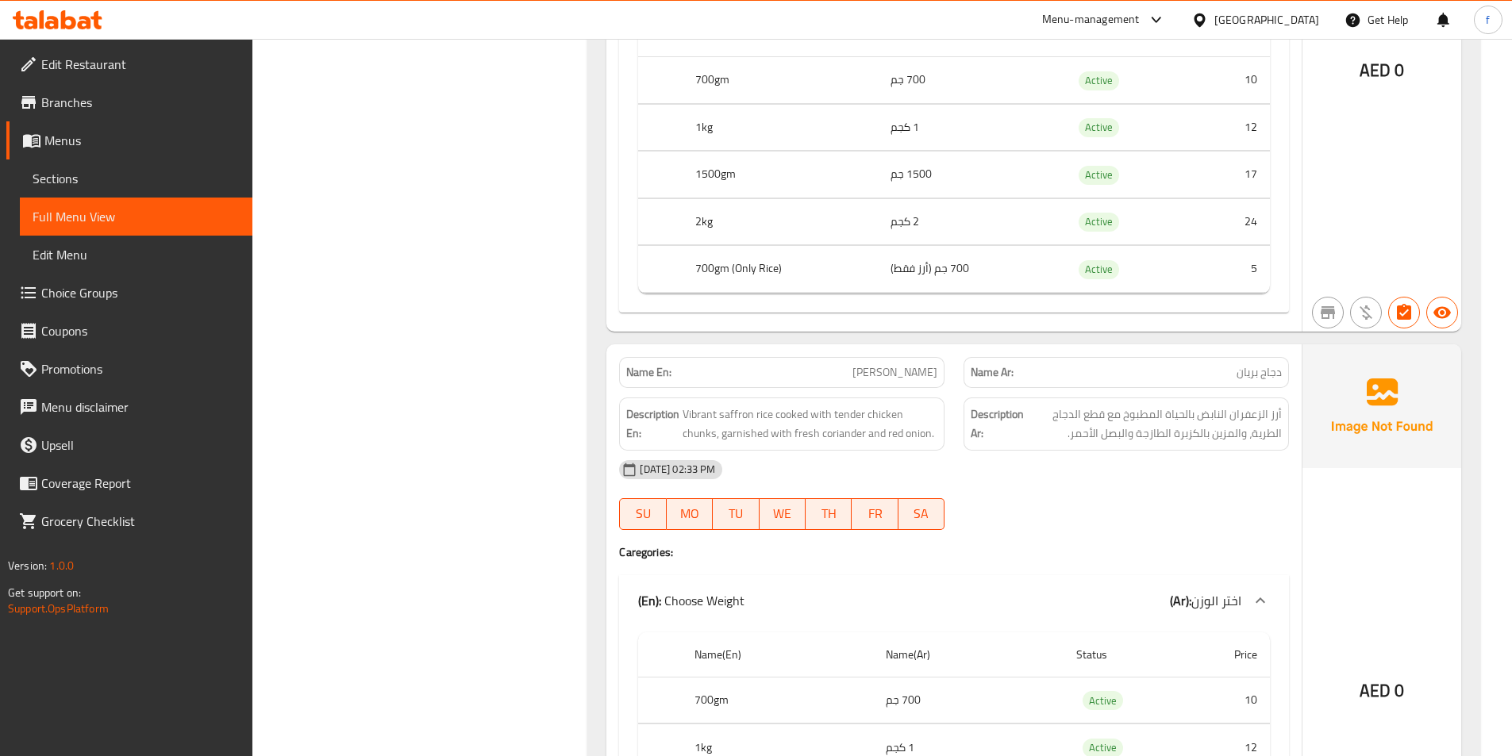
scroll to position [3254, 0]
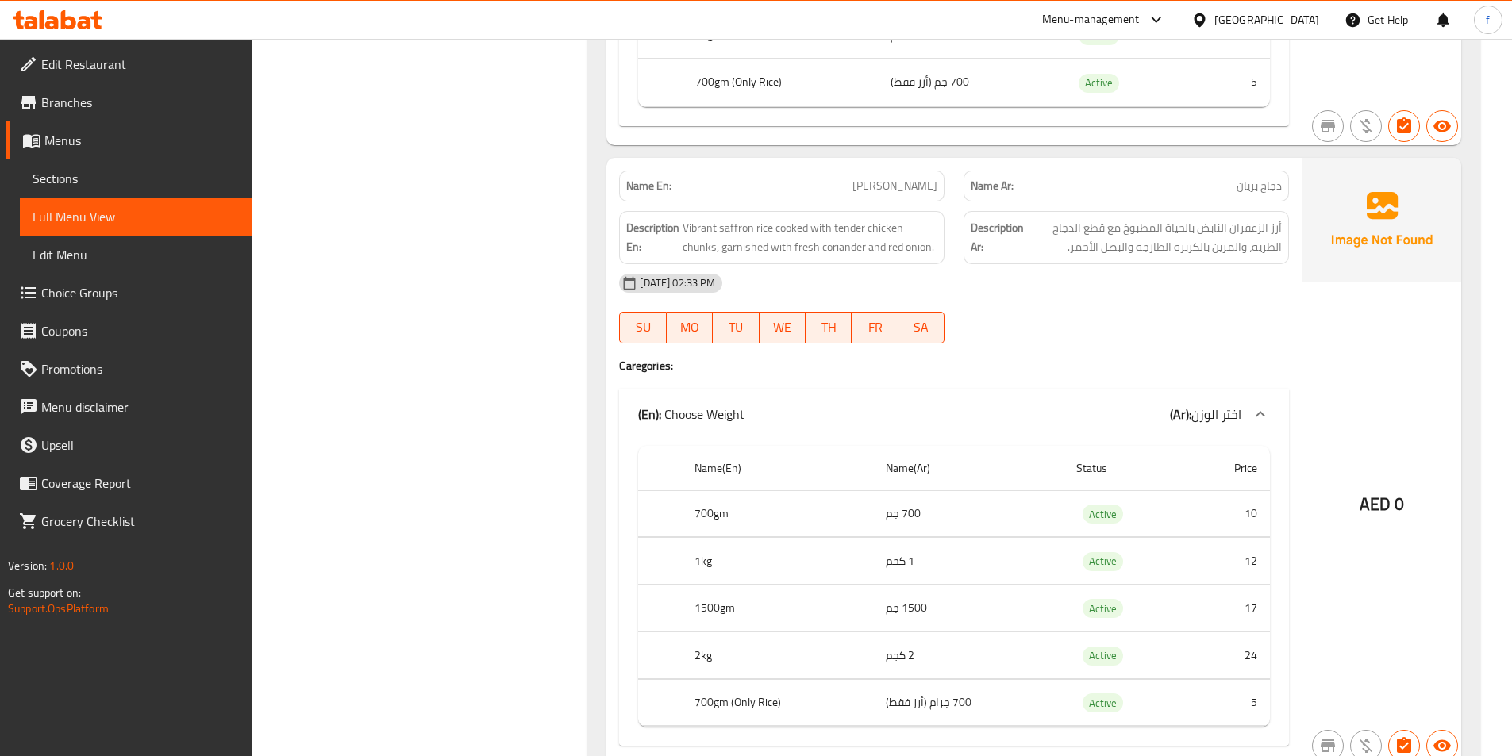
click at [887, 190] on p "Name En: Chi Biryani" at bounding box center [781, 186] width 311 height 17
drag, startPoint x: 887, startPoint y: 190, endPoint x: 910, endPoint y: 181, distance: 24.6
click at [887, 190] on p "Name En: Chi Biryani" at bounding box center [781, 186] width 311 height 17
click at [929, 178] on span "[PERSON_NAME]" at bounding box center [894, 186] width 85 height 17
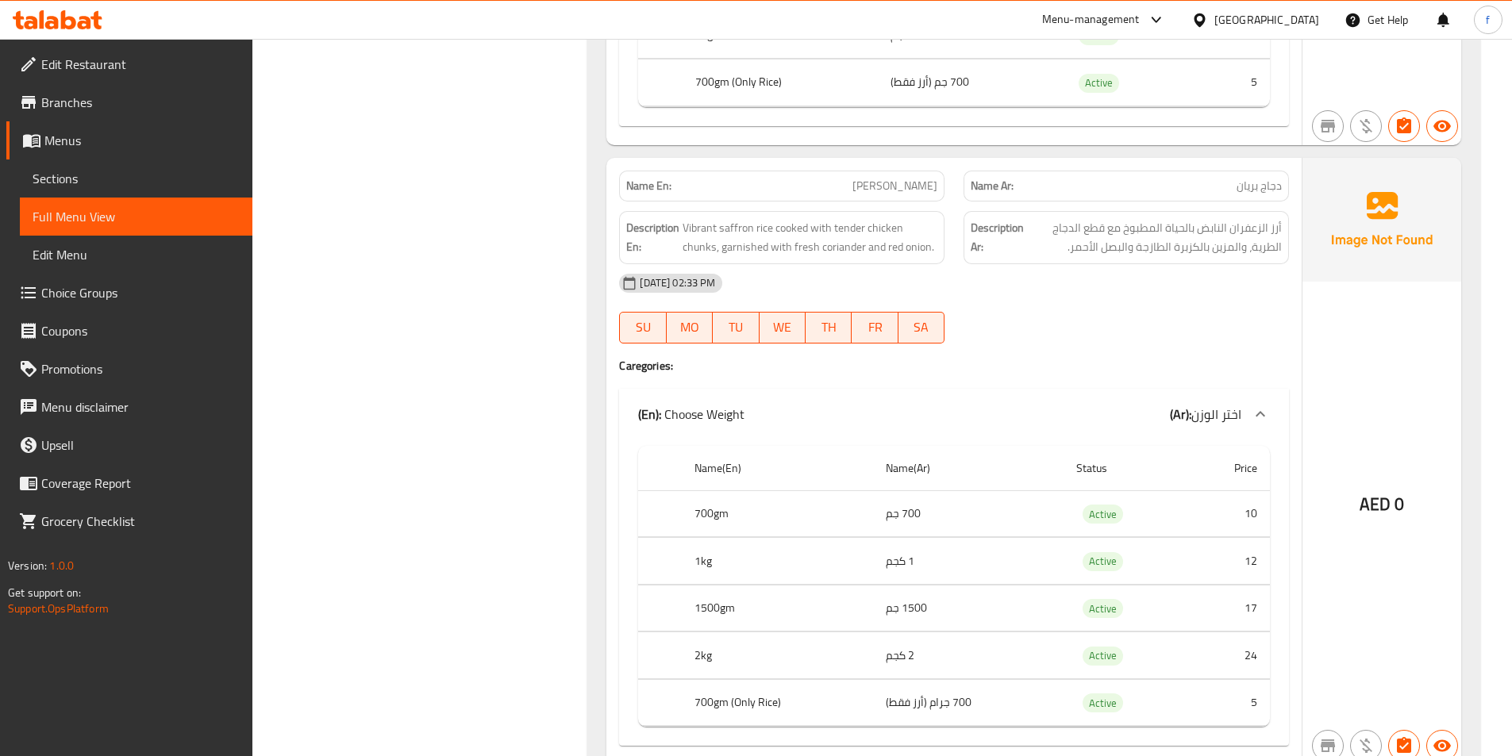
click at [1037, 270] on div "[DATE] 02:33 PM" at bounding box center [954, 283] width 689 height 38
click at [768, 228] on span "Vibrant saffron rice cooked with tender chicken chunks, garnished with fresh co…" at bounding box center [810, 237] width 255 height 39
click at [735, 231] on span "Vibrant saffron rice cooked with tender chicken chunks, garnished with fresh co…" at bounding box center [810, 237] width 255 height 39
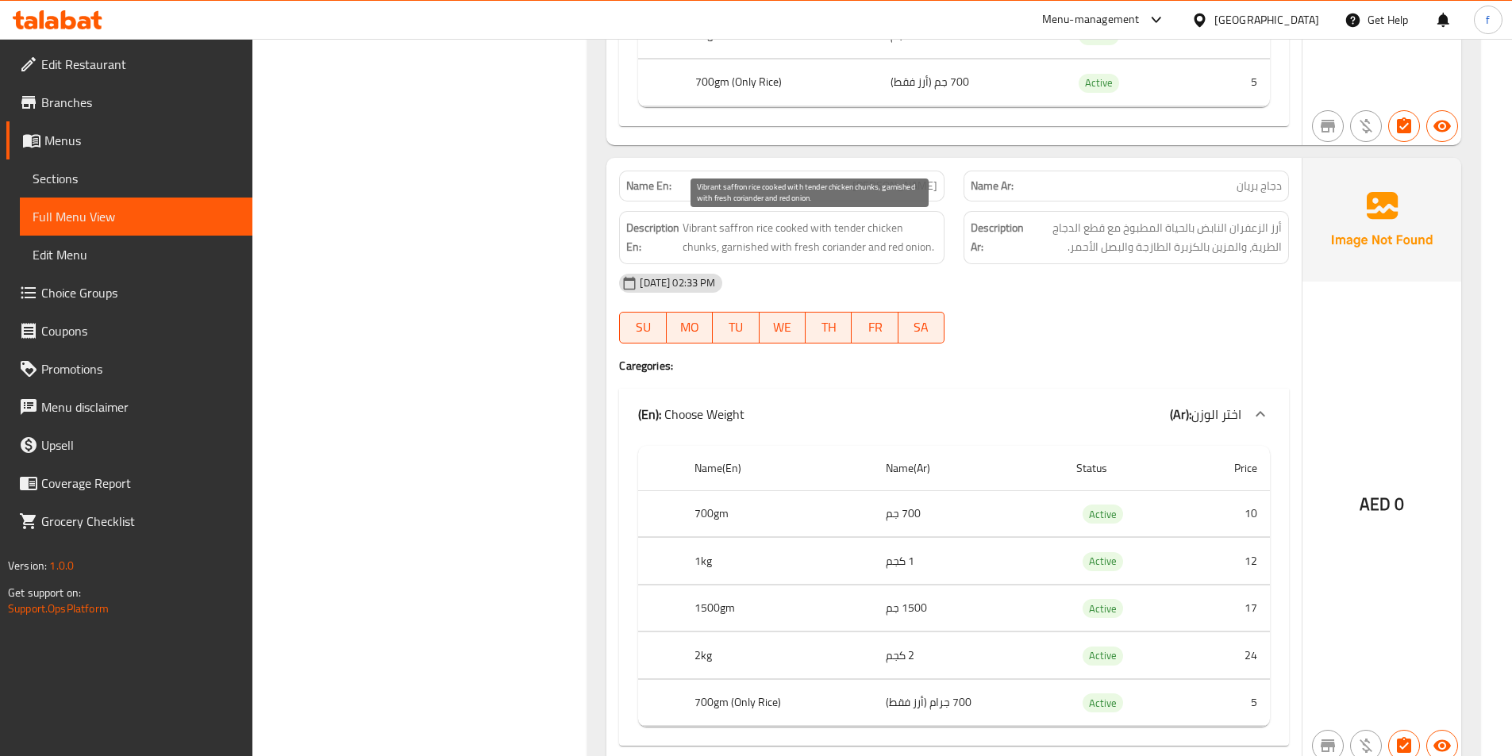
click at [698, 225] on span "Vibrant saffron rice cooked with tender chicken chunks, garnished with fresh co…" at bounding box center [810, 237] width 255 height 39
click at [795, 229] on span "Vibrant saffron rice cooked with tender chicken chunks, garnished with fresh co…" at bounding box center [810, 237] width 255 height 39
click at [820, 227] on span "Vibrant saffron rice cooked with tender chicken chunks, garnished with fresh co…" at bounding box center [810, 237] width 255 height 39
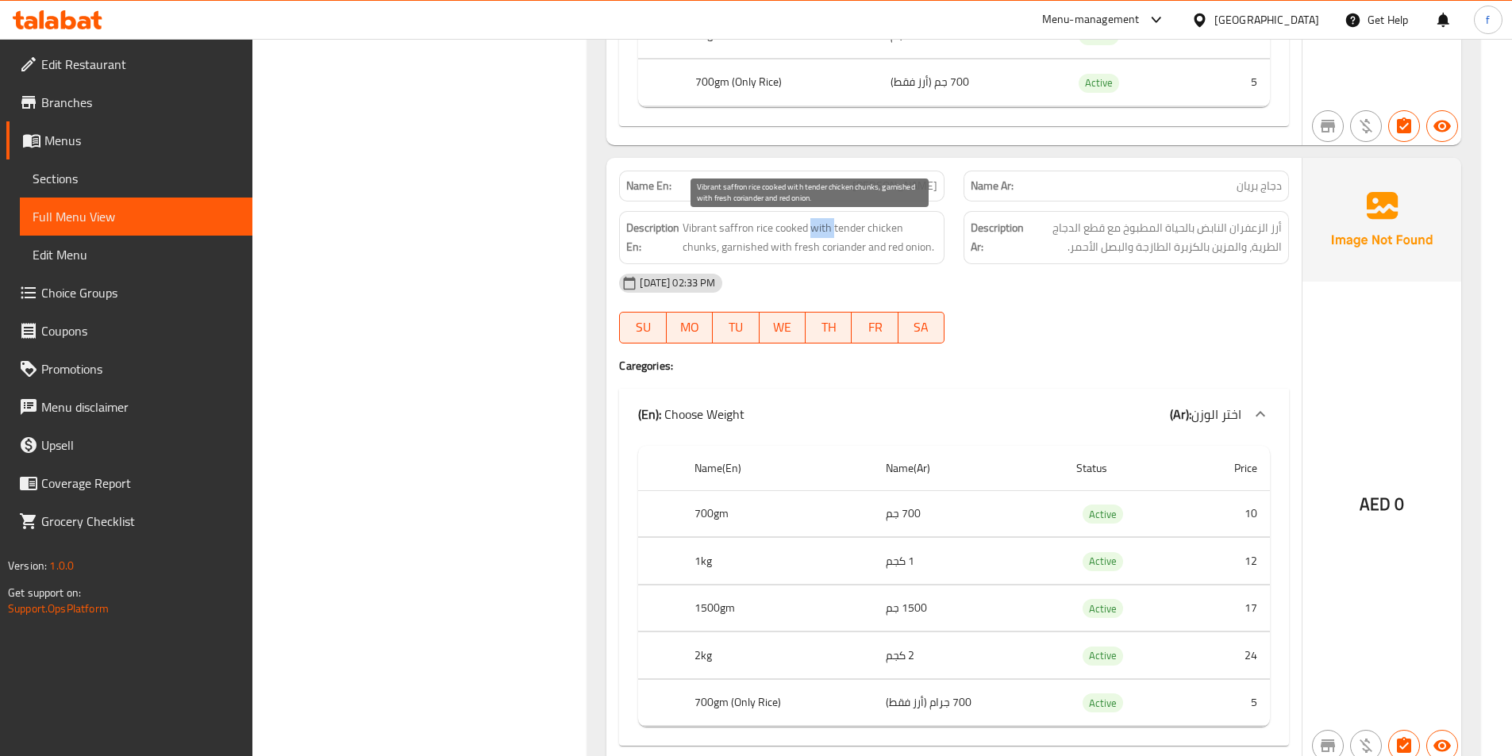
click at [820, 227] on span "Vibrant saffron rice cooked with tender chicken chunks, garnished with fresh co…" at bounding box center [810, 237] width 255 height 39
click at [702, 252] on span "Vibrant saffron rice cooked with tender chicken chunks, garnished with fresh co…" at bounding box center [810, 237] width 255 height 39
click at [884, 228] on span "Vibrant saffron rice cooked with tender chicken chunks, garnished with fresh co…" at bounding box center [810, 237] width 255 height 39
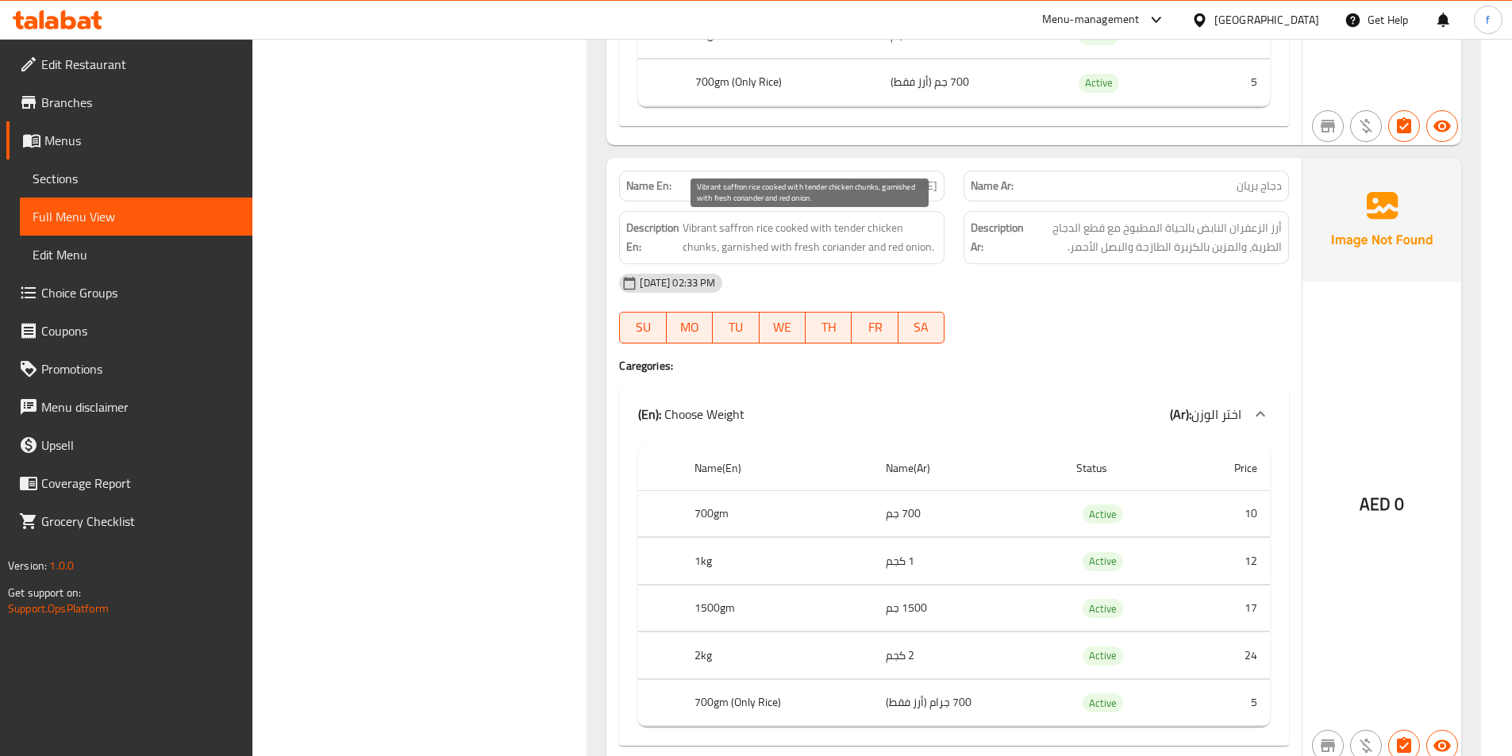
click at [855, 228] on span "Vibrant saffron rice cooked with tender chicken chunks, garnished with fresh co…" at bounding box center [810, 237] width 255 height 39
click at [738, 244] on span "Vibrant saffron rice cooked with tender chicken chunks, garnished with fresh co…" at bounding box center [810, 237] width 255 height 39
click at [805, 248] on span "Vibrant saffron rice cooked with tender chicken chunks, garnished with fresh co…" at bounding box center [810, 237] width 255 height 39
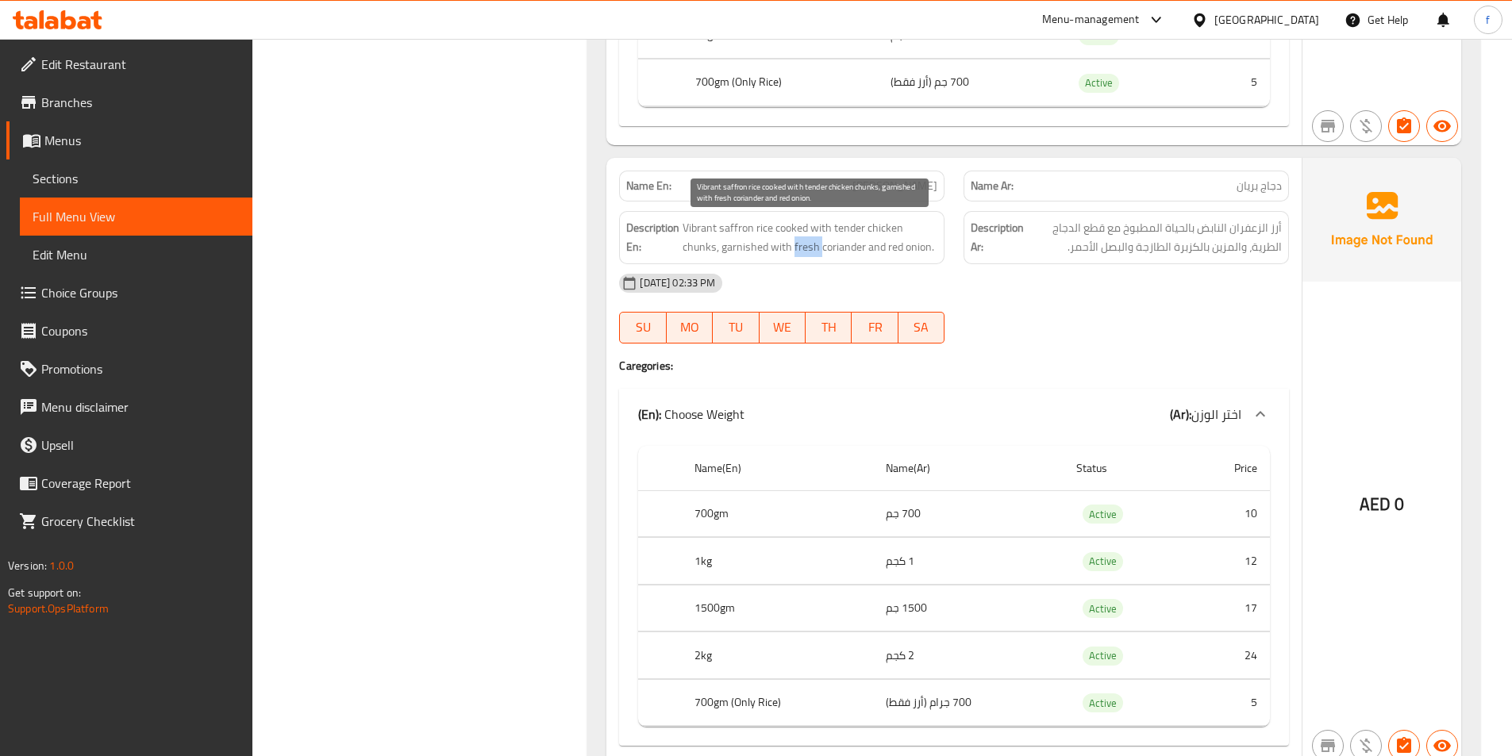
click at [805, 248] on span "Vibrant saffron rice cooked with tender chicken chunks, garnished with fresh co…" at bounding box center [810, 237] width 255 height 39
click at [851, 248] on span "Vibrant saffron rice cooked with tender chicken chunks, garnished with fresh co…" at bounding box center [810, 237] width 255 height 39
click at [885, 247] on span "Vibrant saffron rice cooked with tender chicken chunks, garnished with fresh co…" at bounding box center [810, 237] width 255 height 39
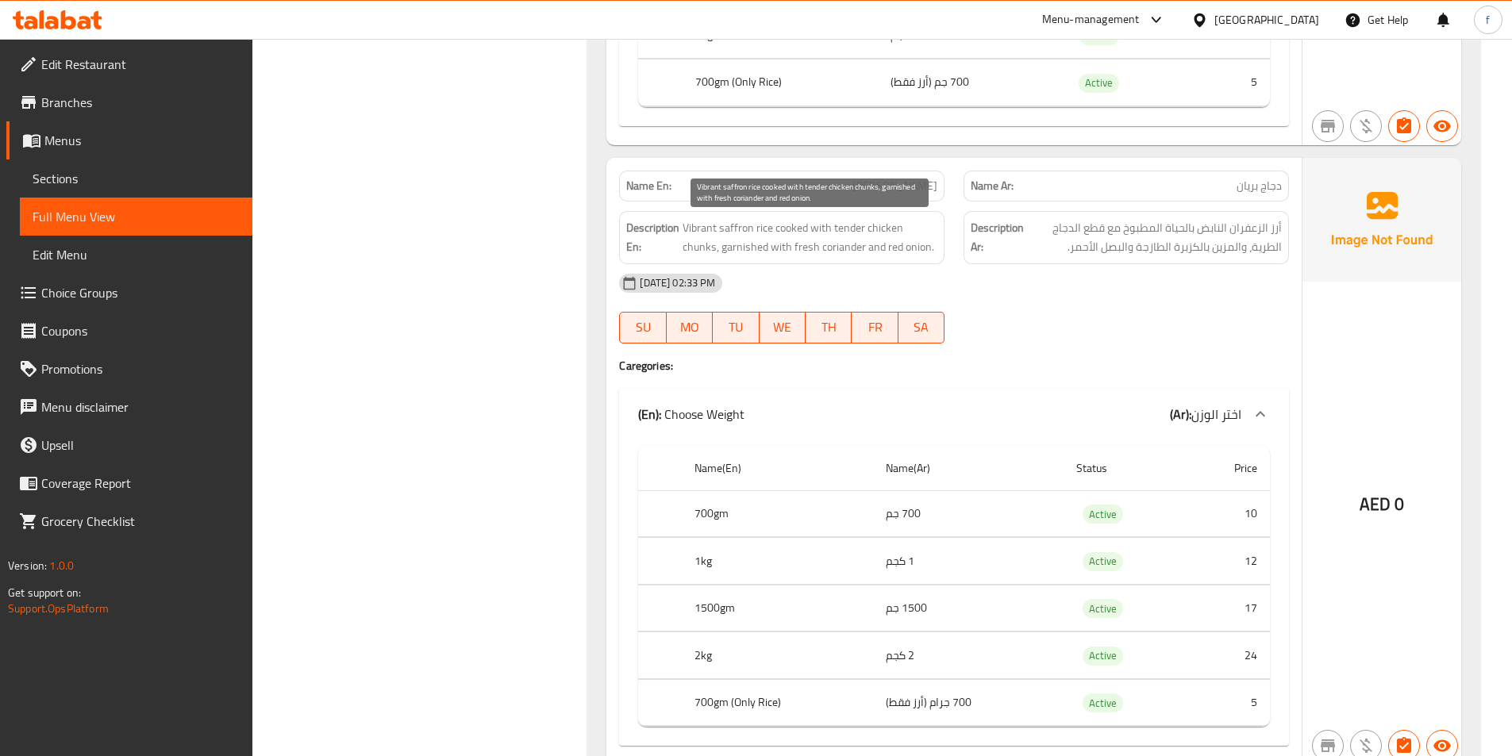
click at [921, 245] on span "Vibrant saffron rice cooked with tender chicken chunks, garnished with fresh co…" at bounding box center [810, 237] width 255 height 39
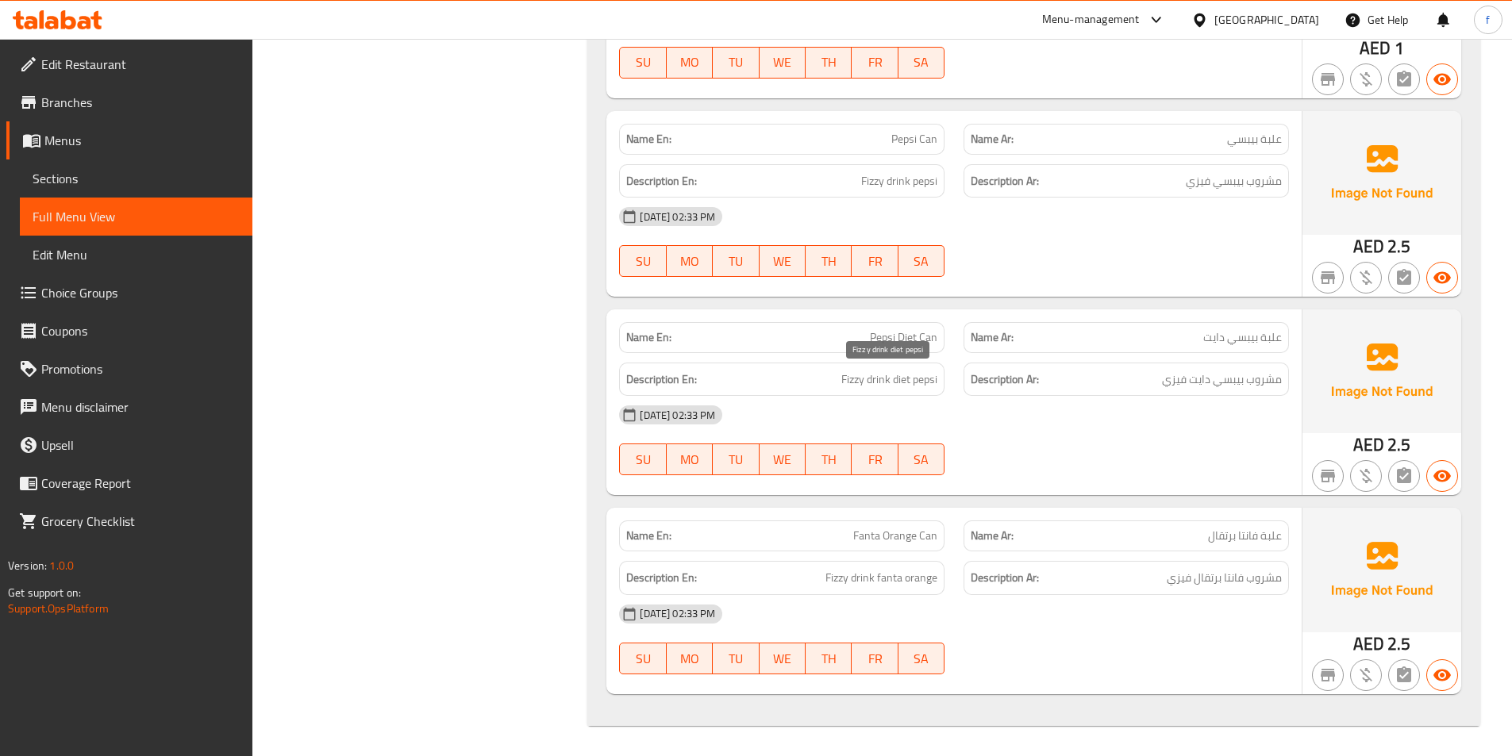
scroll to position [4122, 0]
click at [900, 135] on span "Pepsi Can" at bounding box center [914, 137] width 46 height 17
click at [927, 135] on span "Pepsi Can" at bounding box center [914, 137] width 46 height 17
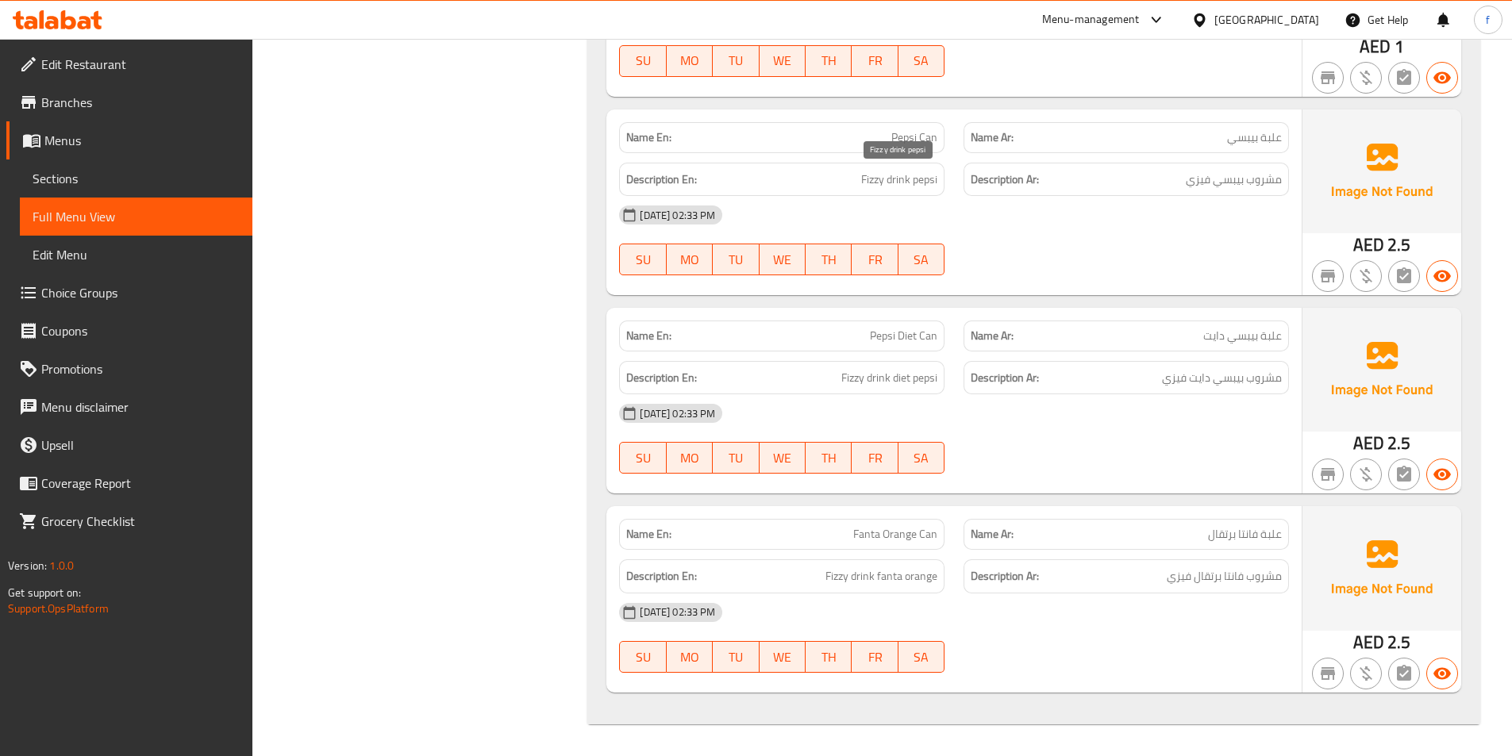
click at [879, 186] on span "Fizzy drink pepsi" at bounding box center [899, 180] width 76 height 20
click at [914, 187] on span "Fizzy drink pepsi" at bounding box center [899, 180] width 76 height 20
click at [909, 184] on span "Fizzy drink pepsi" at bounding box center [899, 180] width 76 height 20
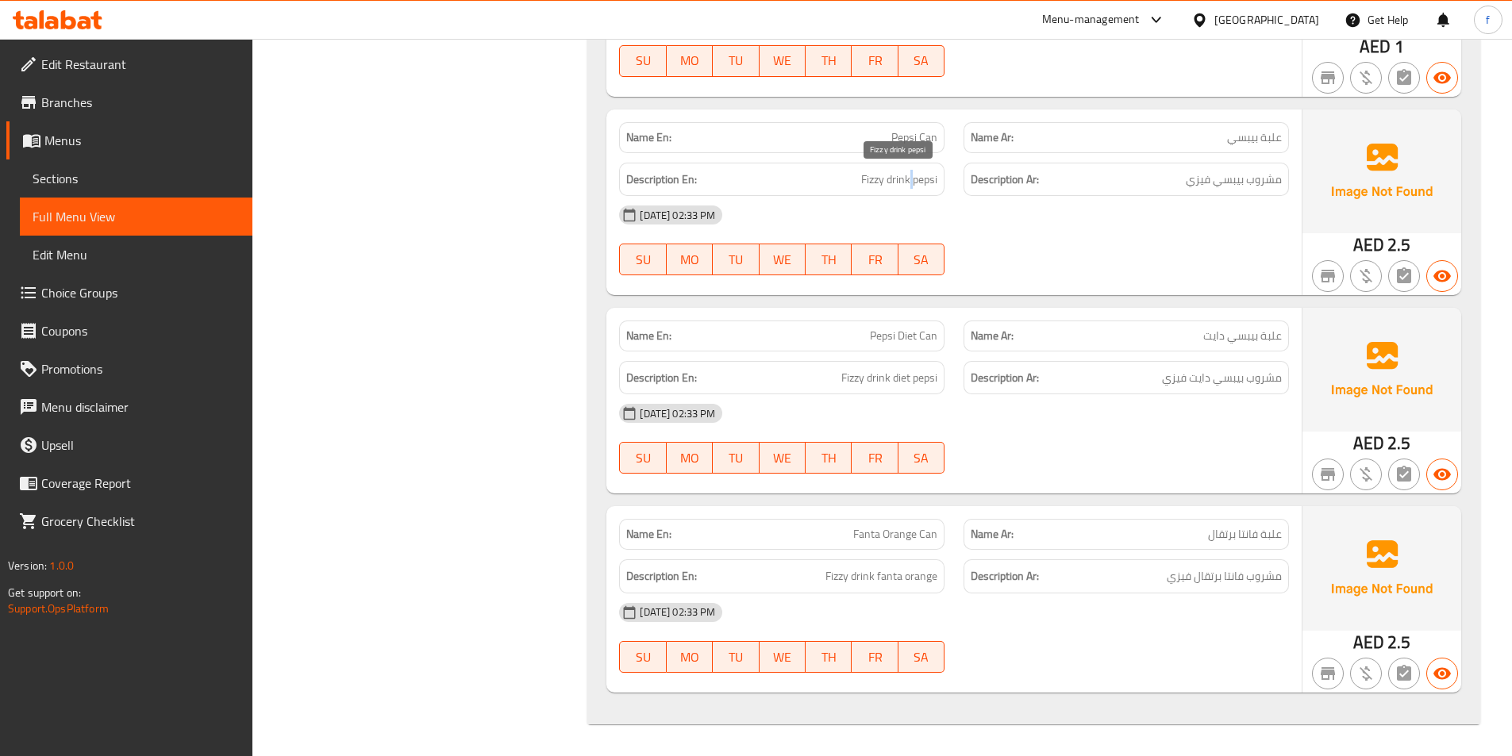
click at [909, 184] on span "Fizzy drink pepsi" at bounding box center [899, 180] width 76 height 20
click at [1078, 156] on div "Description Ar: مشروب بيبسي فيزي" at bounding box center [1126, 179] width 344 height 53
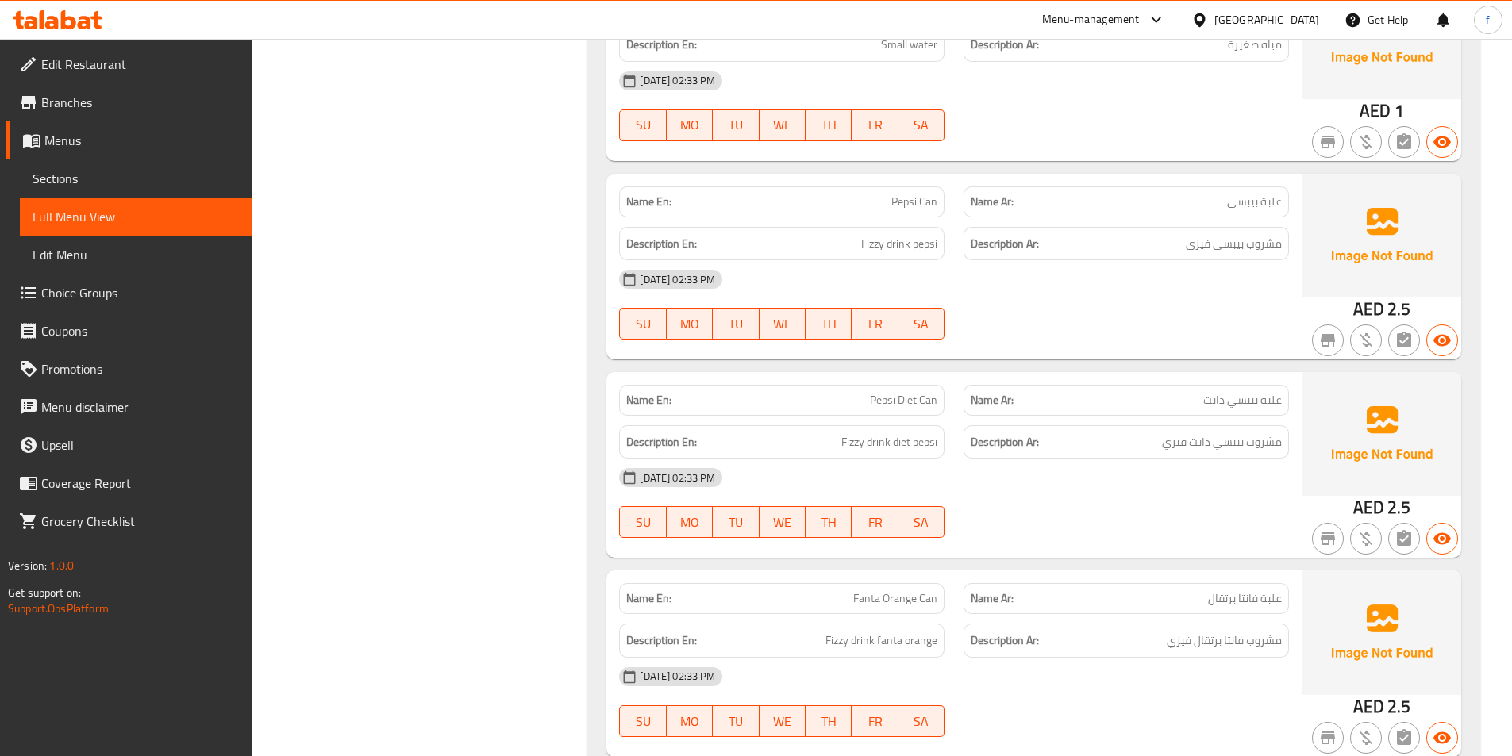
scroll to position [4042, 0]
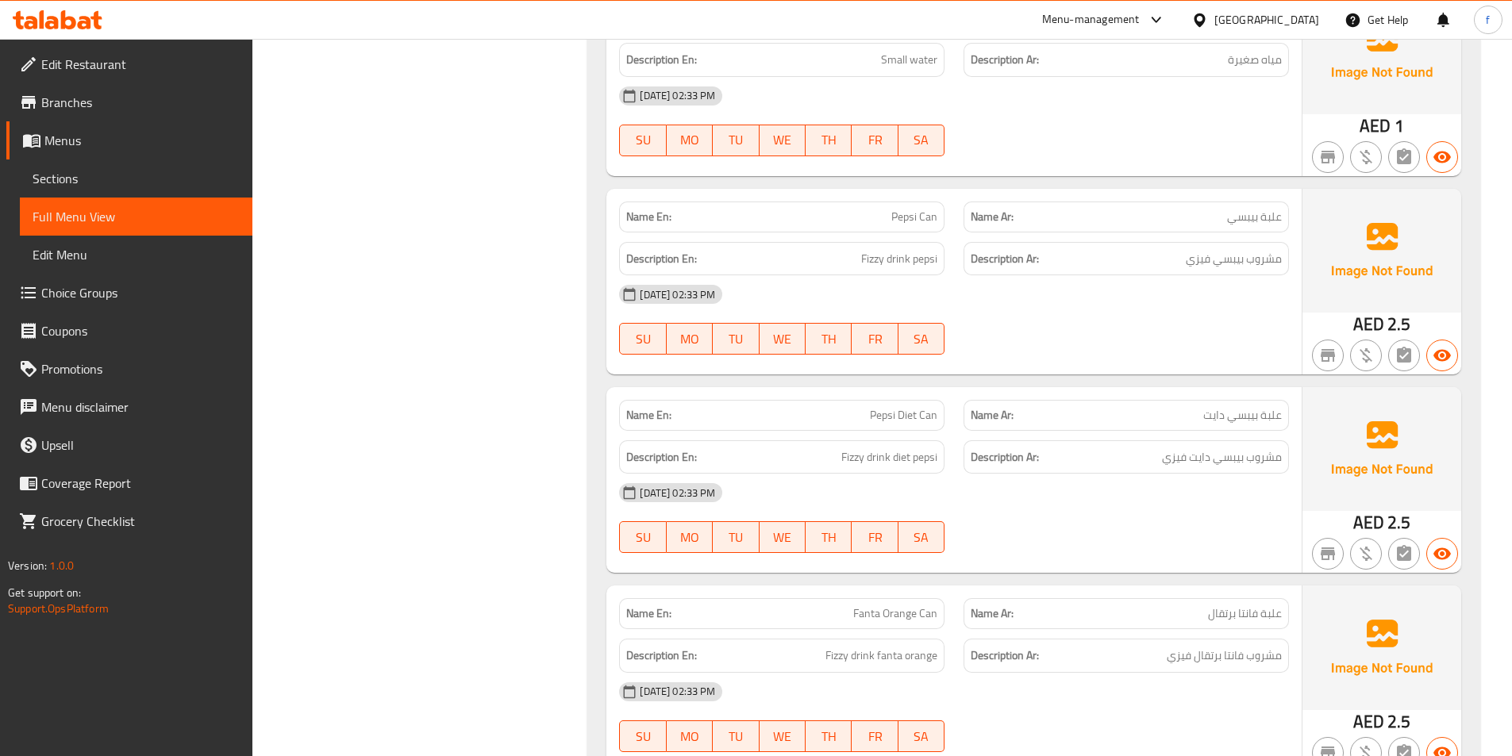
click at [894, 421] on span "Pepsi Diet Can" at bounding box center [903, 415] width 67 height 17
click at [912, 413] on span "Pepsi Diet Can" at bounding box center [903, 415] width 67 height 17
click at [912, 414] on span "Pepsi Diet Can" at bounding box center [903, 415] width 67 height 17
click at [916, 416] on span "Pepsi Diet Can" at bounding box center [903, 415] width 67 height 17
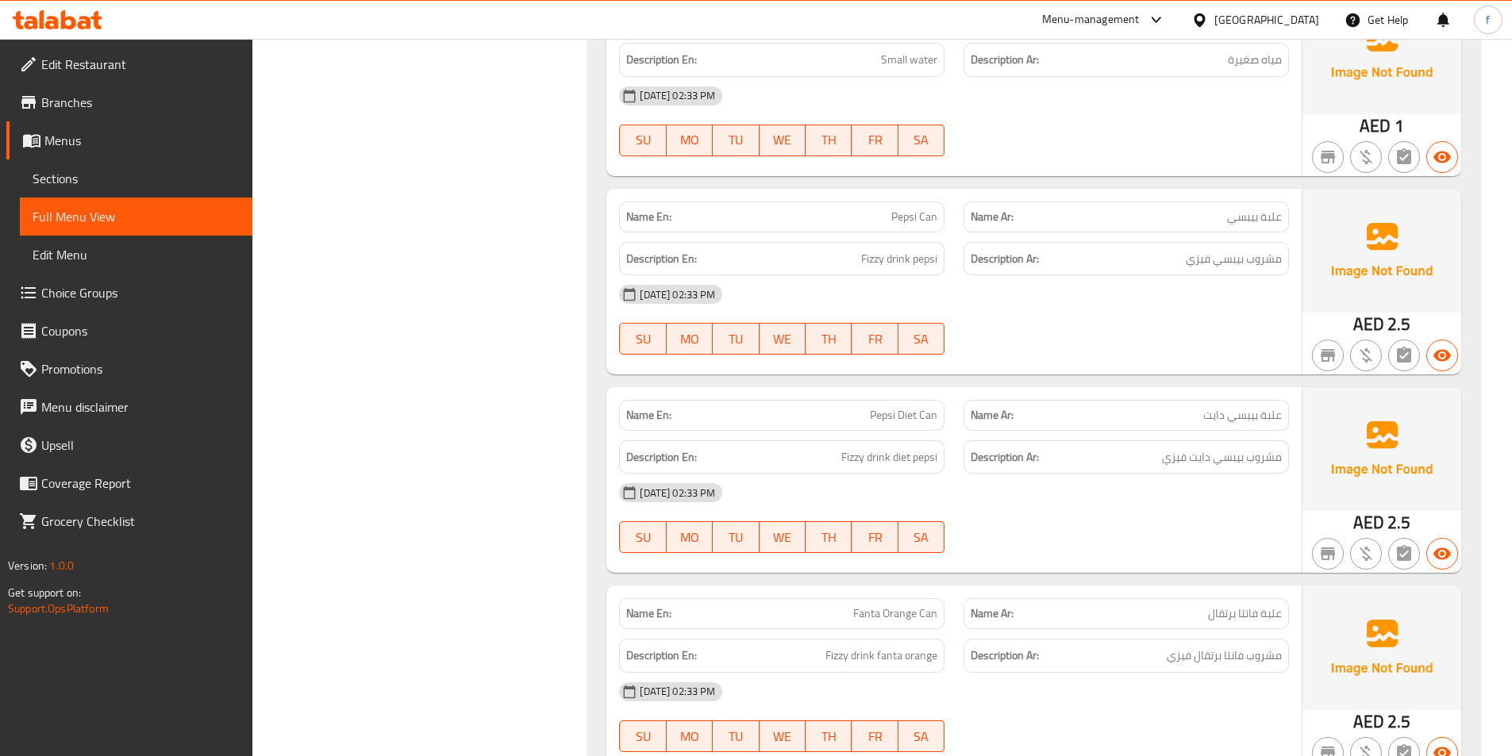
click at [920, 419] on span "Pepsi Diet Can" at bounding box center [903, 415] width 67 height 17
click at [882, 455] on span "Fizzy drink diet pepsi" at bounding box center [889, 458] width 96 height 20
click at [925, 459] on span "Fizzy drink diet pepsi" at bounding box center [889, 458] width 96 height 20
drag, startPoint x: 925, startPoint y: 459, endPoint x: 887, endPoint y: 460, distance: 38.9
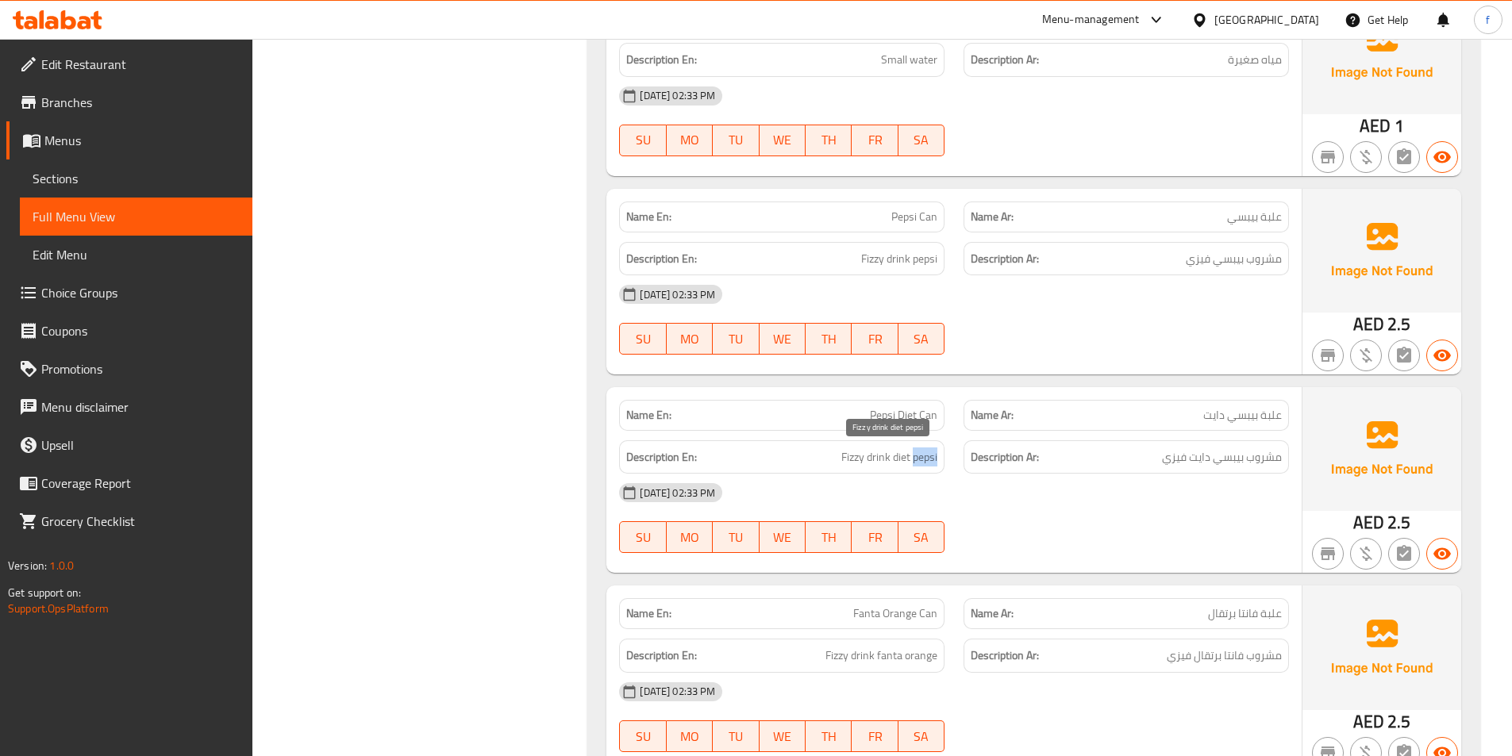
click at [925, 460] on span "Fizzy drink diet pepsi" at bounding box center [889, 458] width 96 height 20
click at [898, 456] on span "Fizzy drink diet pepsi" at bounding box center [889, 458] width 96 height 20
click at [849, 457] on span "Fizzy drink diet pepsi" at bounding box center [889, 458] width 96 height 20
click at [849, 461] on span "Fizzy drink diet pepsi" at bounding box center [889, 458] width 96 height 20
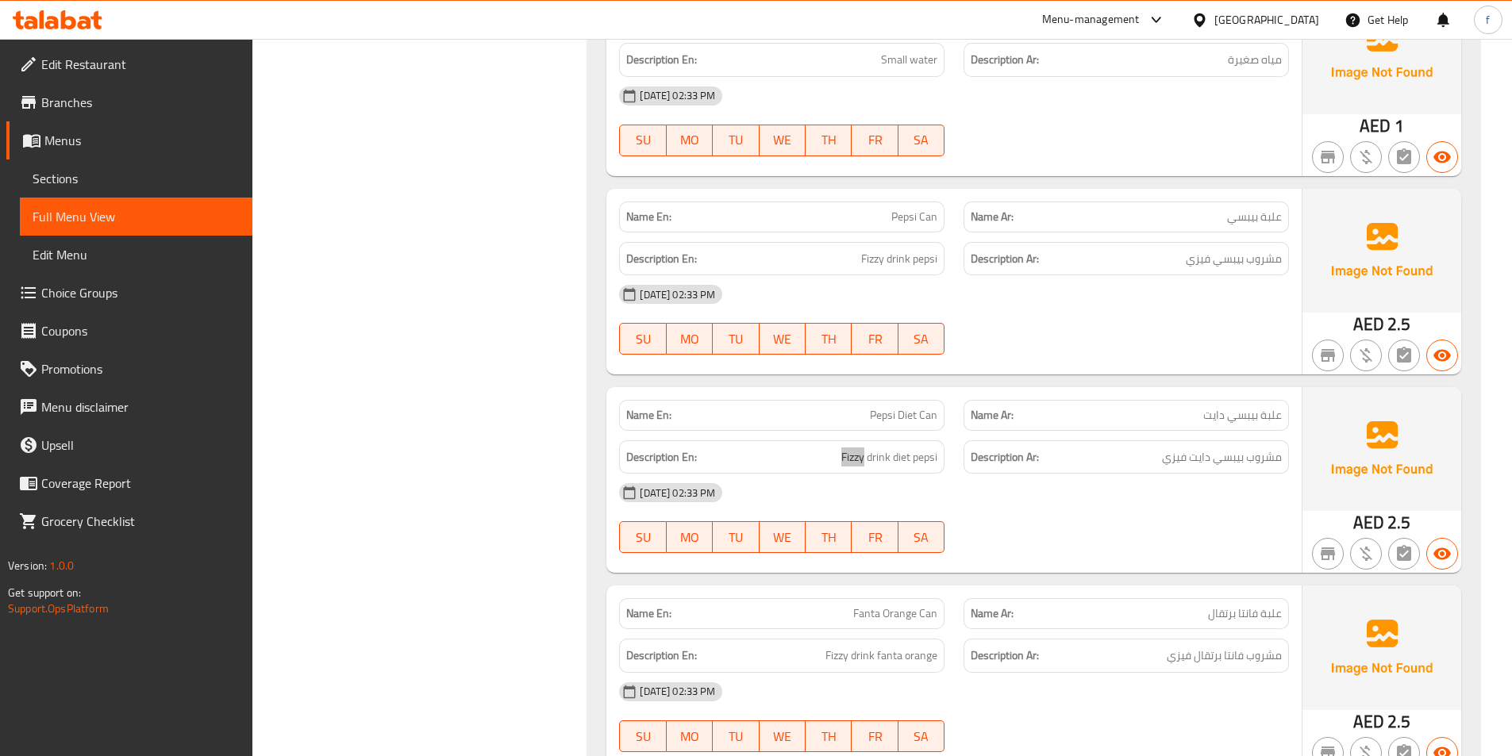
scroll to position [4122, 0]
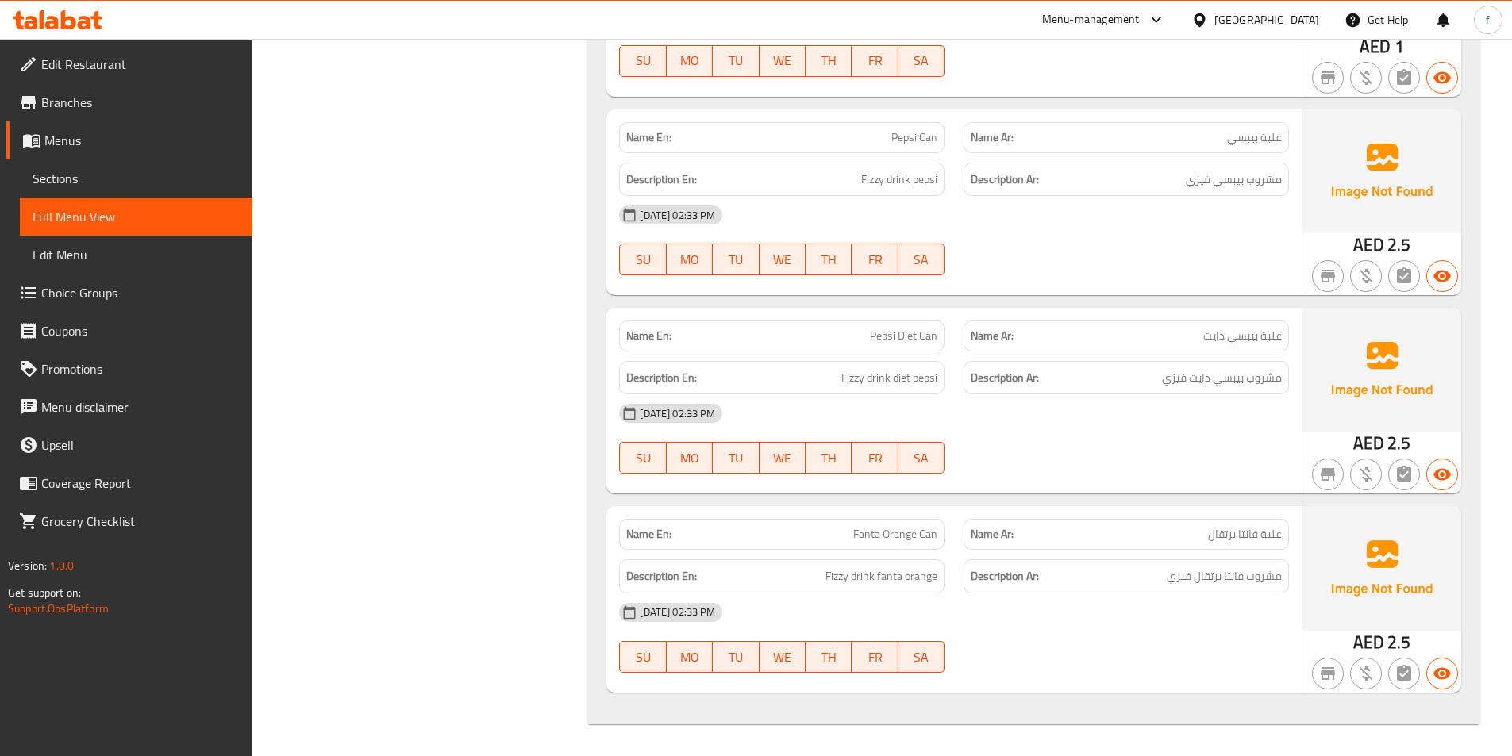
click at [869, 535] on span "Fanta Orange Can" at bounding box center [895, 534] width 84 height 17
click at [897, 533] on span "Fanta Orange Can" at bounding box center [895, 534] width 84 height 17
click at [929, 541] on span "Fanta Orange Can" at bounding box center [895, 534] width 84 height 17
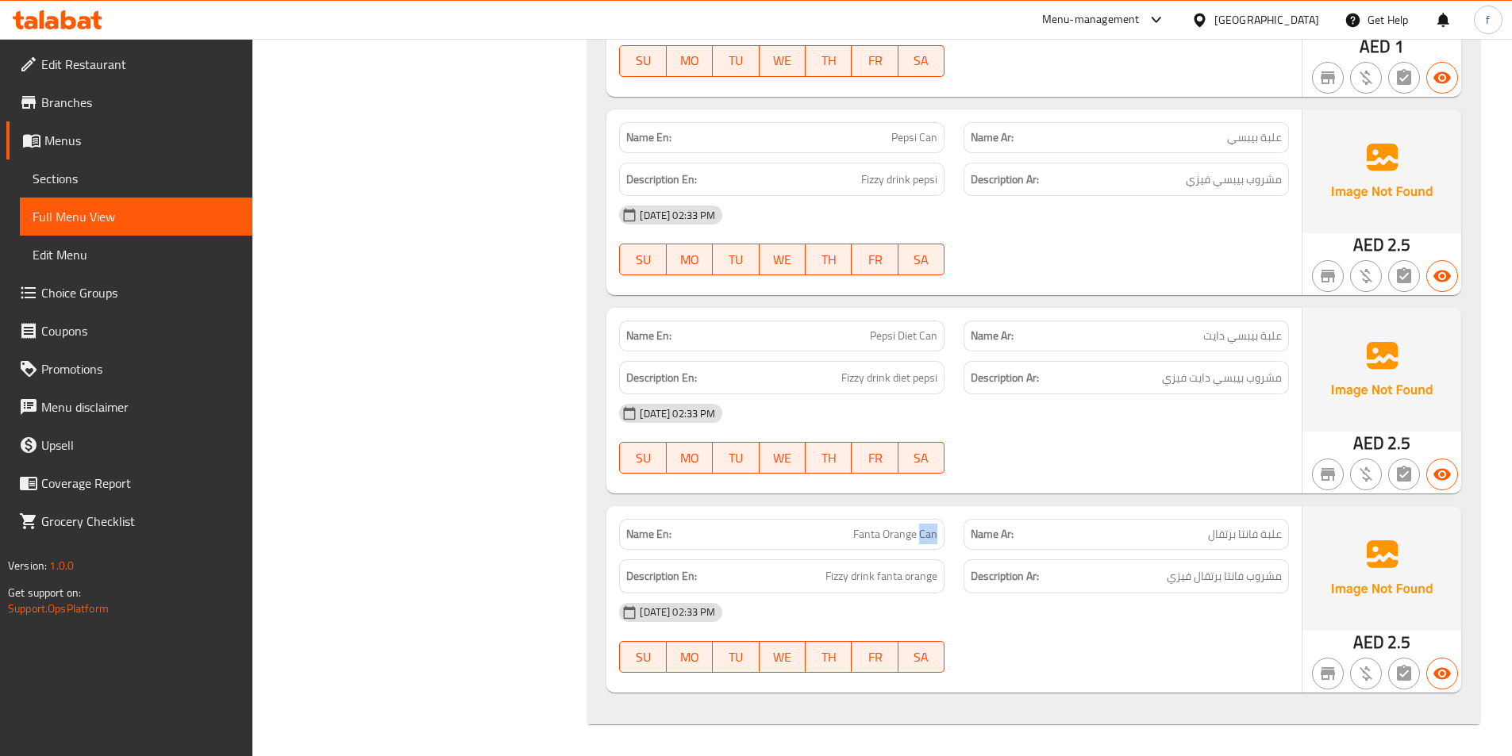
click at [929, 541] on span "Fanta Orange Can" at bounding box center [895, 534] width 84 height 17
click at [864, 575] on span "Fizzy drink fanta orange" at bounding box center [881, 577] width 112 height 20
click at [881, 575] on span "Fizzy drink fanta orange" at bounding box center [881, 577] width 112 height 20
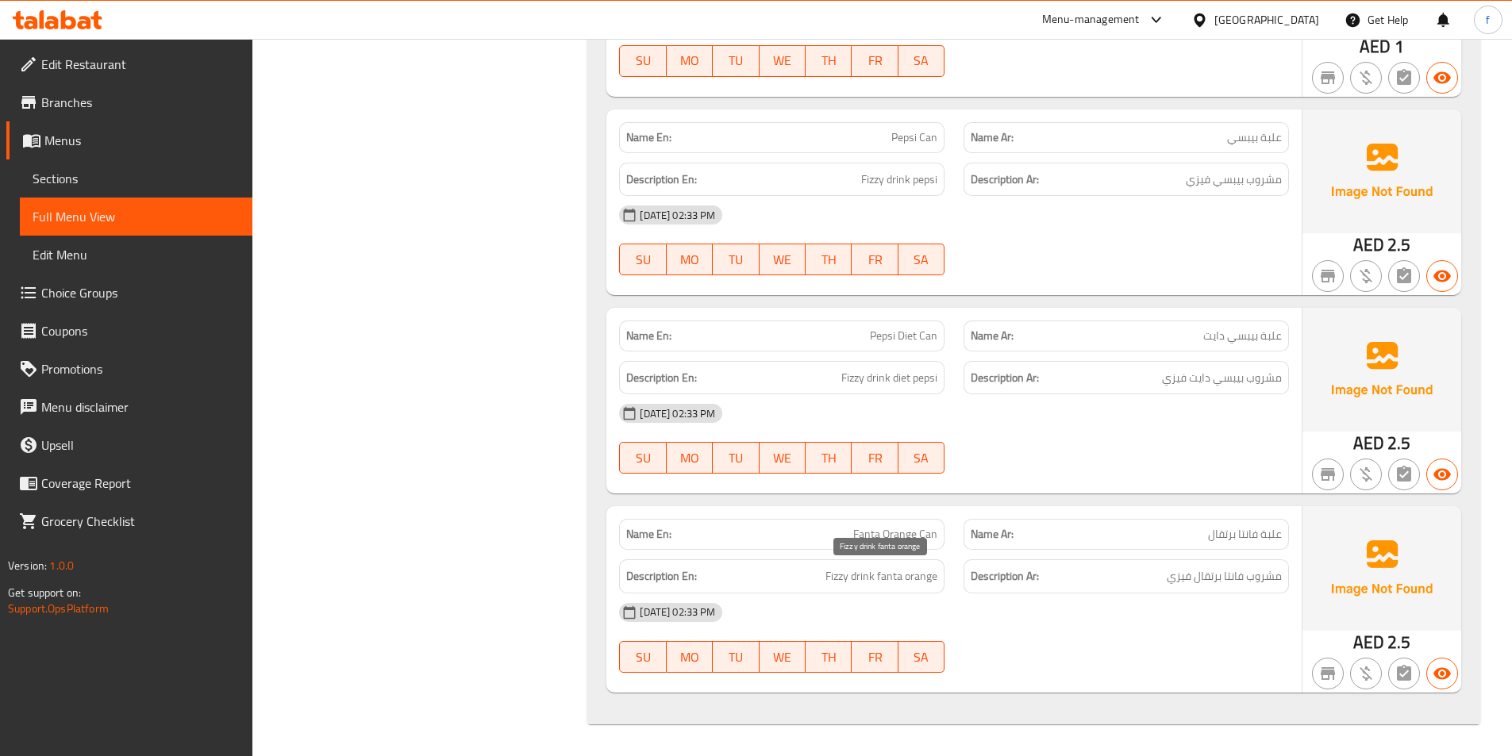
click at [842, 575] on span "Fizzy drink fanta orange" at bounding box center [881, 577] width 112 height 20
click at [932, 577] on span "Fizzy drink fanta orange" at bounding box center [881, 577] width 112 height 20
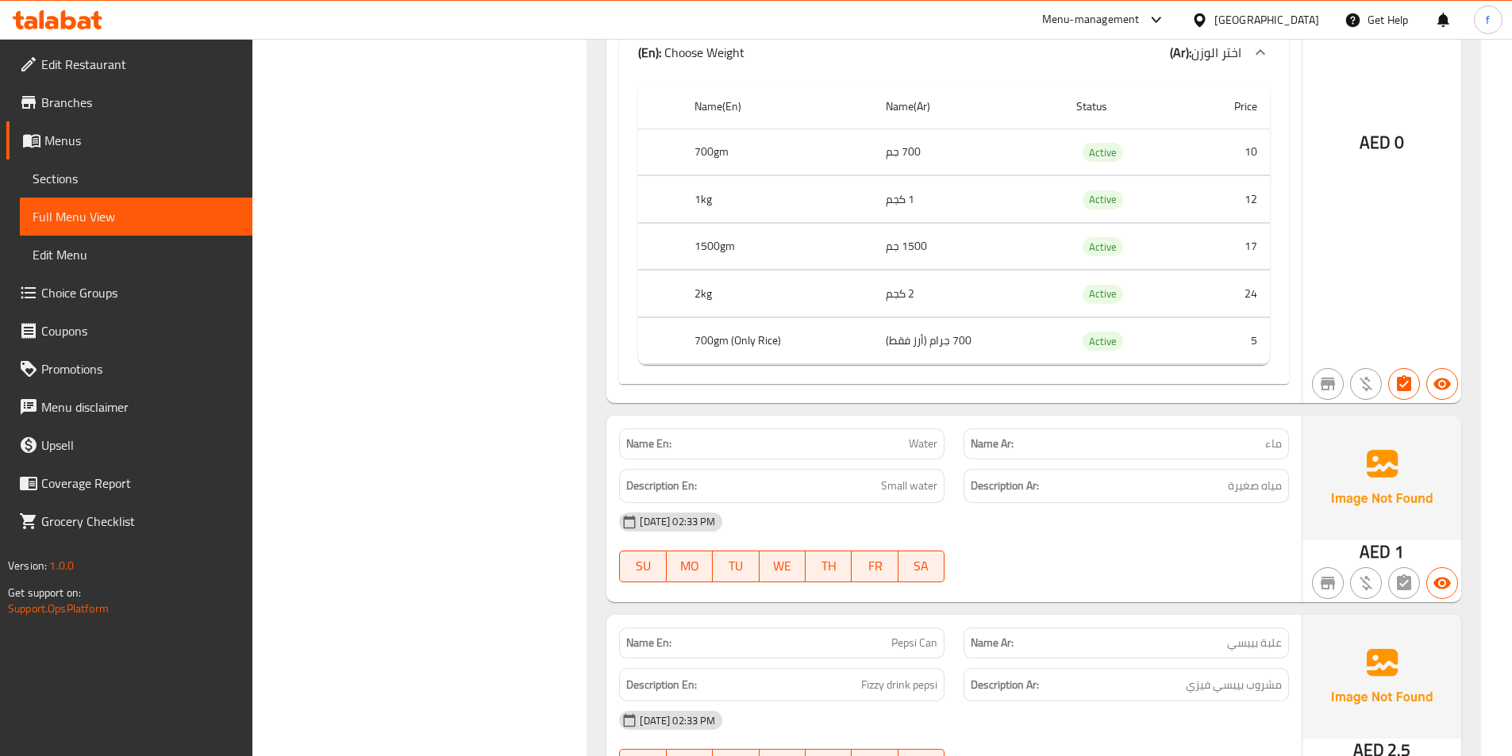
scroll to position [3407, 0]
